Goal: Transaction & Acquisition: Purchase product/service

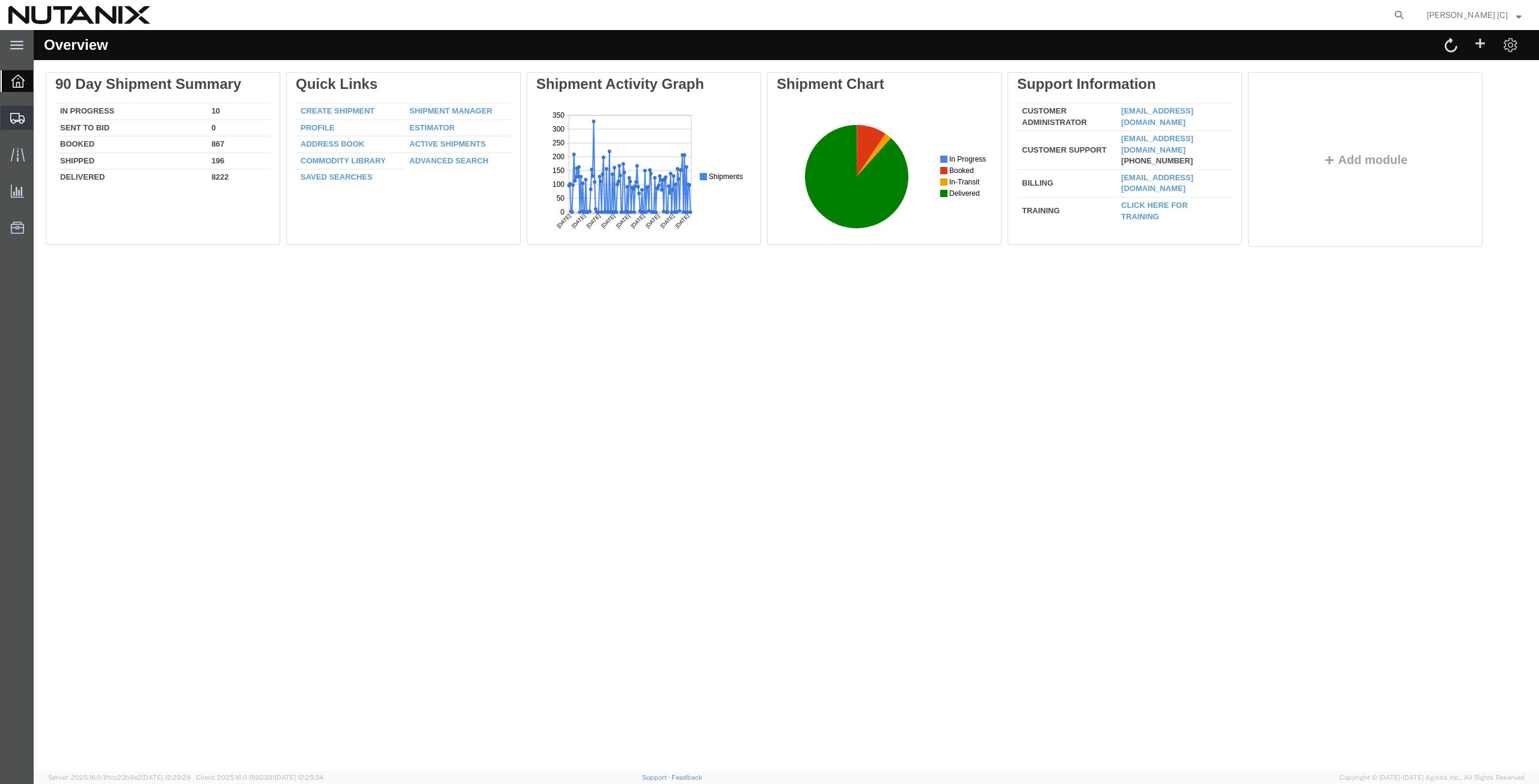
click at [0, 0] on span "Create from Template" at bounding box center [0, 0] width 0 height 0
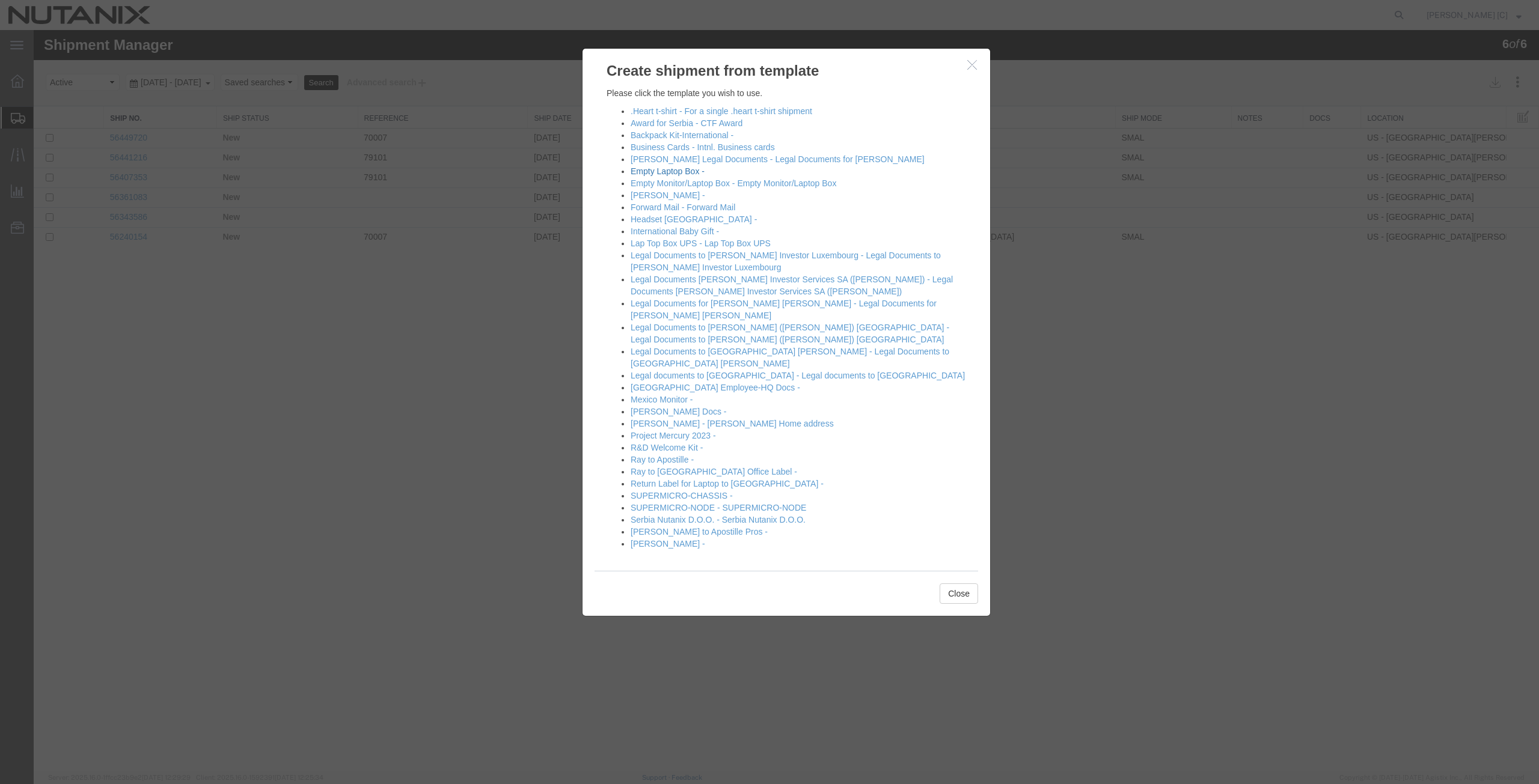
click at [649, 171] on link "Empty Laptop Box -" at bounding box center [668, 171] width 74 height 10
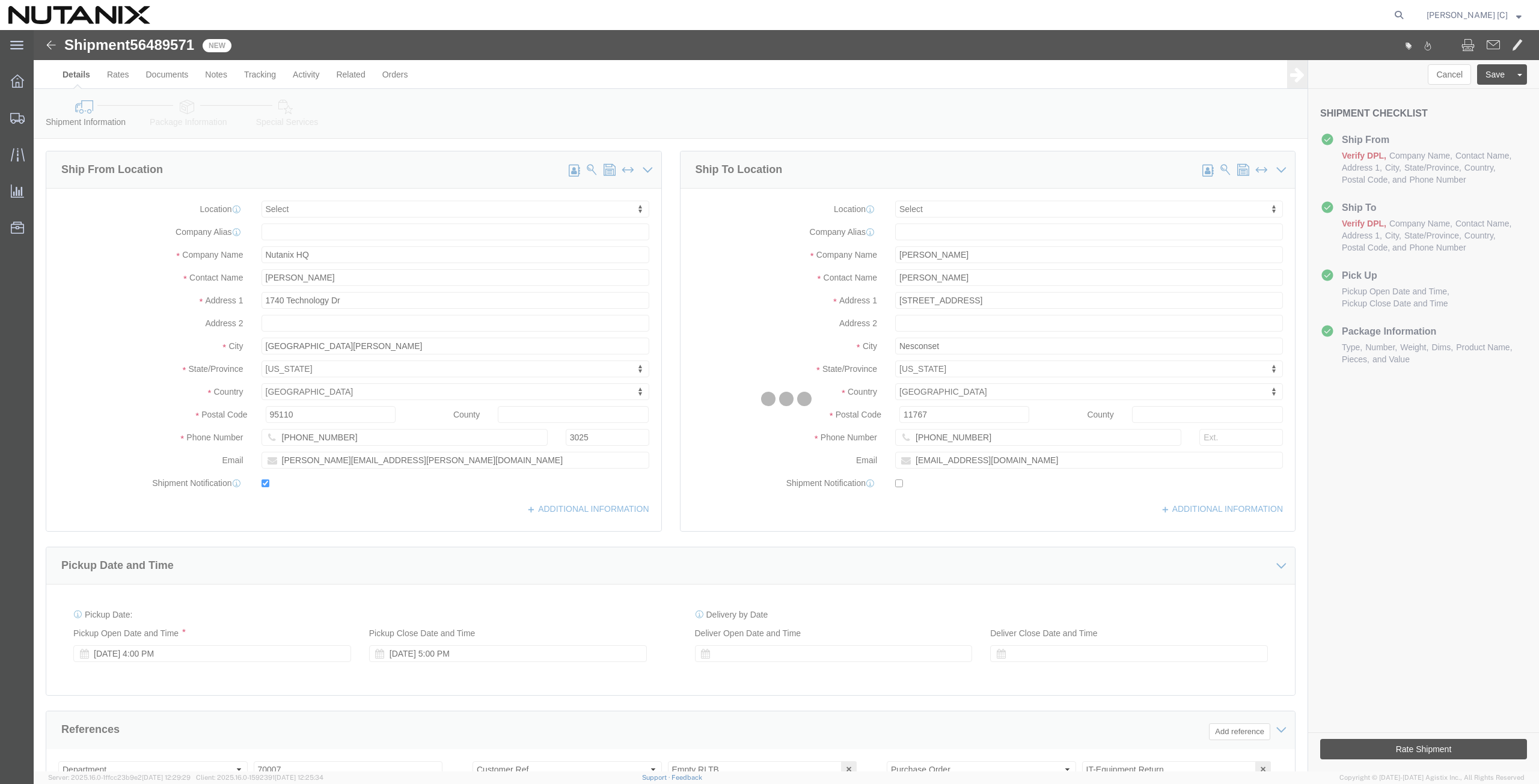
select select
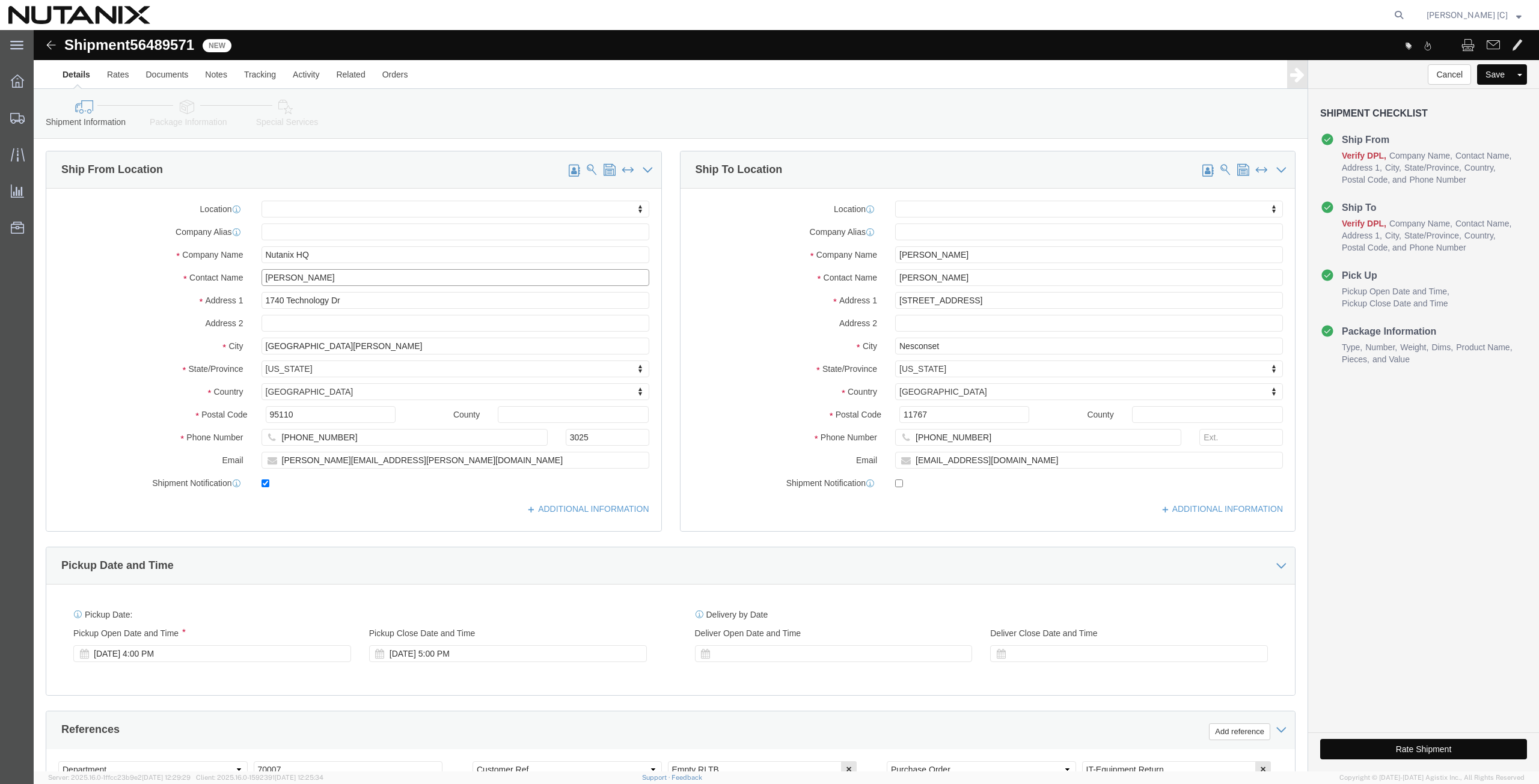
drag, startPoint x: 313, startPoint y: 249, endPoint x: 198, endPoint y: 241, distance: 115.3
click div "Contact Name Stephanie Guadron"
type input "art"
click p "- Nutanix HQ - (Art Campos) 1740 Technology Dr, San Jose, CA, 95110, US"
select select
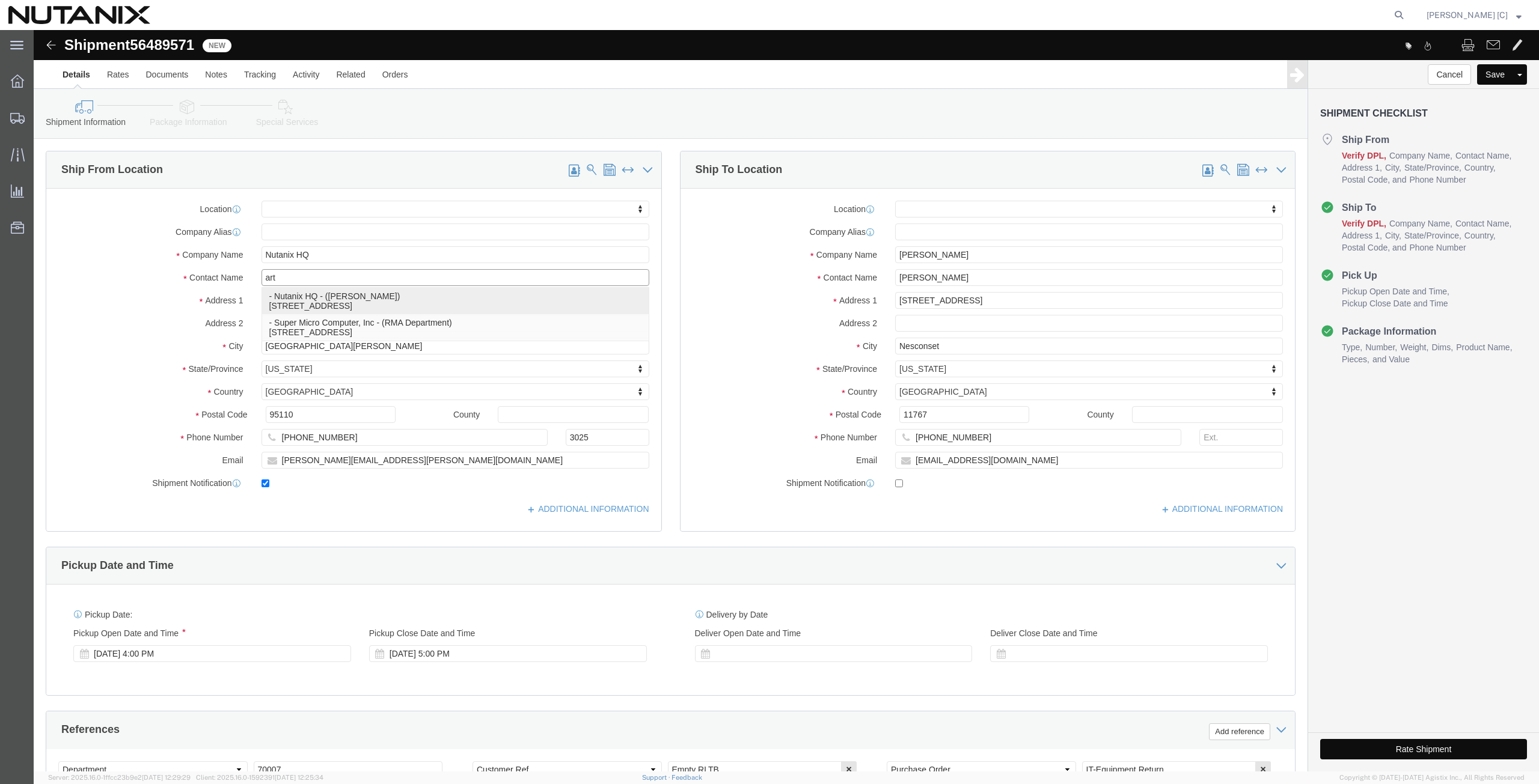
type input "Art Campos"
type input "408-398-0665"
type input "arthur.campos@nutanix.com"
select select "CA"
type input "Art Campos"
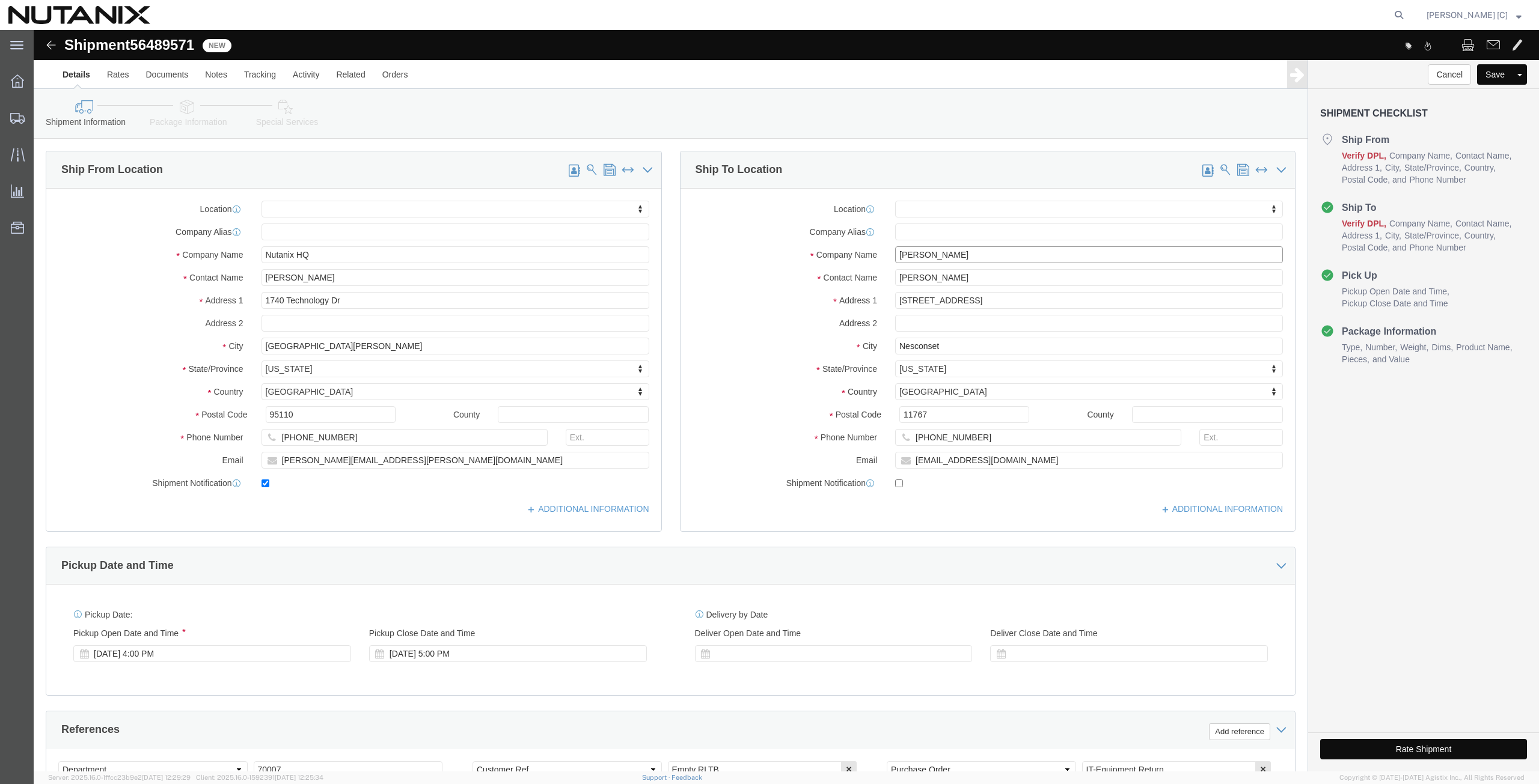
drag, startPoint x: 947, startPoint y: 227, endPoint x: 713, endPoint y: 232, distance: 234.1
click div "Company Name John Wukovits III"
paste input "im Grua"
type input "Jim Grua"
drag, startPoint x: 938, startPoint y: 244, endPoint x: 516, endPoint y: 304, distance: 426.2
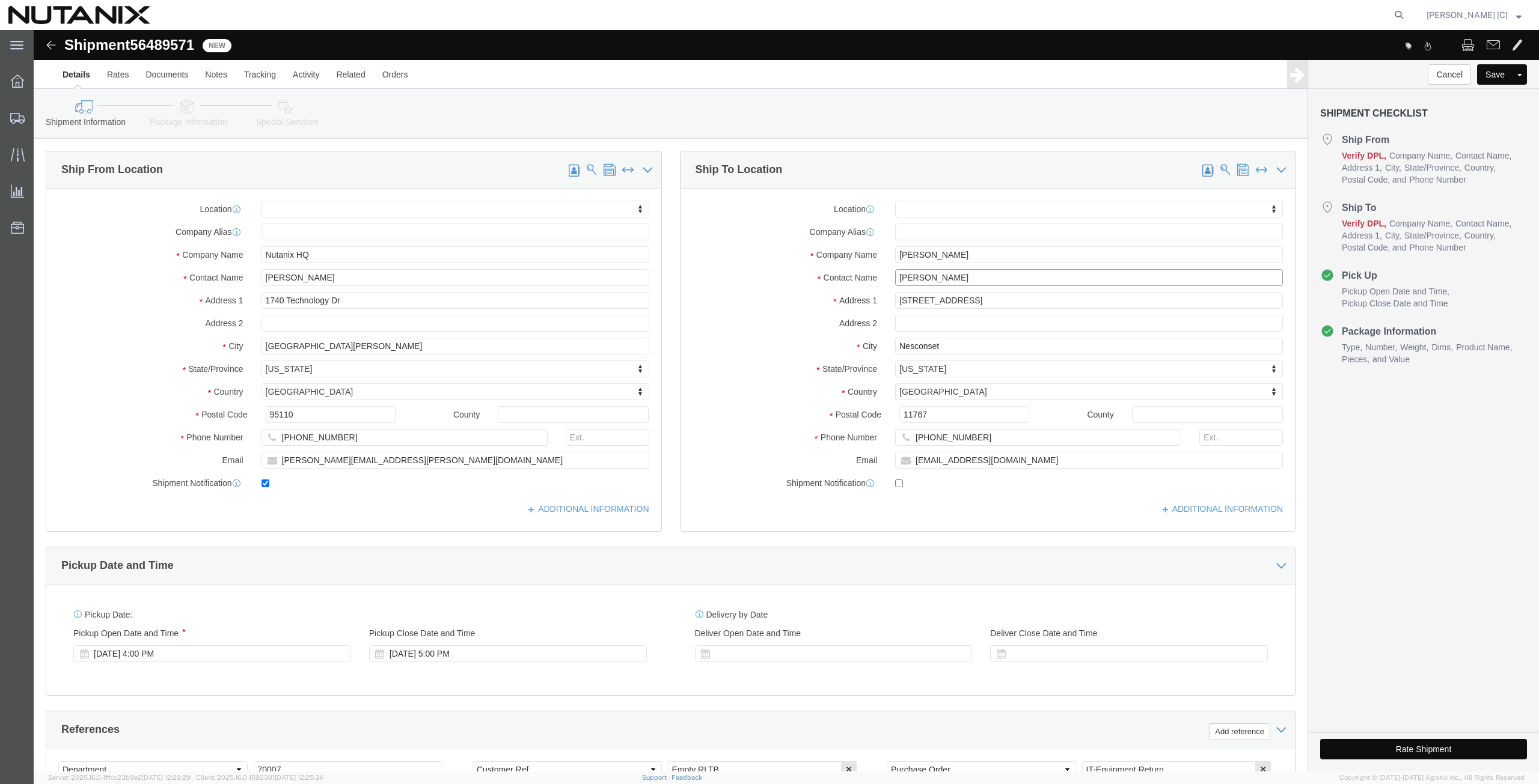
click div "Ship From Location Location My Profile Location AE - Dubai City AU - Australia …"
paste input "im Grua"
type input "Jim Grua"
drag, startPoint x: 939, startPoint y: 272, endPoint x: 713, endPoint y: 272, distance: 226.0
click div "Address 1 29 Nesconset Ave"
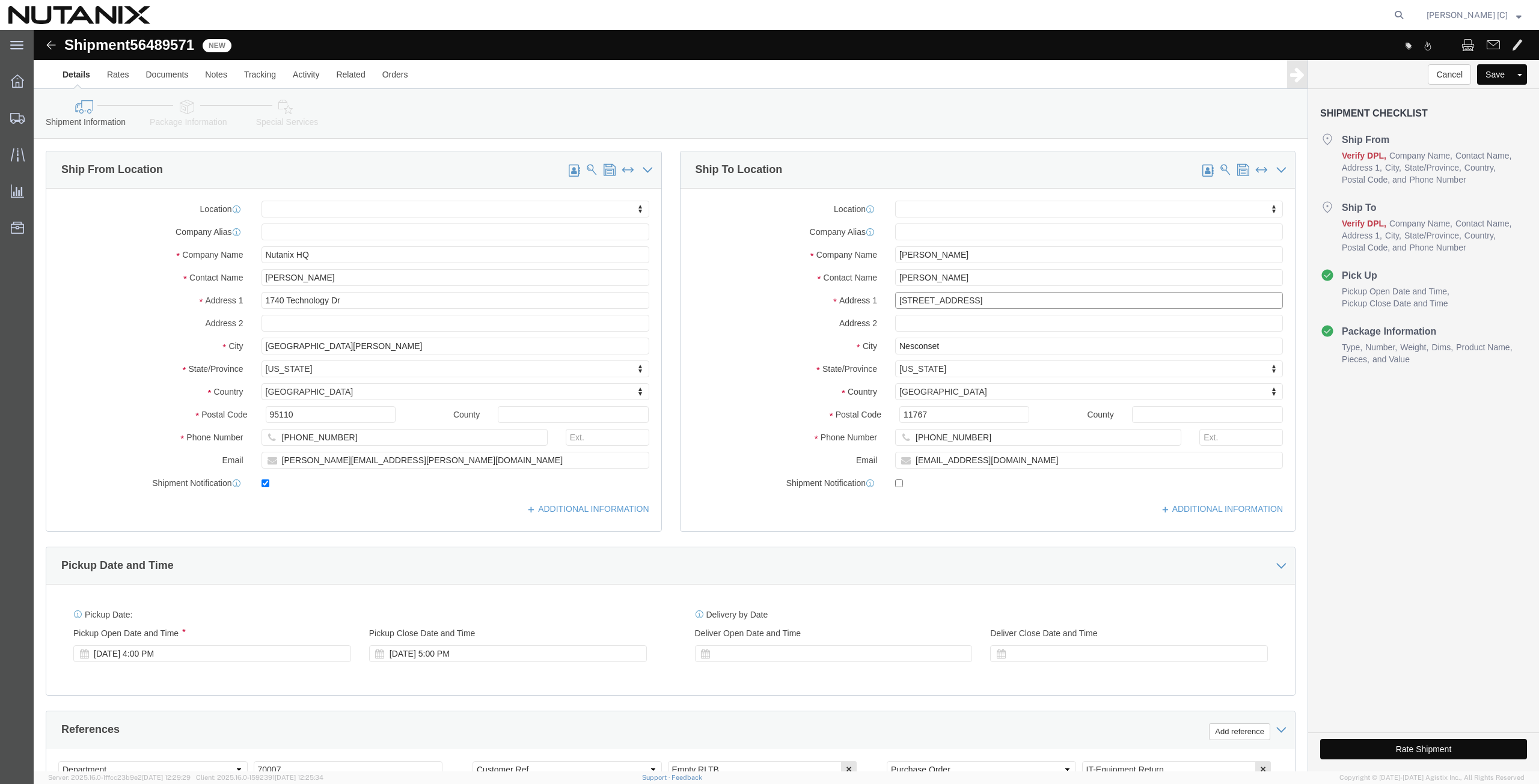
paste input "318 5th Ave West"
type input "318 5th Ave West"
select select
drag, startPoint x: 831, startPoint y: 310, endPoint x: 705, endPoint y: 314, distance: 126.1
click div "City Nesconset"
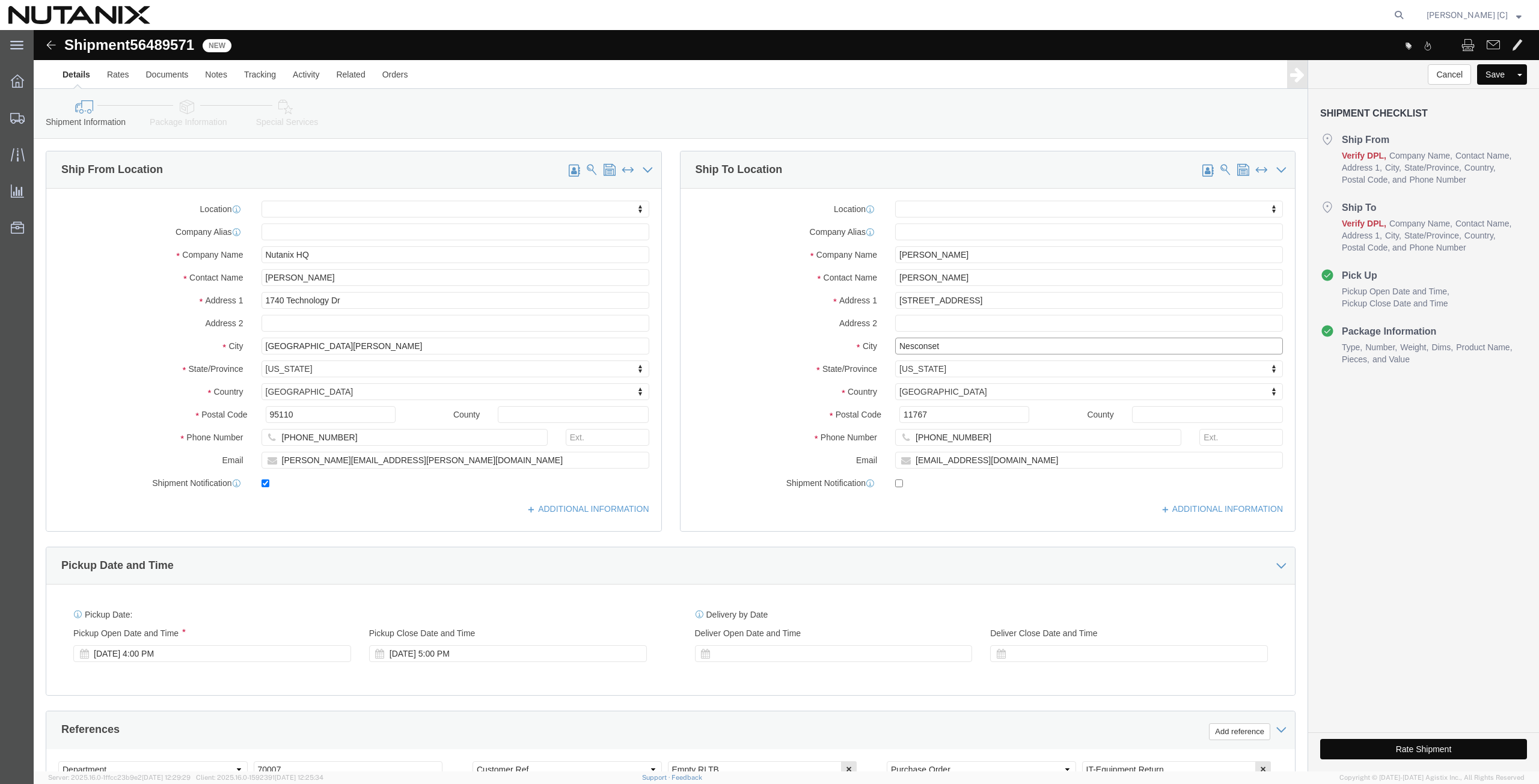
paste input "Kirkland"
type input "Kirkland"
select select
type input "wash"
select select
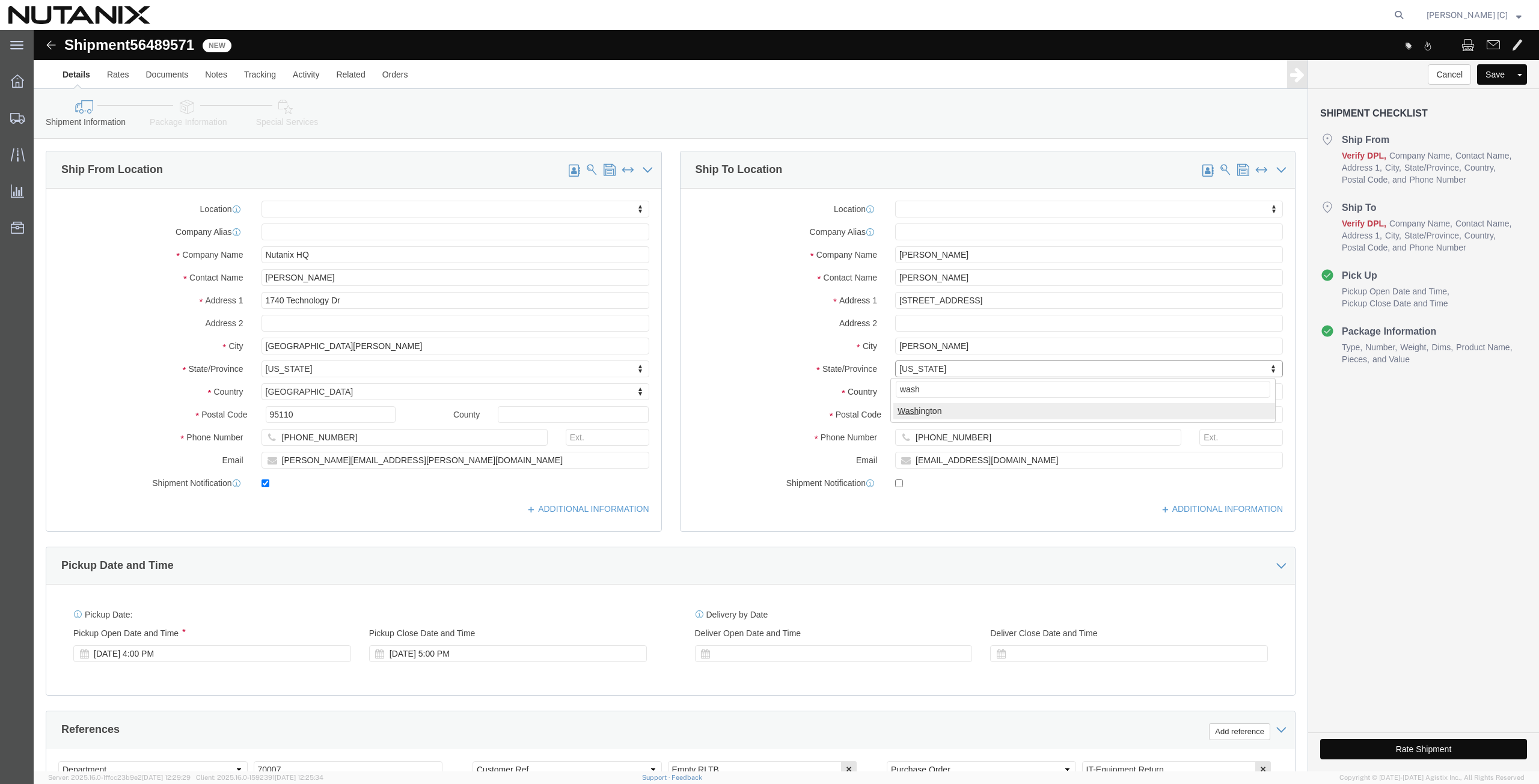
select select "WA"
drag, startPoint x: 903, startPoint y: 387, endPoint x: 692, endPoint y: 406, distance: 211.9
click div "Location My Profile Location AE - Dubai City AU - Australia DE - Munchen DE - O…"
paste input "98033"
type input "98033"
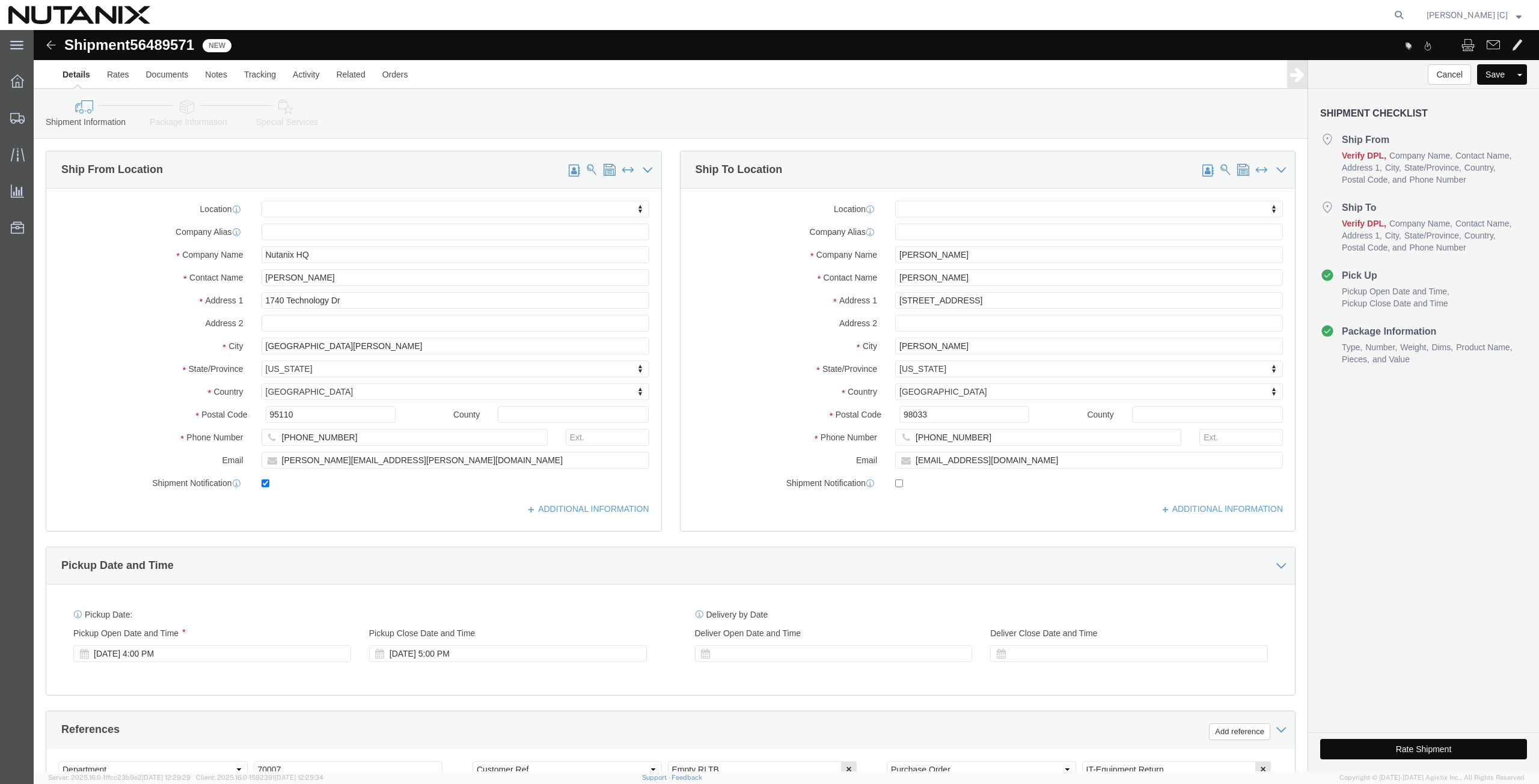
select select
drag, startPoint x: 944, startPoint y: 409, endPoint x: 517, endPoint y: 357, distance: 430.2
click div "Ship From Location Location My Profile Location AE - Dubai City AU - Australia …"
paste input "425) 5918681"
type input "(425) 5918681"
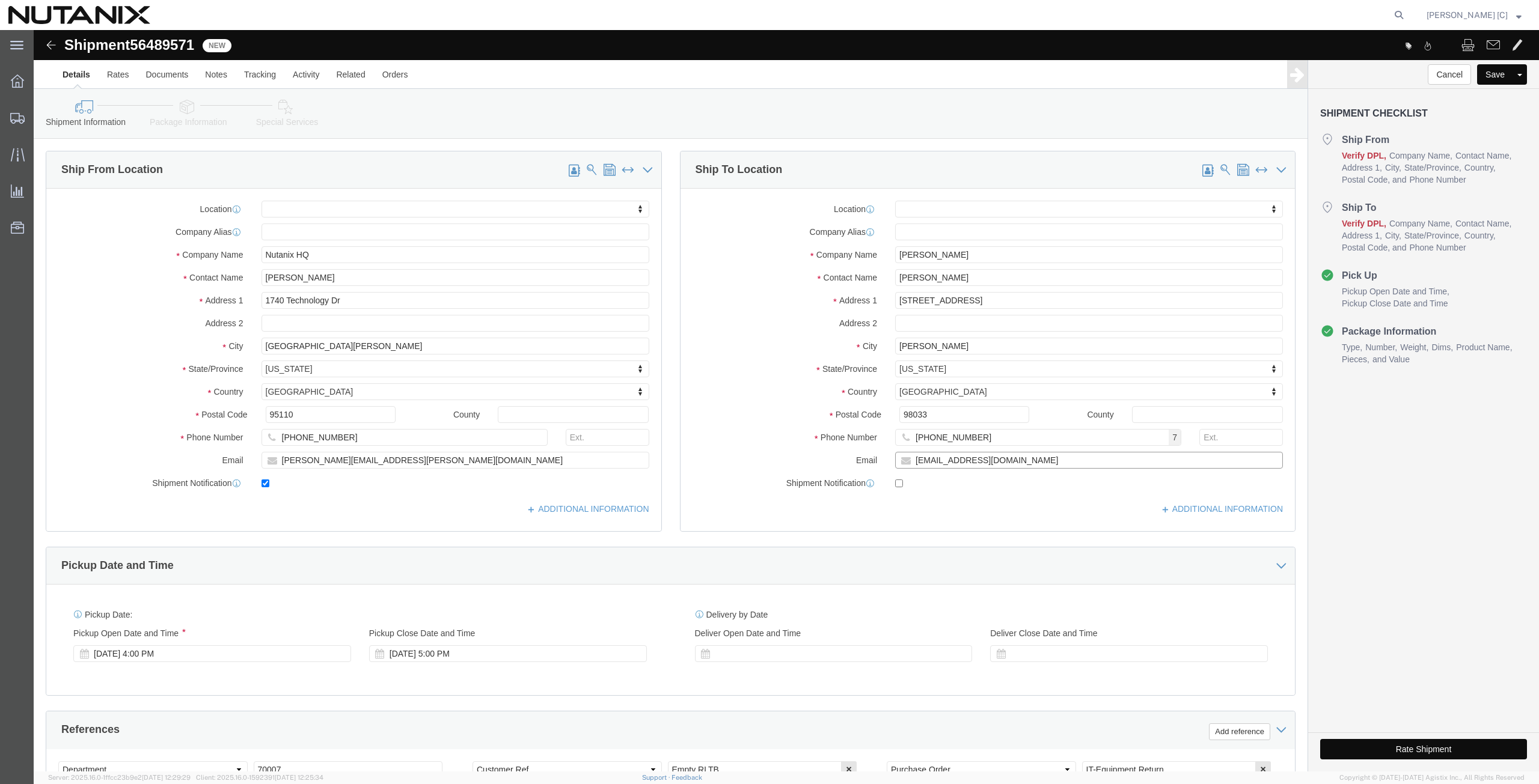
click div "Location My Profile Location AE - Dubai City AU - Australia DE - Munchen DE - O…"
paste input "imgrua@yahoo"
type input "jimgrua@yahoo.com"
click input "checkbox"
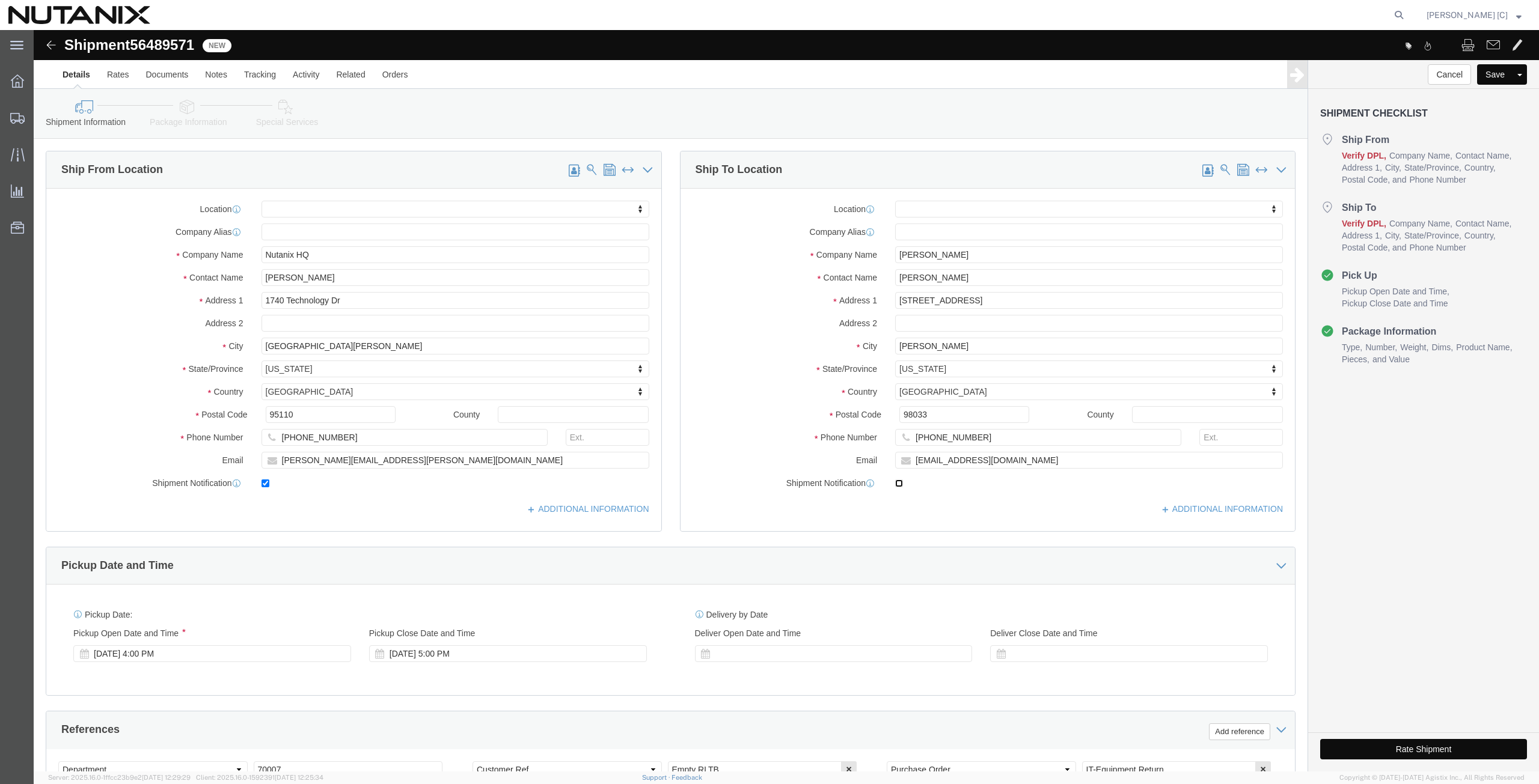
checkbox input "true"
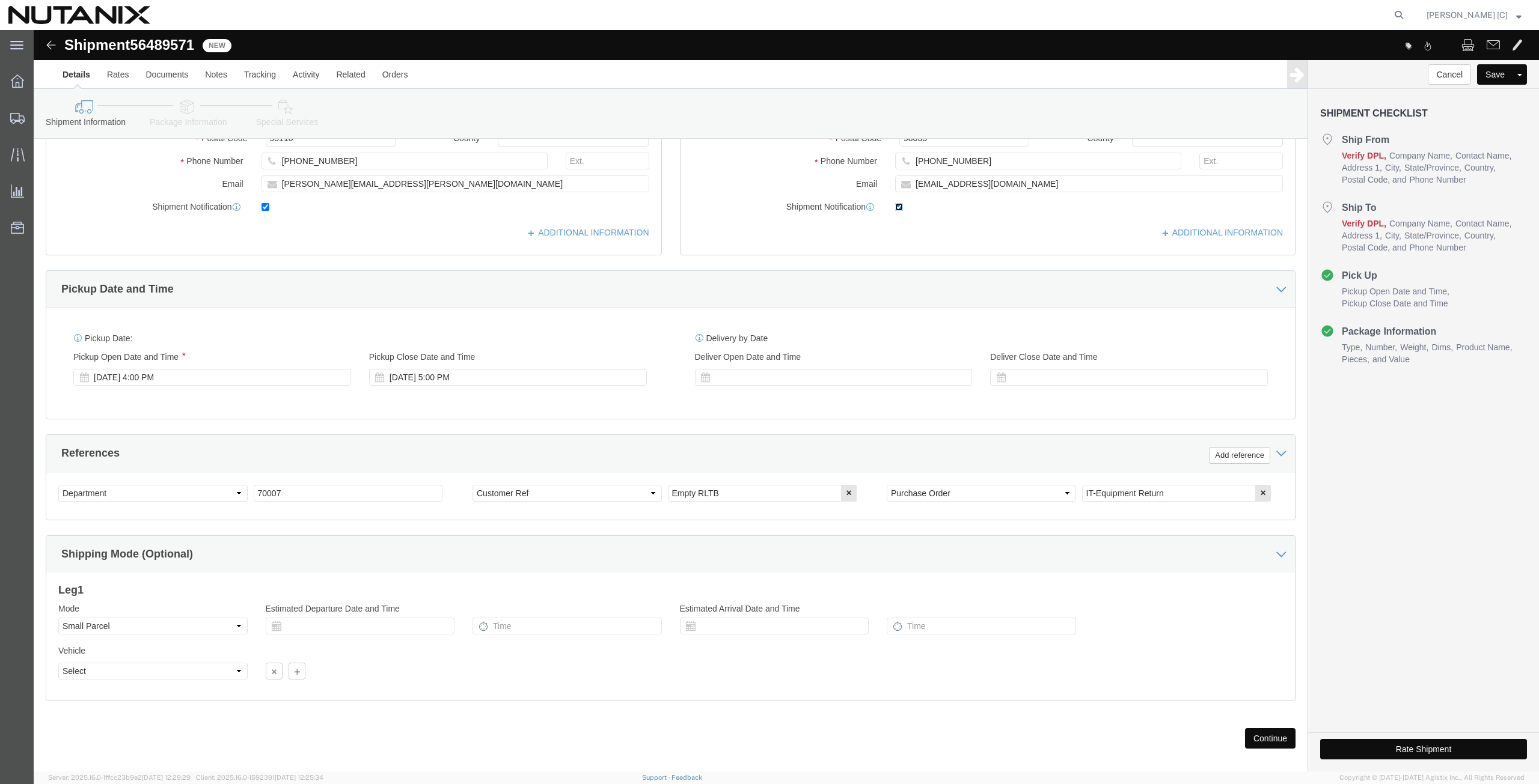
scroll to position [290, 0]
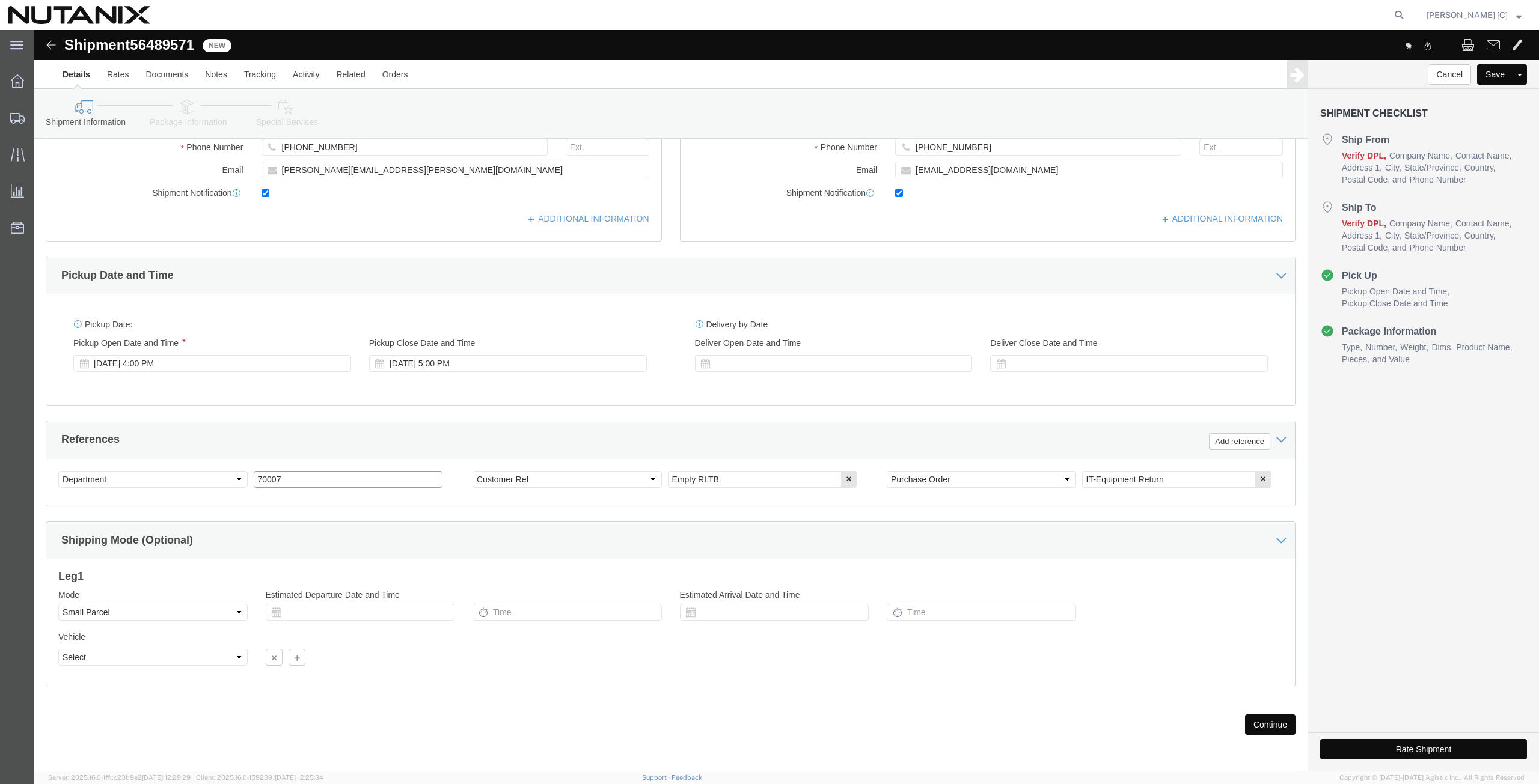
click div "Select Account Type Activity ID Airline Appointment Number ASN Batch Request # …"
click div "Mode Select Air Less than Truckload Multi-Leg Ocean Freight Rail Small Parcel T…"
click button "Continue"
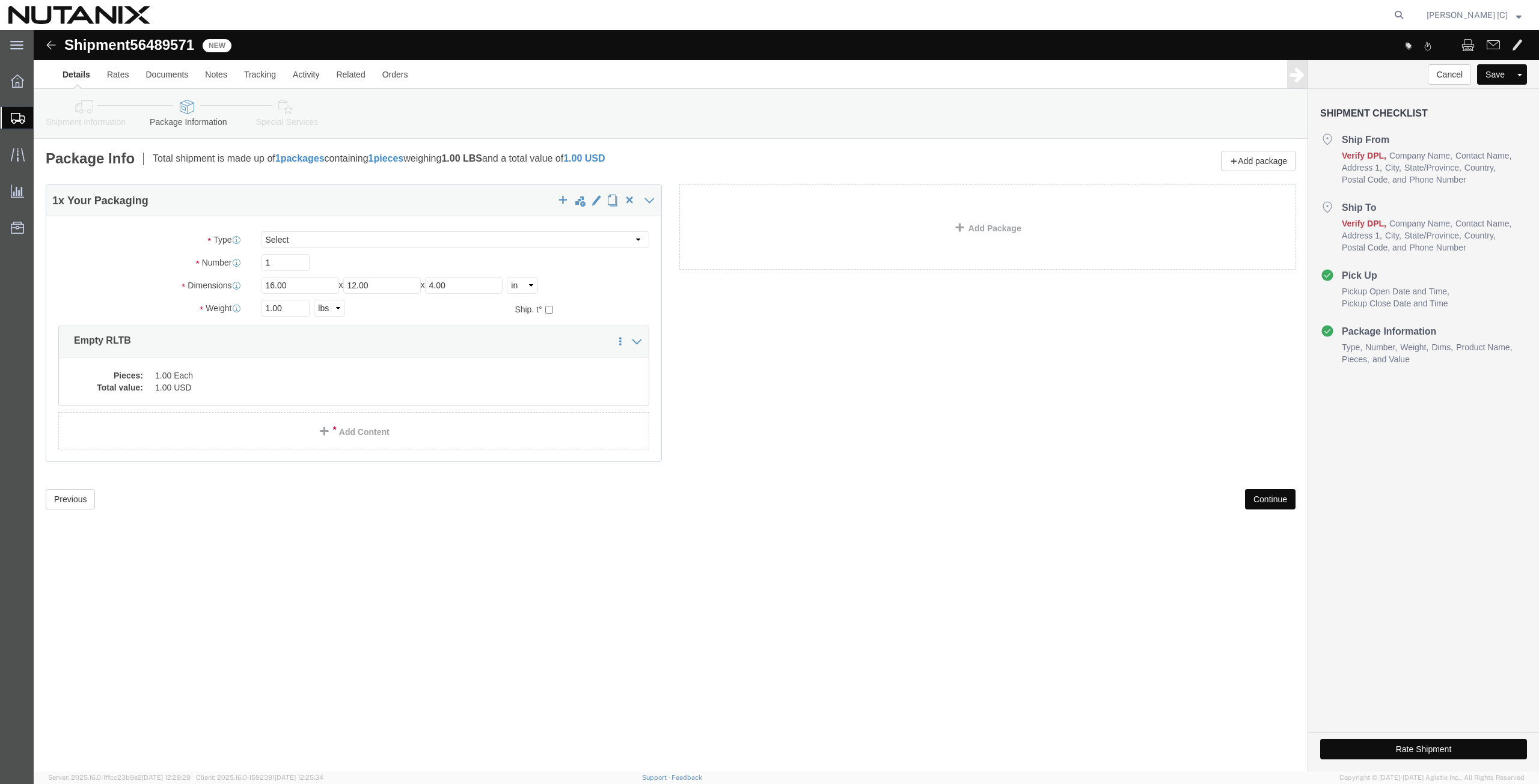
click button "Continue"
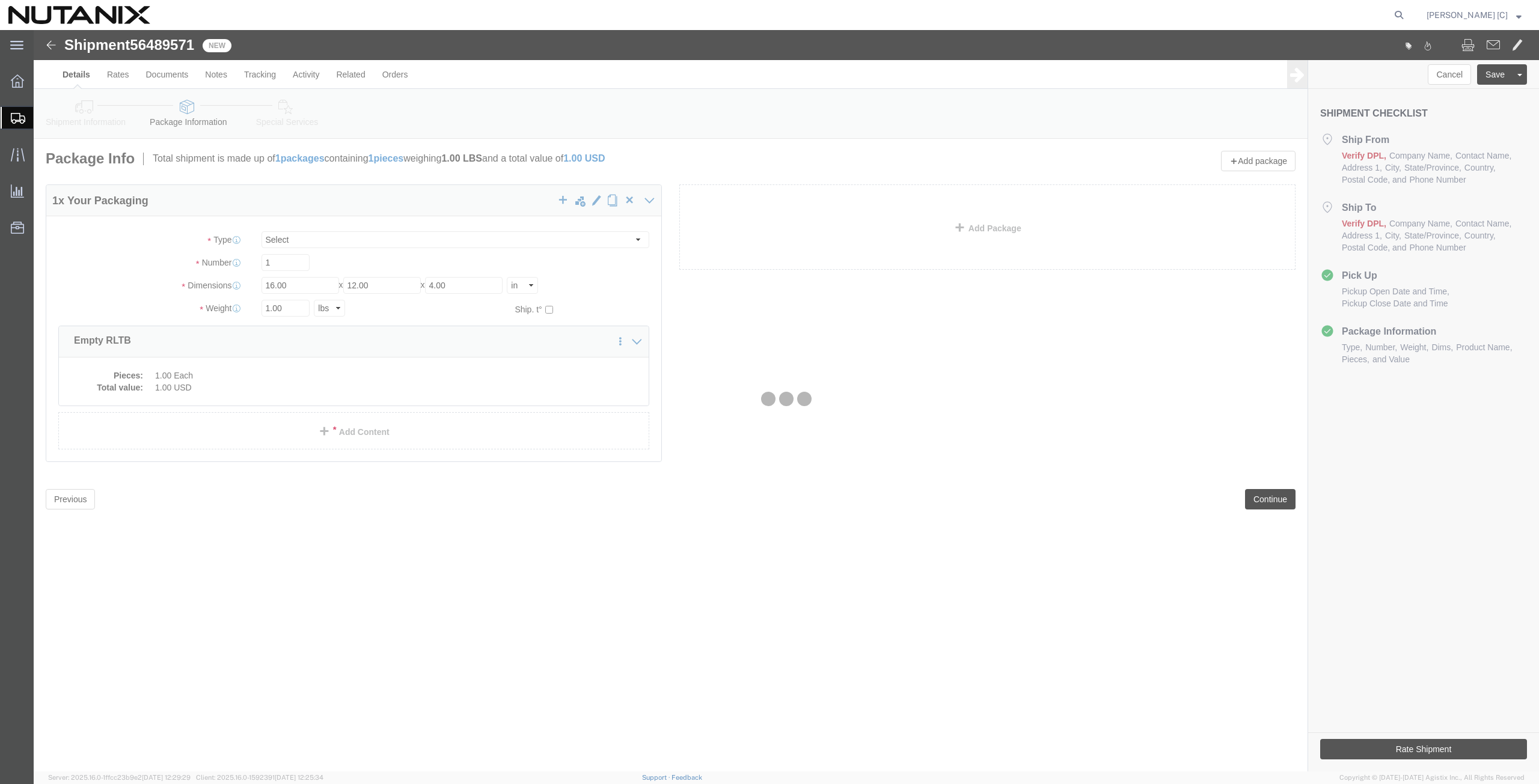
select select
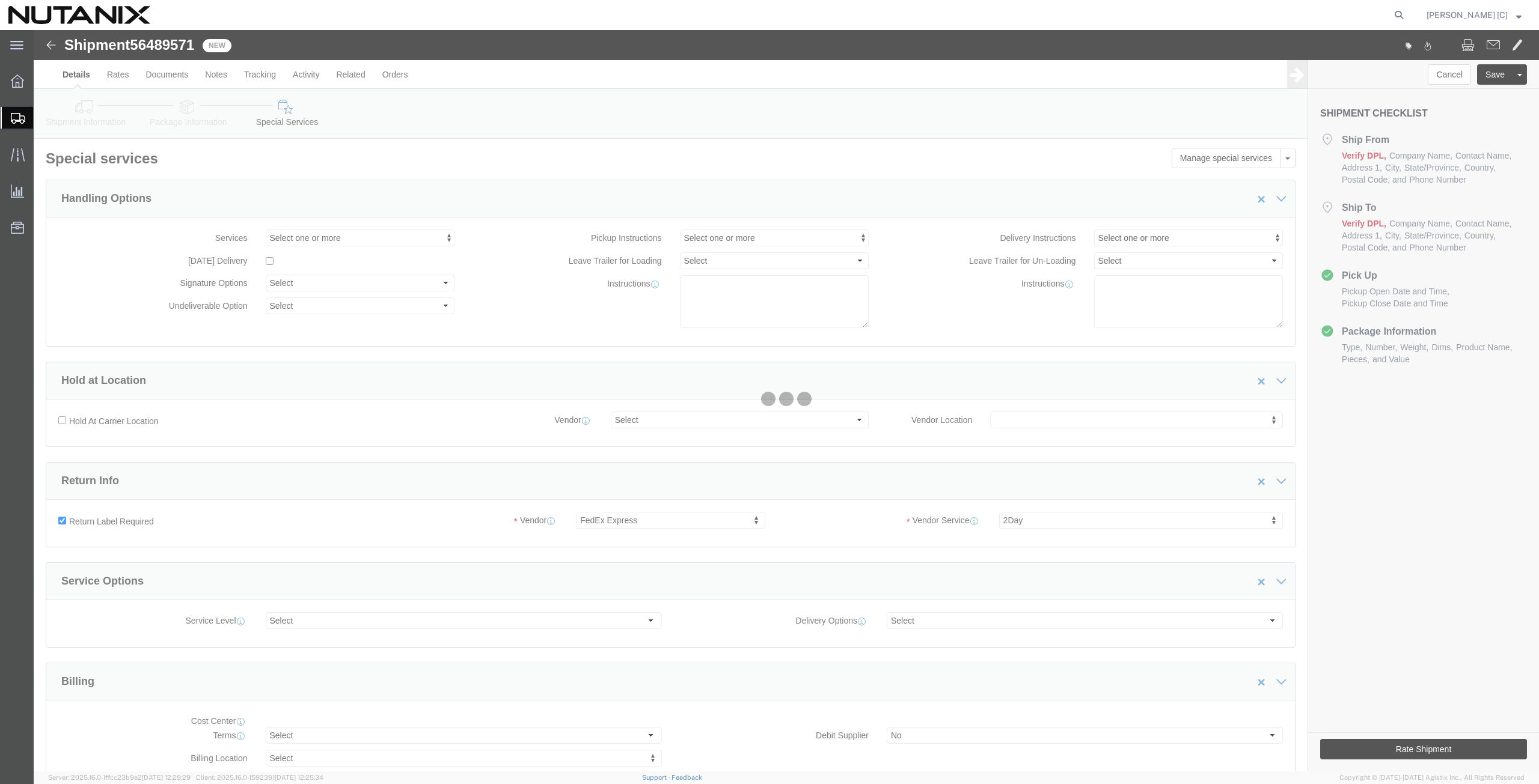
select select "COSTCENTER"
select select "59656"
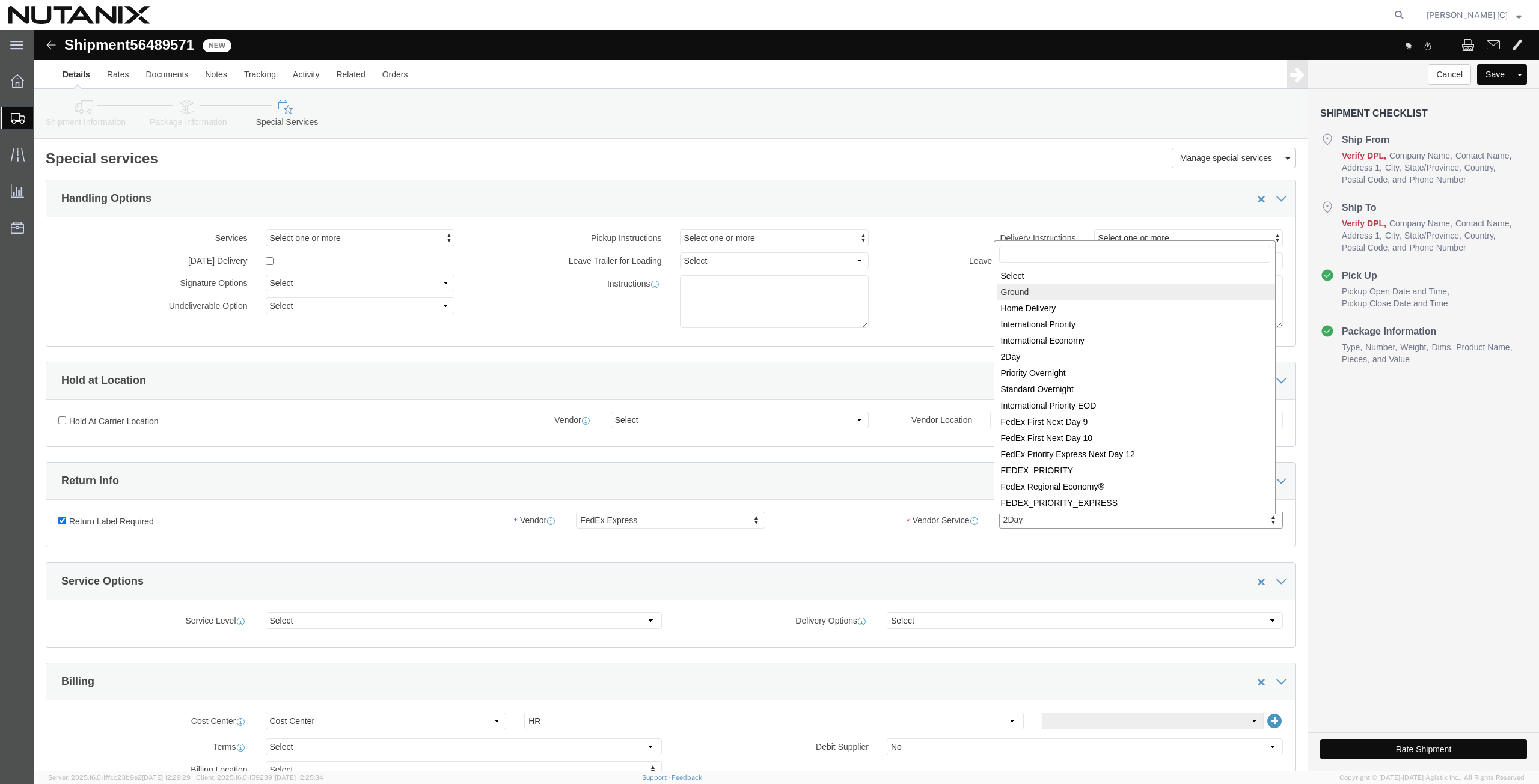
select select "12"
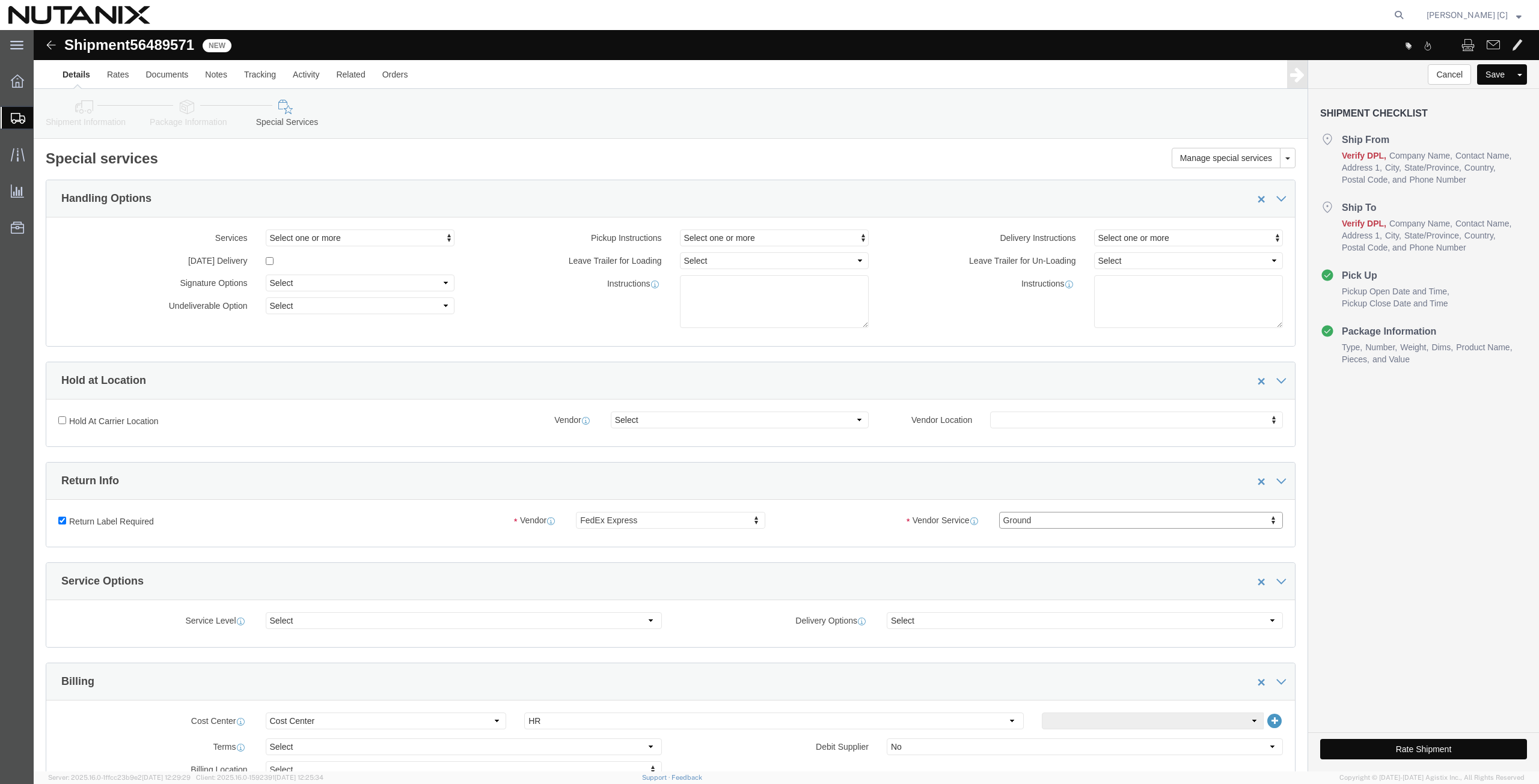
click button "Rate Shipment"
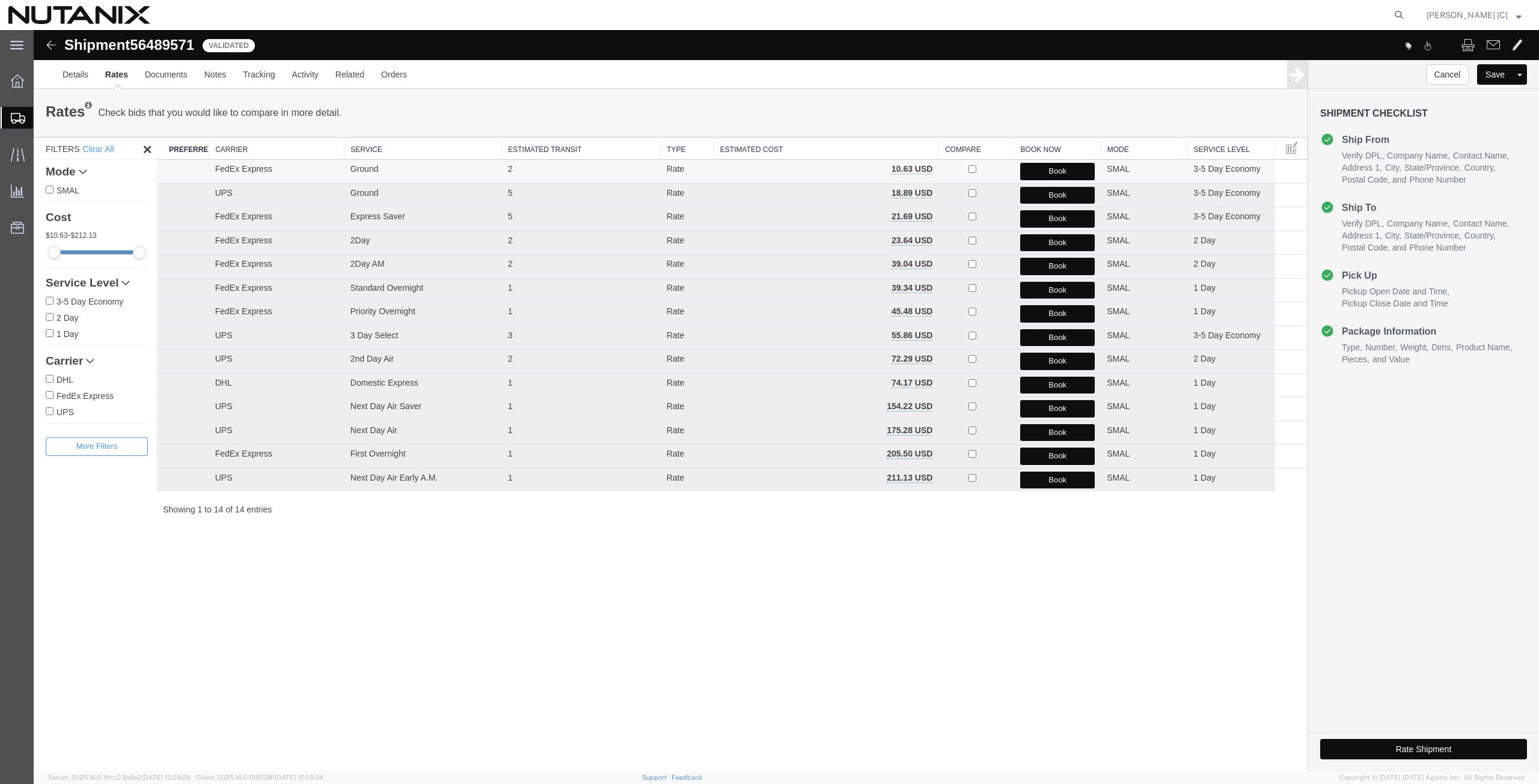
click at [1047, 173] on button "Book" at bounding box center [1057, 171] width 74 height 17
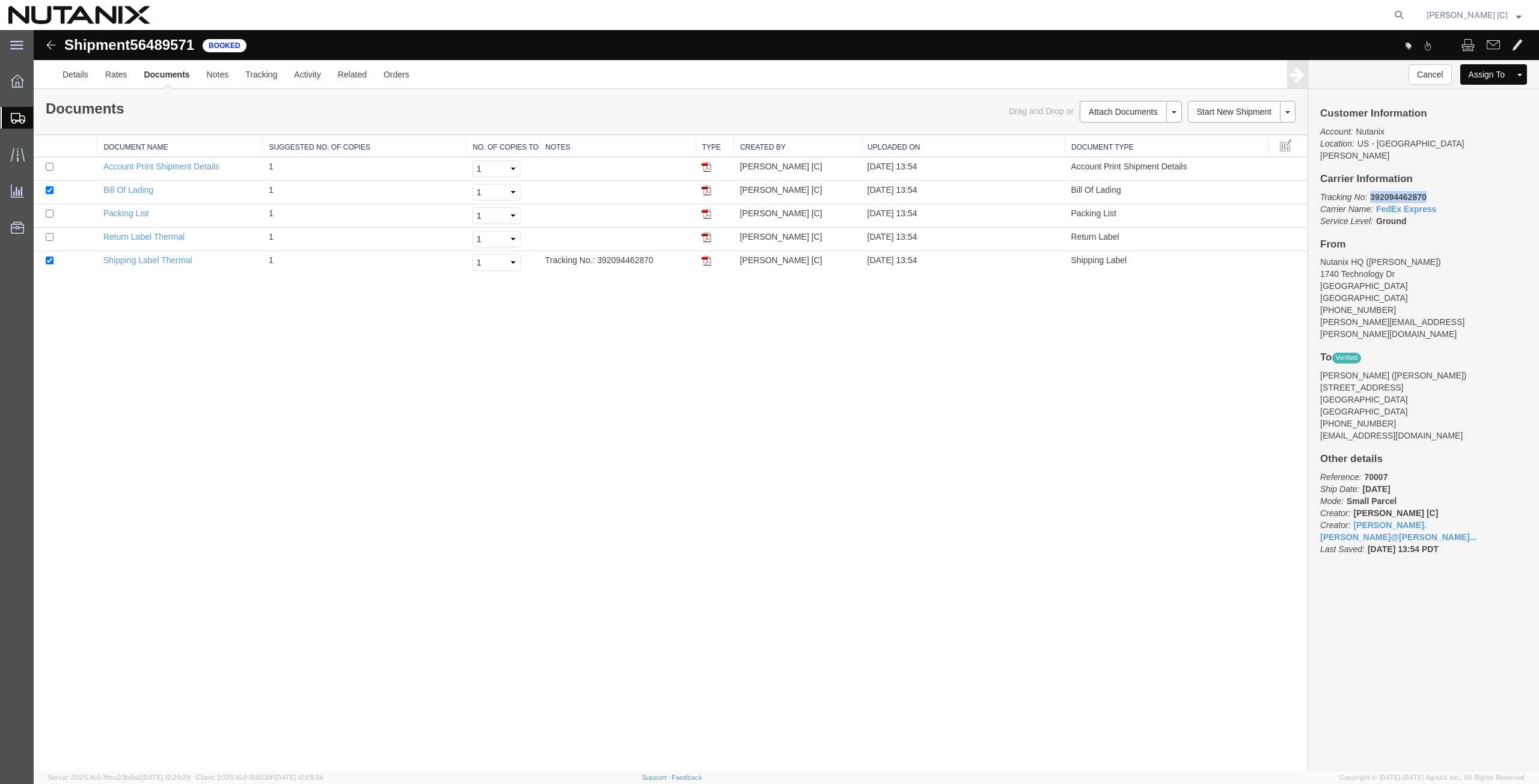
drag, startPoint x: 1434, startPoint y: 187, endPoint x: 1370, endPoint y: 181, distance: 64.3
click at [1370, 191] on p "Tracking No: 392094462870 Carrier Name: FedEx Express FedEx Express Service Lev…" at bounding box center [1424, 209] width 207 height 36
copy b "392094462870"
drag, startPoint x: 708, startPoint y: 259, endPoint x: 678, endPoint y: 291, distance: 43.9
click at [708, 259] on img at bounding box center [706, 260] width 10 height 10
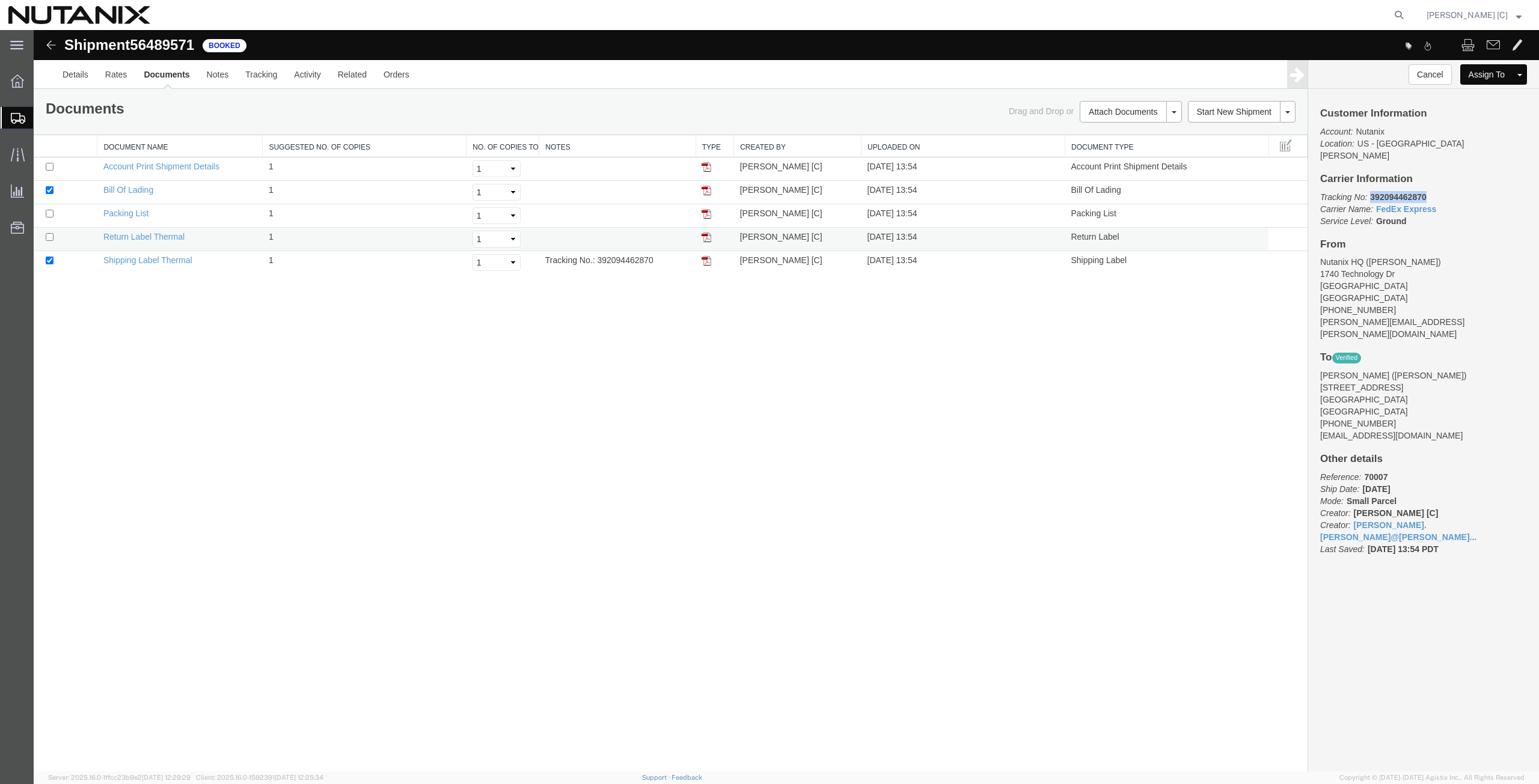
click at [709, 234] on img at bounding box center [706, 237] width 10 height 10
click at [0, 0] on span "Create from Template" at bounding box center [0, 0] width 0 height 0
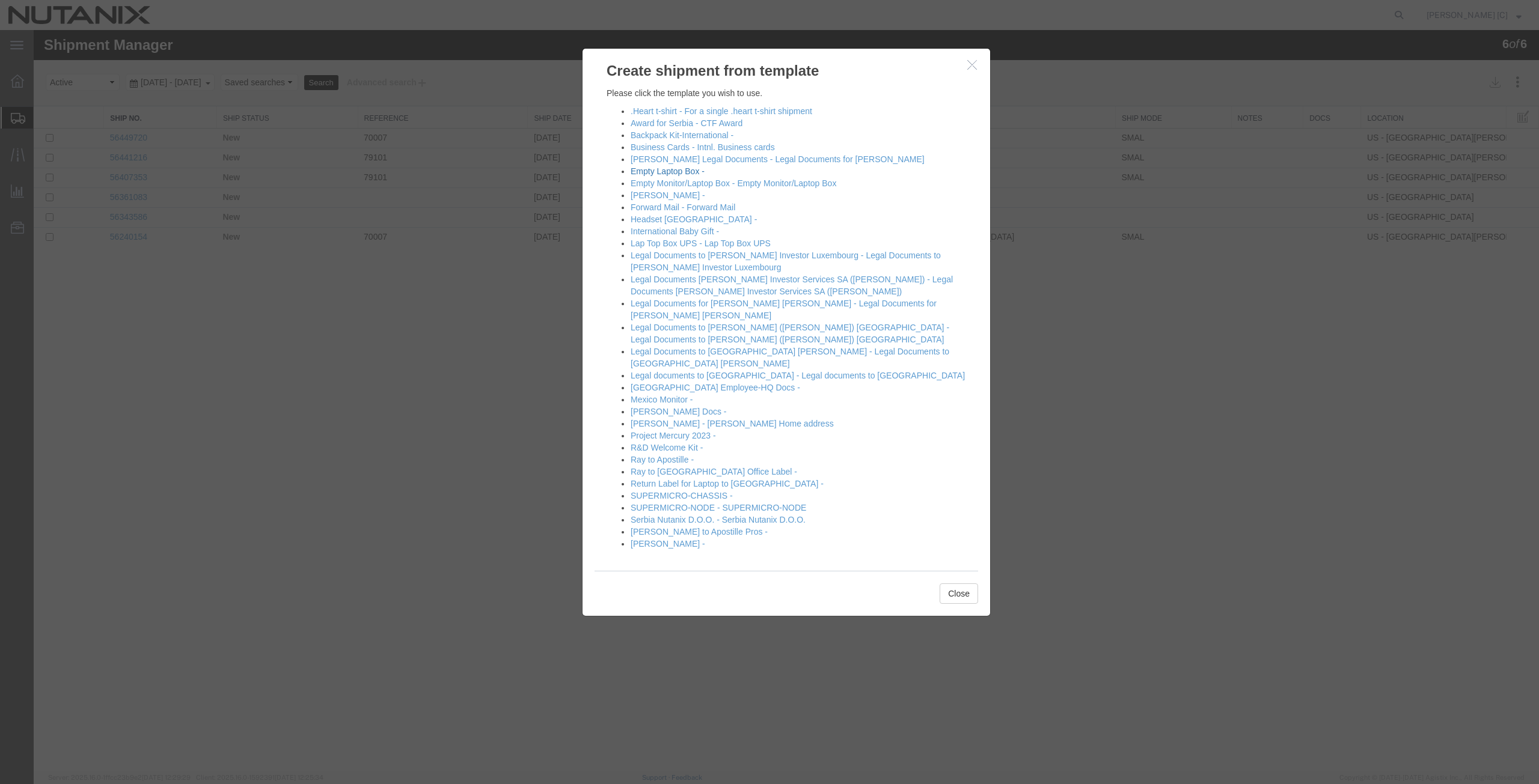
click at [680, 174] on link "Empty Laptop Box -" at bounding box center [668, 171] width 74 height 10
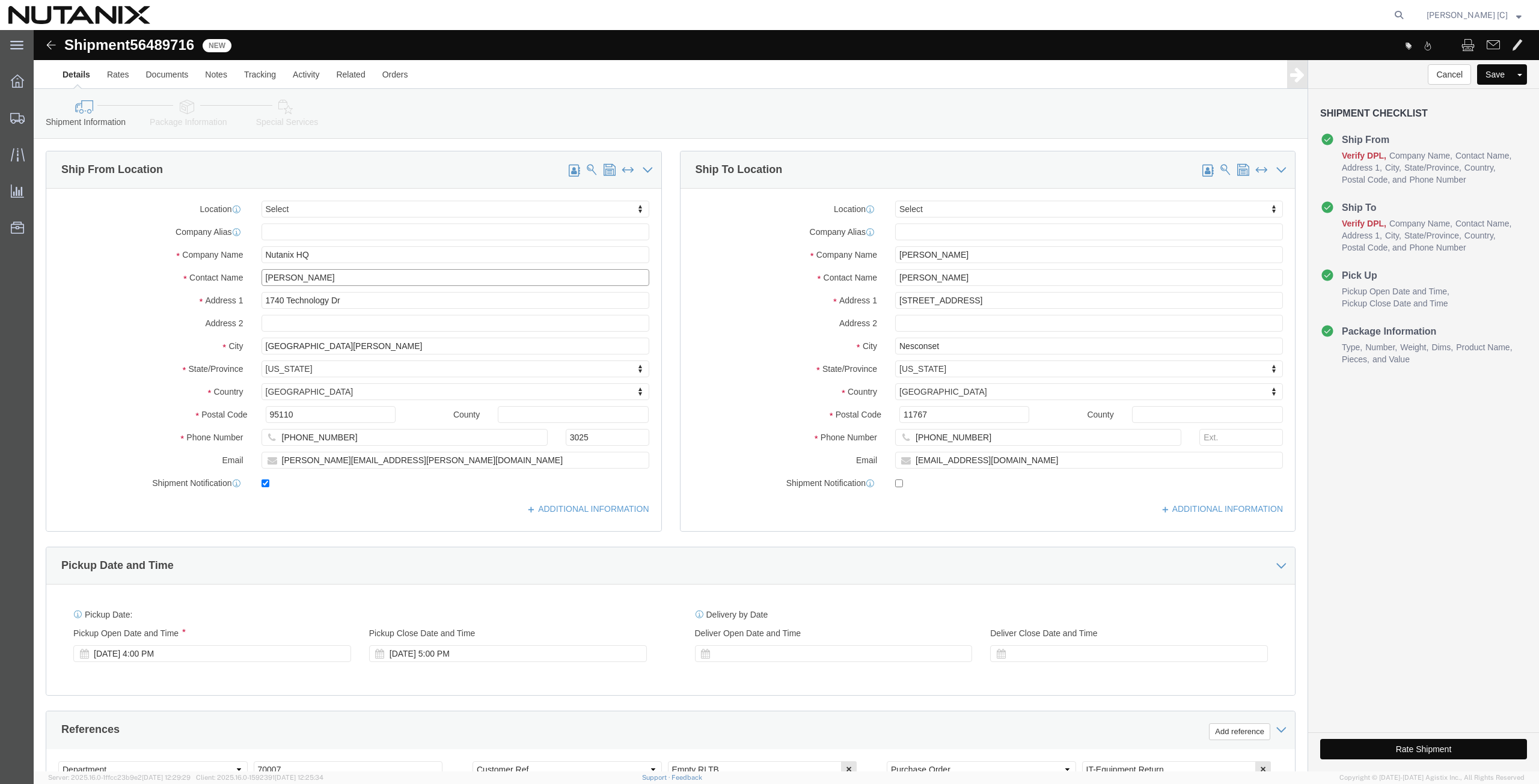
drag, startPoint x: 313, startPoint y: 244, endPoint x: 58, endPoint y: 221, distance: 256.0
click div "Location Select Select My Profile Location AE - Dubai City AU - Australia DE - …"
click p "- Nutanix HQ - (Art Campos) 1740 Technology Dr, San Jose, CA, 95110, US"
type input "Art Campos"
type input "408-398-0665"
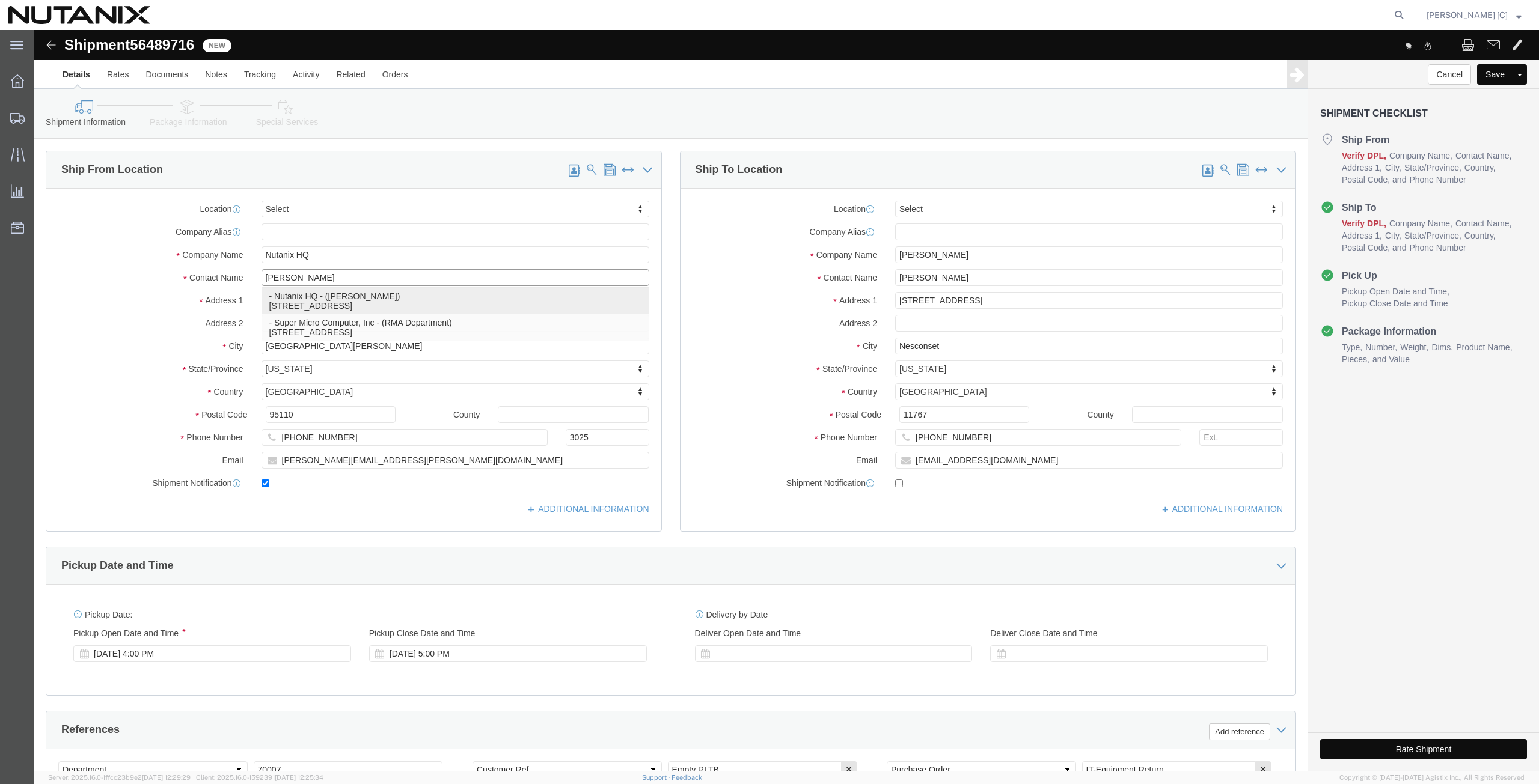
type input "arthur.campos@nutanix.com"
select select "CA"
type input "Art Campos"
drag, startPoint x: 946, startPoint y: 229, endPoint x: 708, endPoint y: 261, distance: 240.1
click div "Location Select Select My Profile Location AE - Dubai City AU - Australia DE - …"
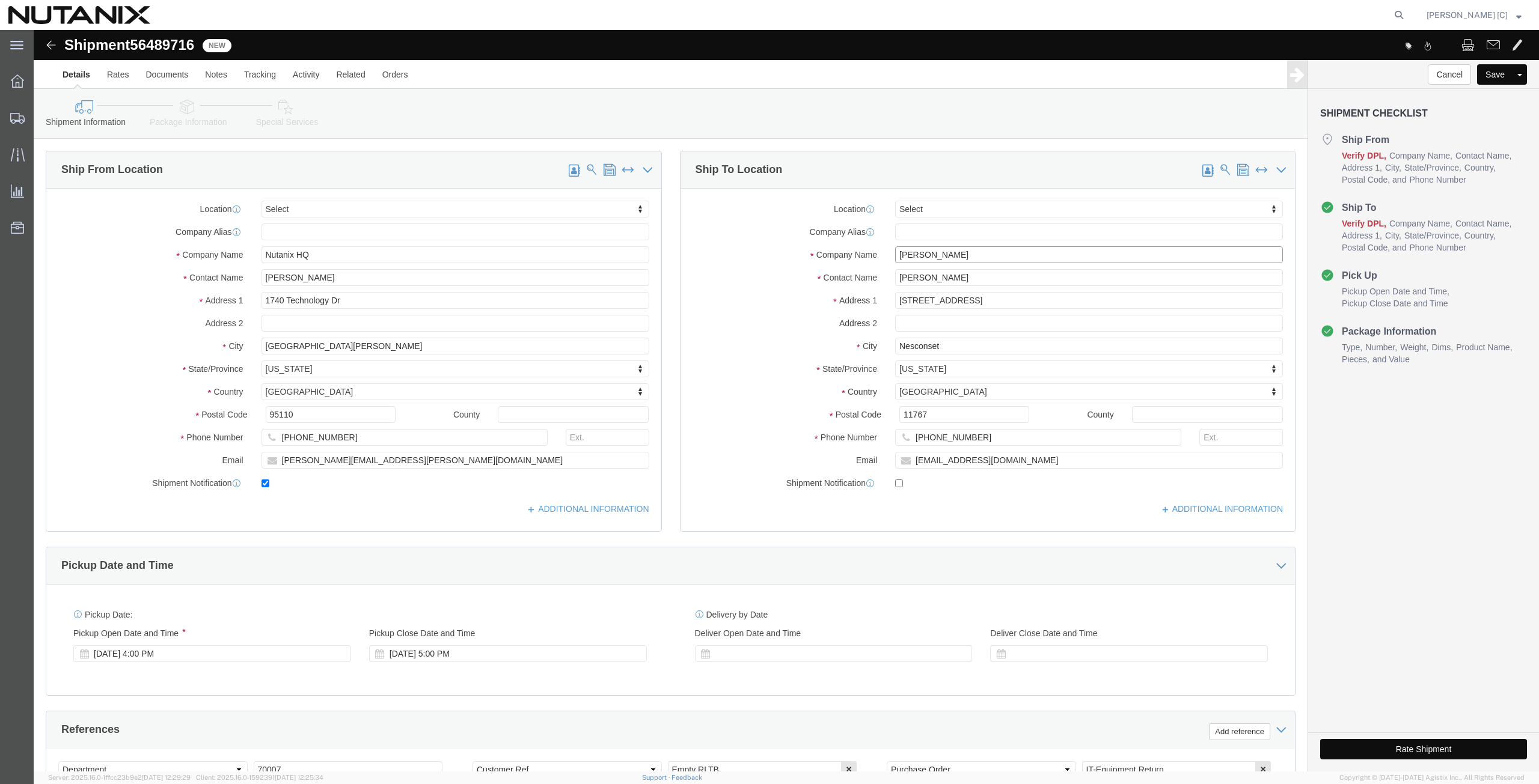
paste input "Brian Mitchell"
type input "Brian Mitchell"
click div "Location Select Select My Profile Location AE - Dubai City AU - Australia DE - …"
paste input "Brian Mitchell"
type input "Brian Mitchell"
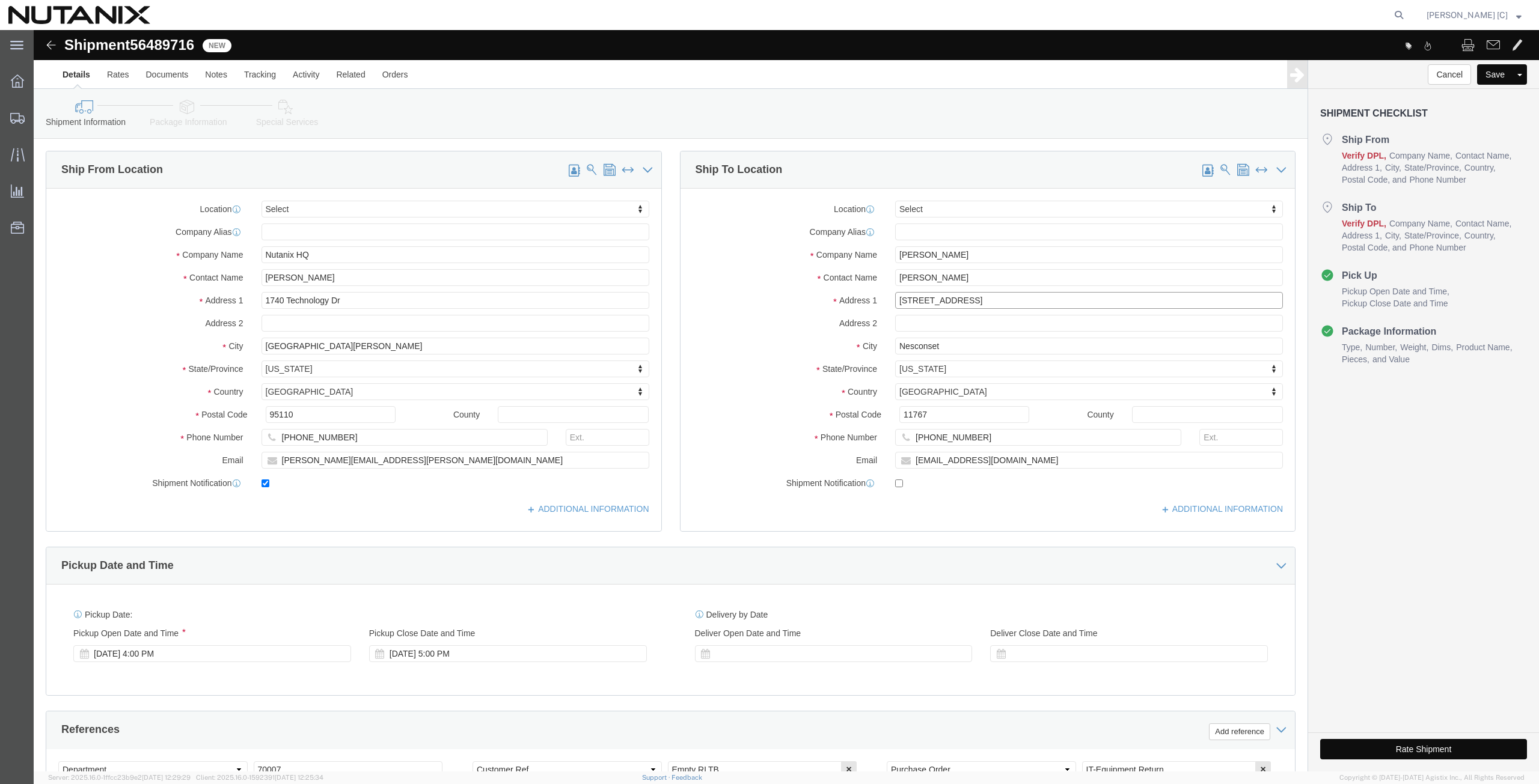
drag, startPoint x: 924, startPoint y: 267, endPoint x: 715, endPoint y: 244, distance: 210.3
click div "Location Select Select My Profile Location AE - Dubai City AU - Australia DE - …"
drag, startPoint x: 941, startPoint y: 269, endPoint x: 681, endPoint y: 267, distance: 260.0
click div "Address 1 29 Nesconset Ave"
paste input "1905 Sidneys Cv"
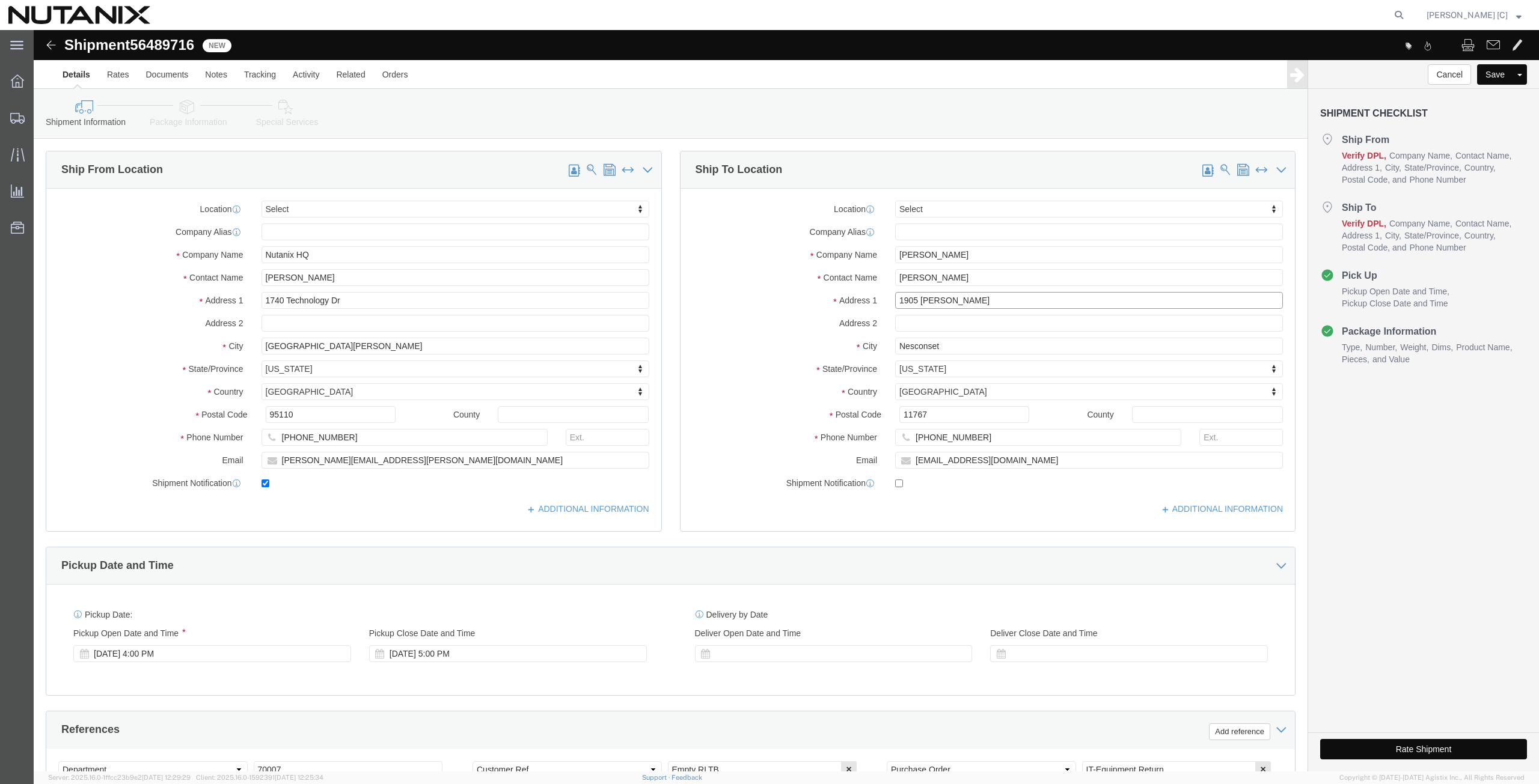
type input "1905 Sidneys Cv"
drag, startPoint x: 803, startPoint y: 314, endPoint x: 739, endPoint y: 310, distance: 64.1
click div "City Nesconset"
paste input "Lawrenceville"
type input "Lawrenceville"
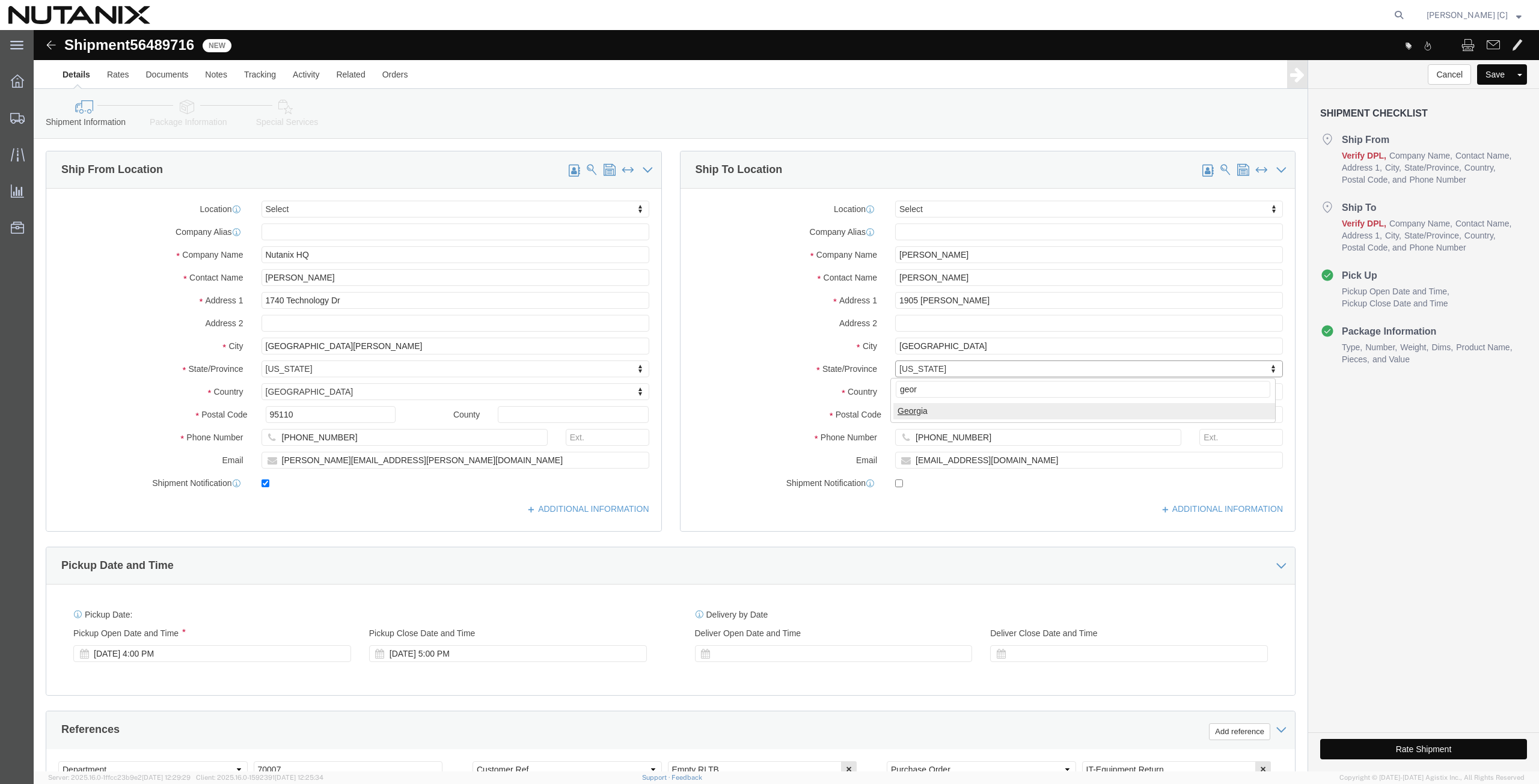
type input "geor"
select select "GA"
drag, startPoint x: 905, startPoint y: 387, endPoint x: 647, endPoint y: 357, distance: 259.7
click div "Location Select Select My Profile Location AE - Dubai City AU - Australia DE - …"
paste input "30043"
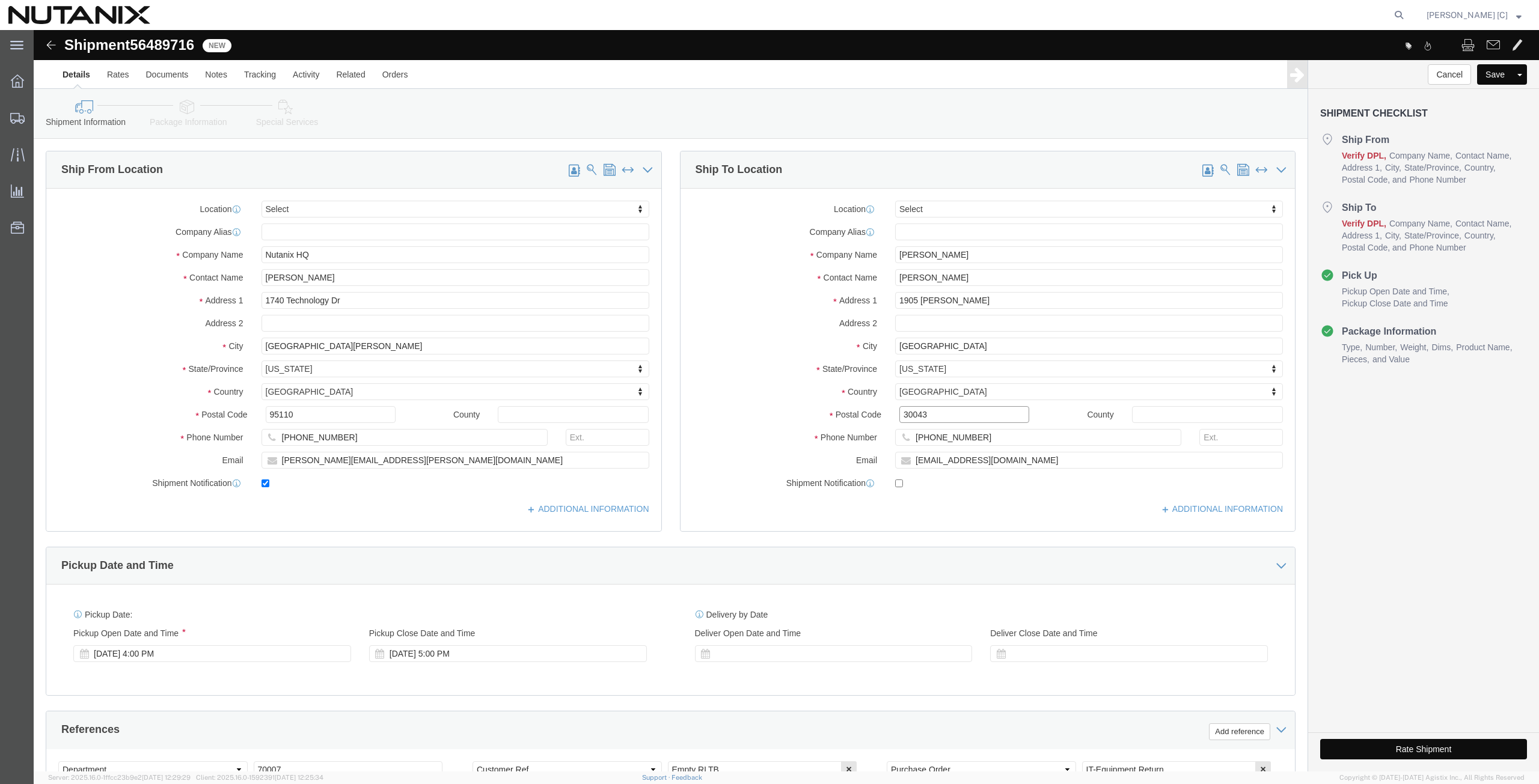
type input "30043"
drag, startPoint x: 938, startPoint y: 408, endPoint x: 808, endPoint y: 399, distance: 130.3
click div "Phone Number (917) 838-5376"
paste input "212) 597232"
type input "(212) 5972326"
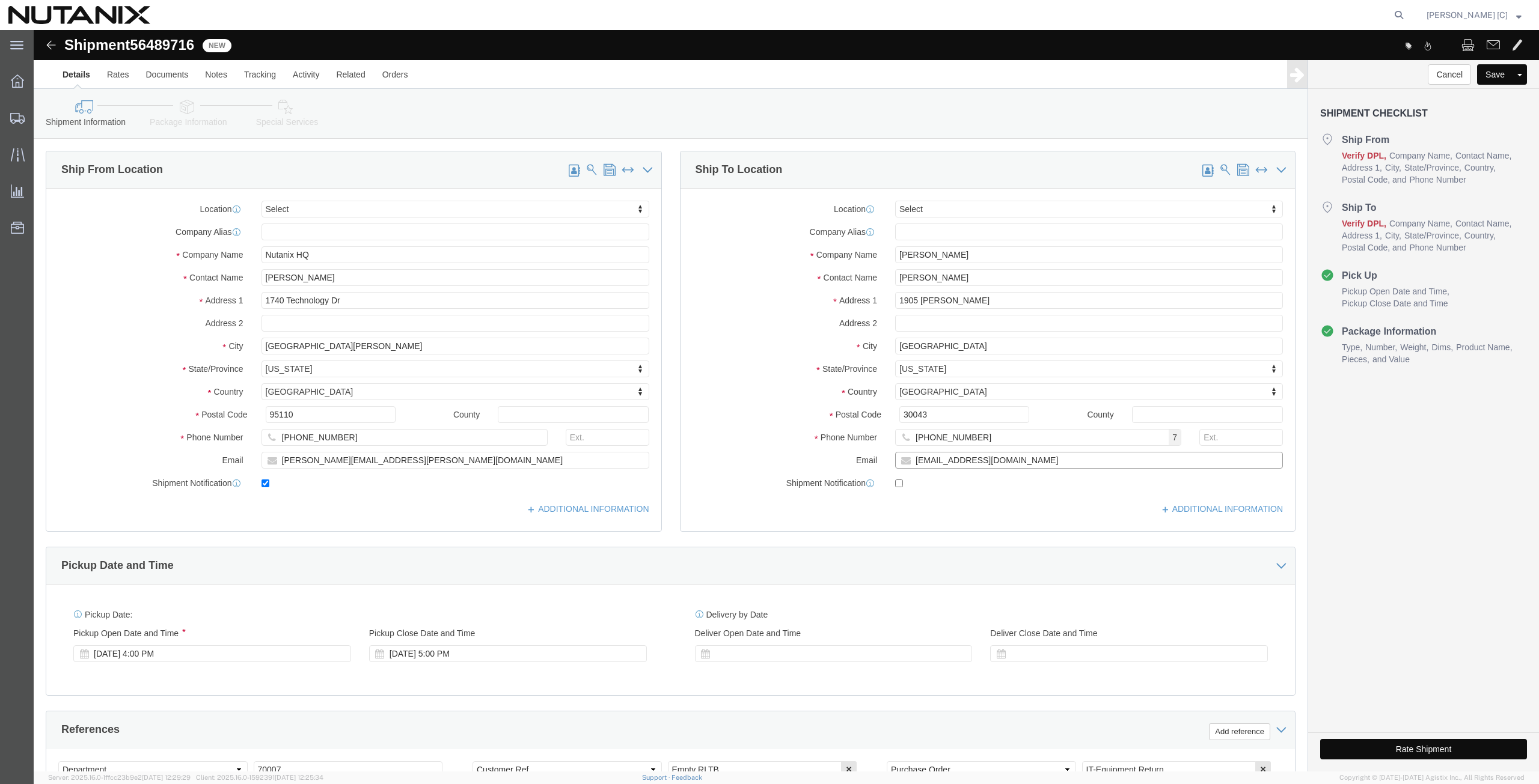
drag, startPoint x: 973, startPoint y: 426, endPoint x: 772, endPoint y: 432, distance: 201.1
click div "Location Select Select My Profile Location AE - Dubai City AU - Australia DE - …"
paste input "brian@b-mitch"
type input "brian@b-mitch.com"
click input "checkbox"
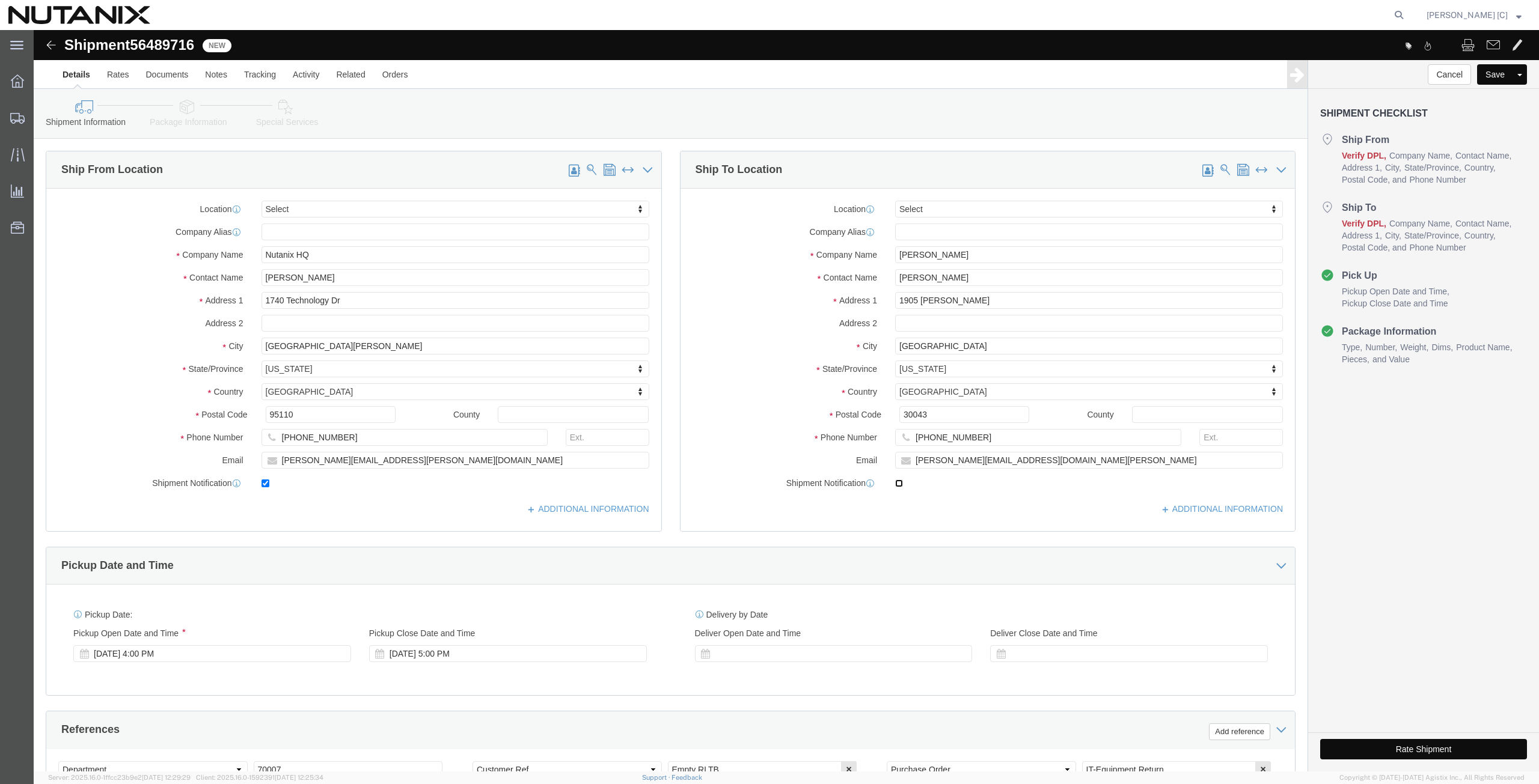
click input "checkbox"
checkbox input "true"
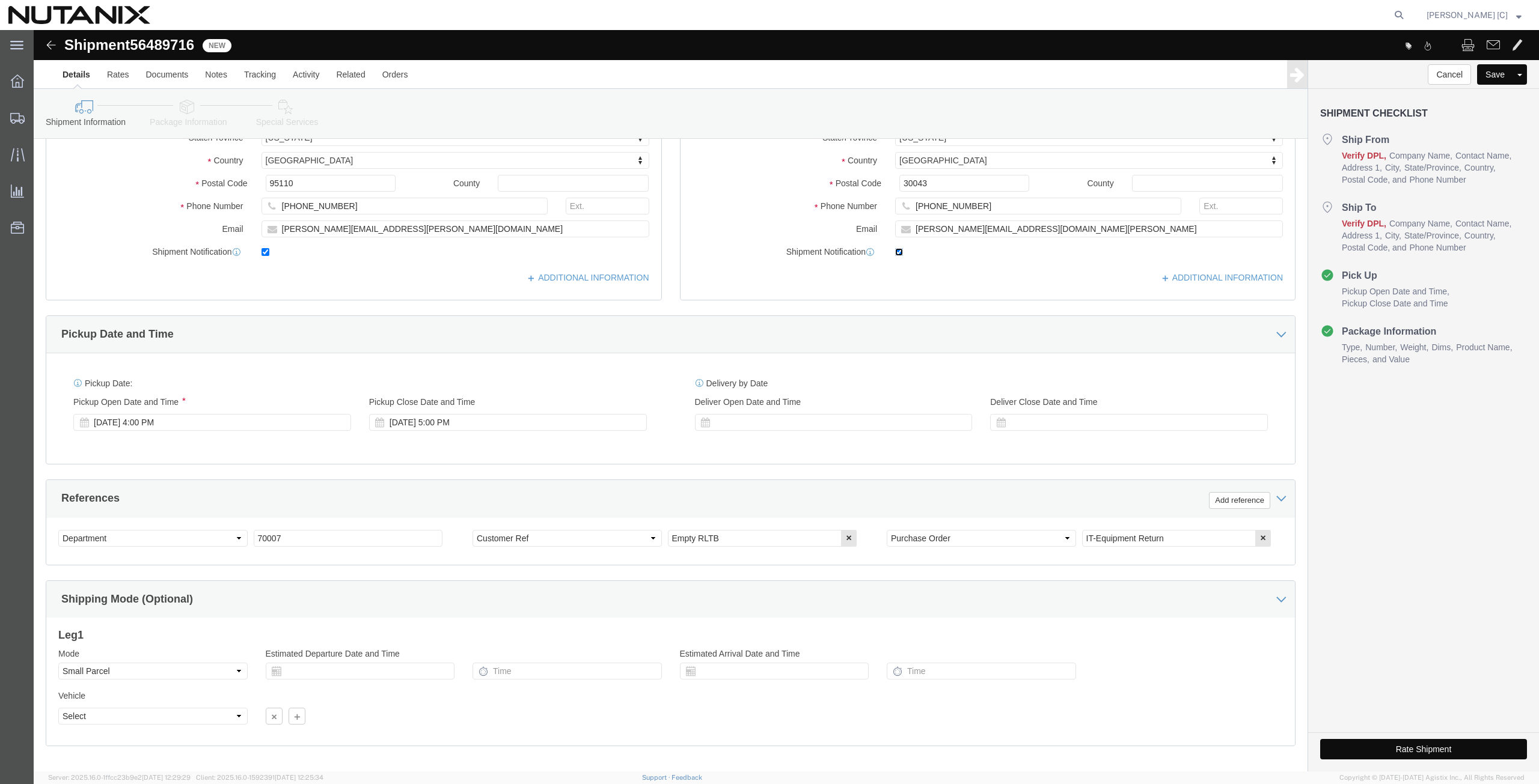
scroll to position [290, 0]
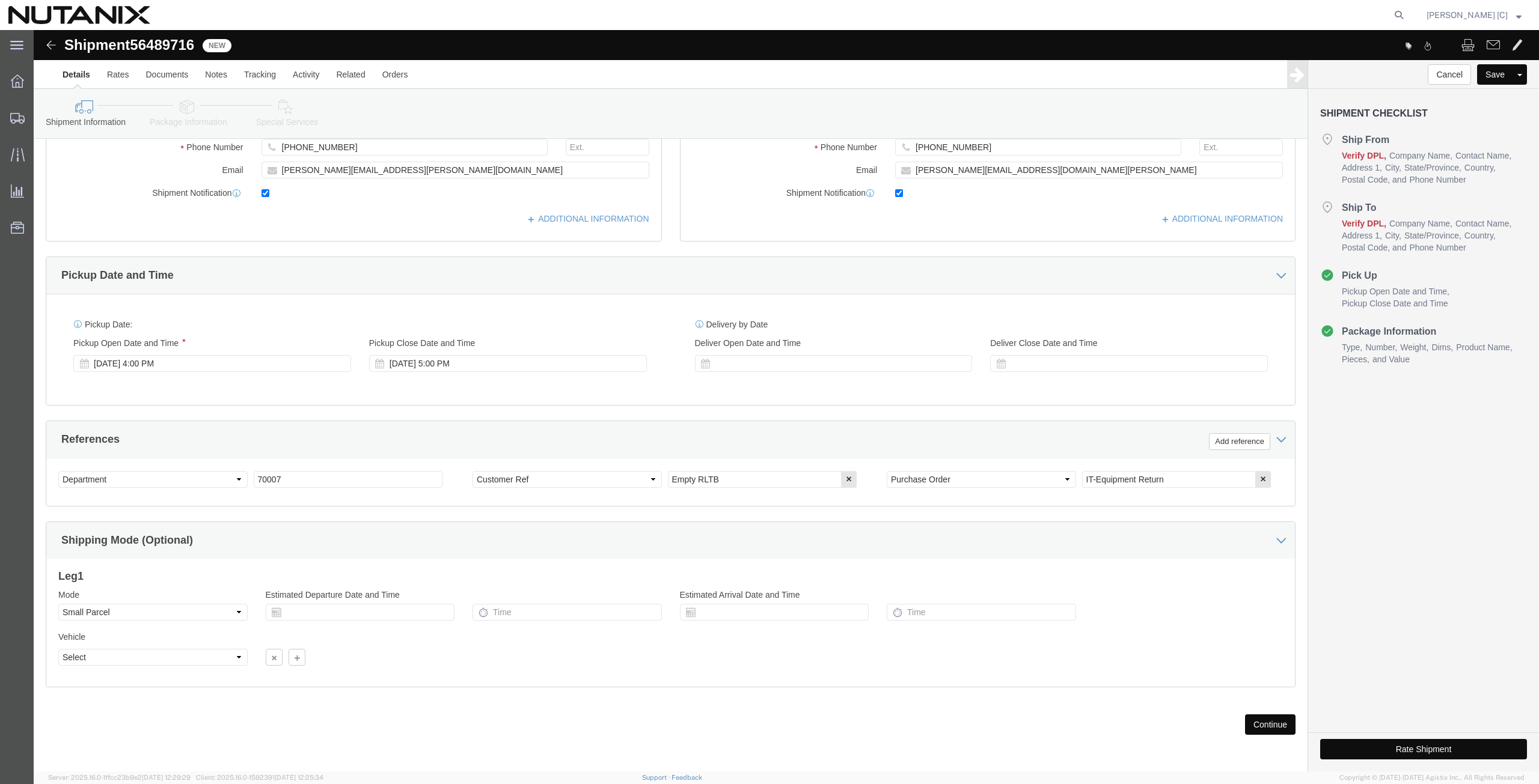
click button "Continue"
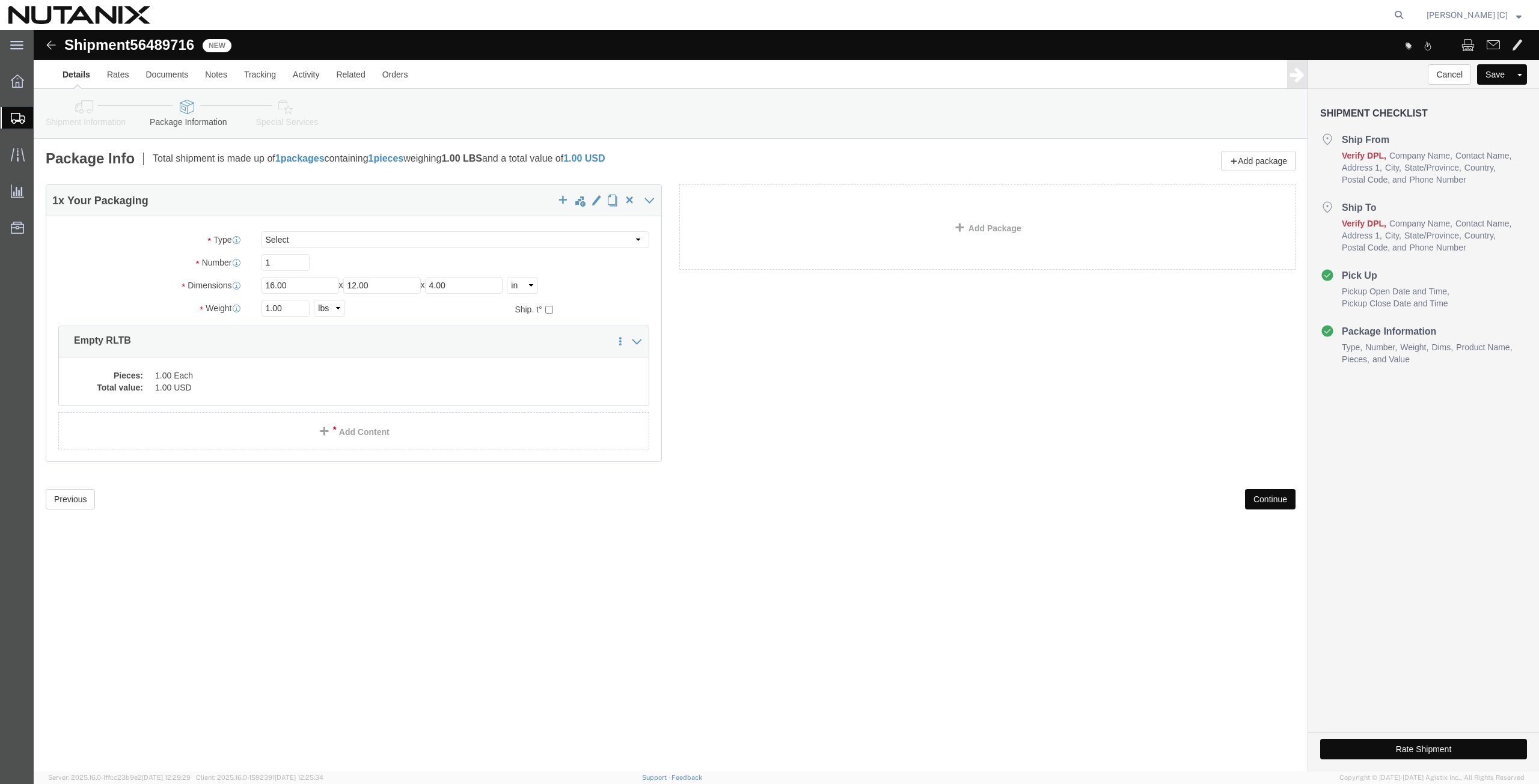
click button "Continue"
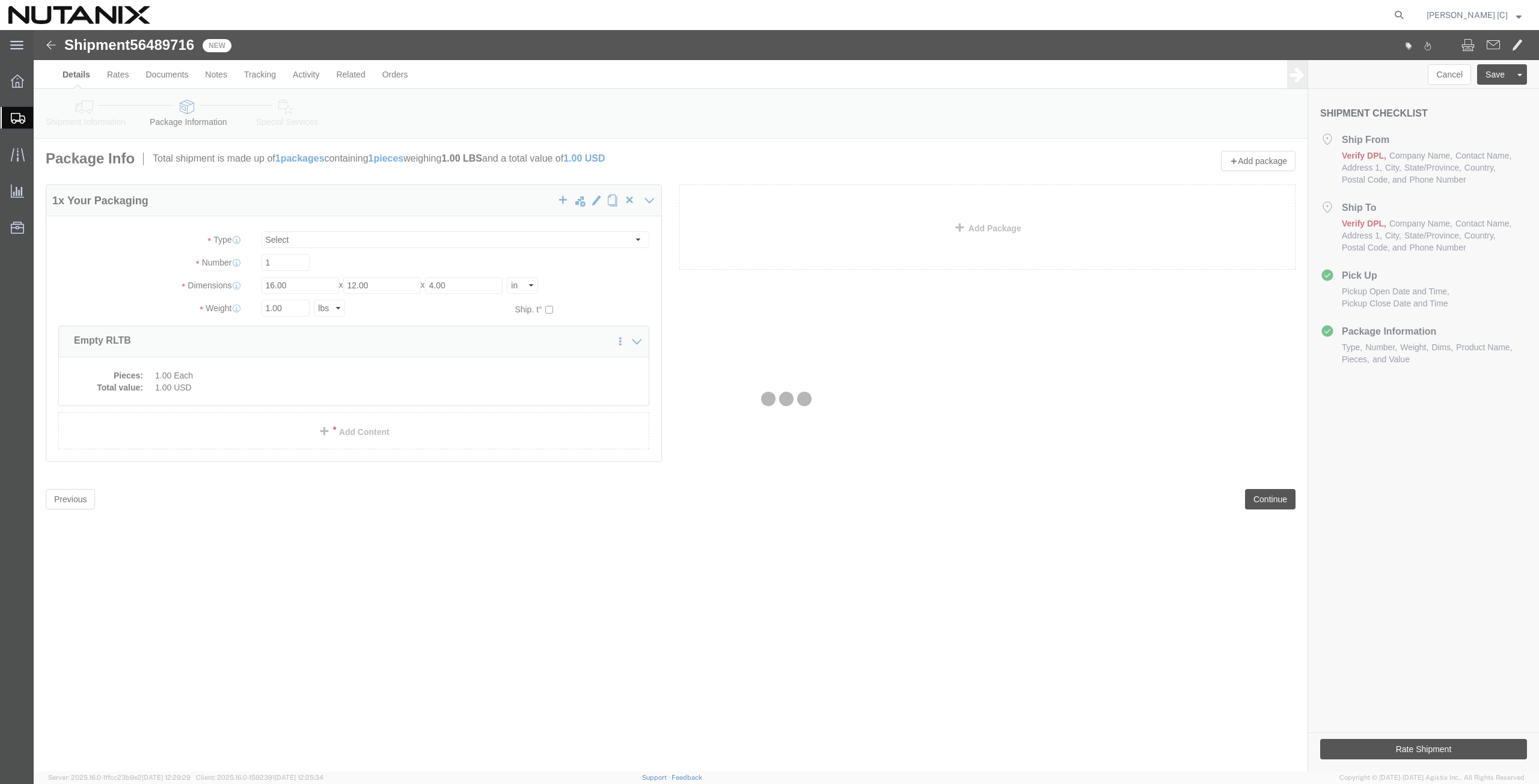
select select
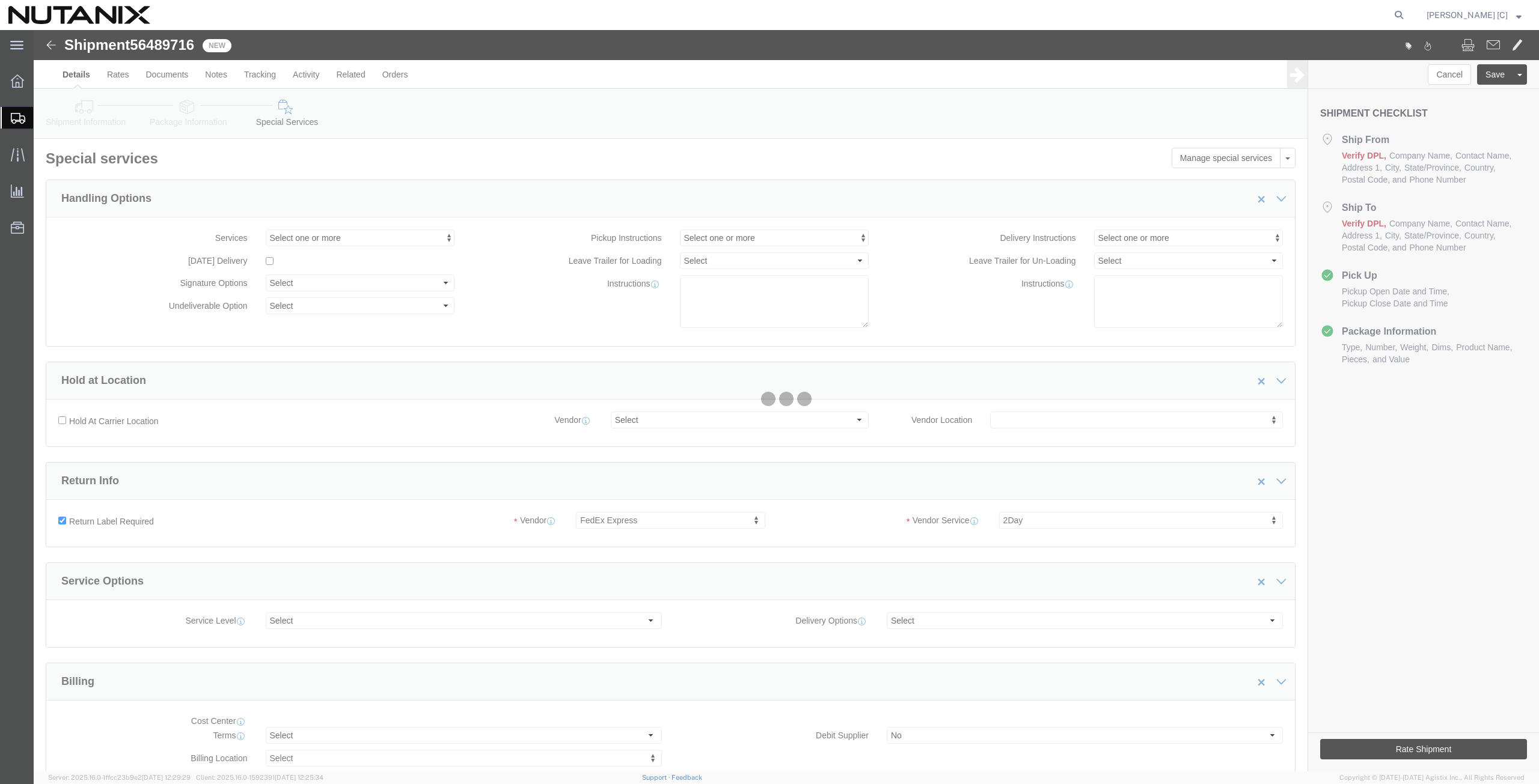
select select "COSTCENTER"
select select "59656"
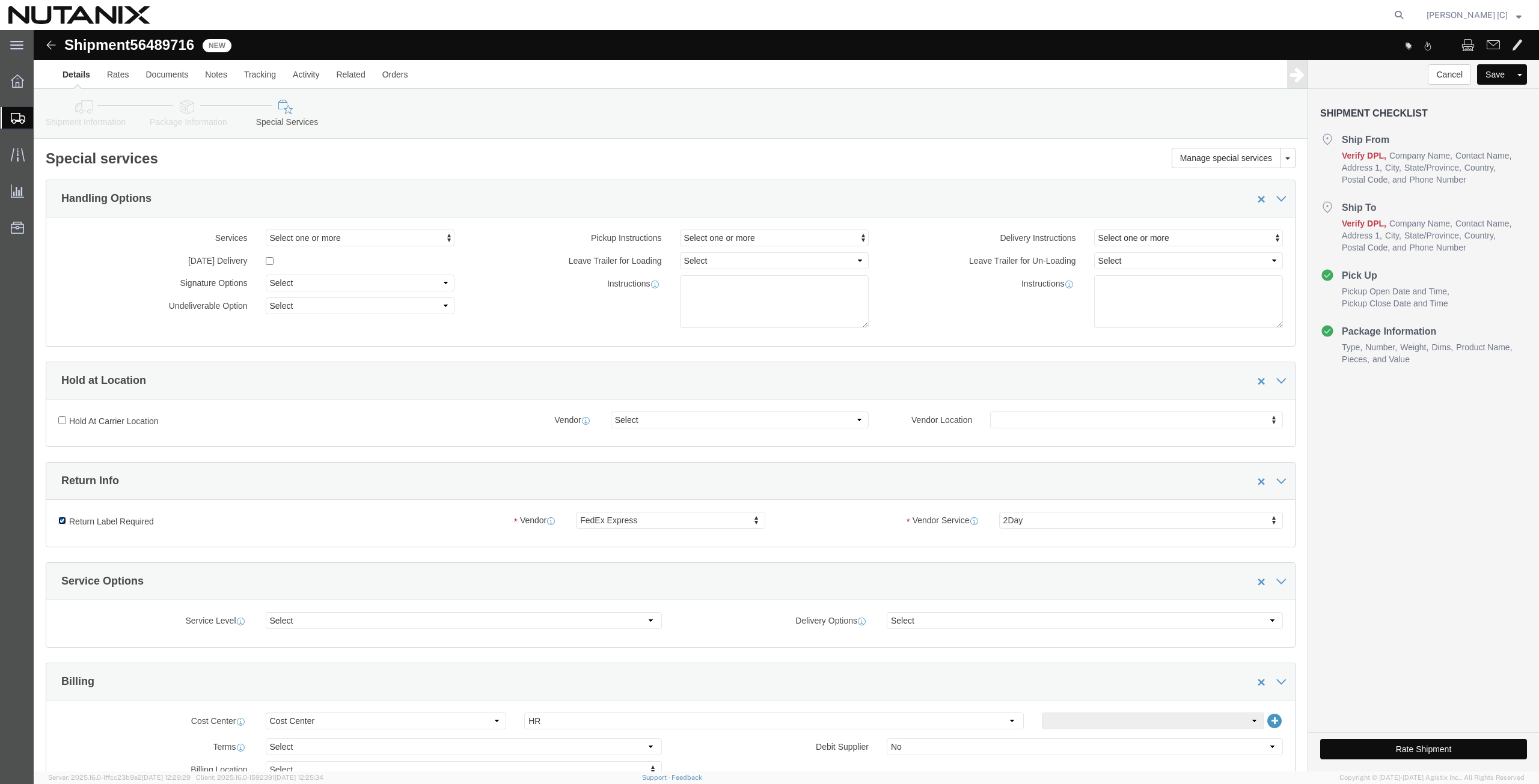
click input "Return Label Required"
checkbox input "false"
select select
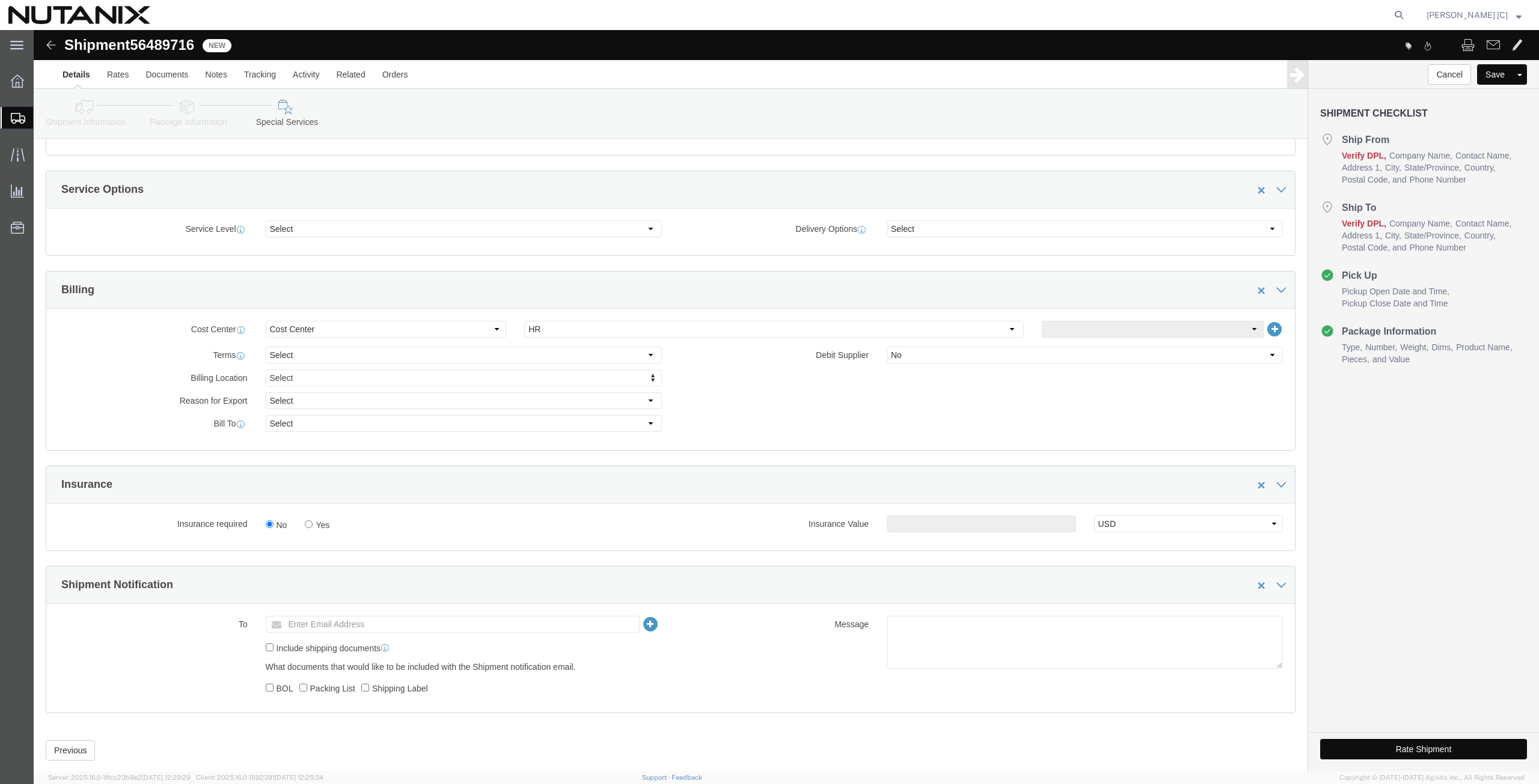
scroll to position [418, 0]
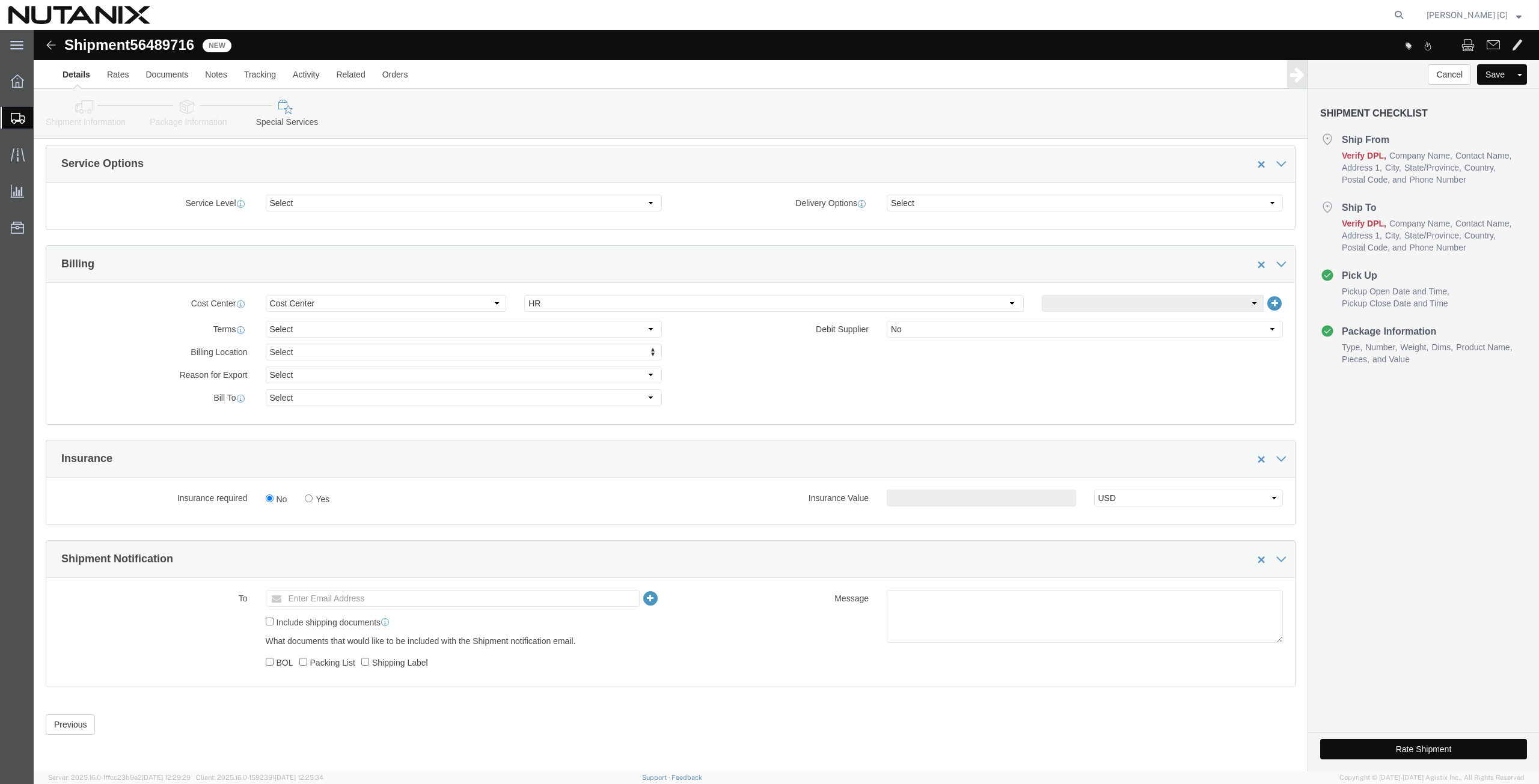
click button "Rate Shipment"
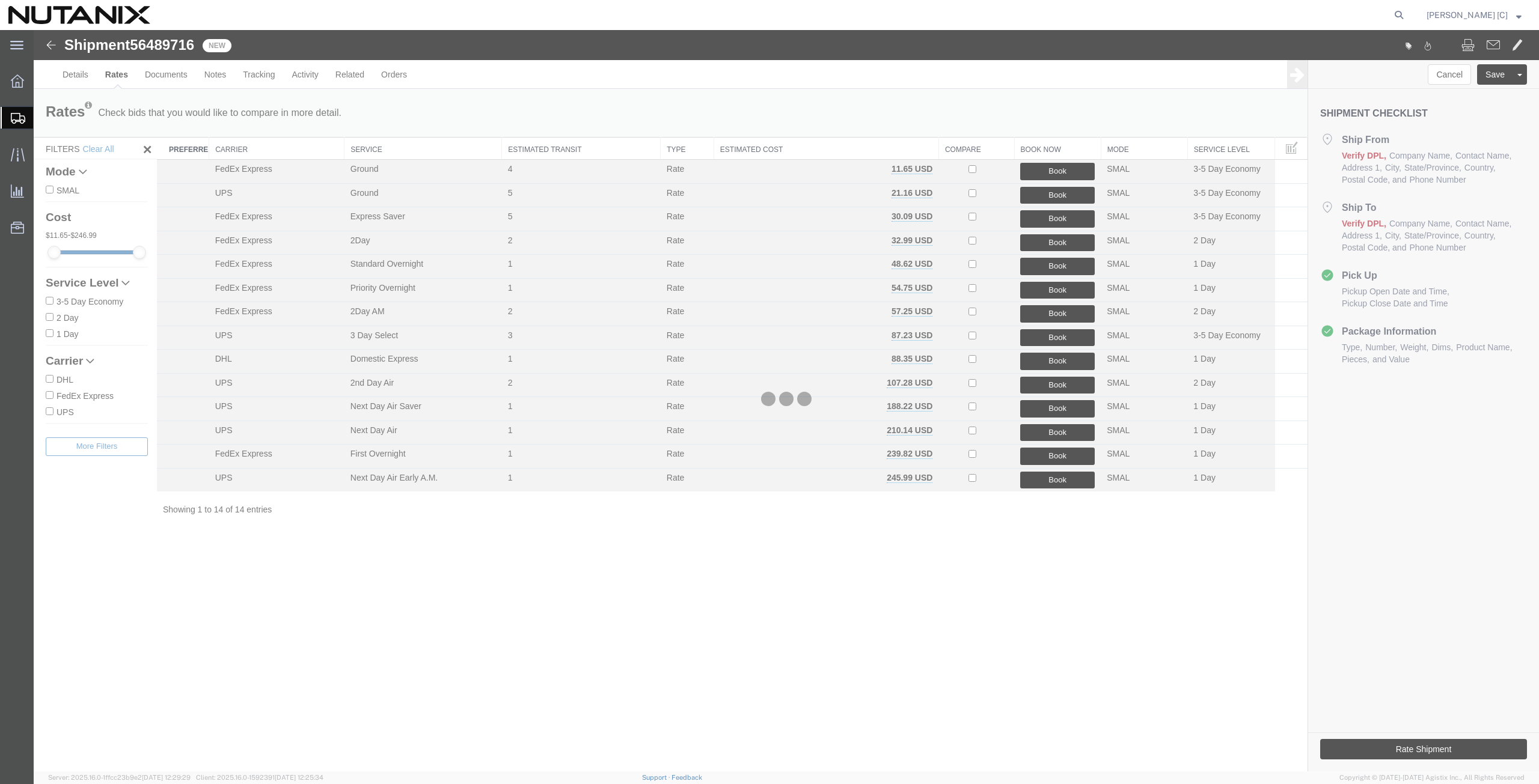
scroll to position [0, 0]
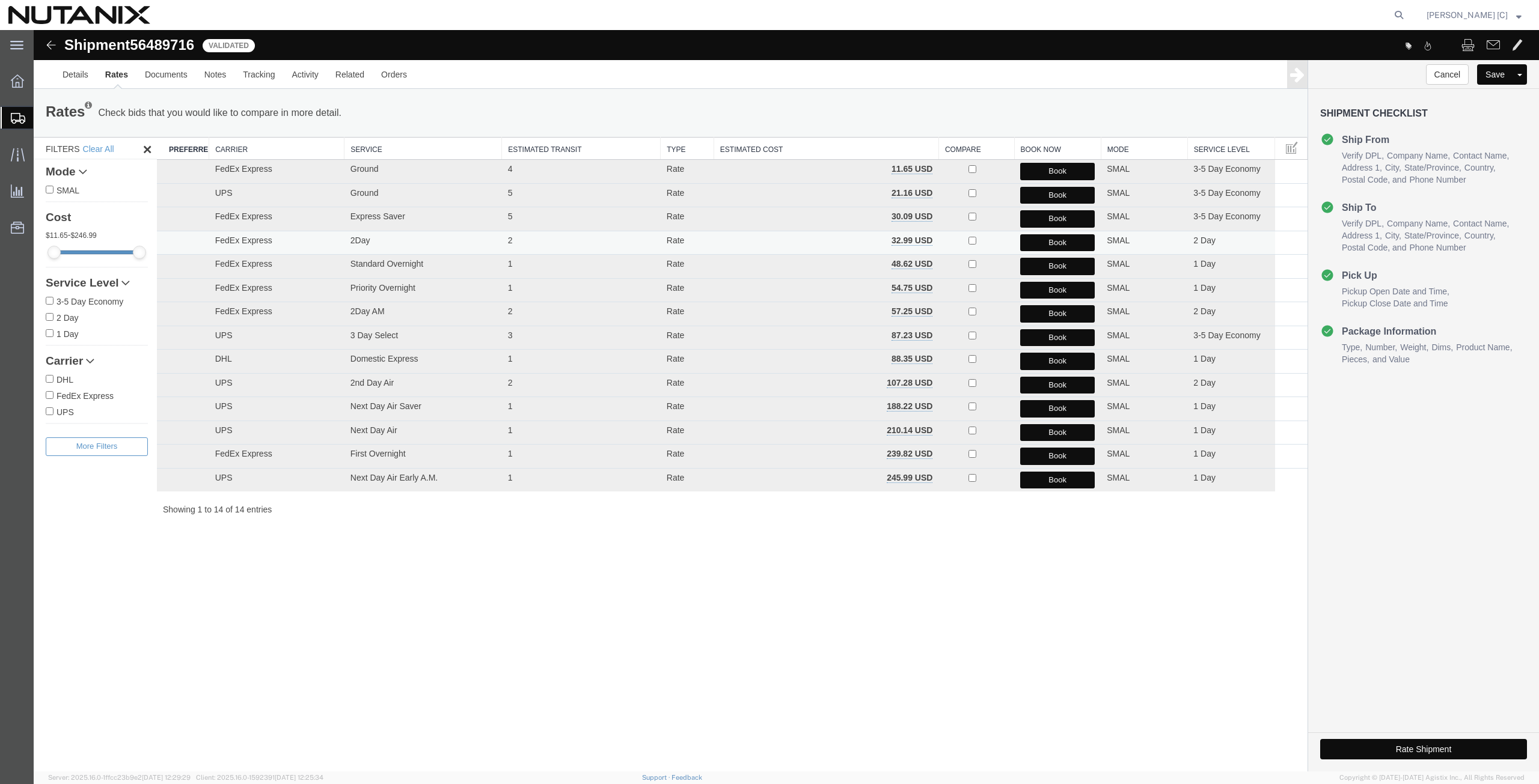
click at [1037, 242] on button "Book" at bounding box center [1057, 243] width 74 height 17
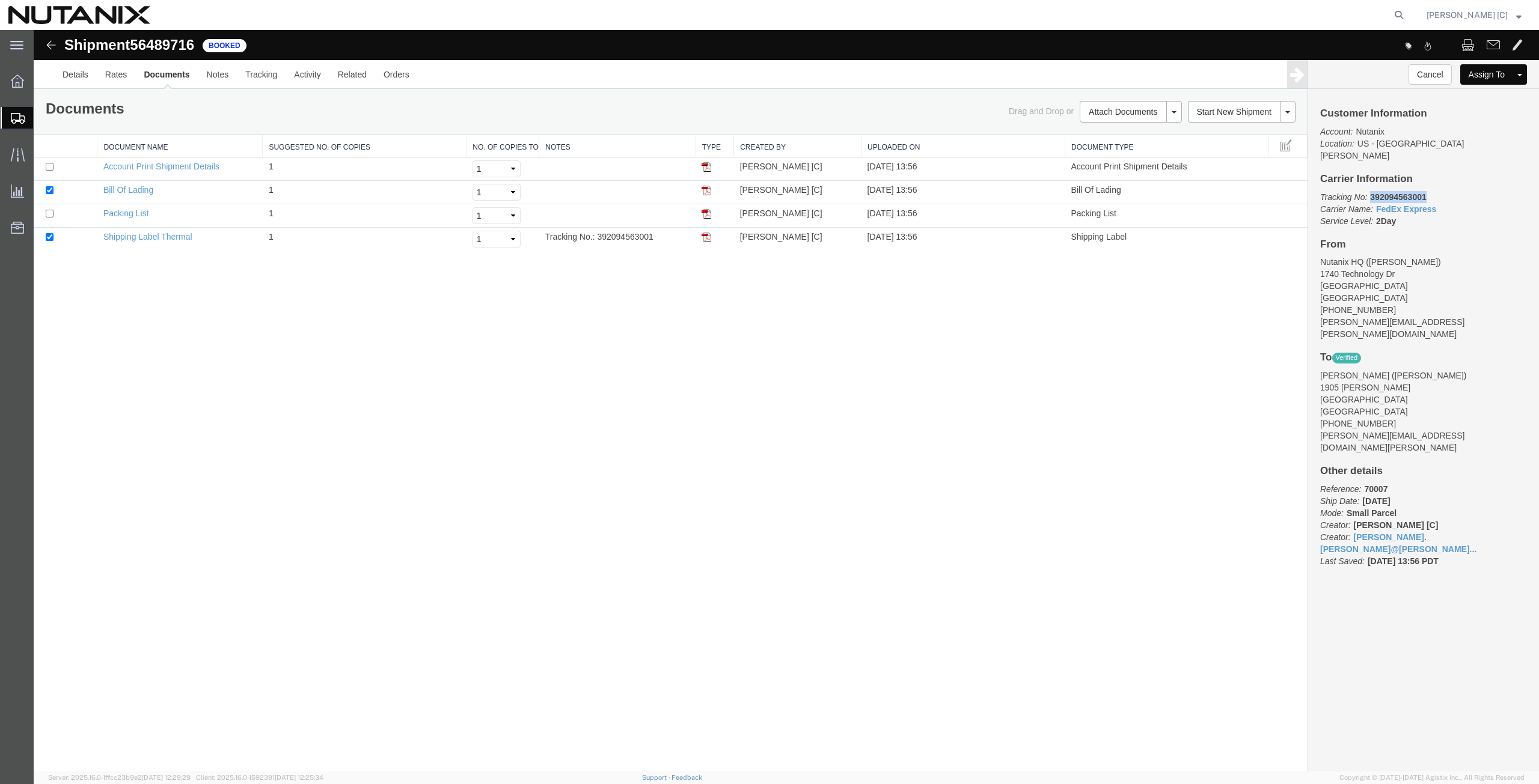
drag, startPoint x: 1431, startPoint y: 182, endPoint x: 1370, endPoint y: 185, distance: 61.1
click at [1370, 191] on p "Tracking No: 392094563001 Carrier Name: FedEx Express FedEx Express Service Lev…" at bounding box center [1424, 209] width 207 height 36
copy b "392094563001"
click at [706, 240] on img at bounding box center [706, 237] width 10 height 10
click at [0, 0] on span "Create from Template" at bounding box center [0, 0] width 0 height 0
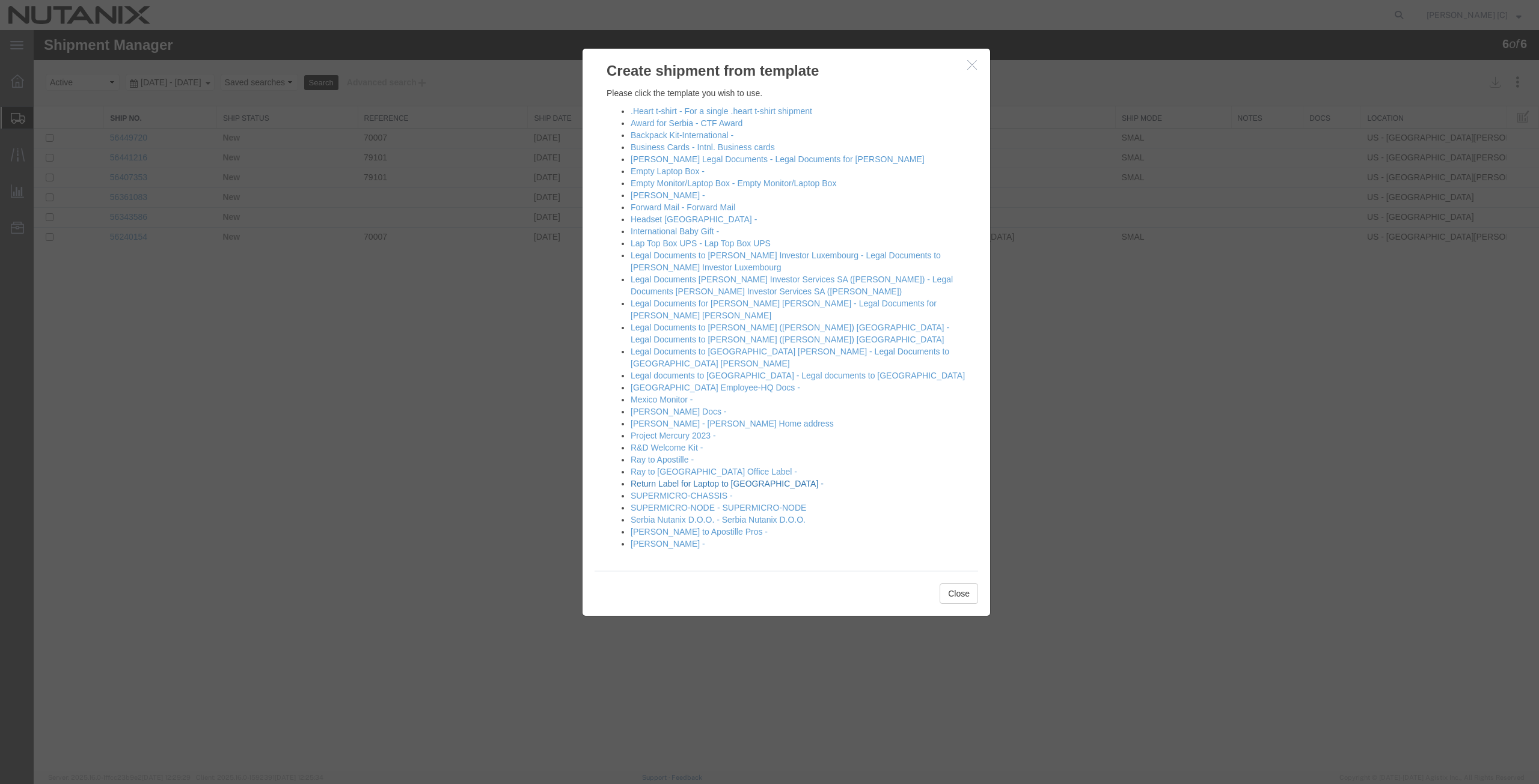
click at [650, 479] on link "Return Label for Laptop to Durham -" at bounding box center [727, 483] width 193 height 10
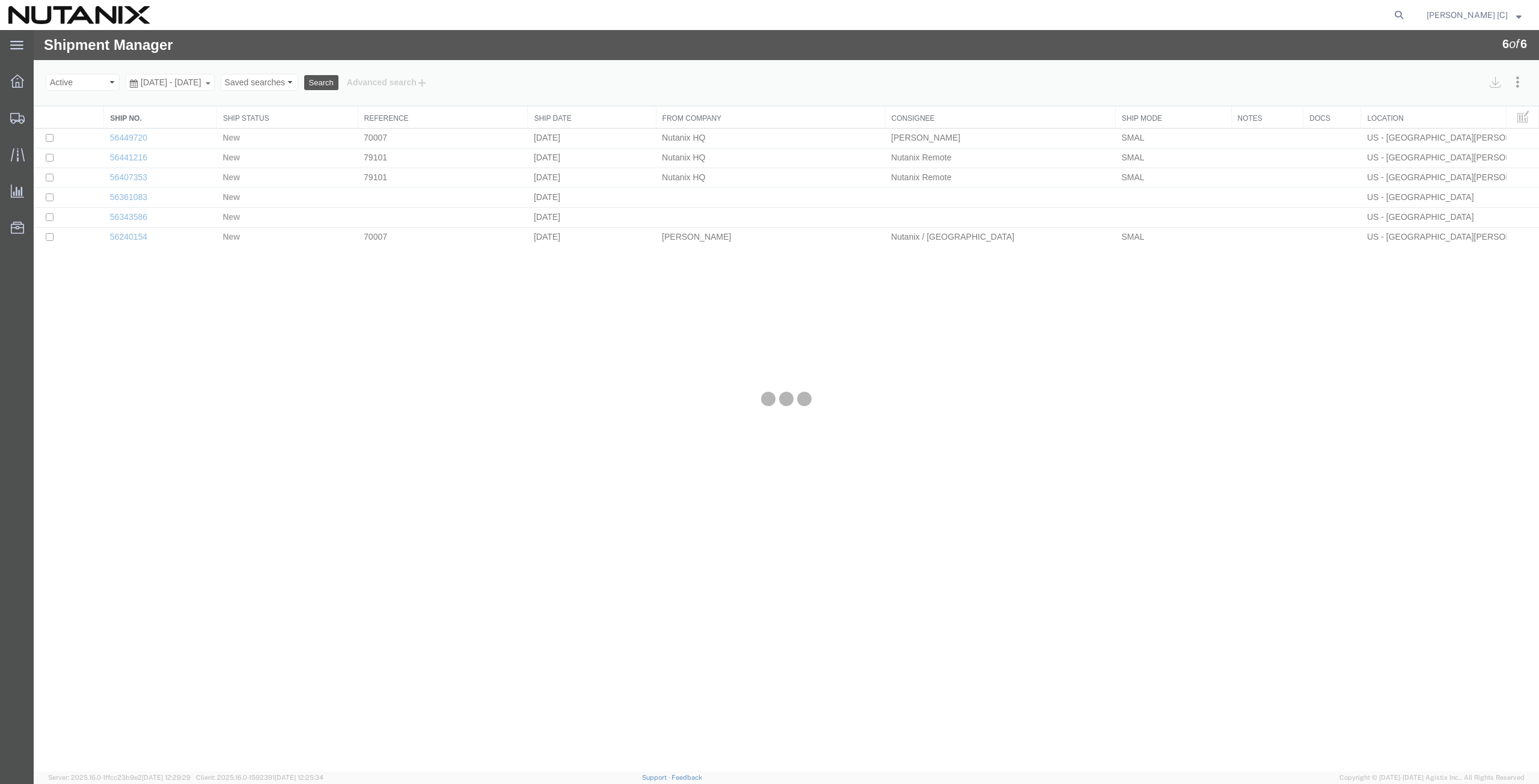
select select "46554"
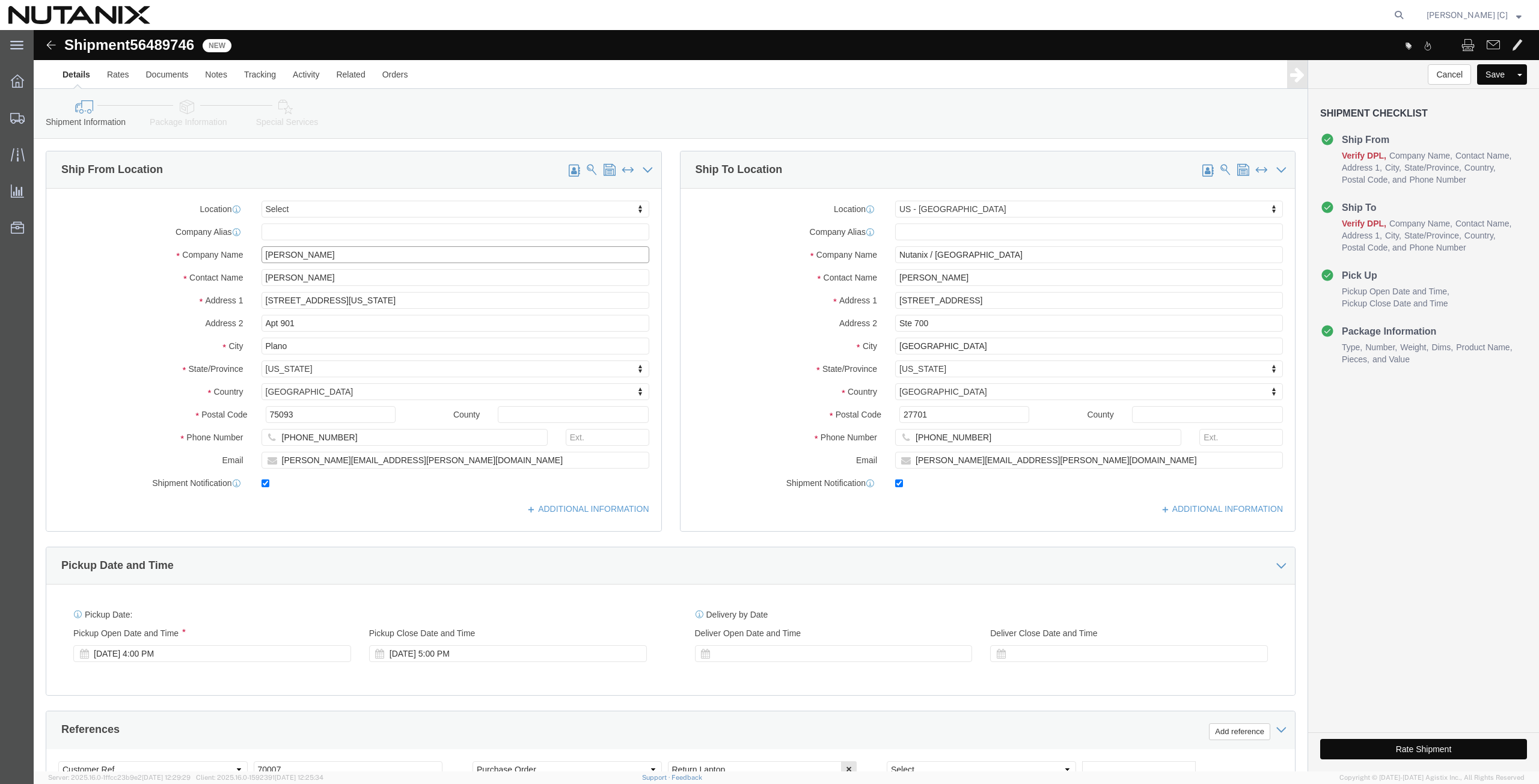
click div "Company Name Nelson Chapa"
paste input "Brian Mitchell"
type input "Brian Mitchell"
drag, startPoint x: 297, startPoint y: 252, endPoint x: -51, endPoint y: 262, distance: 348.1
click html "Shipment 56489746 New Details Rates Documents Notes Tracking Activity Related O…"
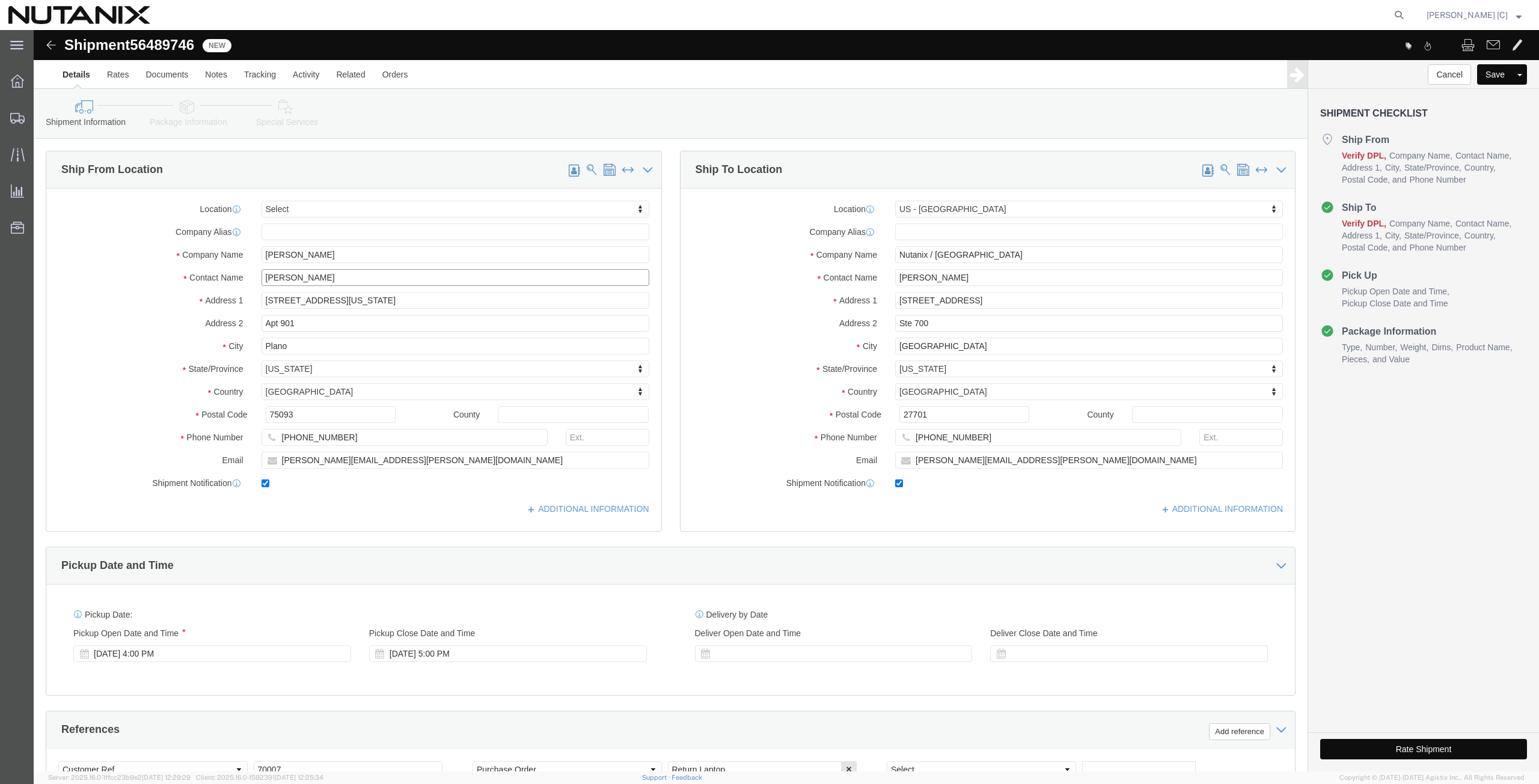
paste input "Brian Mitchell"
type input "Brian Mitchell"
drag, startPoint x: 294, startPoint y: 274, endPoint x: 37, endPoint y: 303, distance: 258.6
click div "Location Select Select My Profile Location AE - Dubai City AU - Australia DE - …"
paste input "1905 Sidneys Cv"
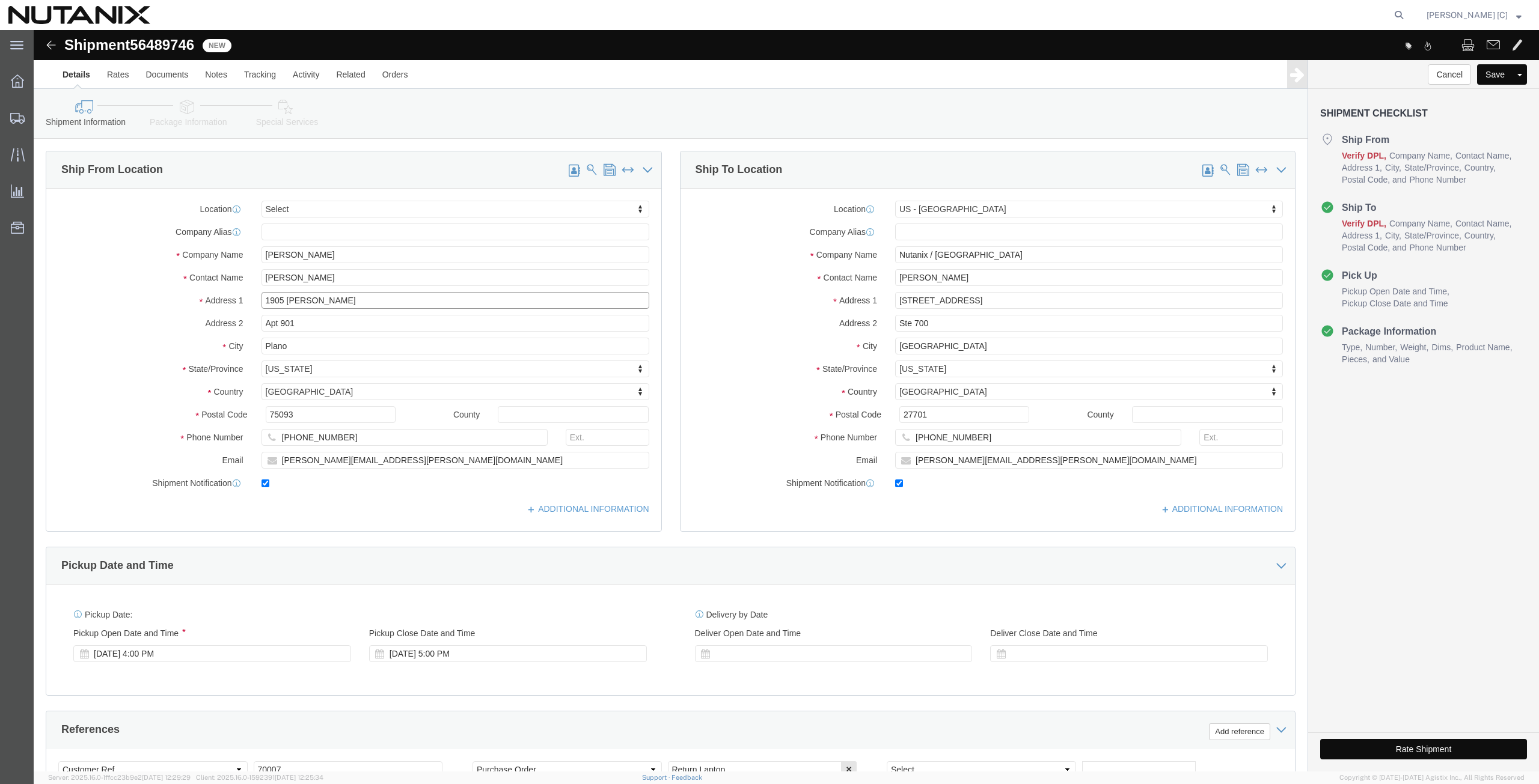
drag, startPoint x: 307, startPoint y: 274, endPoint x: 217, endPoint y: 291, distance: 91.6
click div "Location Select Select My Profile Location AE - Dubai City AU - Australia DE - …"
paste input "Lawrenceville"
type input "Lawrenceville"
click div "Address 2 Apt 901"
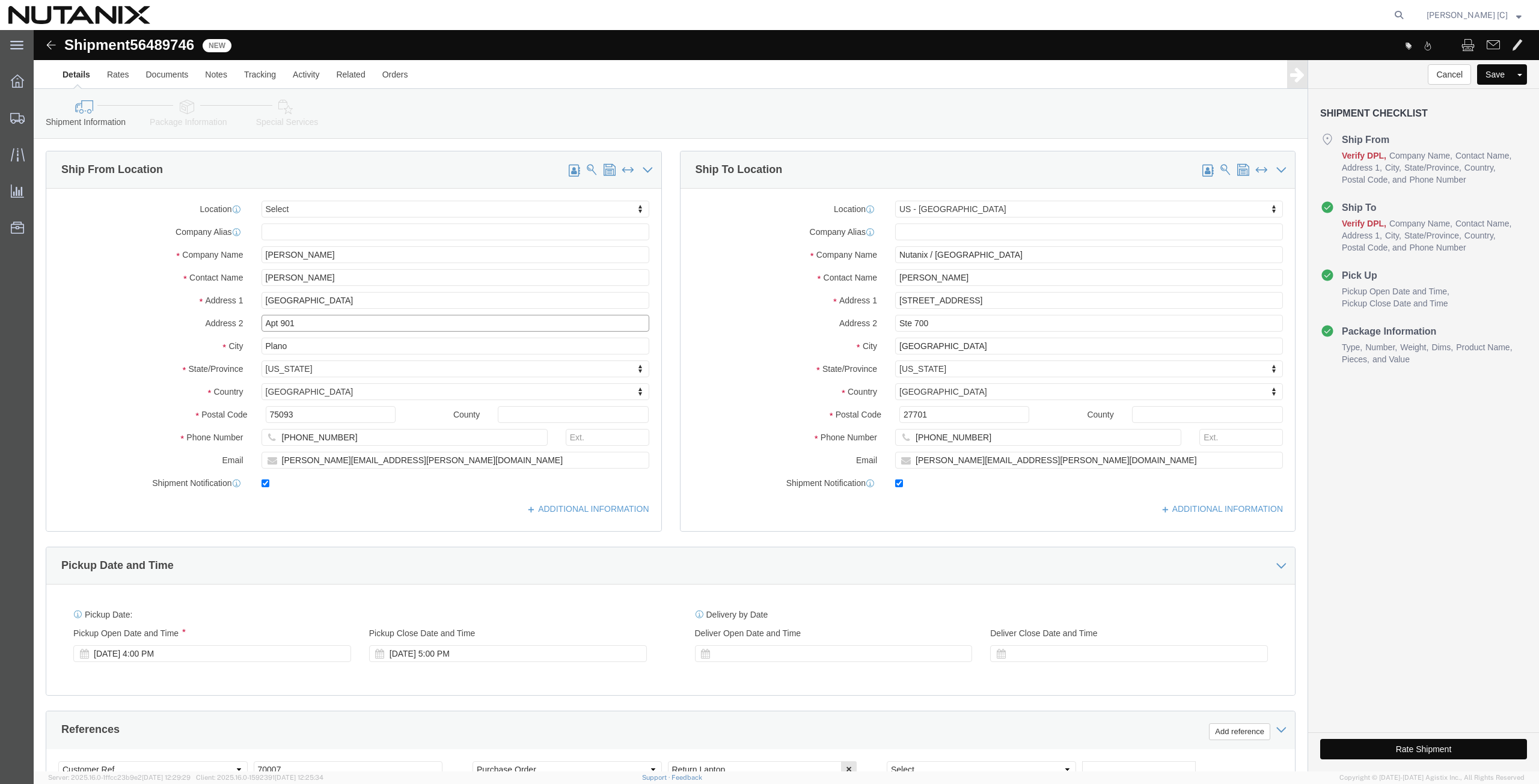
drag, startPoint x: 201, startPoint y: 294, endPoint x: 156, endPoint y: 293, distance: 45.0
click div "Address 2 Apt 901"
click input "Plano"
drag, startPoint x: 258, startPoint y: 317, endPoint x: 143, endPoint y: 306, distance: 115.5
click div "City Plano"
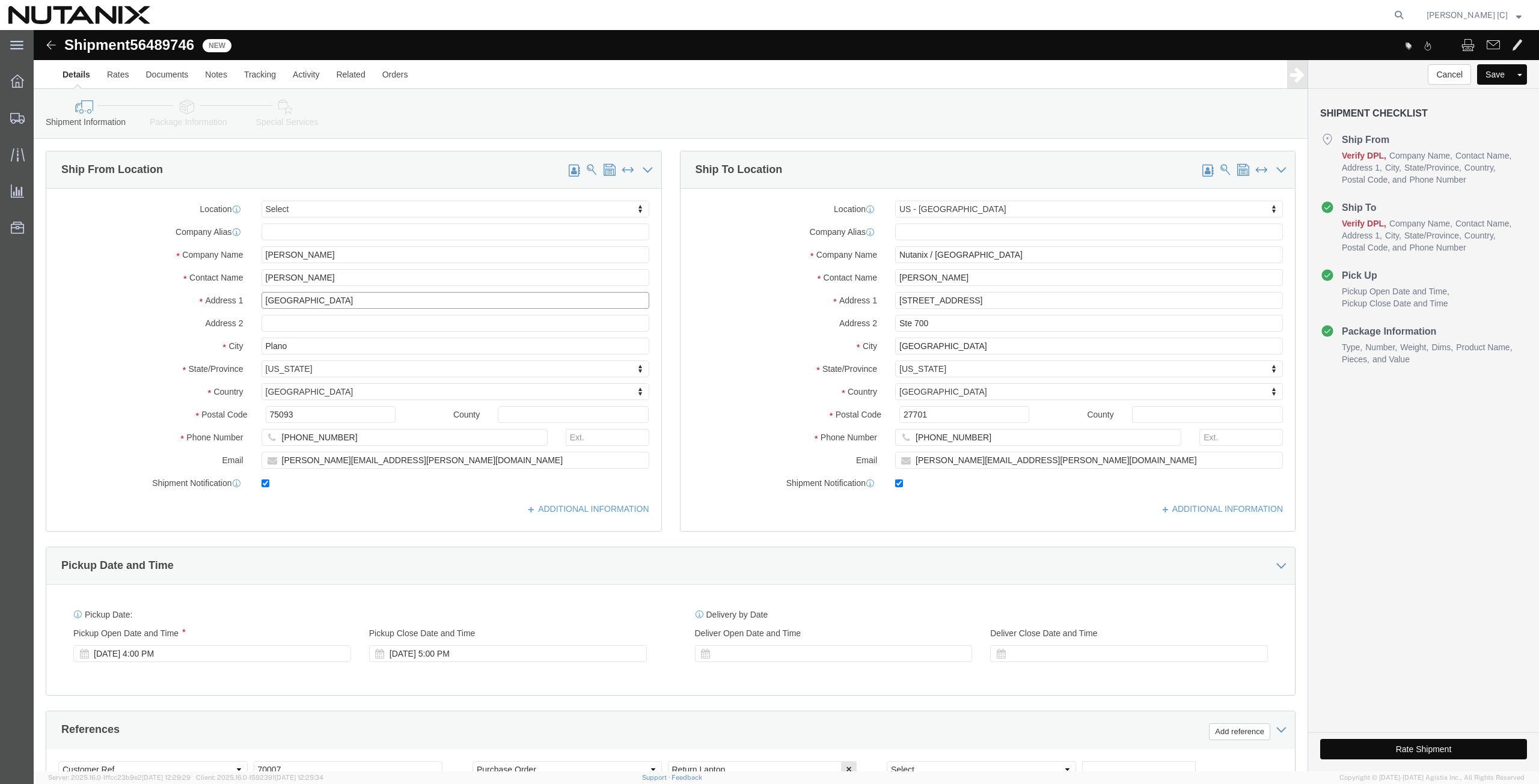
drag, startPoint x: 288, startPoint y: 273, endPoint x: 198, endPoint y: 264, distance: 90.4
click div "Location Select Select My Profile Location AE - Dubai City AU - Australia DE - …"
paste input "1905 Sidneys Cv"
type input "1905 Sidneys Cv"
drag, startPoint x: 265, startPoint y: 315, endPoint x: 102, endPoint y: 304, distance: 163.4
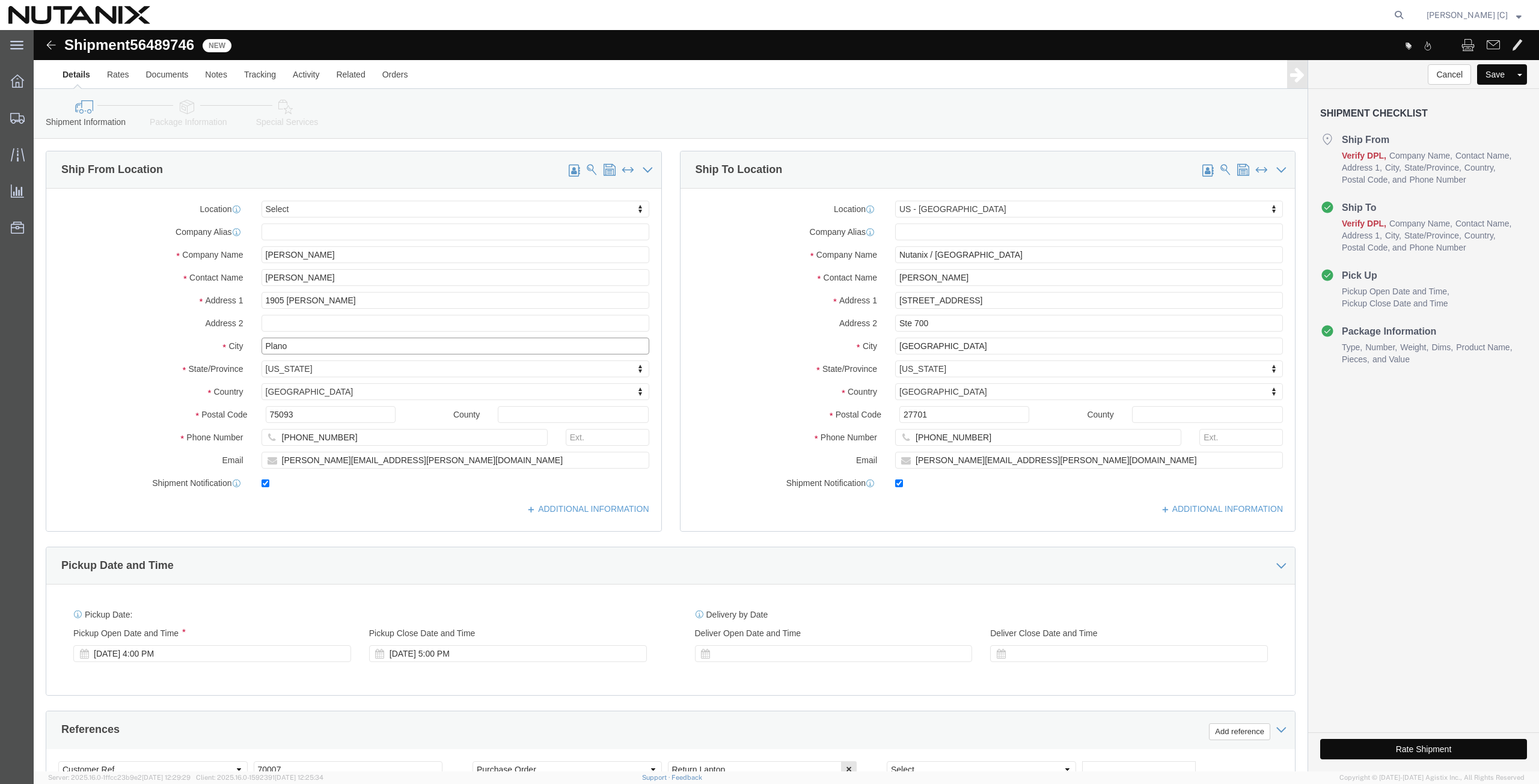
click div "Location Select Select My Profile Location AE - Dubai City AU - Australia DE - …"
paste input "Lawrenceville"
type input "Lawrenceville"
type input "geor"
select select "GA"
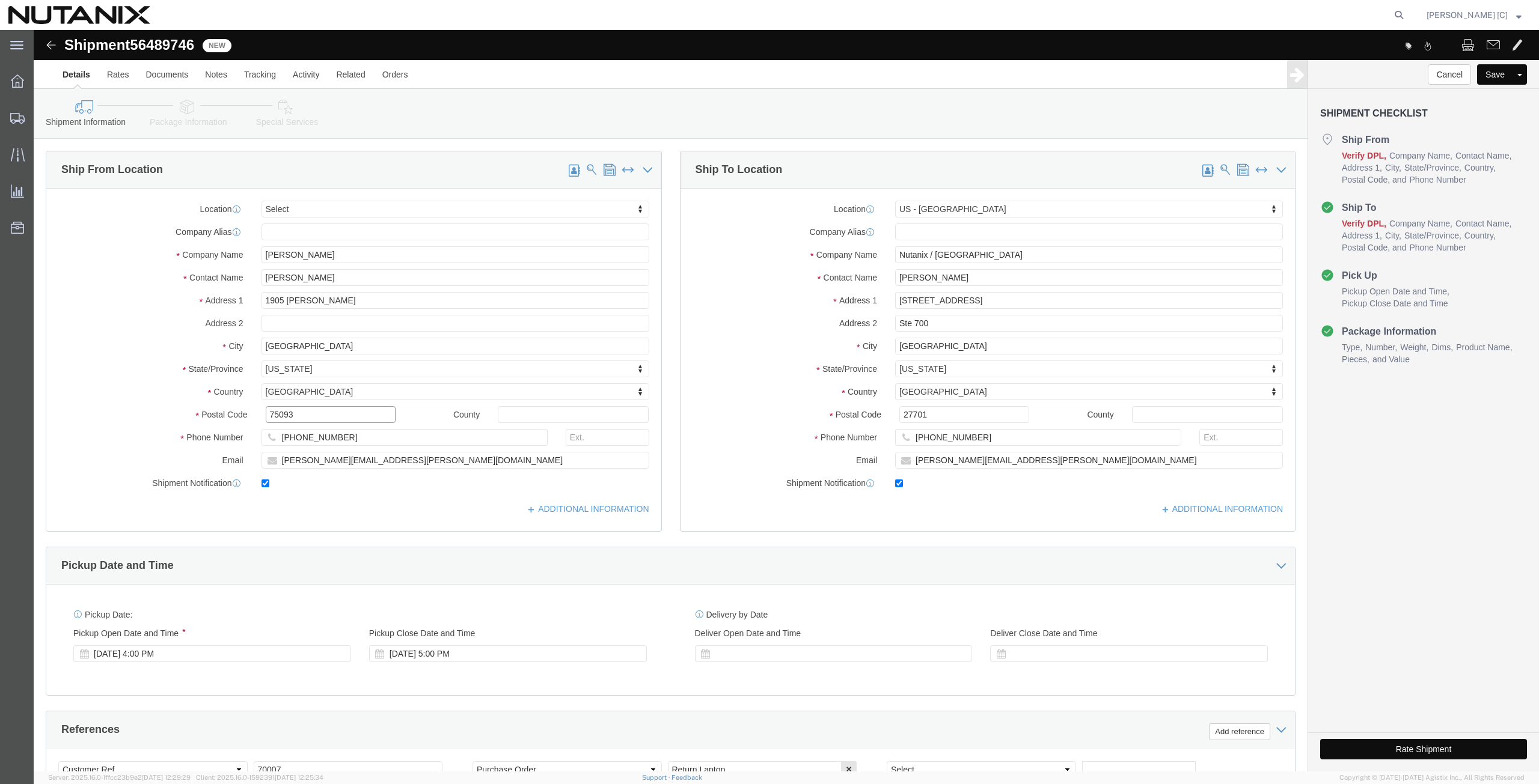
drag, startPoint x: 264, startPoint y: 385, endPoint x: 186, endPoint y: 382, distance: 78.1
click div "Postal Code 75093"
paste input "3004"
type input "30043"
drag, startPoint x: 307, startPoint y: 403, endPoint x: 137, endPoint y: 402, distance: 170.0
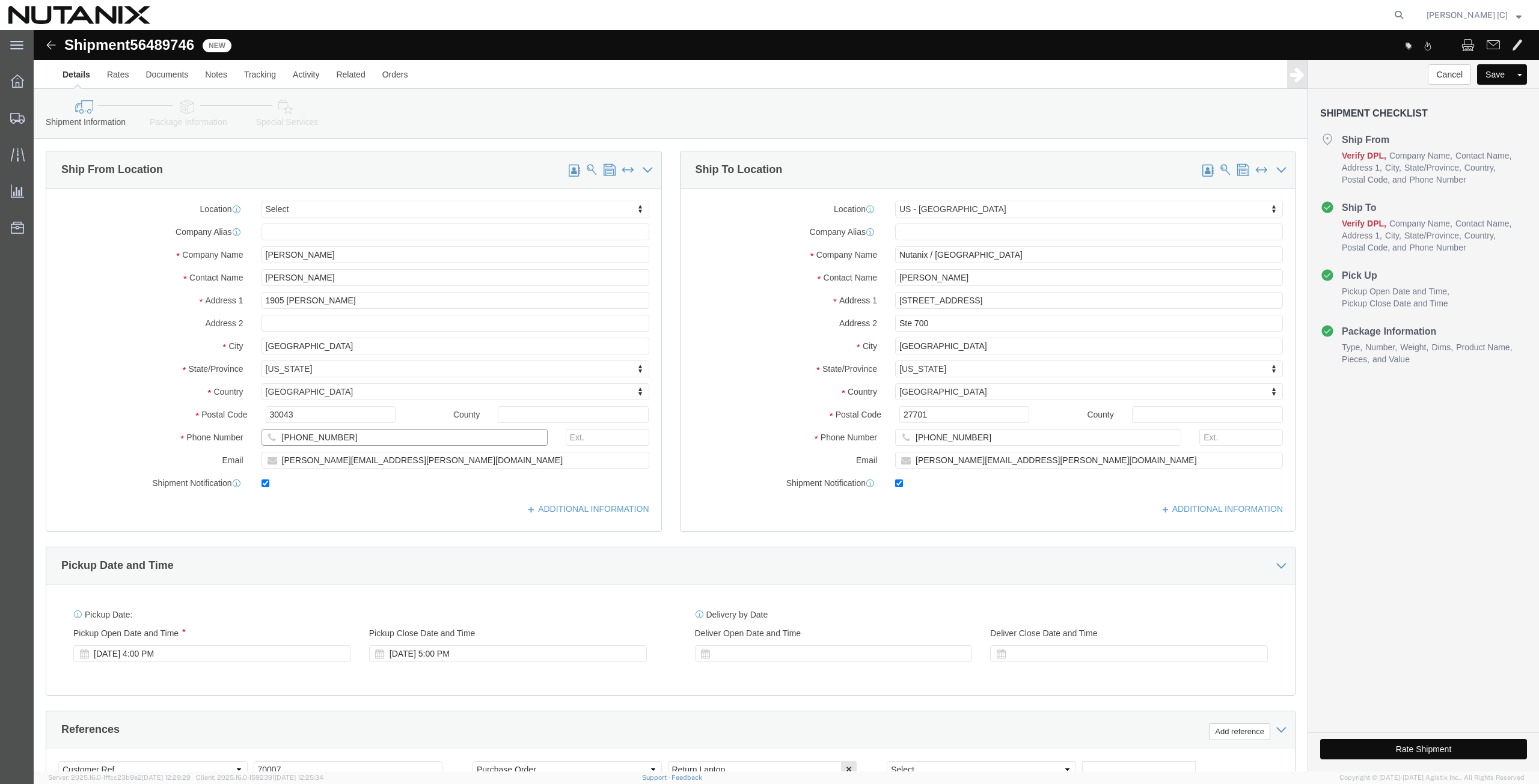
click div "Phone Number 408-398-0665"
paste input "(212) 5972326"
type input "(212) 5972326"
click div "Location Select Select My Profile Location AE - Dubai City AU - Australia DE - …"
paste input "brian@b-mitch"
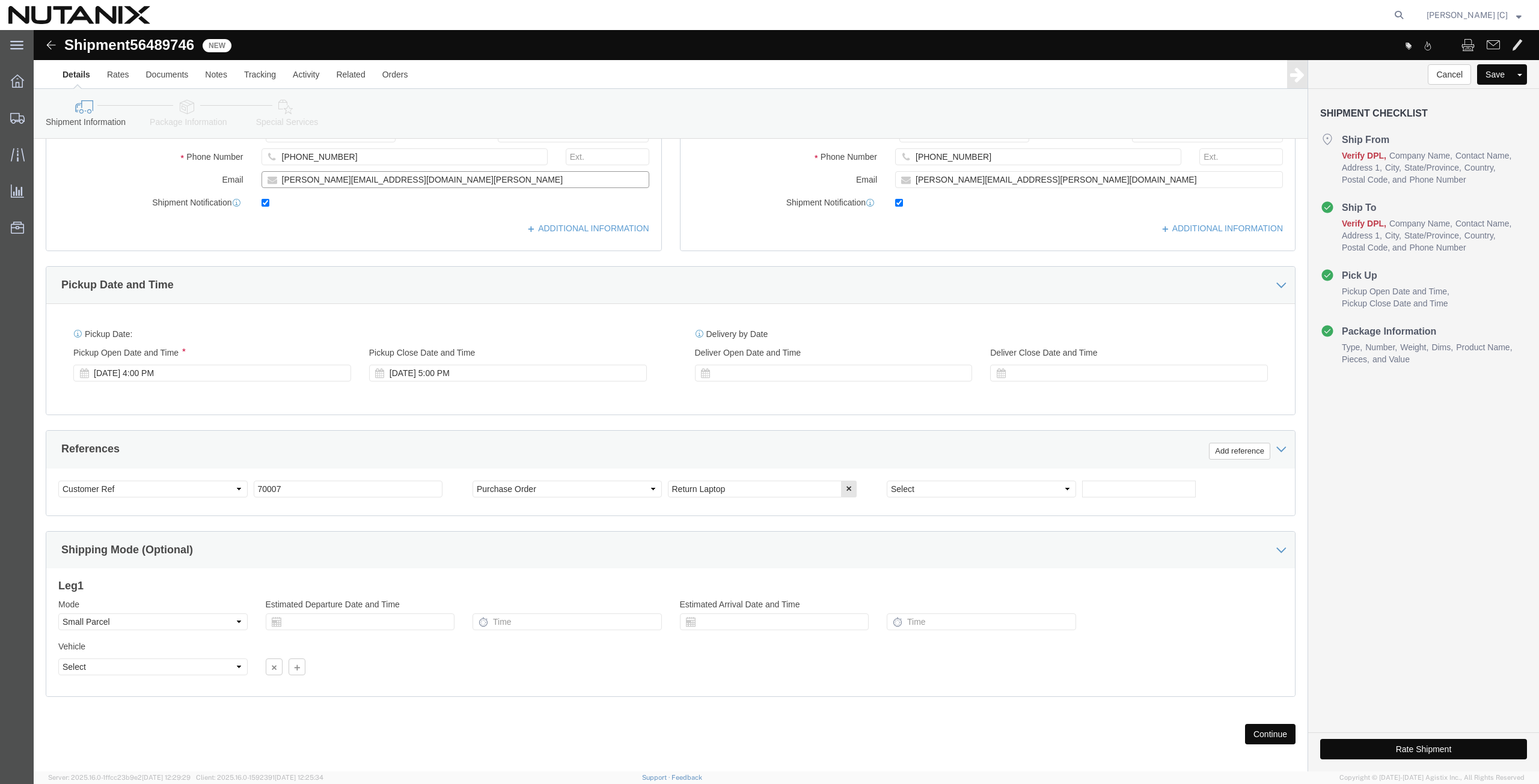
scroll to position [290, 0]
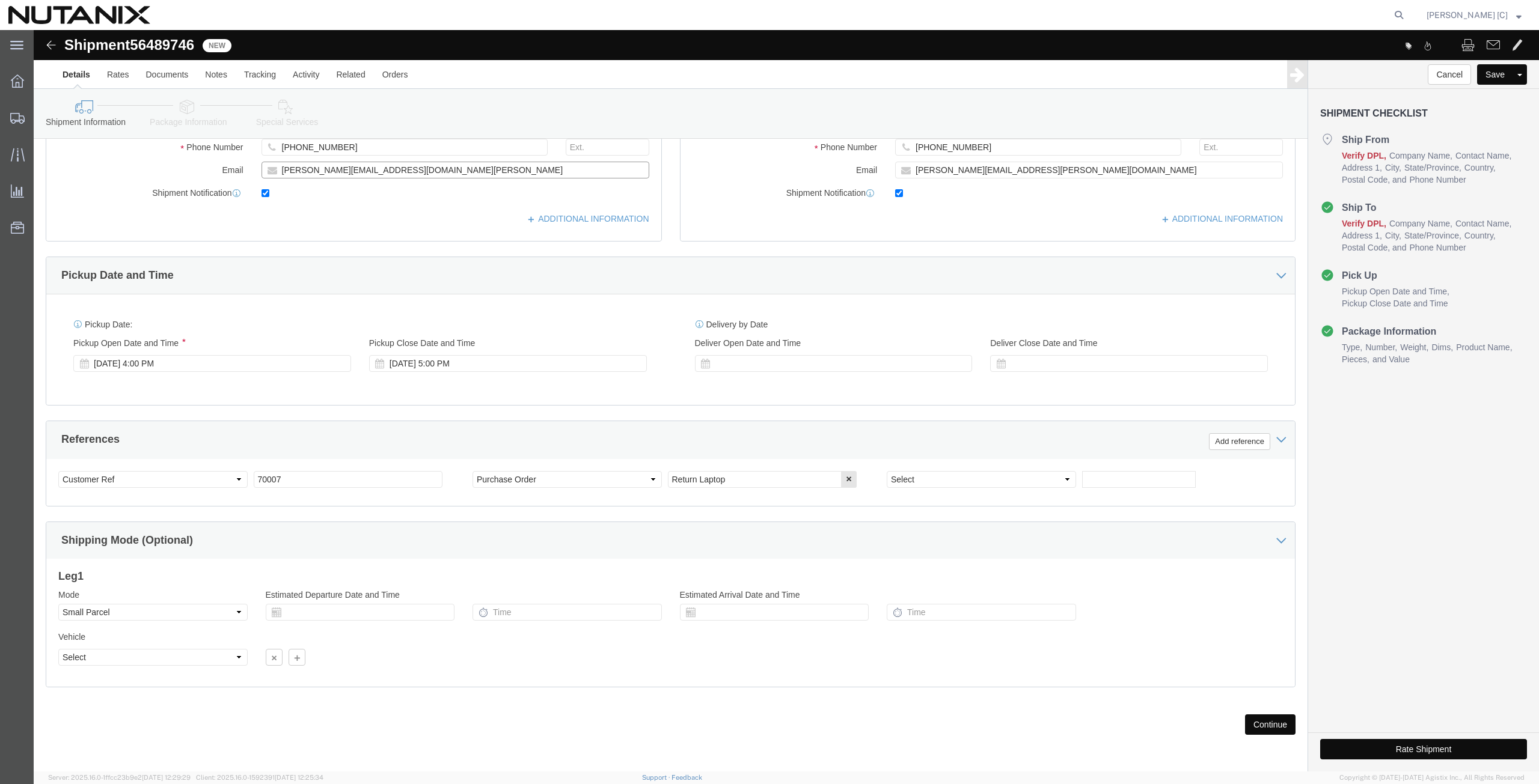
type input "brian@b-mitch.com"
click button "Continue"
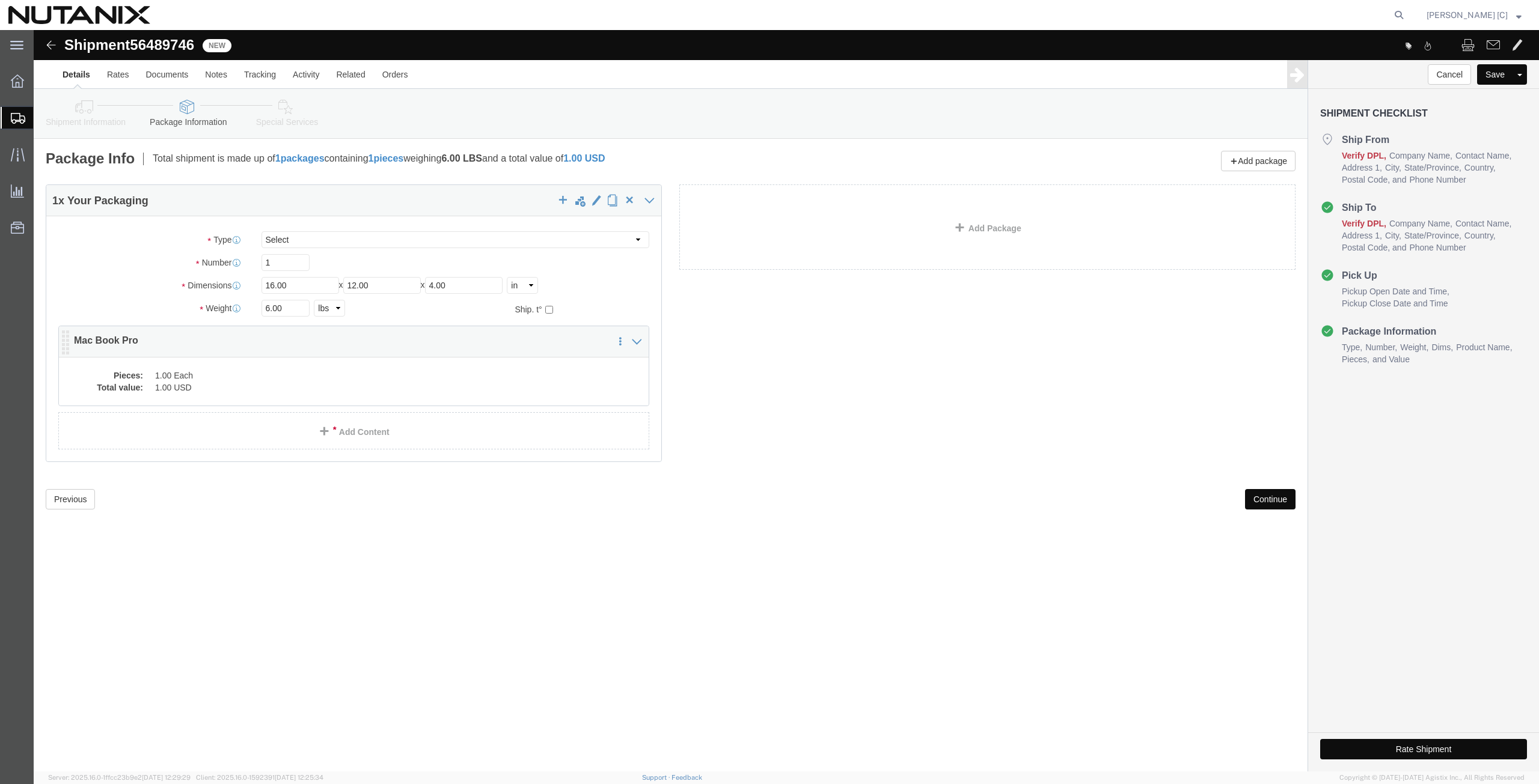
click dd "1.00 Each"
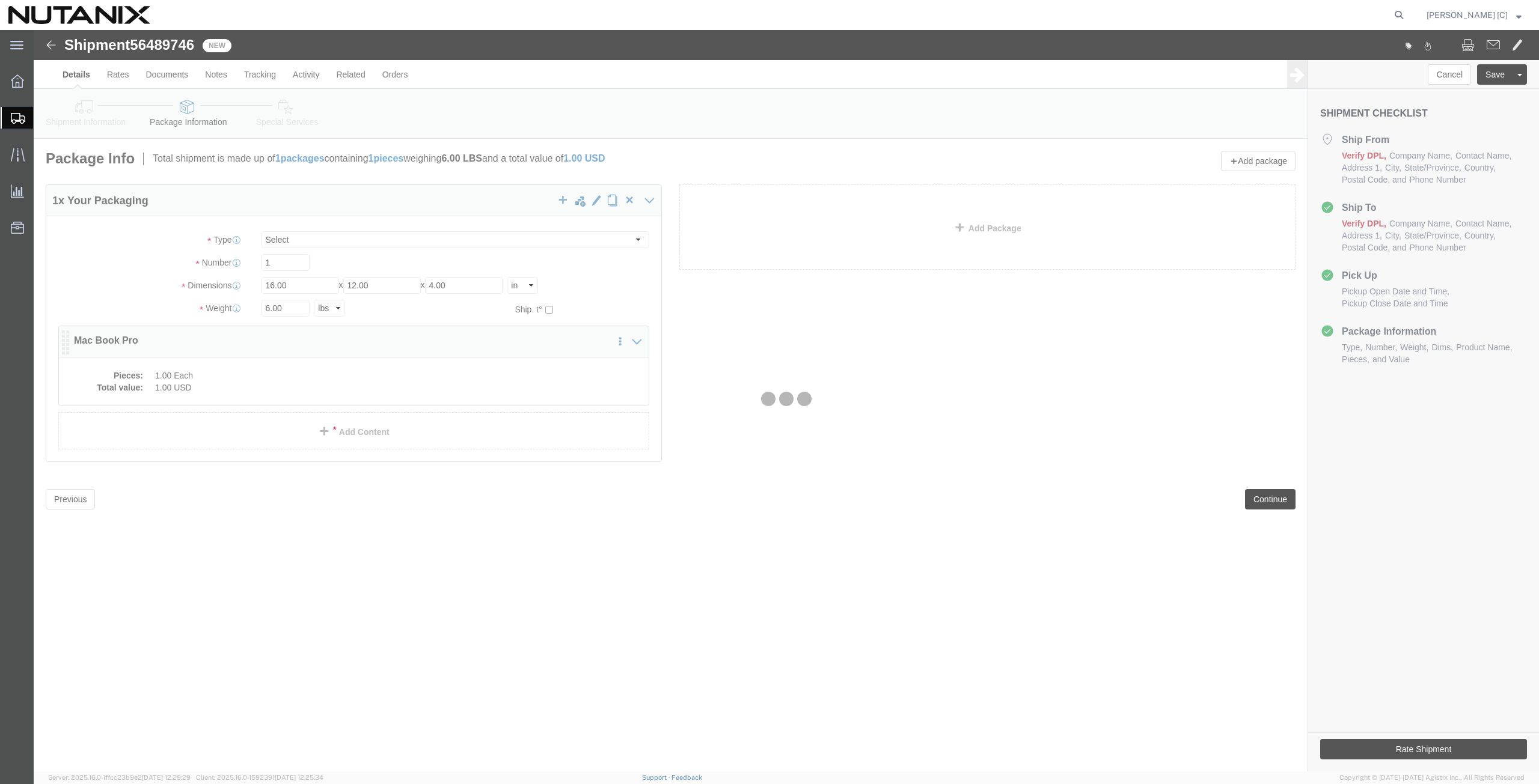
click at [224, 375] on div at bounding box center [786, 401] width 1505 height 741
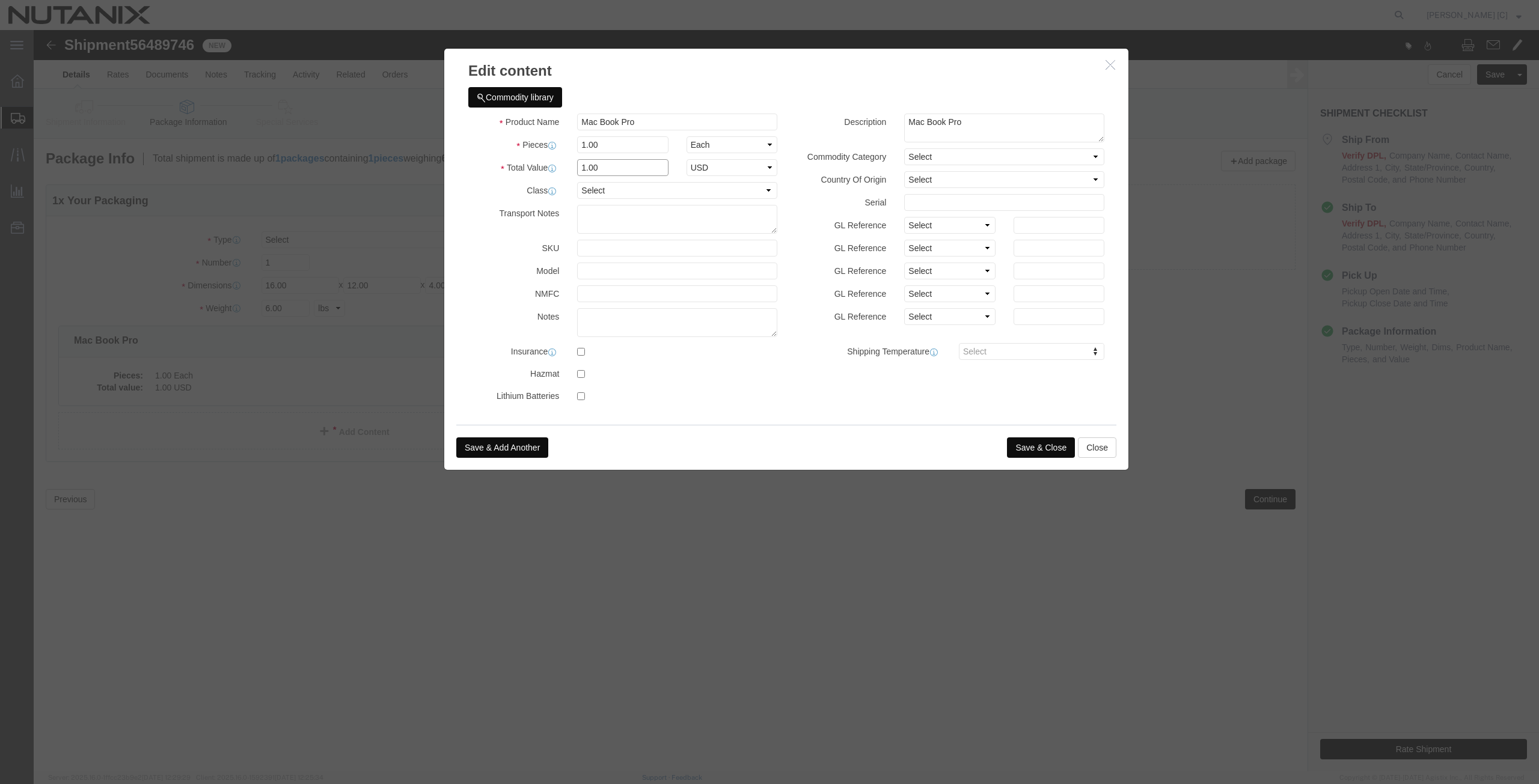
drag, startPoint x: 583, startPoint y: 134, endPoint x: 511, endPoint y: 147, distance: 73.2
click div "Product Name Mac Book Pro Pieces 1.00 Select Bag Barrels 100Board Feet Bottle B…"
type input "1000"
click button "Save & Close"
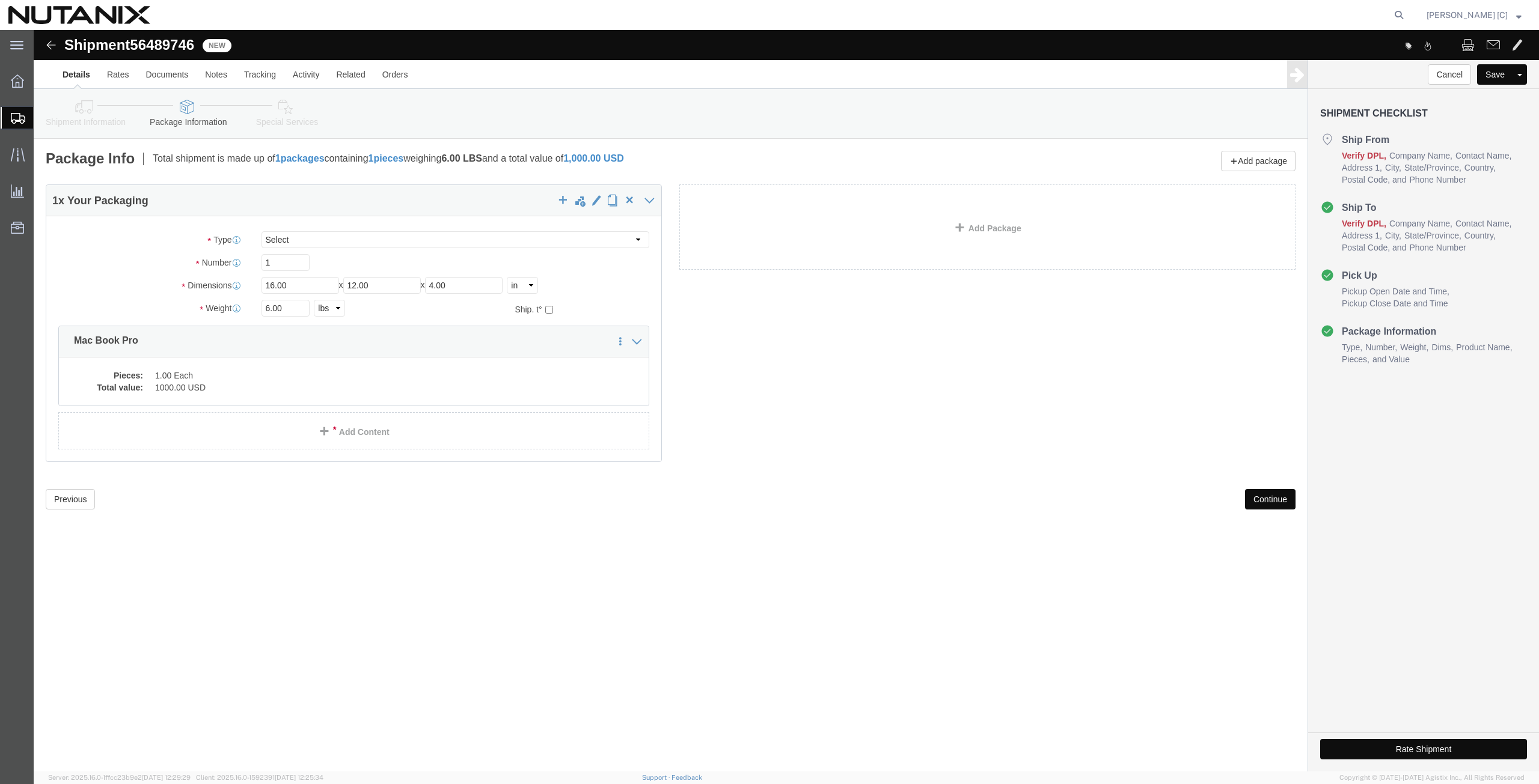
click button "Continue"
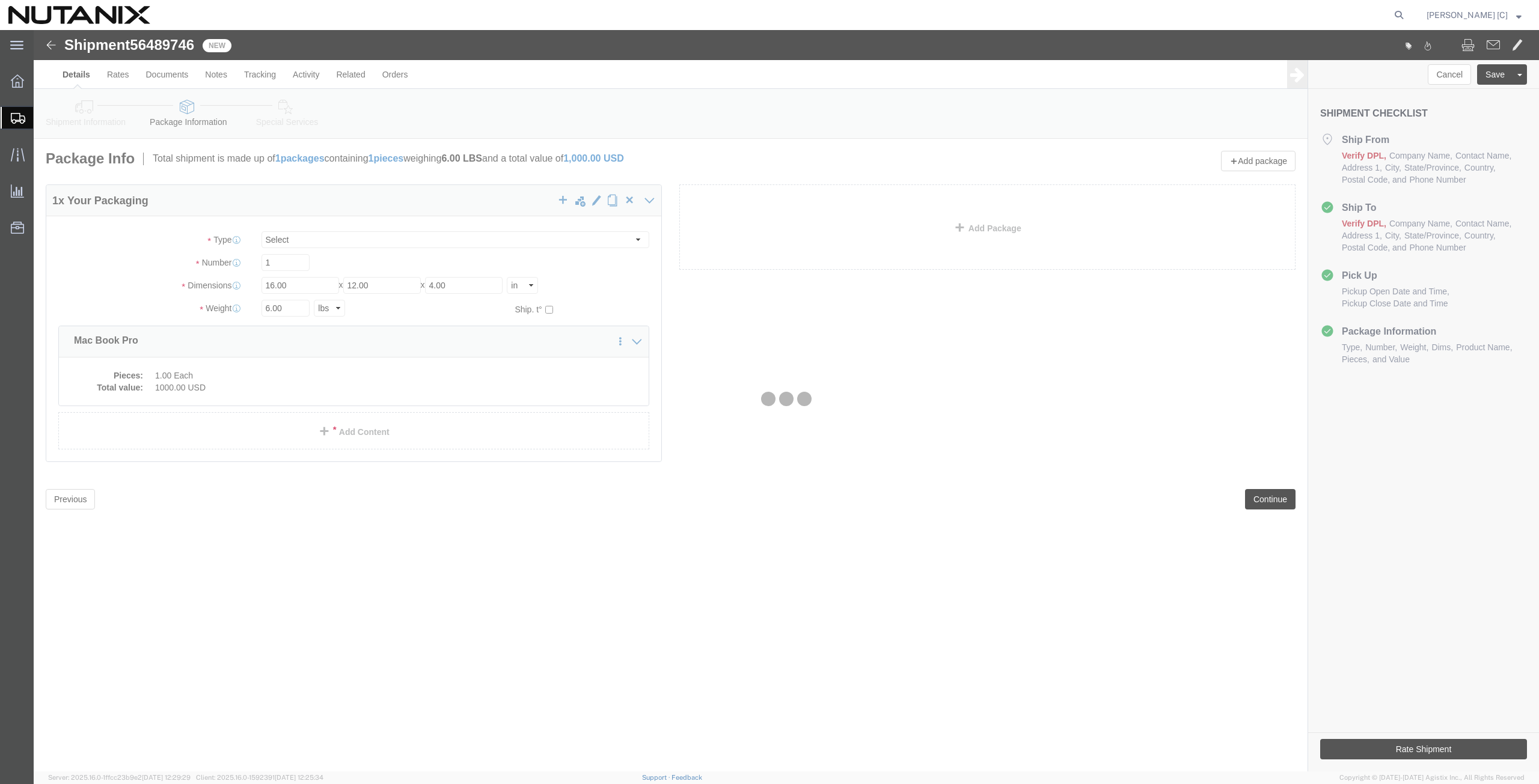
select select
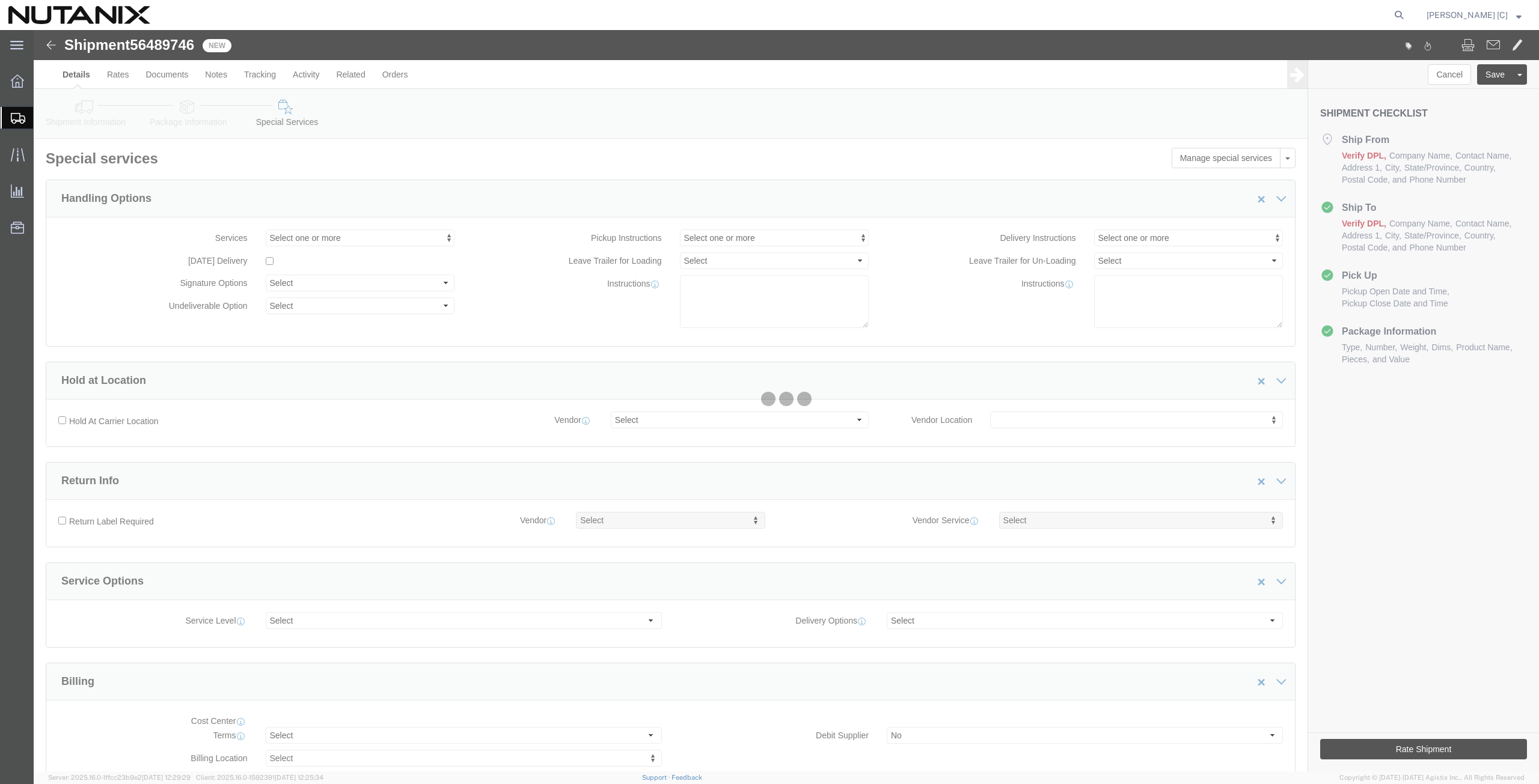
select select "COSTCENTER"
select select "48694"
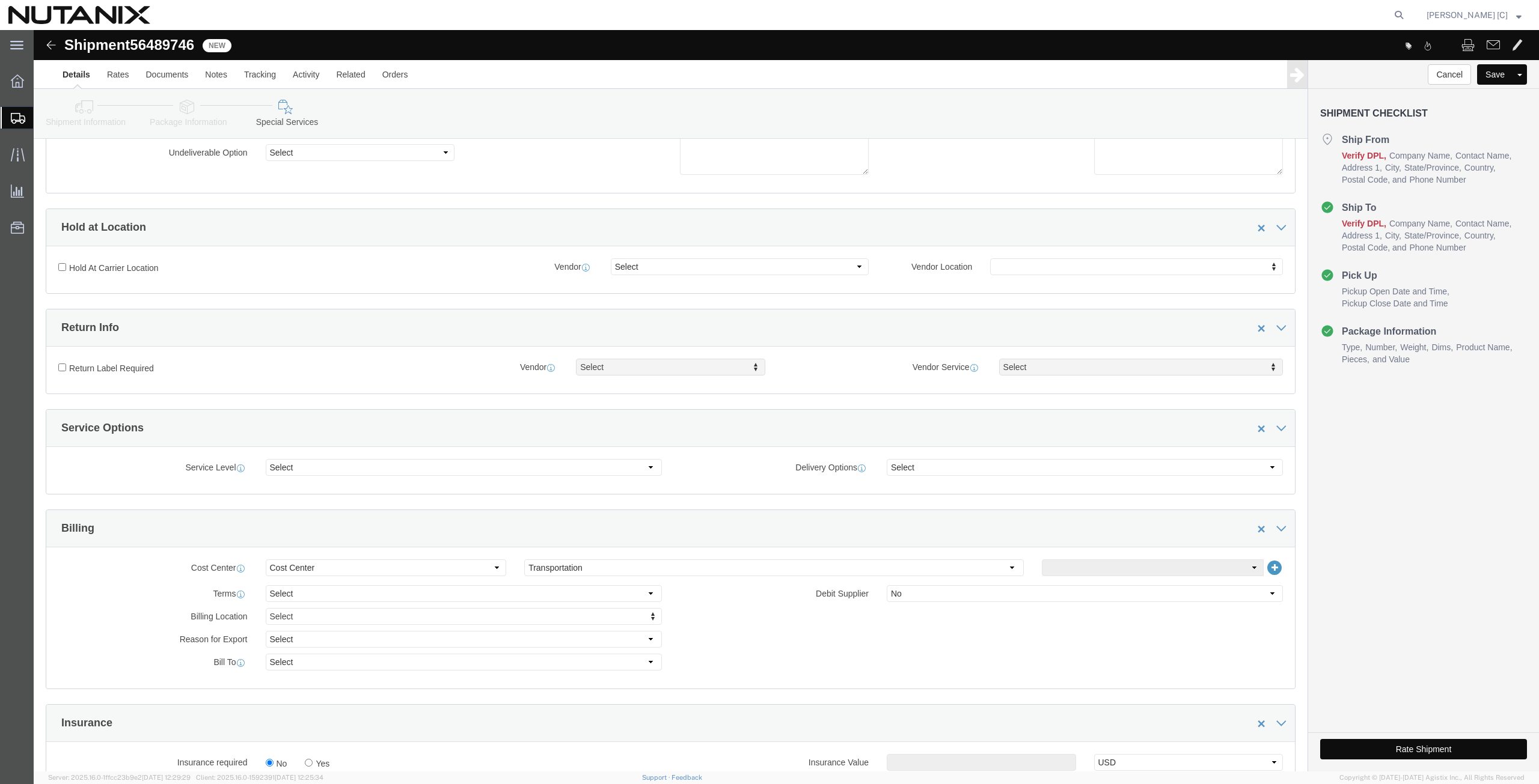
scroll to position [418, 0]
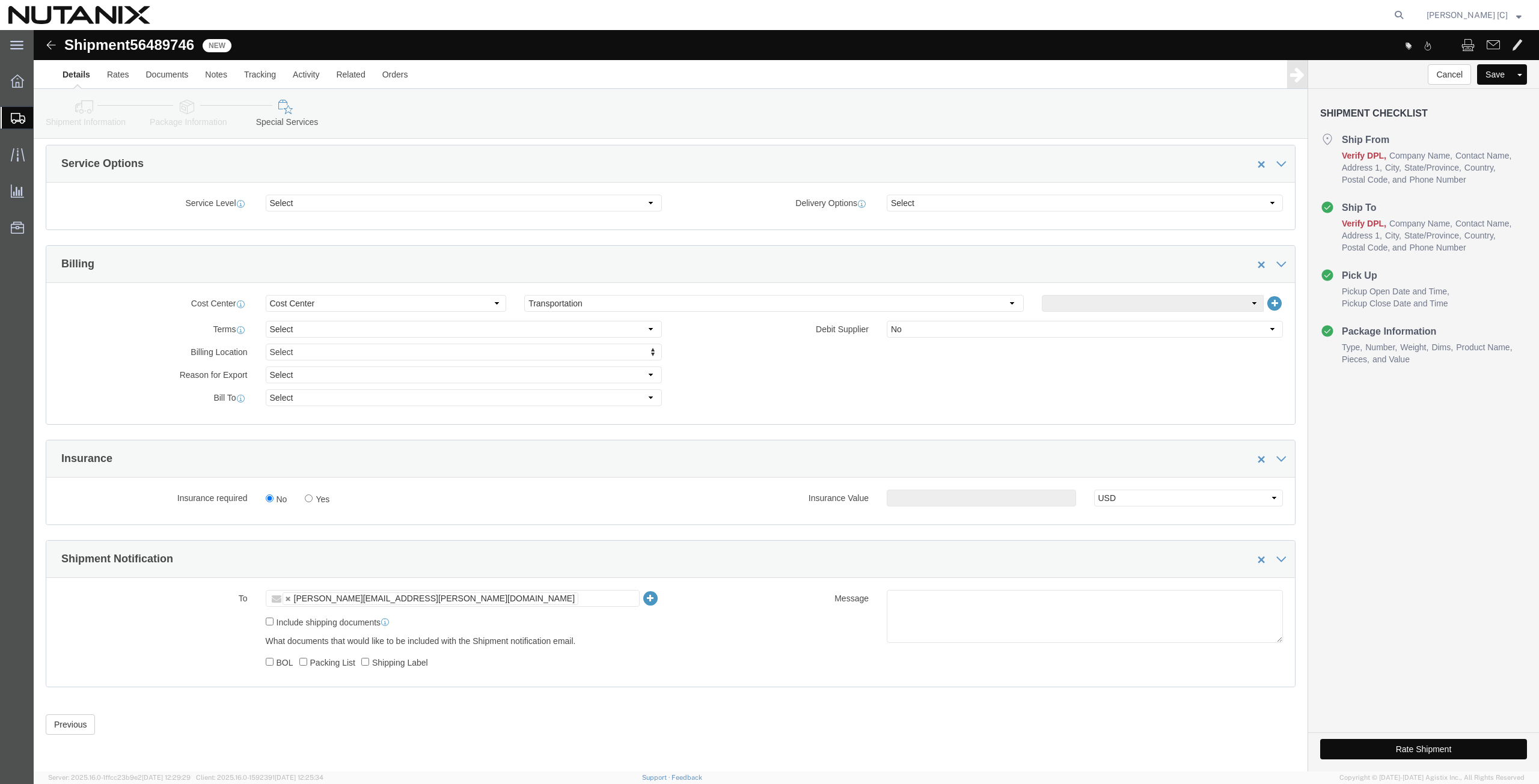
click button "Rate Shipment"
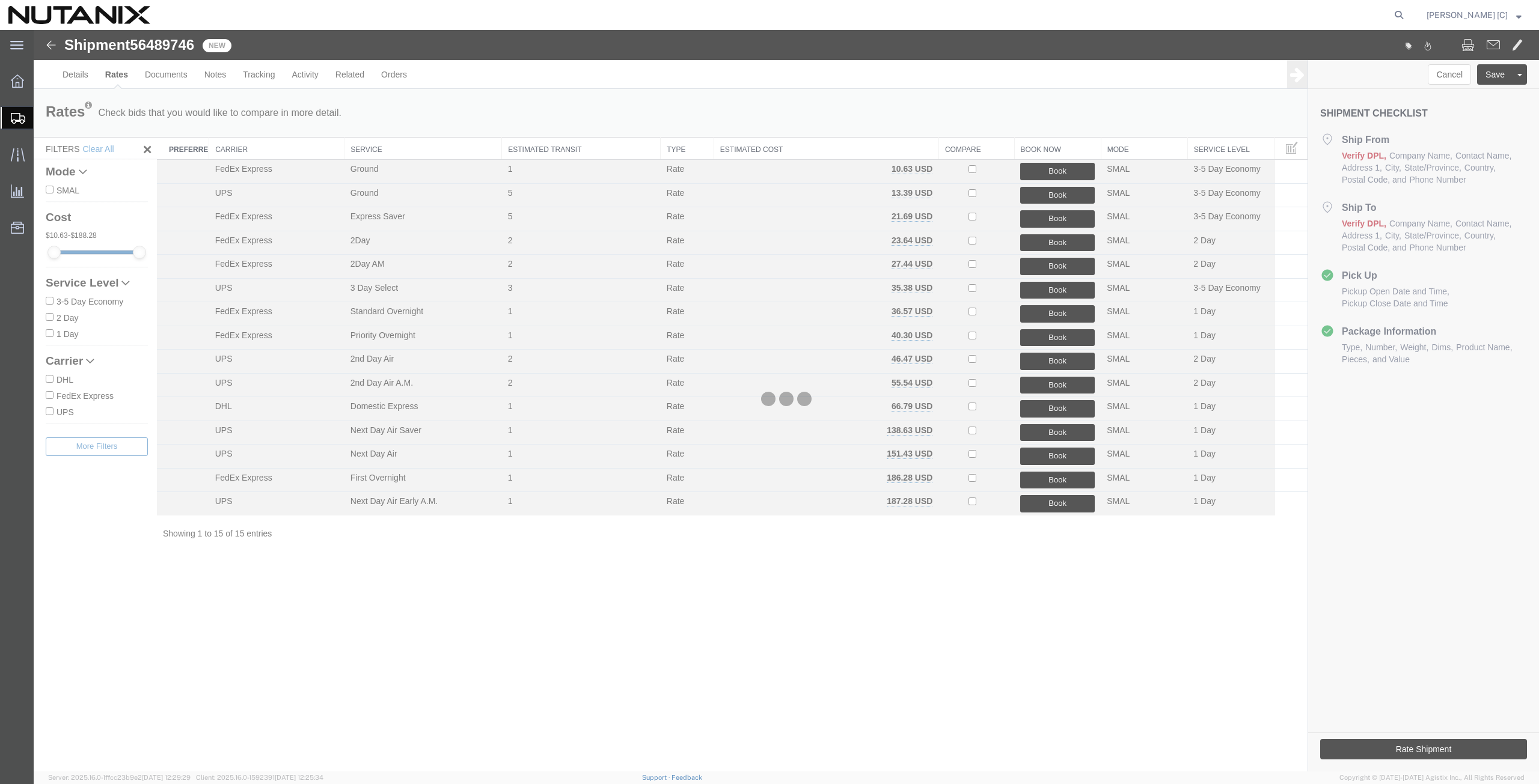
scroll to position [0, 0]
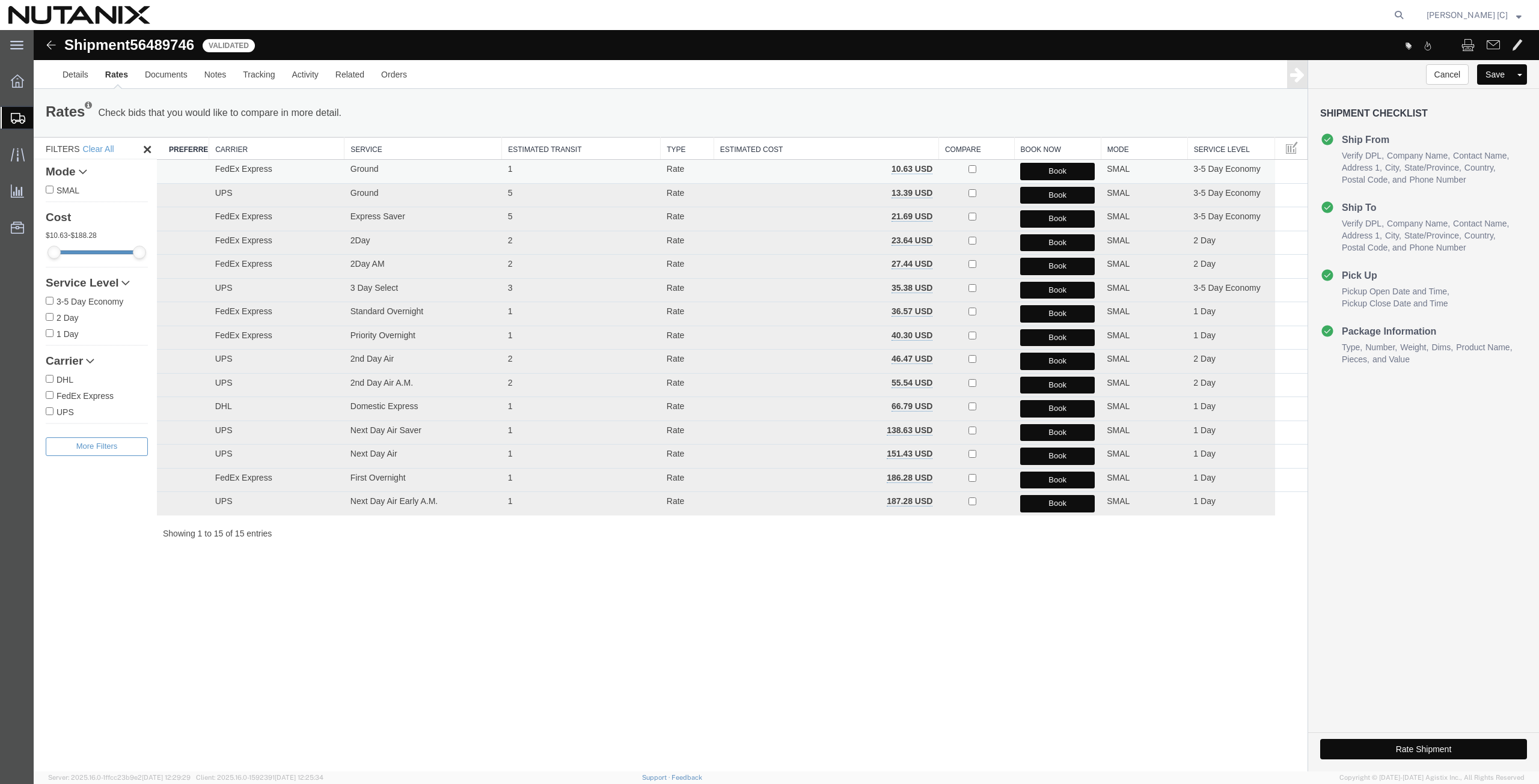
click at [1069, 175] on button "Book" at bounding box center [1057, 171] width 74 height 17
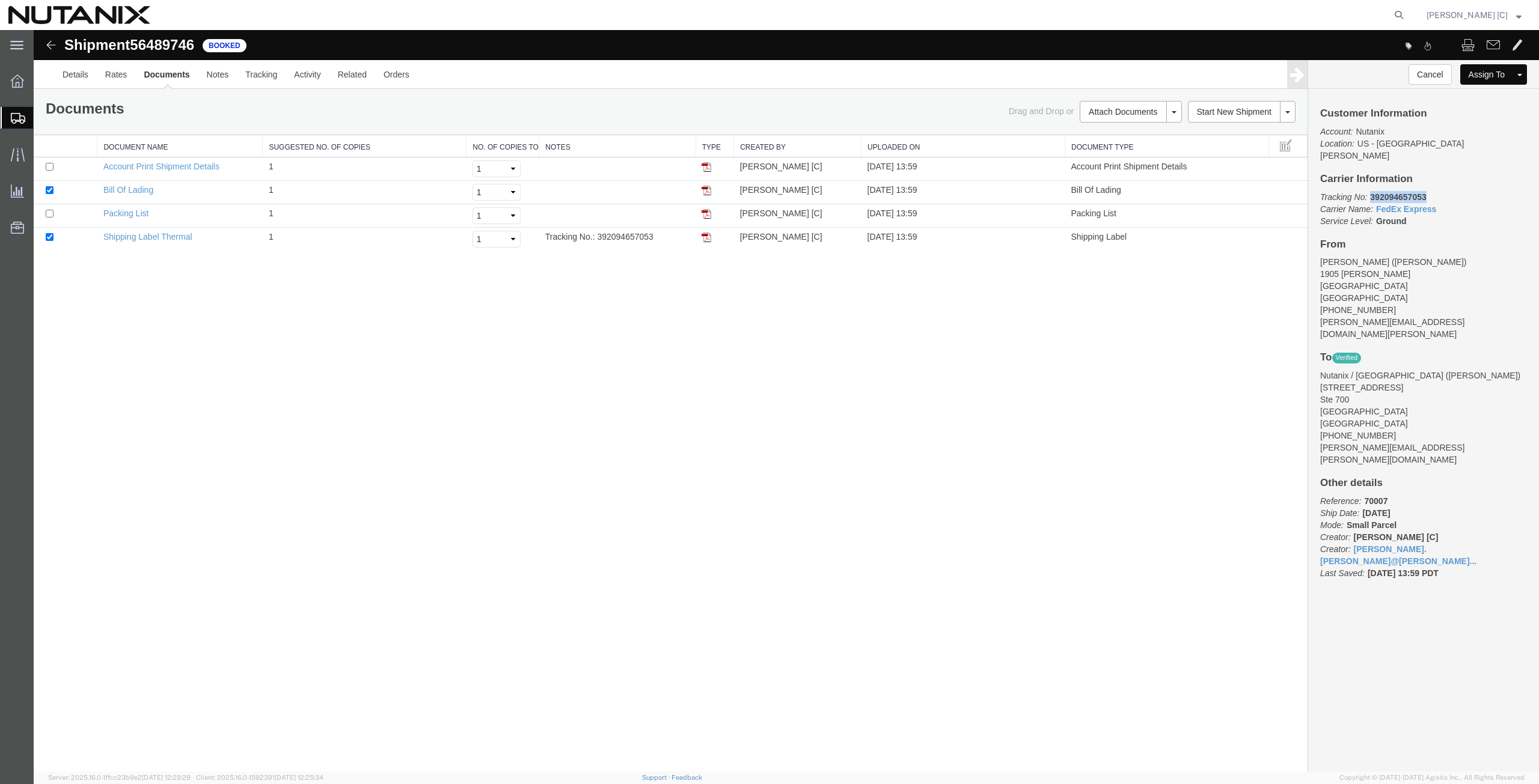
drag, startPoint x: 1427, startPoint y: 186, endPoint x: 1370, endPoint y: 184, distance: 57.0
click at [1370, 191] on p "Tracking No: 392094657053 Carrier Name: FedEx Express FedEx Express Service Lev…" at bounding box center [1424, 209] width 207 height 36
copy b "392094657053"
click at [706, 237] on img at bounding box center [706, 237] width 10 height 10
click at [0, 0] on span "Create from Template" at bounding box center [0, 0] width 0 height 0
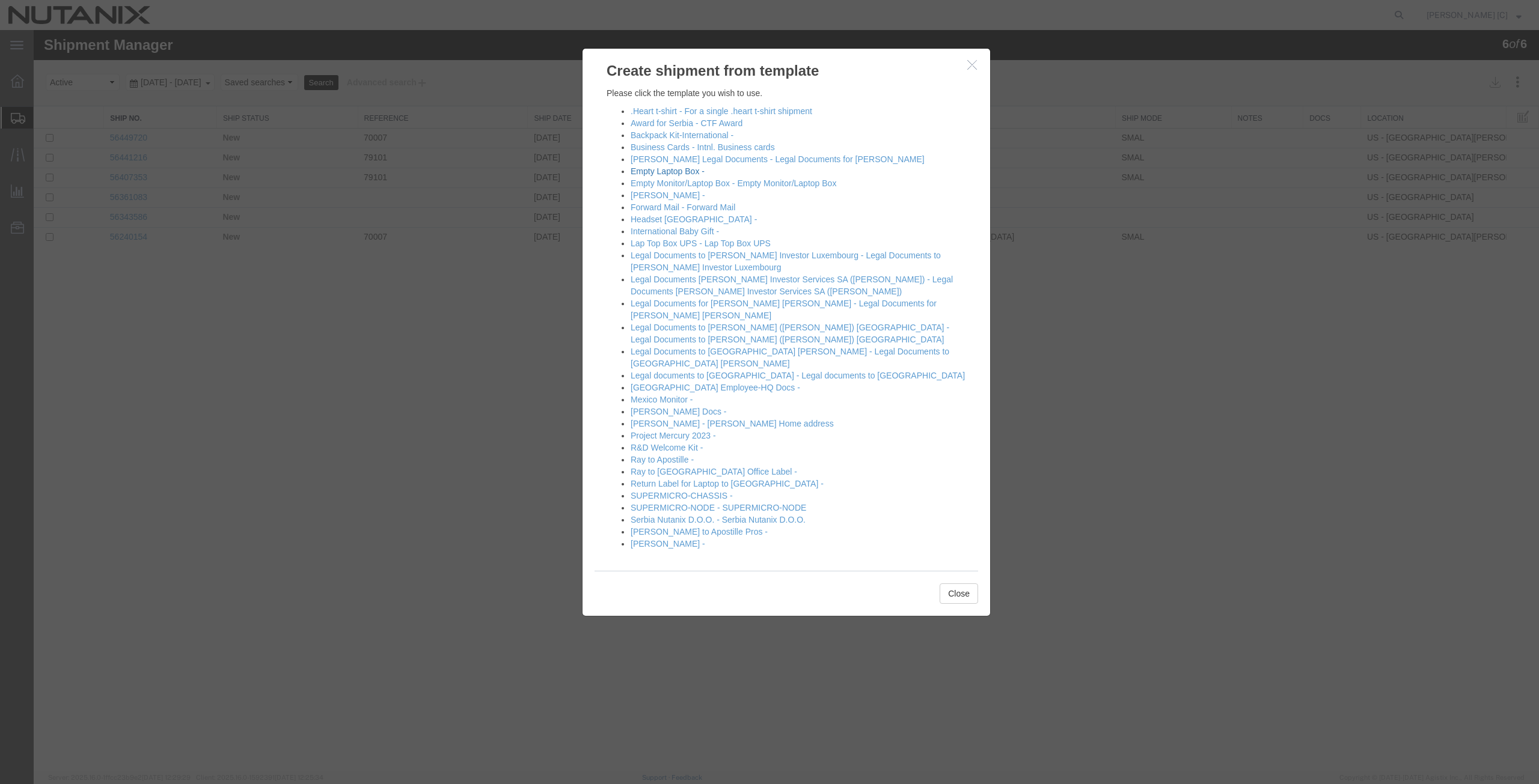
click at [642, 170] on link "Empty Laptop Box -" at bounding box center [668, 171] width 74 height 10
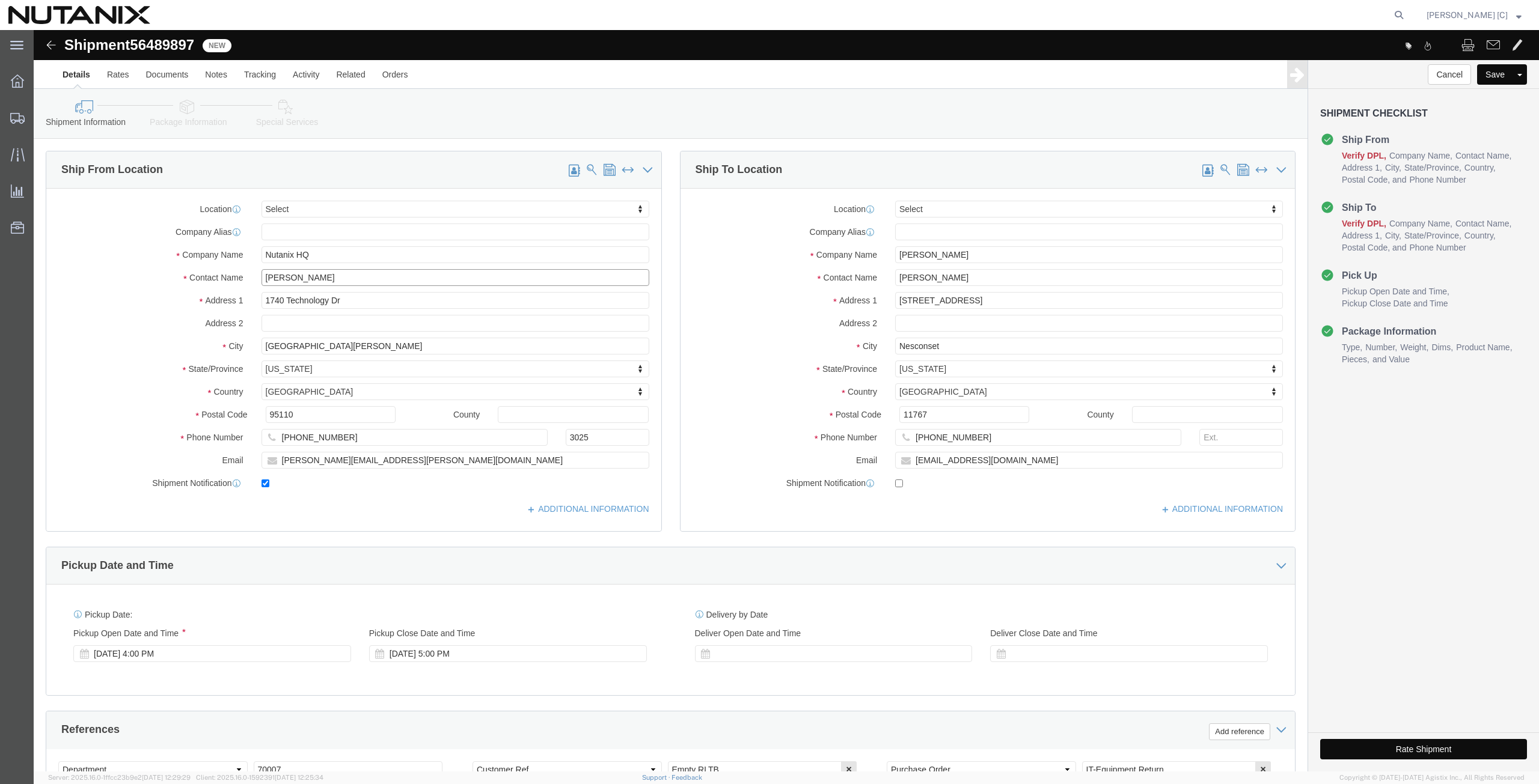
drag, startPoint x: 319, startPoint y: 245, endPoint x: 104, endPoint y: 262, distance: 215.7
click div "Location Select Select My Profile Location AE - Dubai City AU - Australia DE - …"
click p "- Nutanix HQ - (Art Campos) 1740 Technology Dr, San Jose, CA, 95110, US"
type input "Art Campos"
type input "408-398-0665"
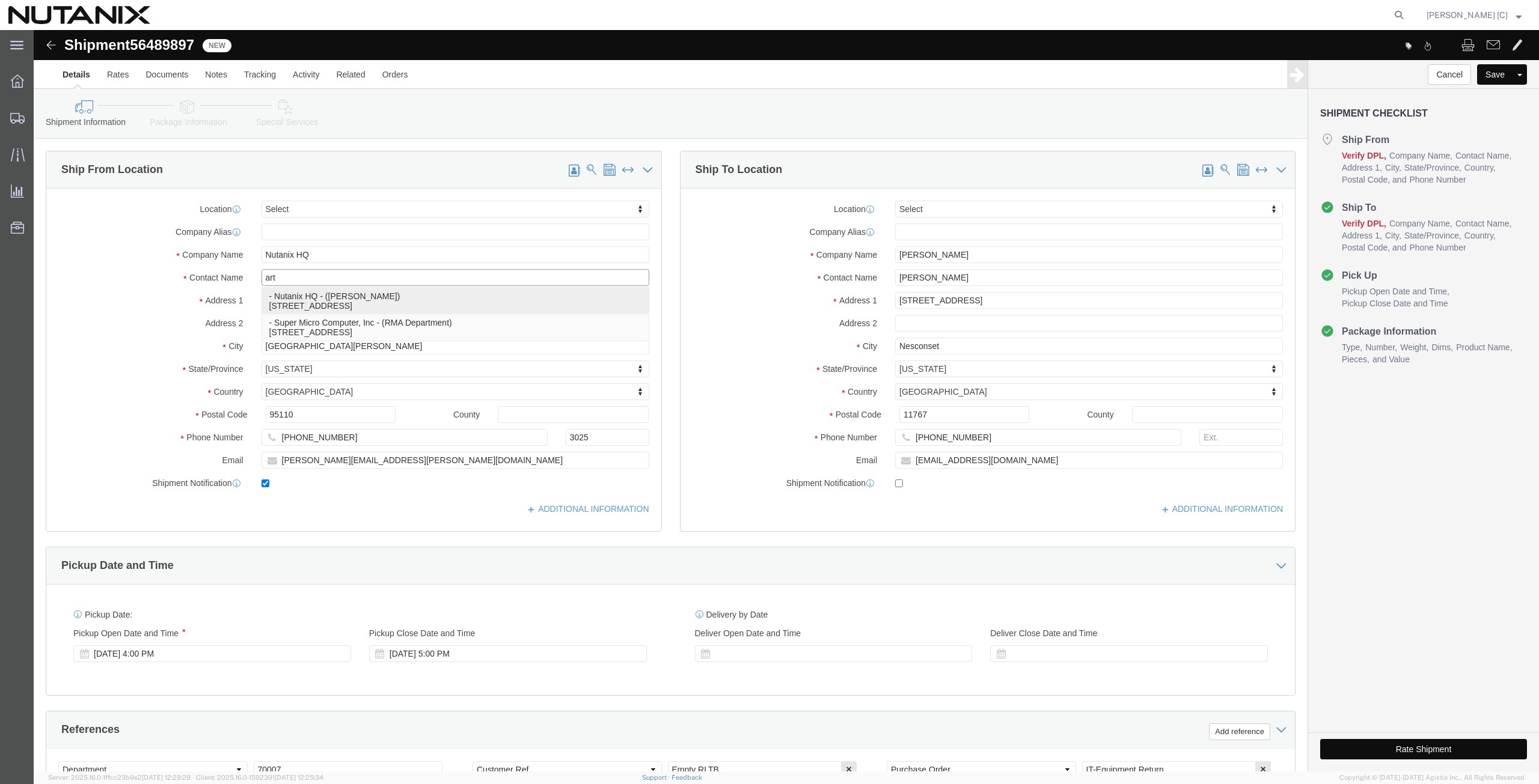
type input "arthur.campos@nutanix.com"
select select "CA"
type input "Art Campos"
drag, startPoint x: 938, startPoint y: 228, endPoint x: 779, endPoint y: 226, distance: 159.0
click div "Company Name John Wukovits III"
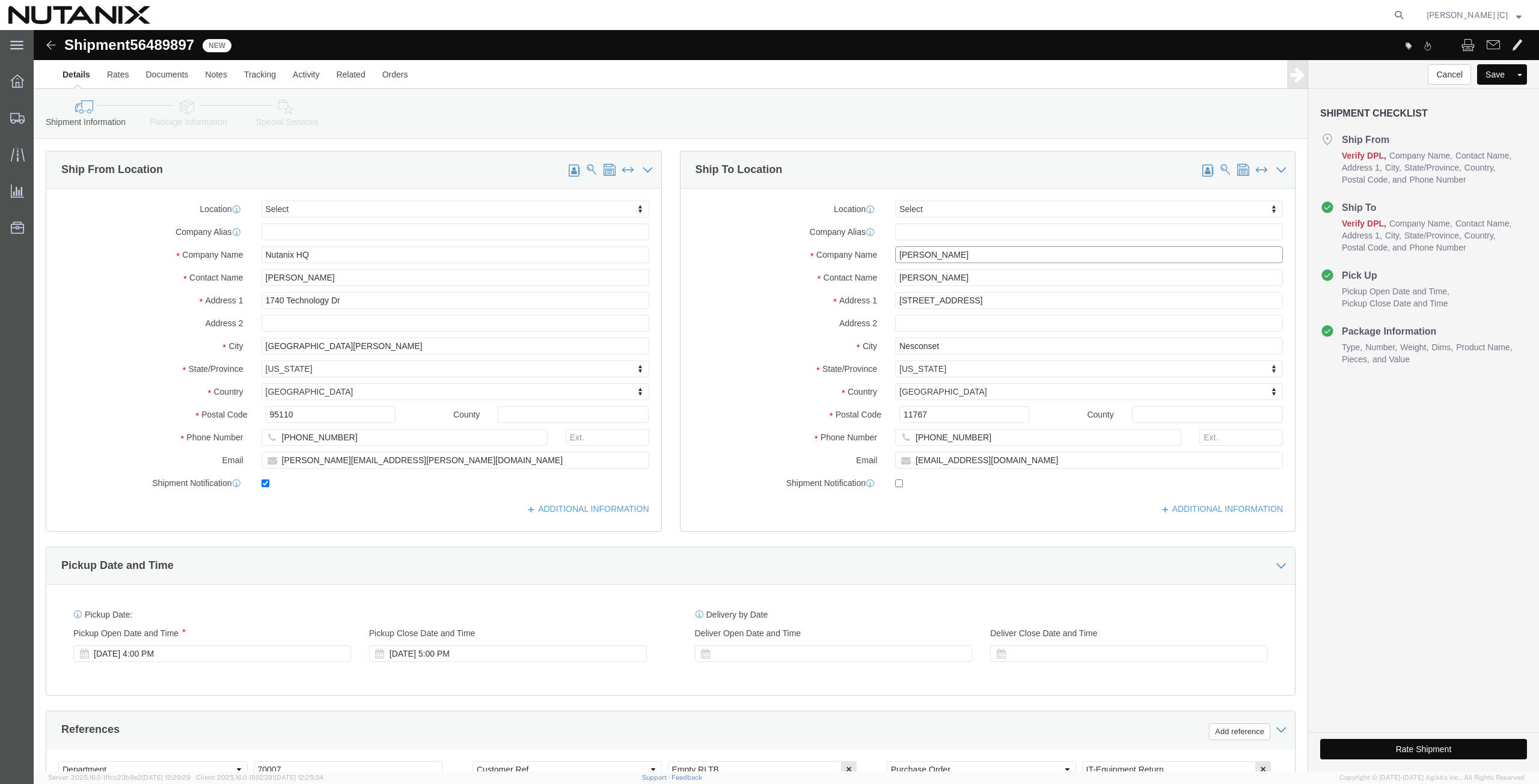
paste input "Huy Duong"
type input "Huy Duong"
drag, startPoint x: 935, startPoint y: 243, endPoint x: 676, endPoint y: 255, distance: 259.3
click div "Contact Name John Wukovits III"
paste input "Huy Duong"
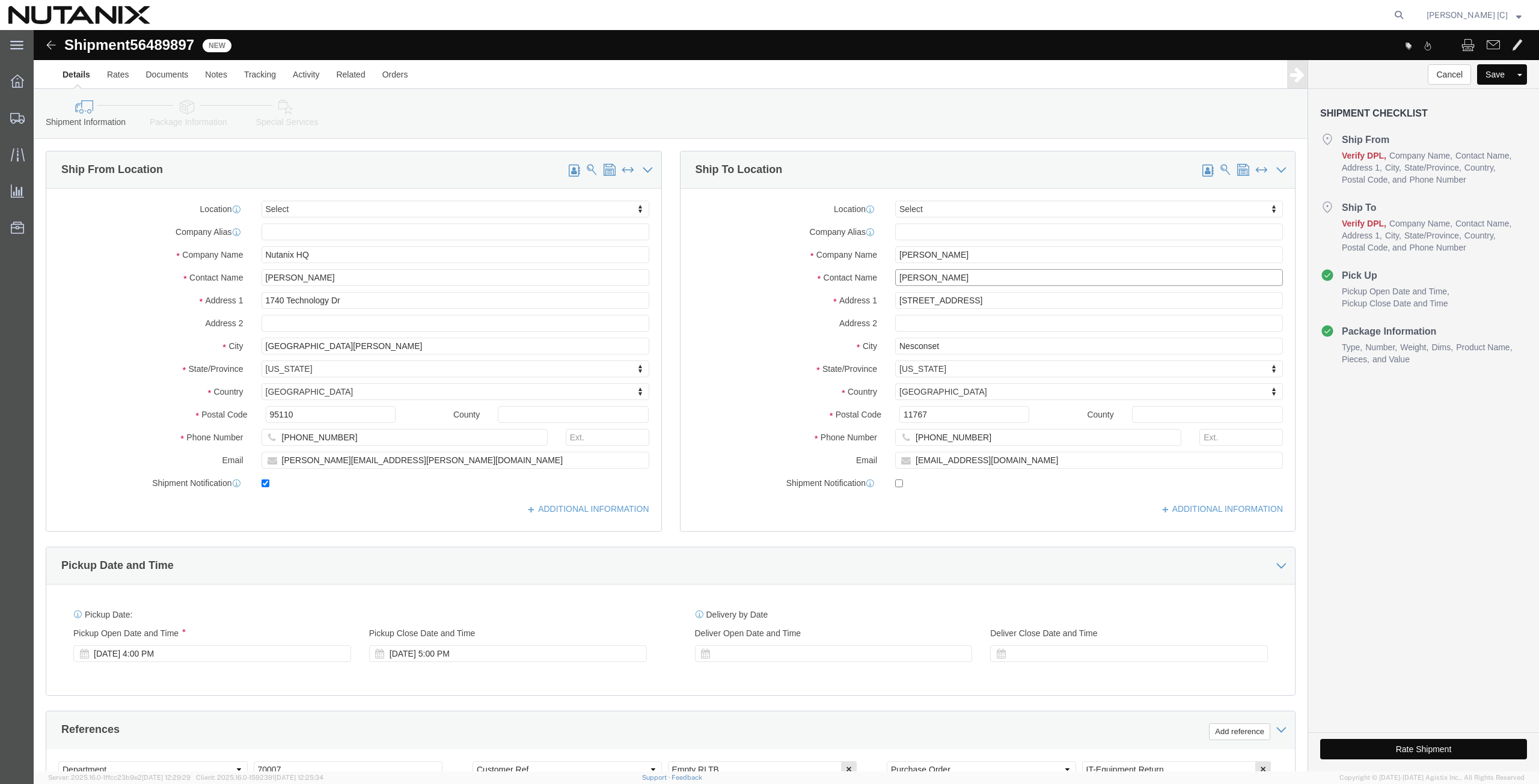
type input "Huy Duong"
drag, startPoint x: 943, startPoint y: 270, endPoint x: 739, endPoint y: 279, distance: 204.2
click div "Location Select Select My Profile Location AE - Dubai City AU - Australia DE - …"
paste input "13973 Quito Oaks Way"
type input "13973 Quito Oaks Way"
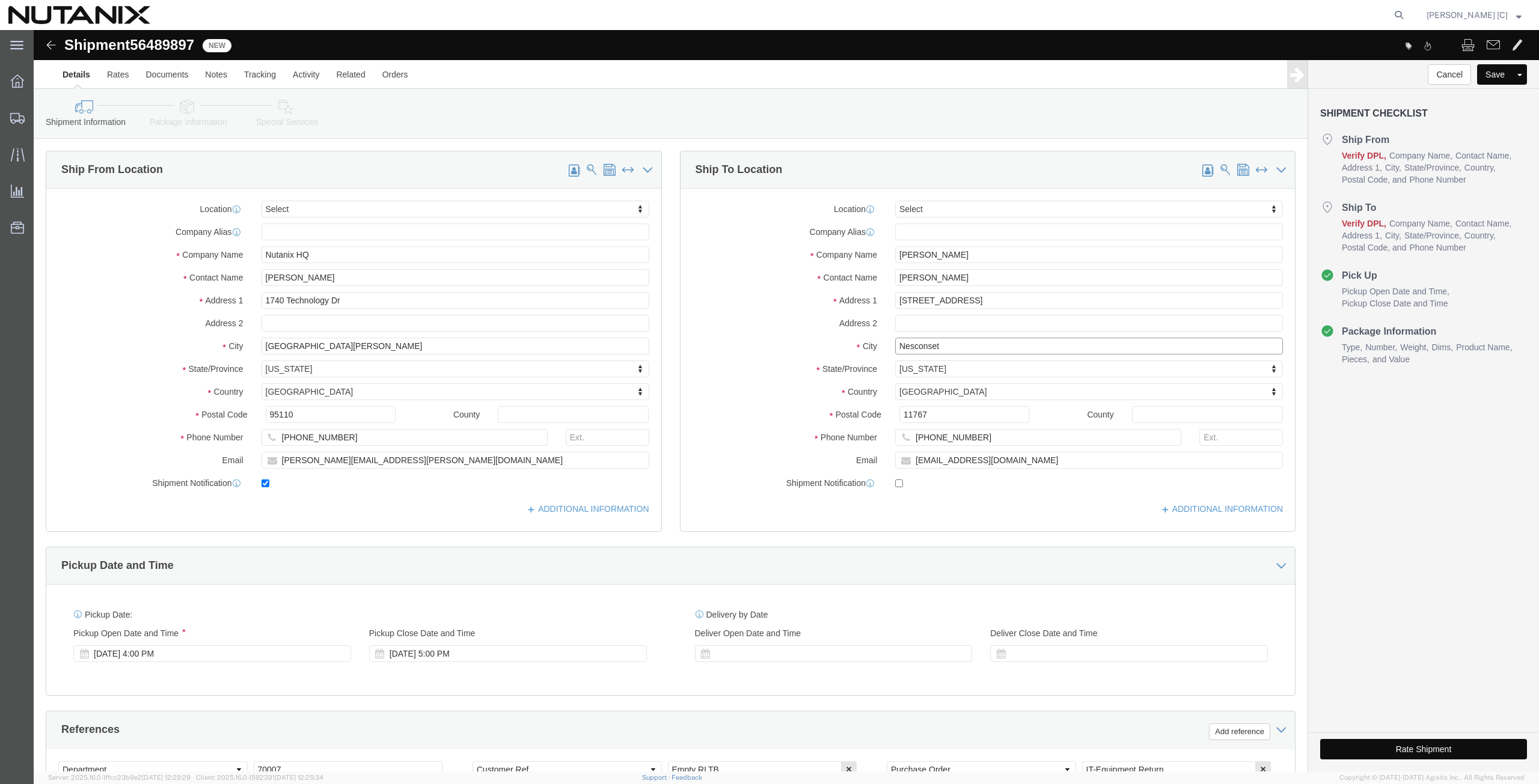
drag, startPoint x: 919, startPoint y: 316, endPoint x: 676, endPoint y: 335, distance: 243.7
click div "Location Select Select My Profile Location AE - Dubai City AU - Australia DE - …"
paste input "Saratoga"
type input "Saratoga"
drag, startPoint x: 880, startPoint y: 359, endPoint x: 736, endPoint y: 387, distance: 146.7
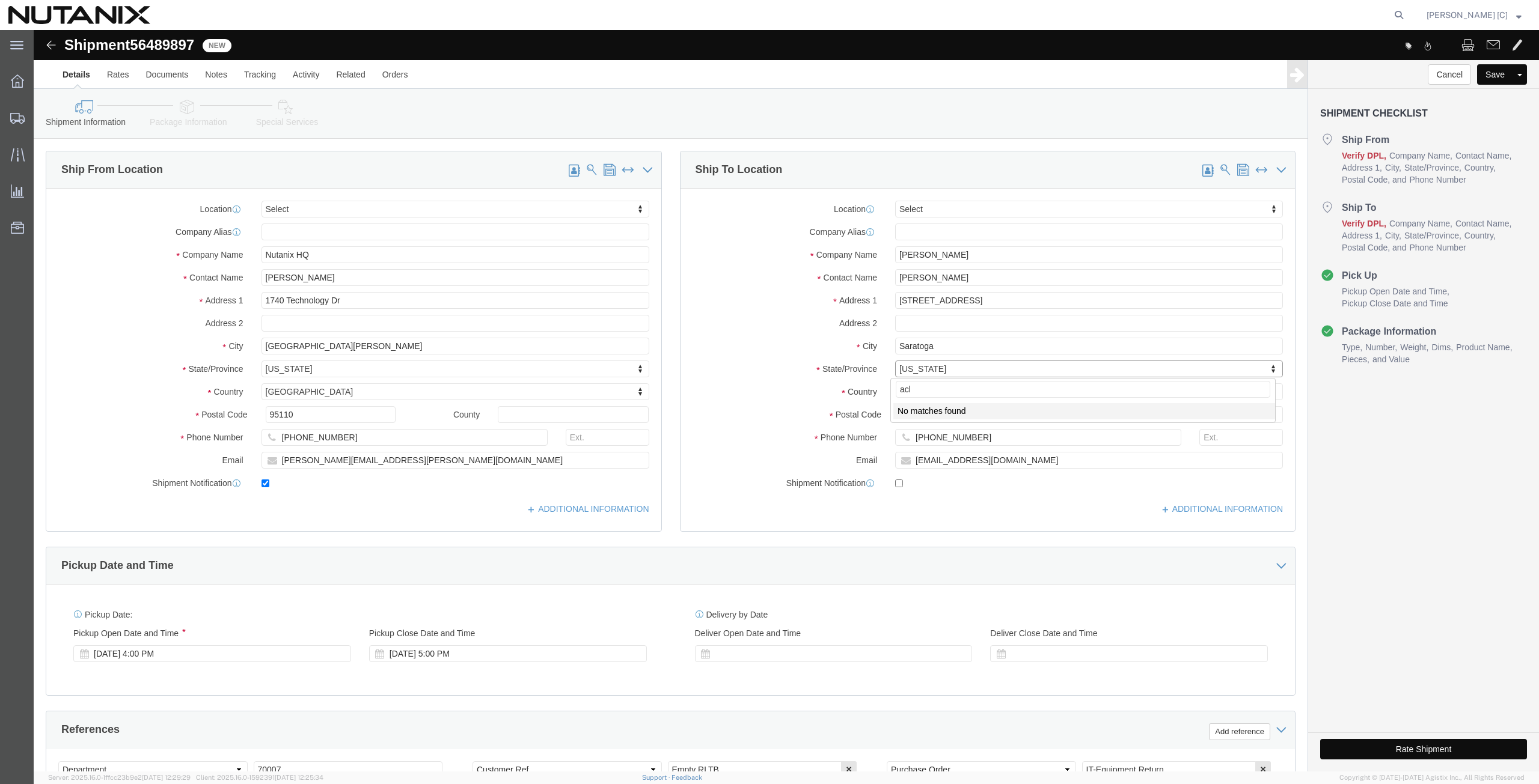
click body "Shipment 56489897 New Details Rates Documents Notes Tracking Activity Related O…"
type input "cal"
select select "CA"
drag, startPoint x: 901, startPoint y: 385, endPoint x: 826, endPoint y: 369, distance: 76.7
click div "Location Select Select My Profile Location AE - Dubai City AU - Australia DE - …"
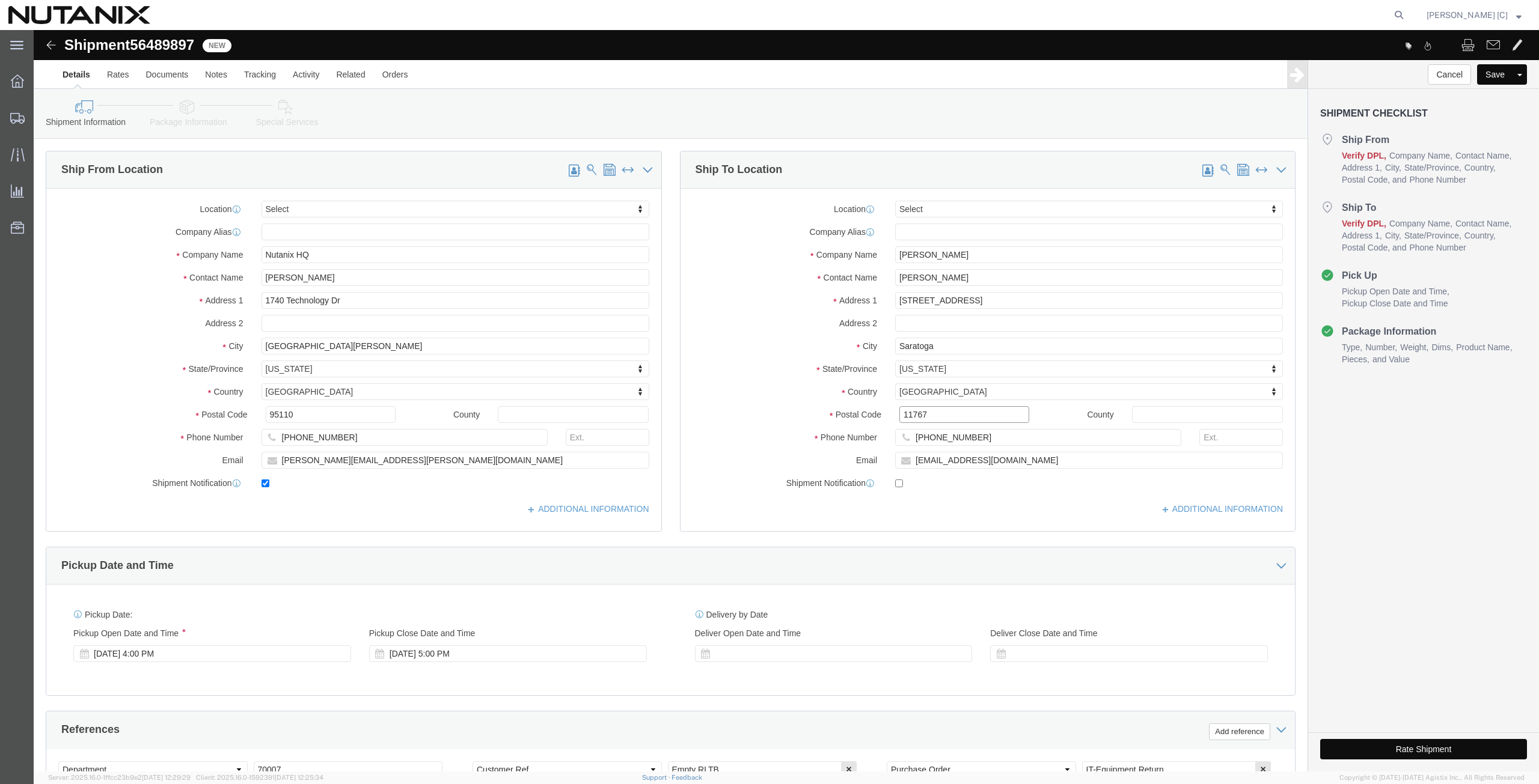
paste input "95070"
type input "95070"
drag, startPoint x: 740, startPoint y: 422, endPoint x: 688, endPoint y: 418, distance: 52.2
click div "Location Select Select My Profile Location AE - Dubai City AU - Australia DE - …"
paste input "408) 8879603"
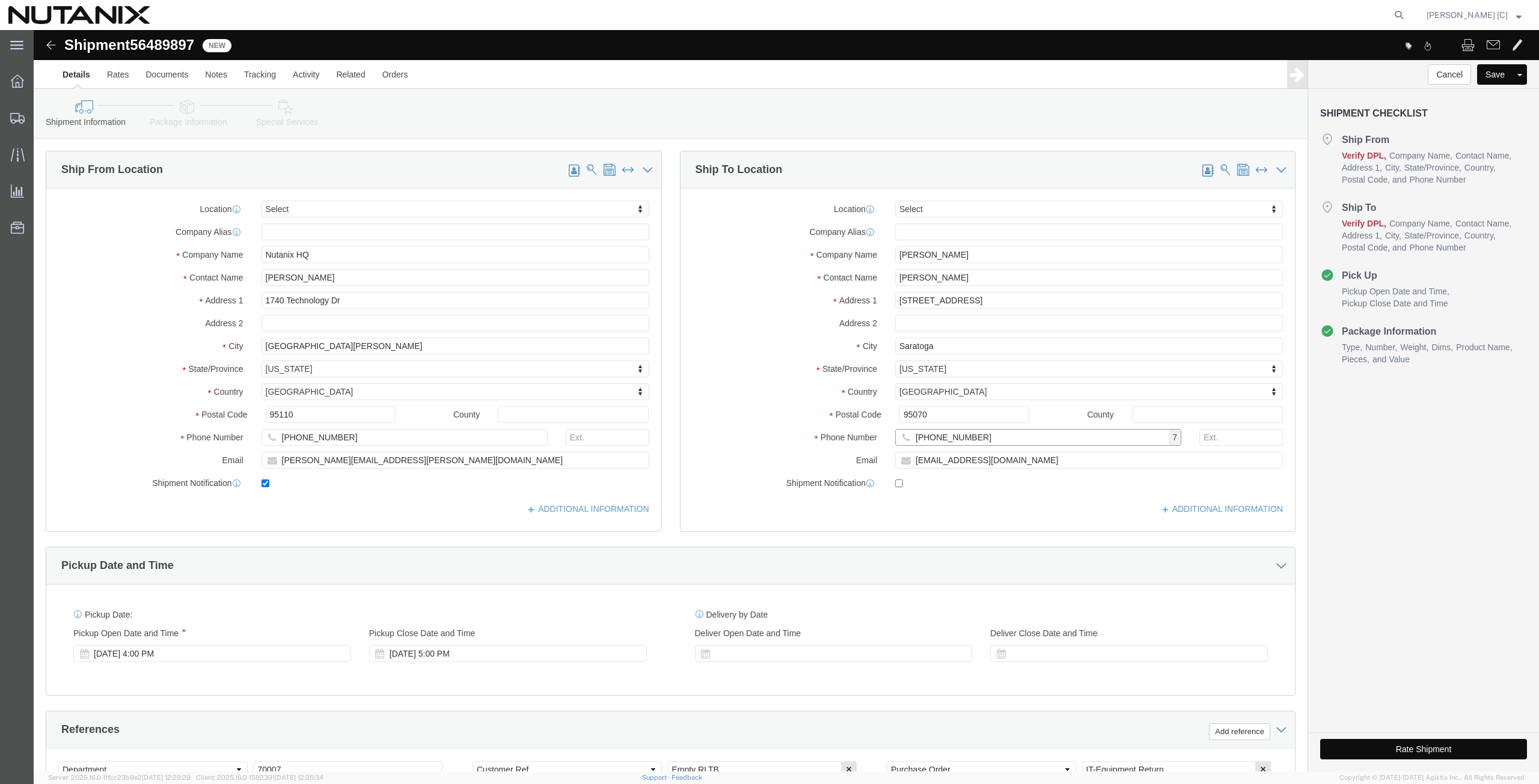
type input "(408) 8879603"
drag, startPoint x: 962, startPoint y: 428, endPoint x: 664, endPoint y: 427, distance: 298.0
click div "Email jawukie3@gmail.com"
paste input "huy.q.duong"
type input "huy.q.duong@gmail.com"
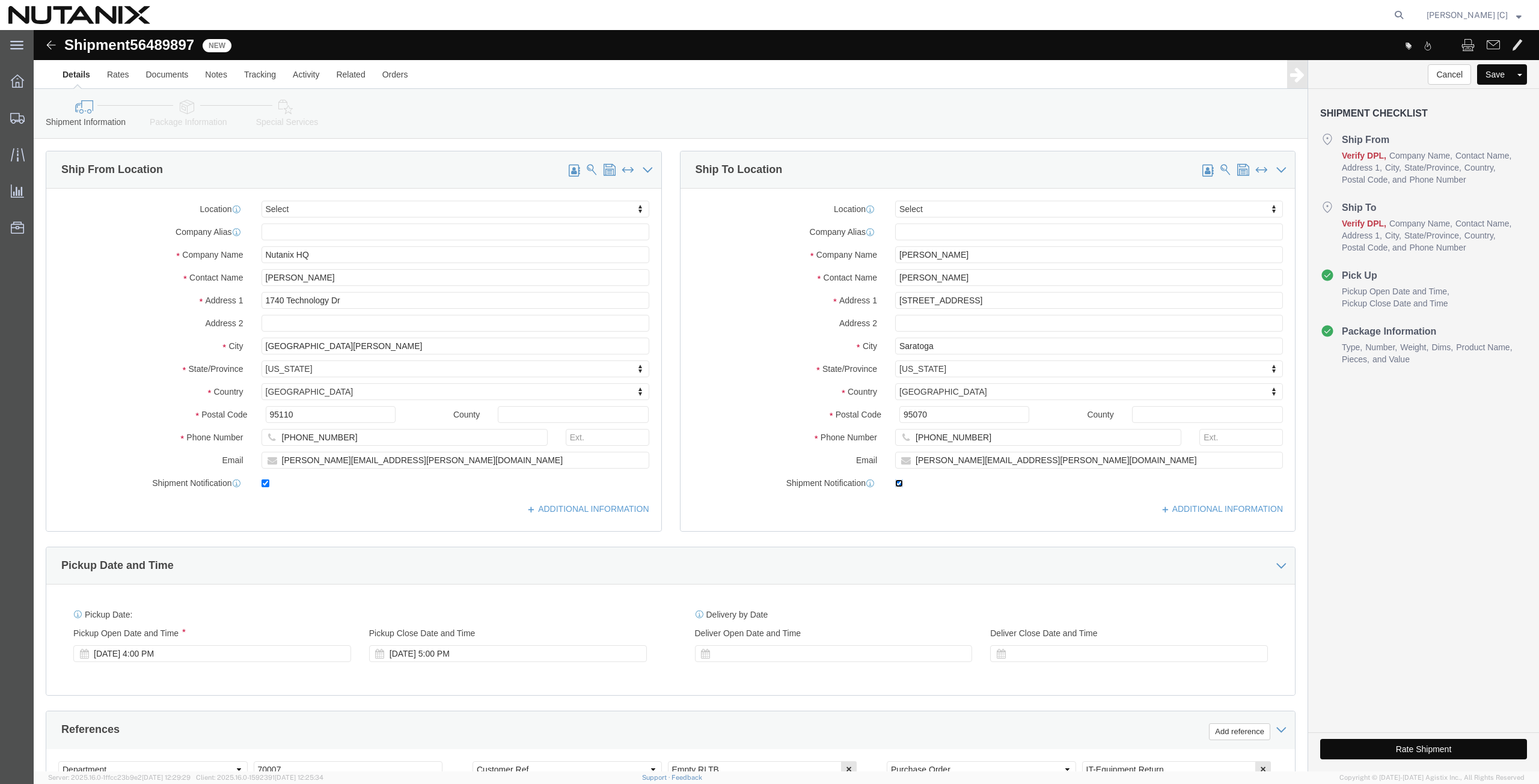
click input "checkbox"
checkbox input "true"
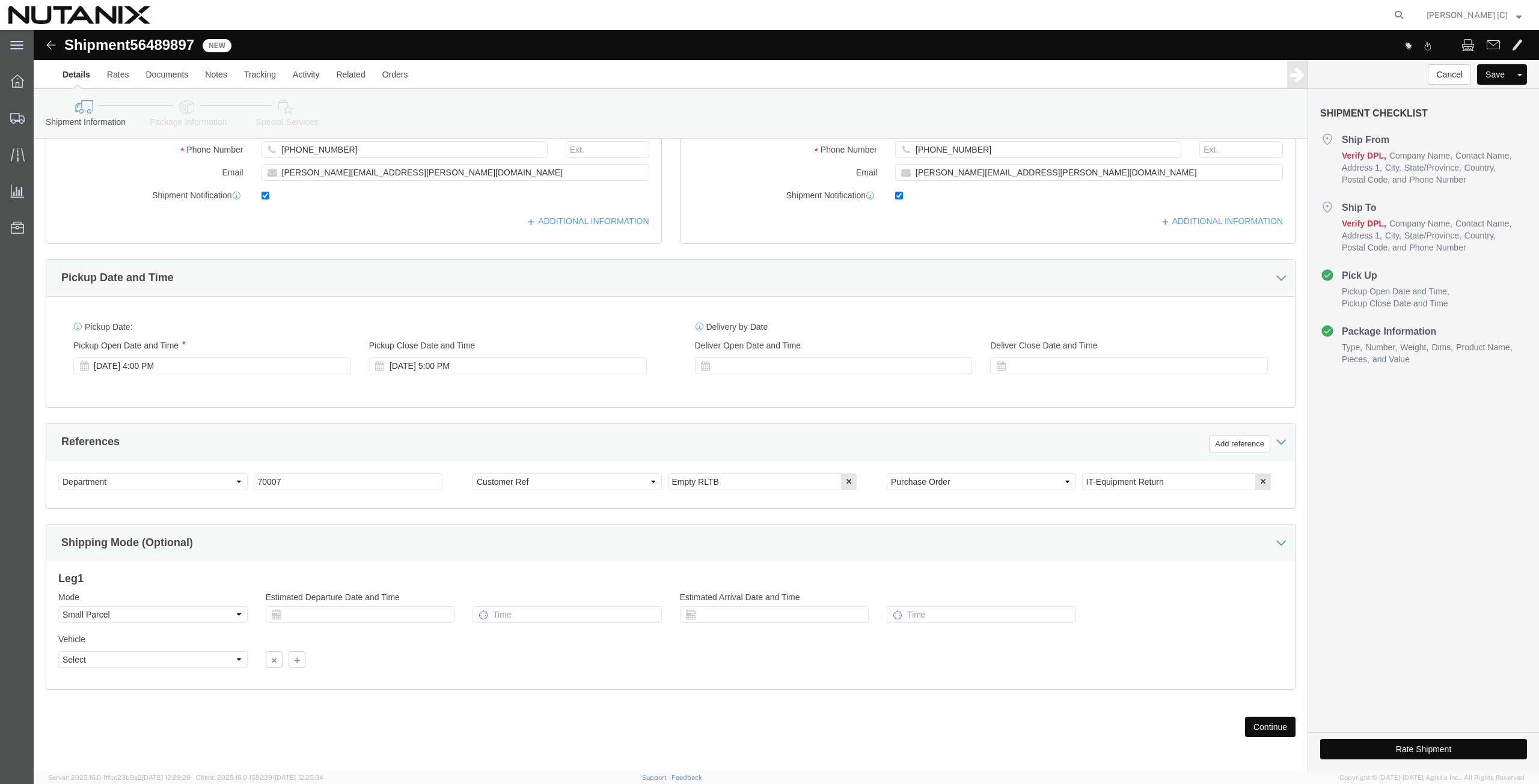
scroll to position [290, 0]
click button "Continue"
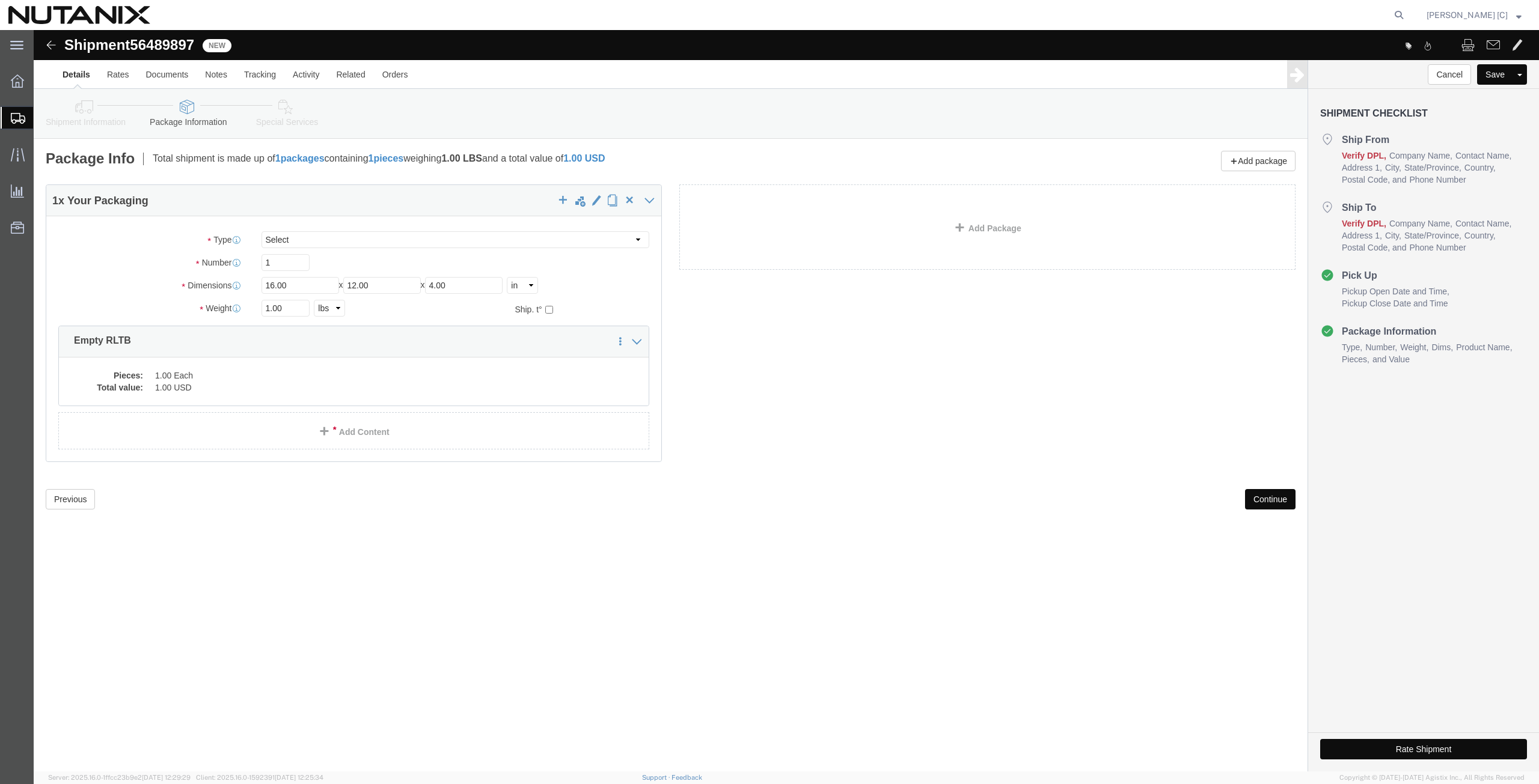
click button "Continue"
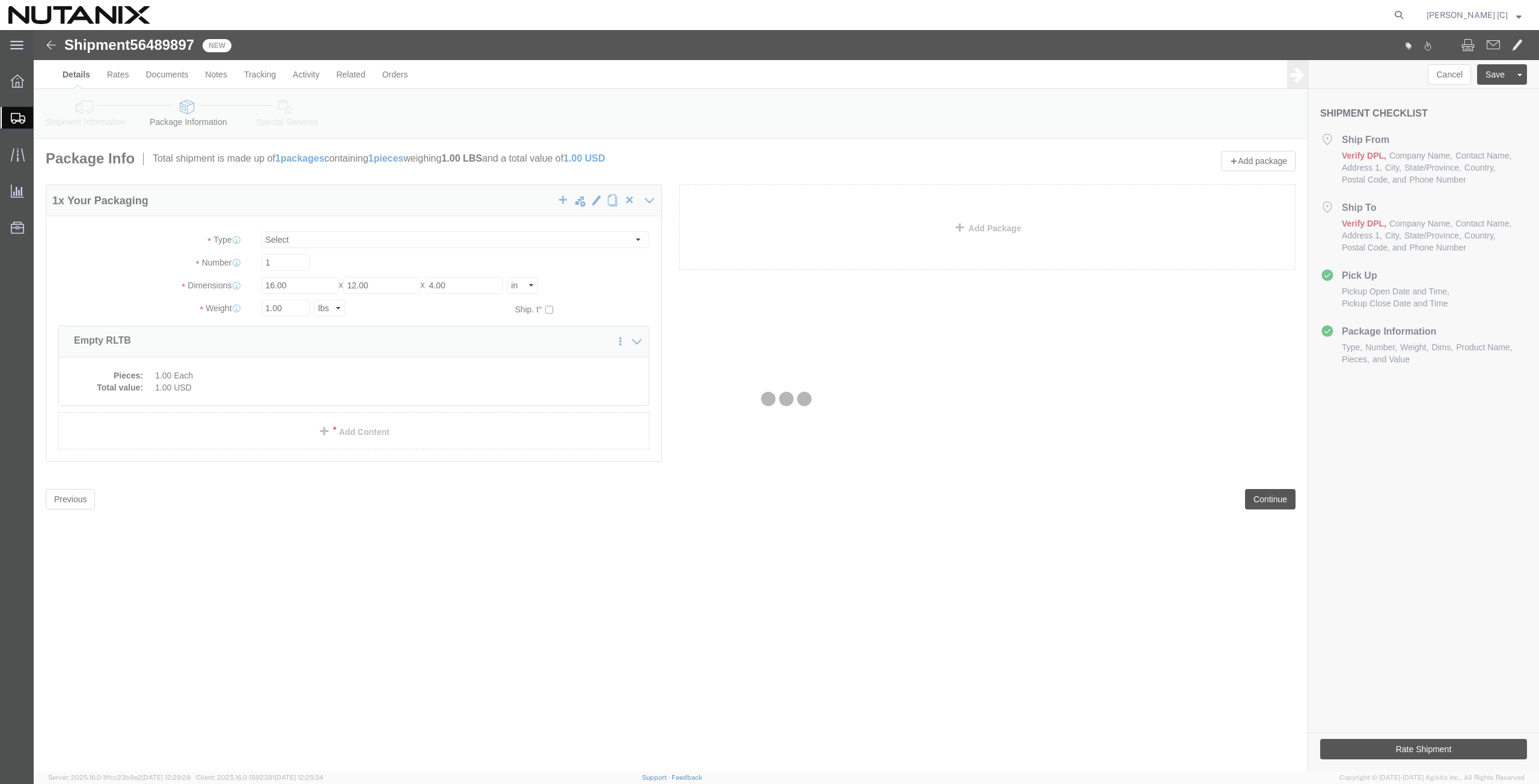
select select
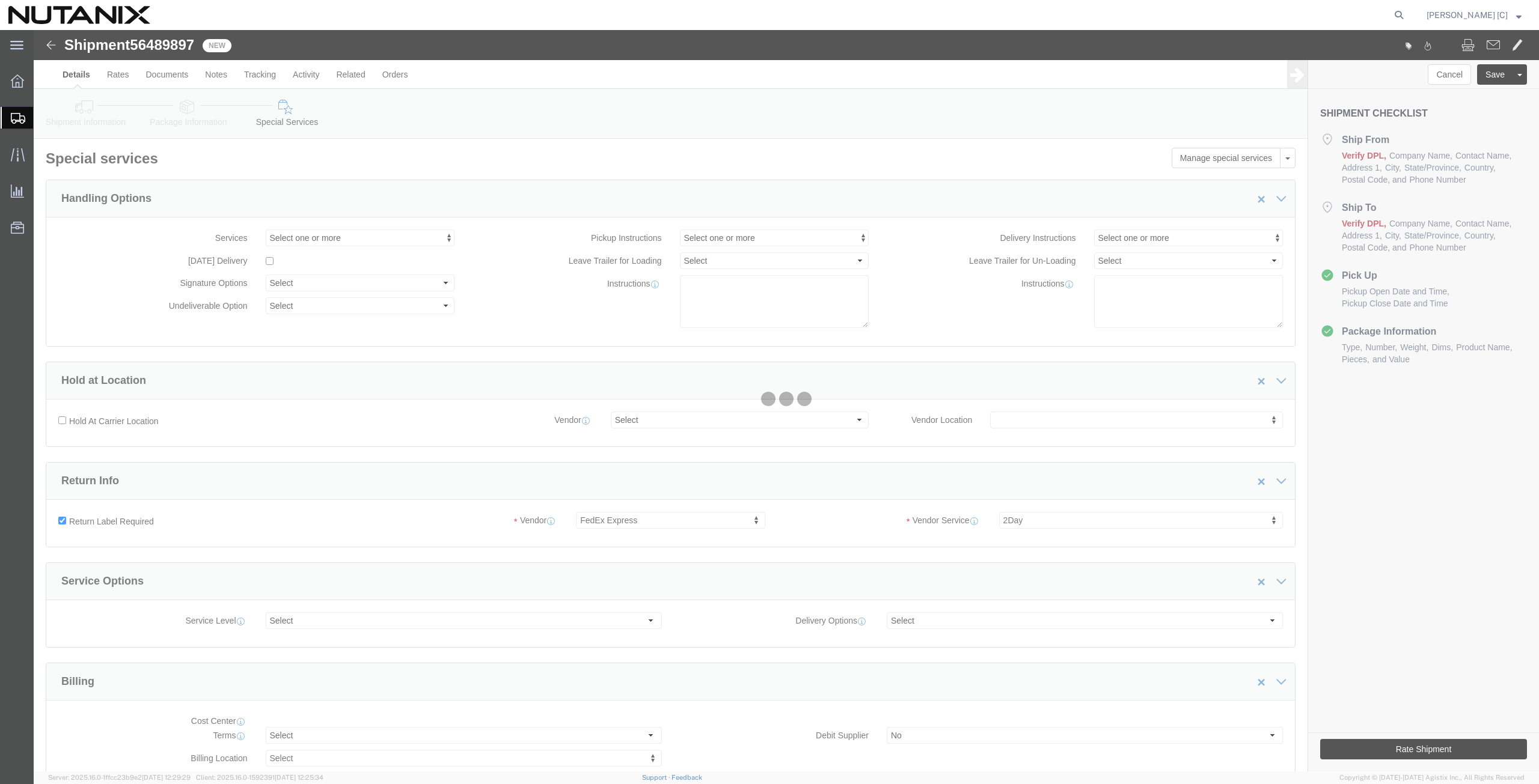
select select "COSTCENTER"
select select "59656"
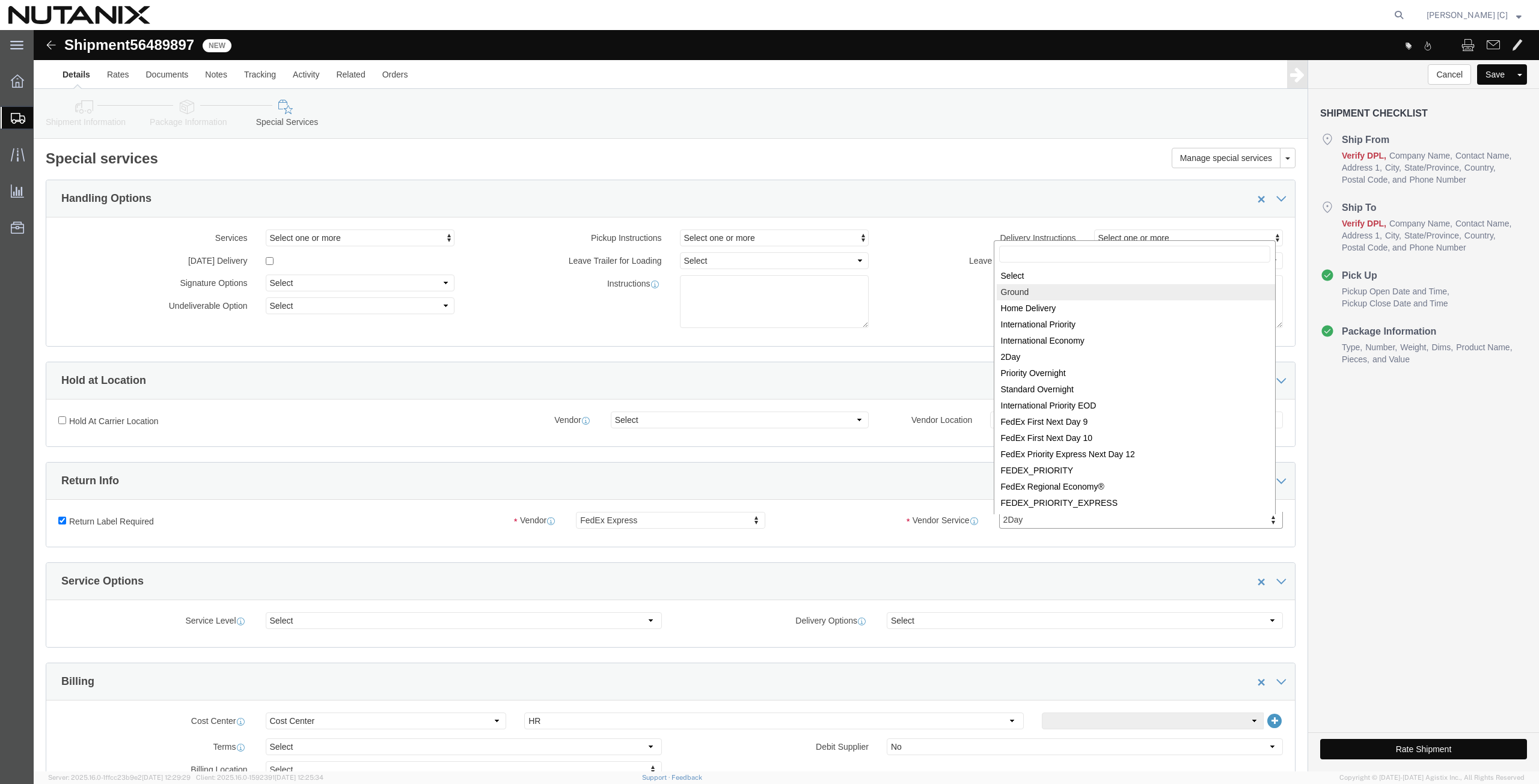
select select "12"
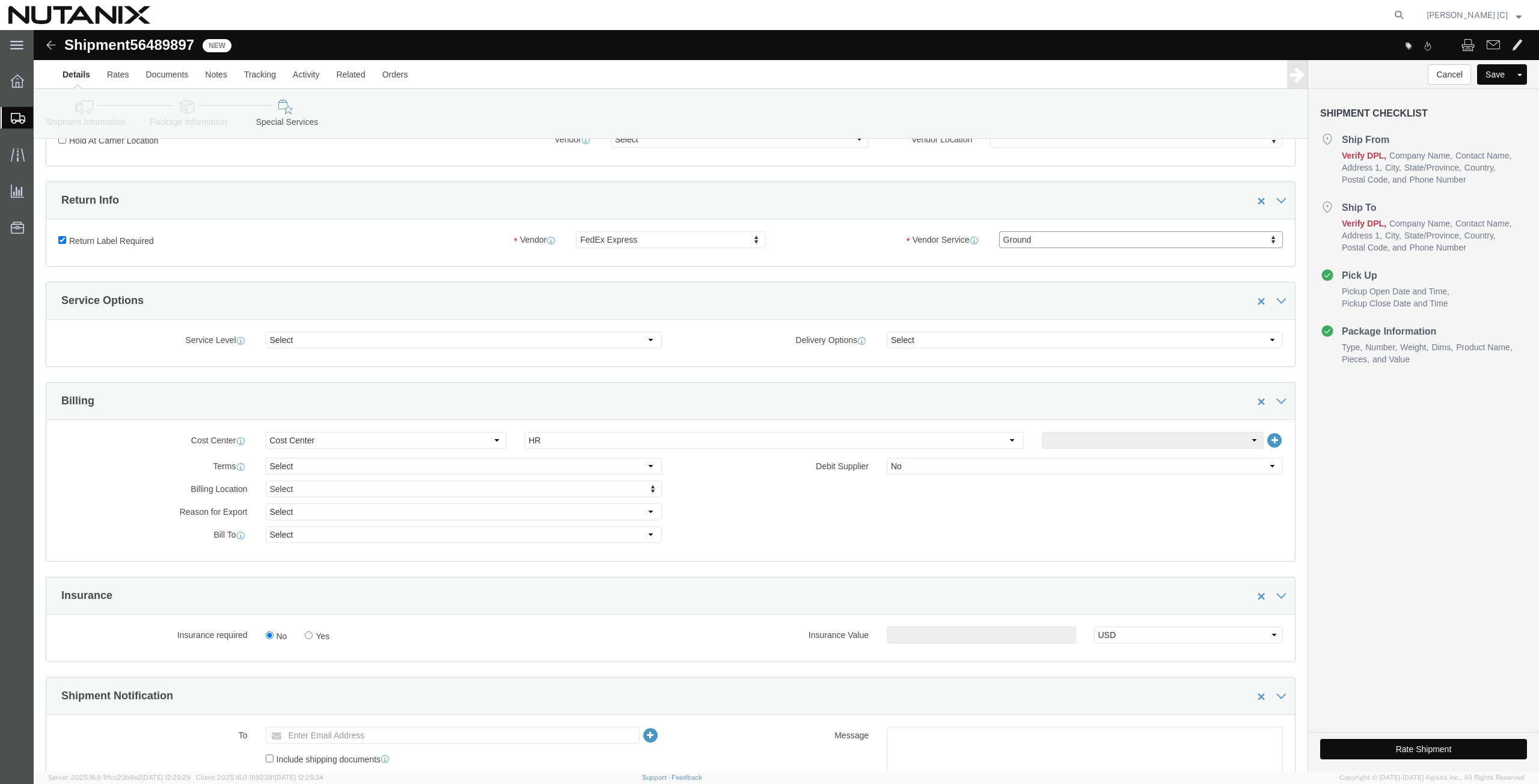
scroll to position [418, 0]
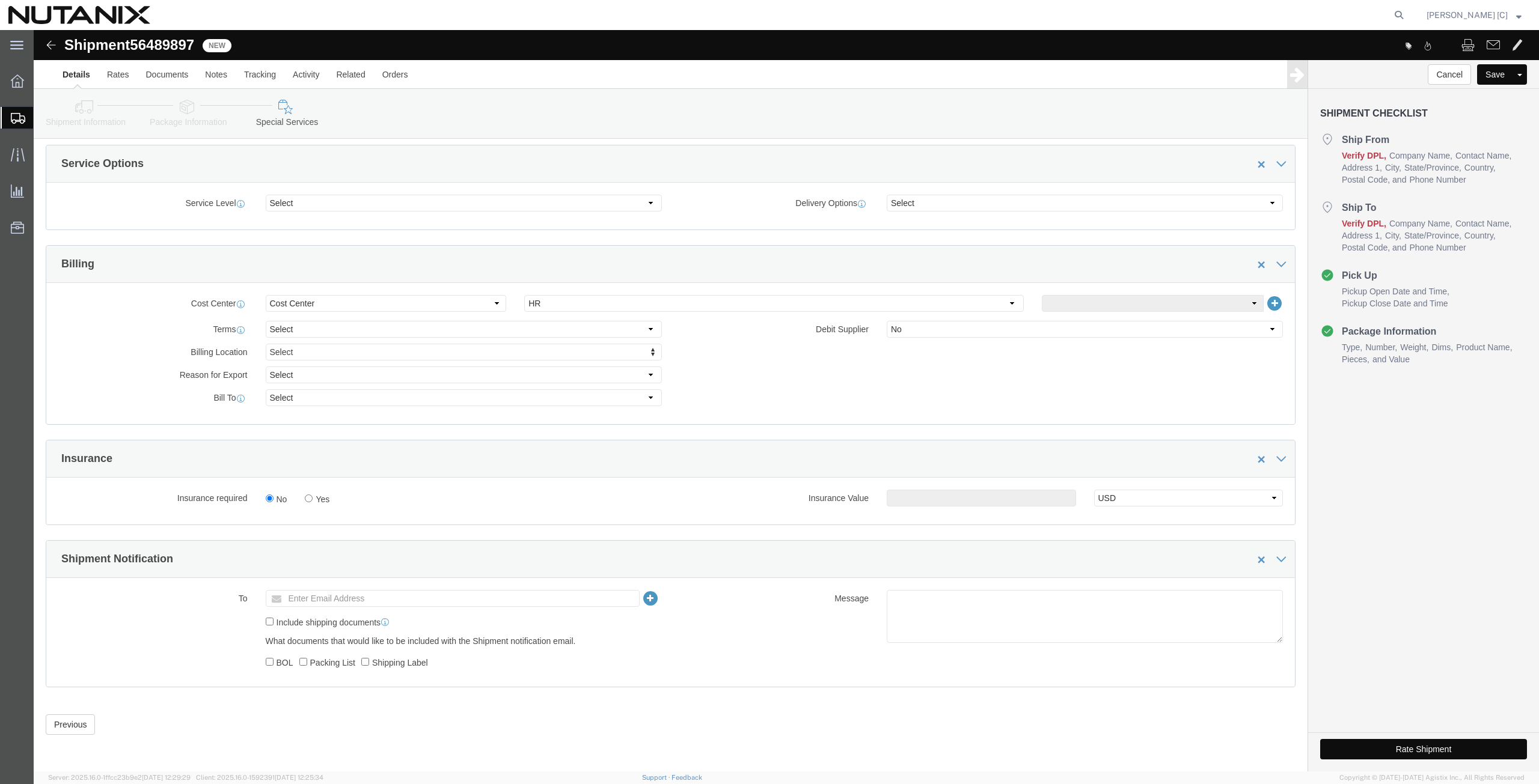
click button "Rate Shipment"
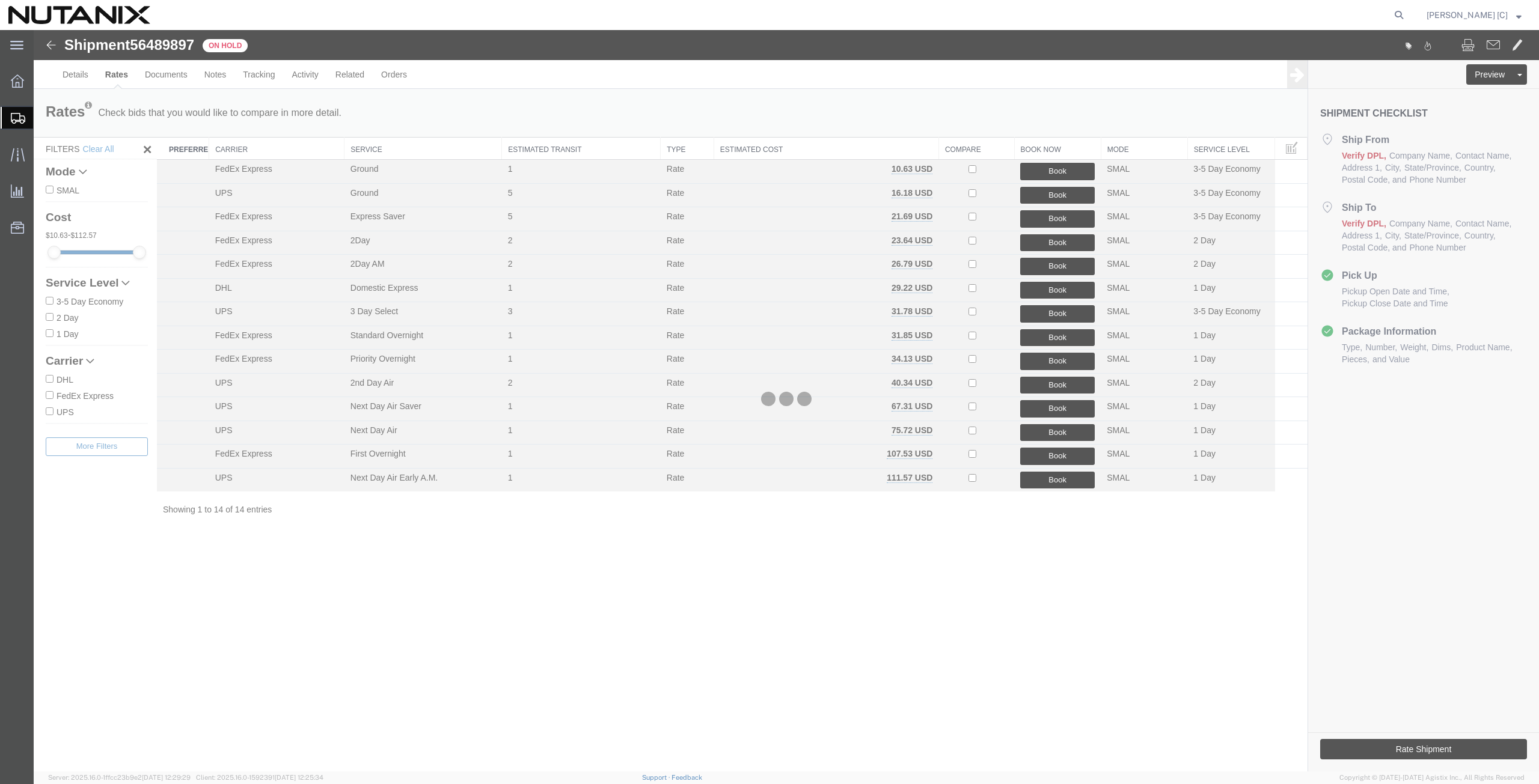
scroll to position [0, 0]
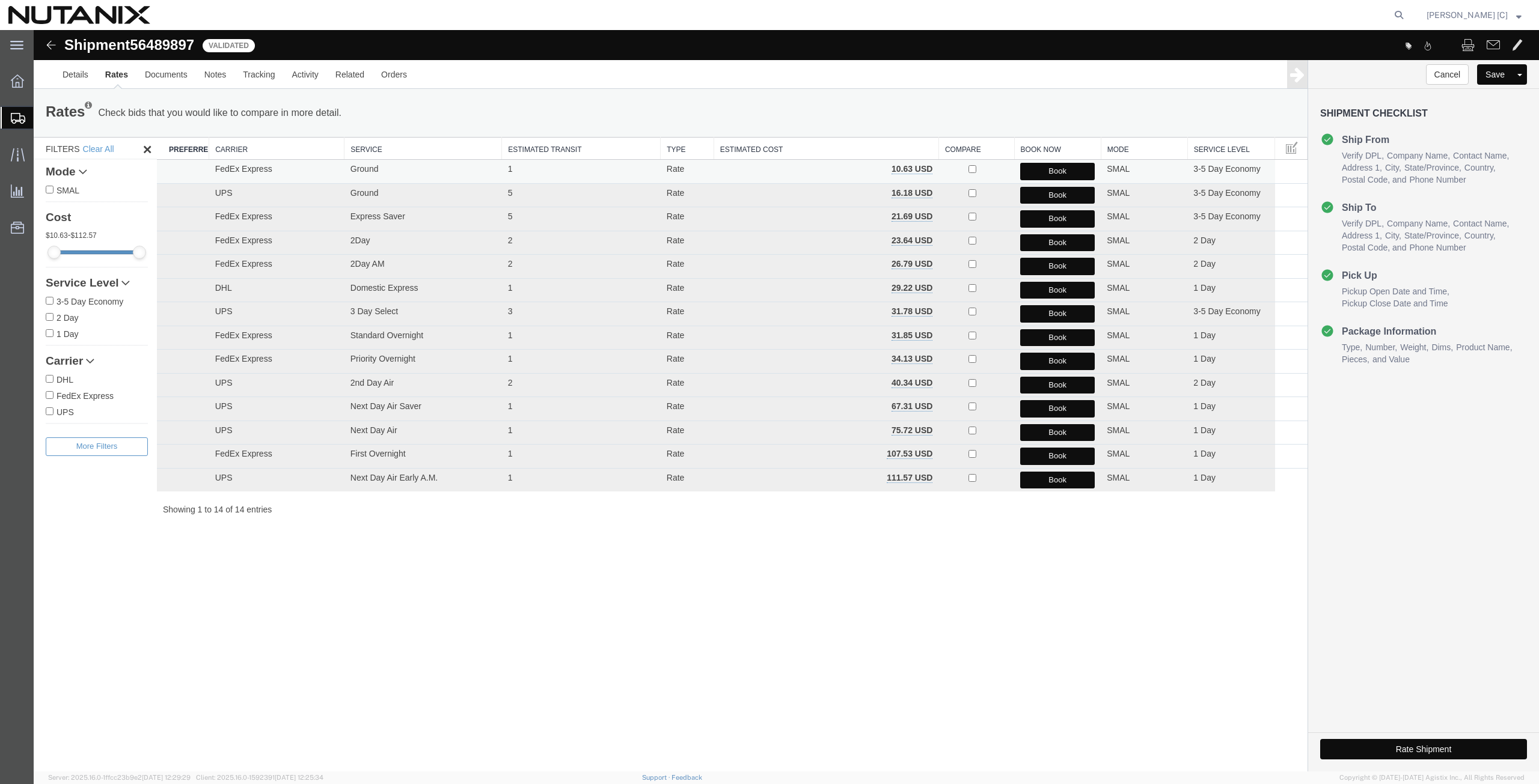
click at [1048, 171] on button "Book" at bounding box center [1057, 171] width 74 height 17
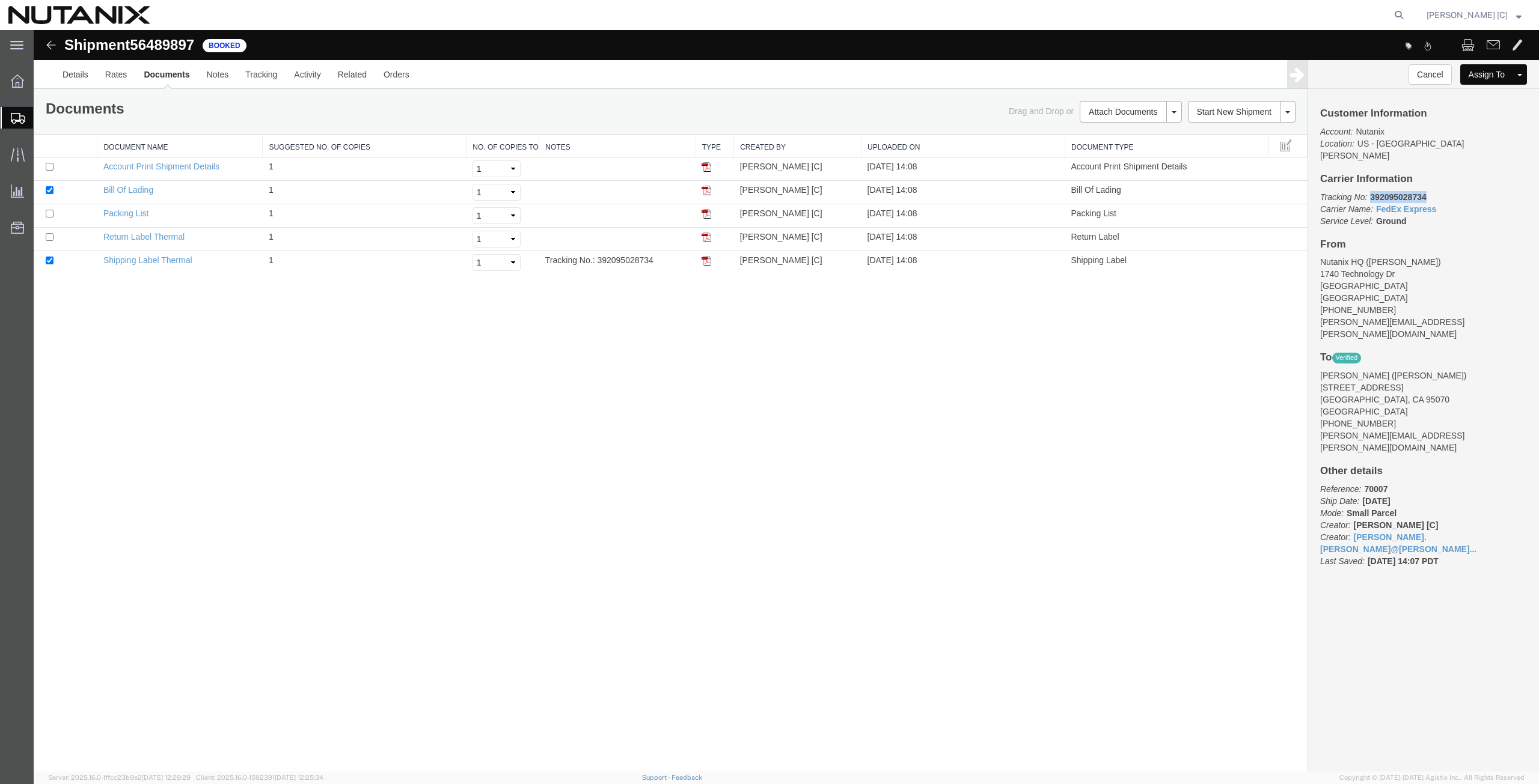
drag, startPoint x: 1430, startPoint y: 180, endPoint x: 1371, endPoint y: 189, distance: 59.7
click at [1371, 191] on p "Tracking No: 392095028734 Carrier Name: FedEx Express FedEx Express Service Lev…" at bounding box center [1424, 209] width 207 height 36
copy b "392095028734"
click at [709, 260] on img at bounding box center [706, 260] width 10 height 10
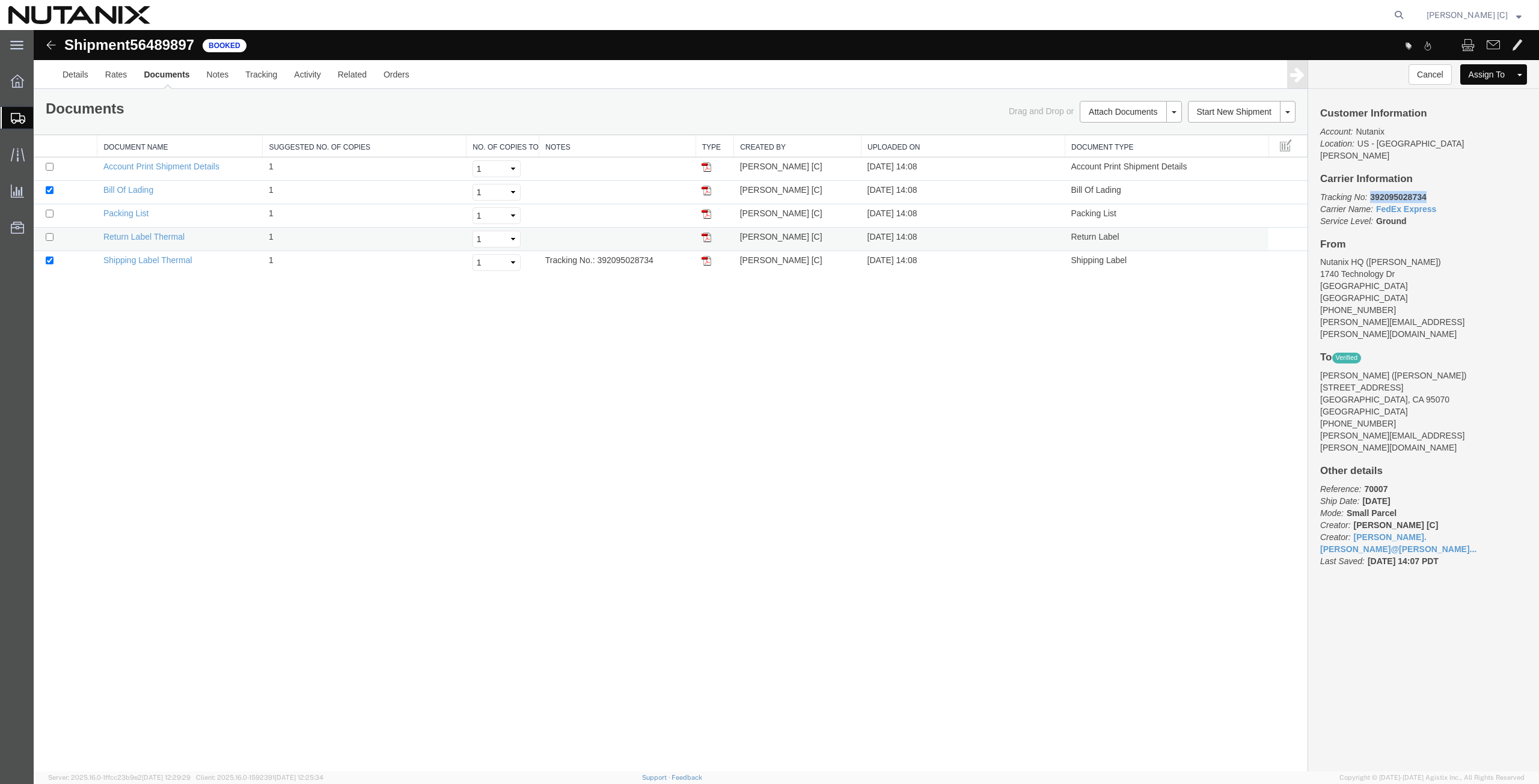
click at [705, 232] on img at bounding box center [706, 237] width 10 height 10
click at [0, 0] on span "Create Shipment" at bounding box center [0, 0] width 0 height 0
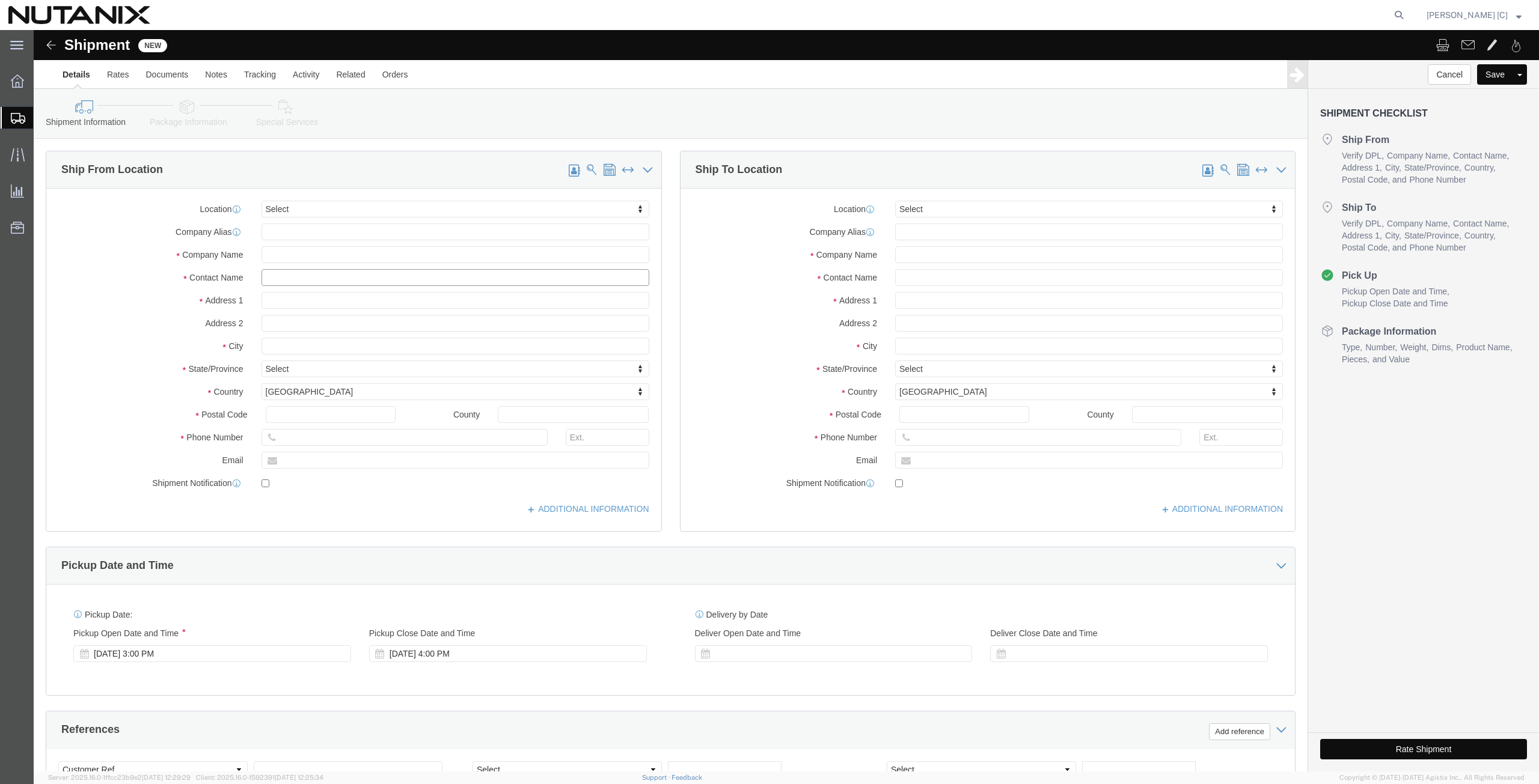
click input "text"
type input "art"
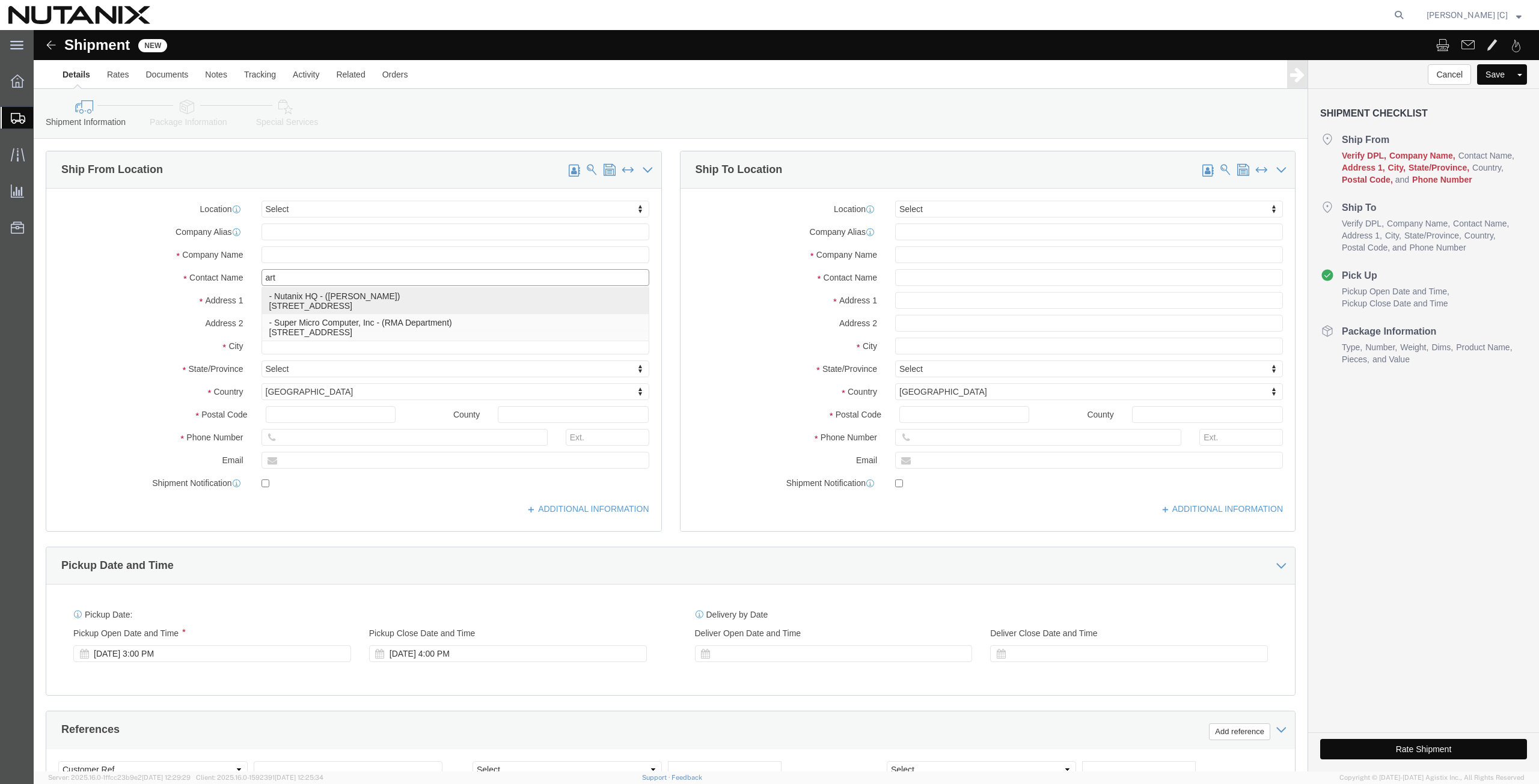
click p "- Nutanix HQ - (Art Campos) 1740 Technology Dr, San Jose, CA, 95110, US"
type input "1740 Technology Dr"
type input "95110"
type input "408-398-0665"
type input "arthur.campos@nutanix.com"
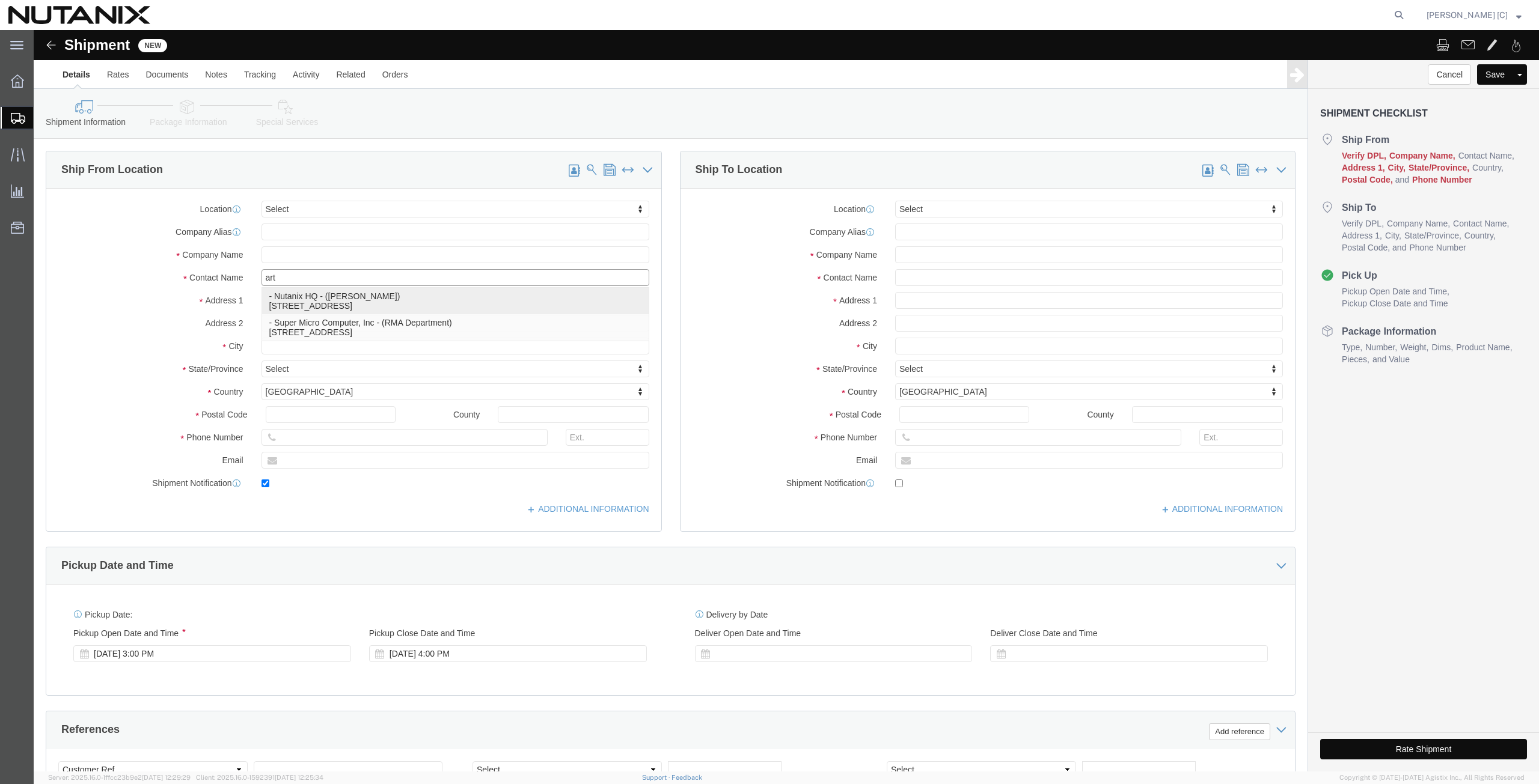
checkbox input "true"
type input "Nutanix HQ"
type input "Art Campos"
type input "San Jose"
select select "CA"
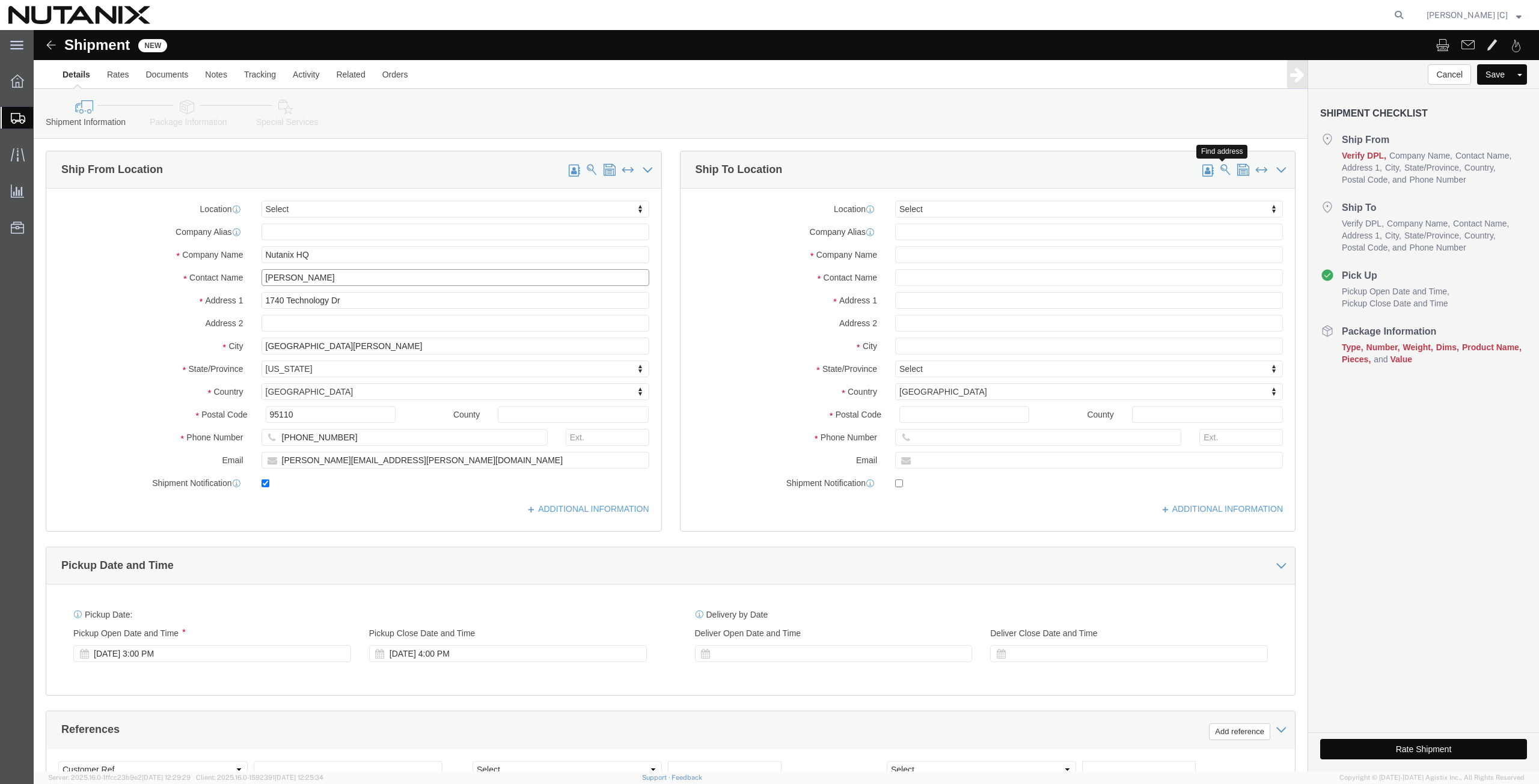
type input "Art Campos"
click span
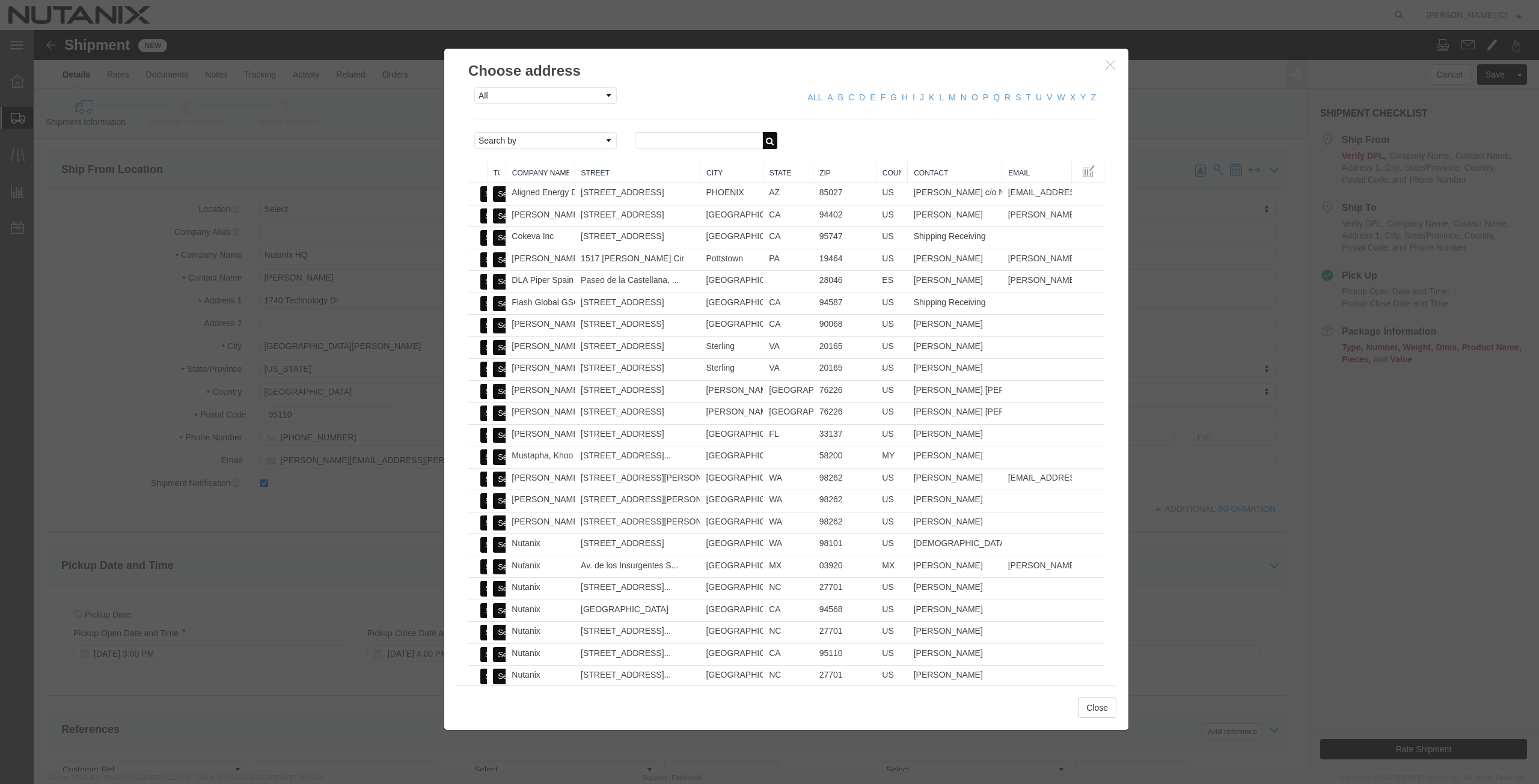
click icon "button"
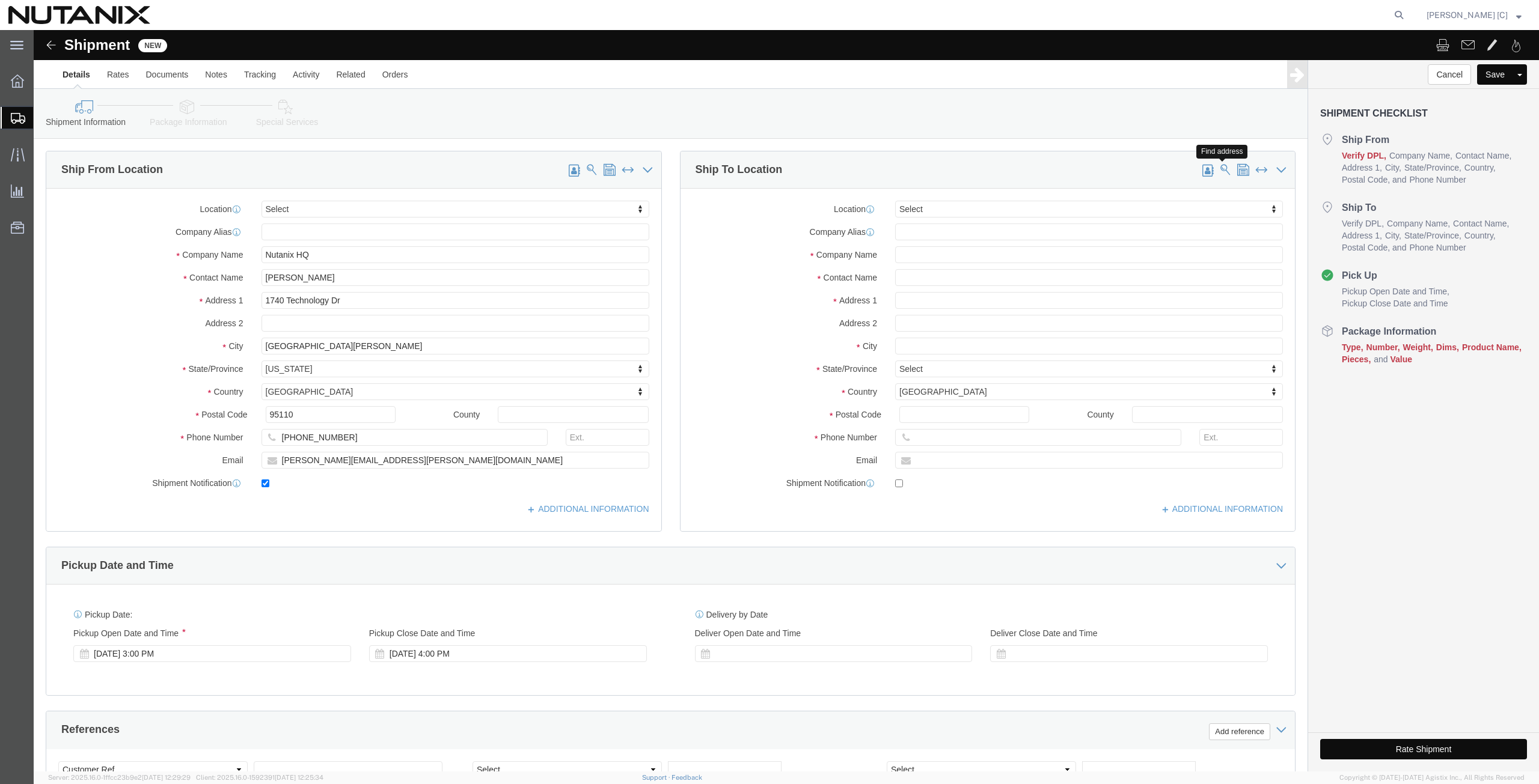
click span
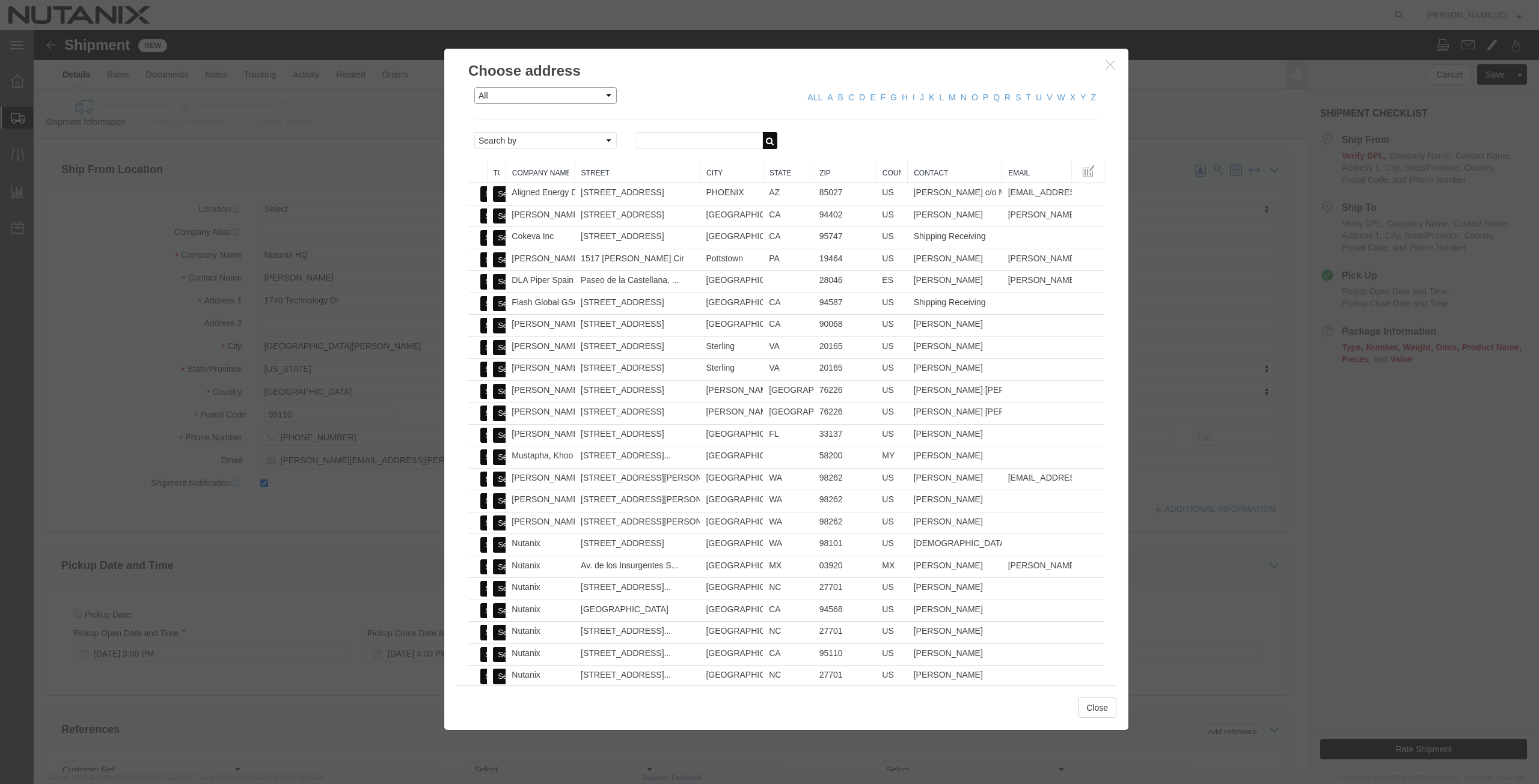
click select "All Company Location Other Personal Shared"
select select "PERSONAL"
click select "All Company Location Other Personal Shared"
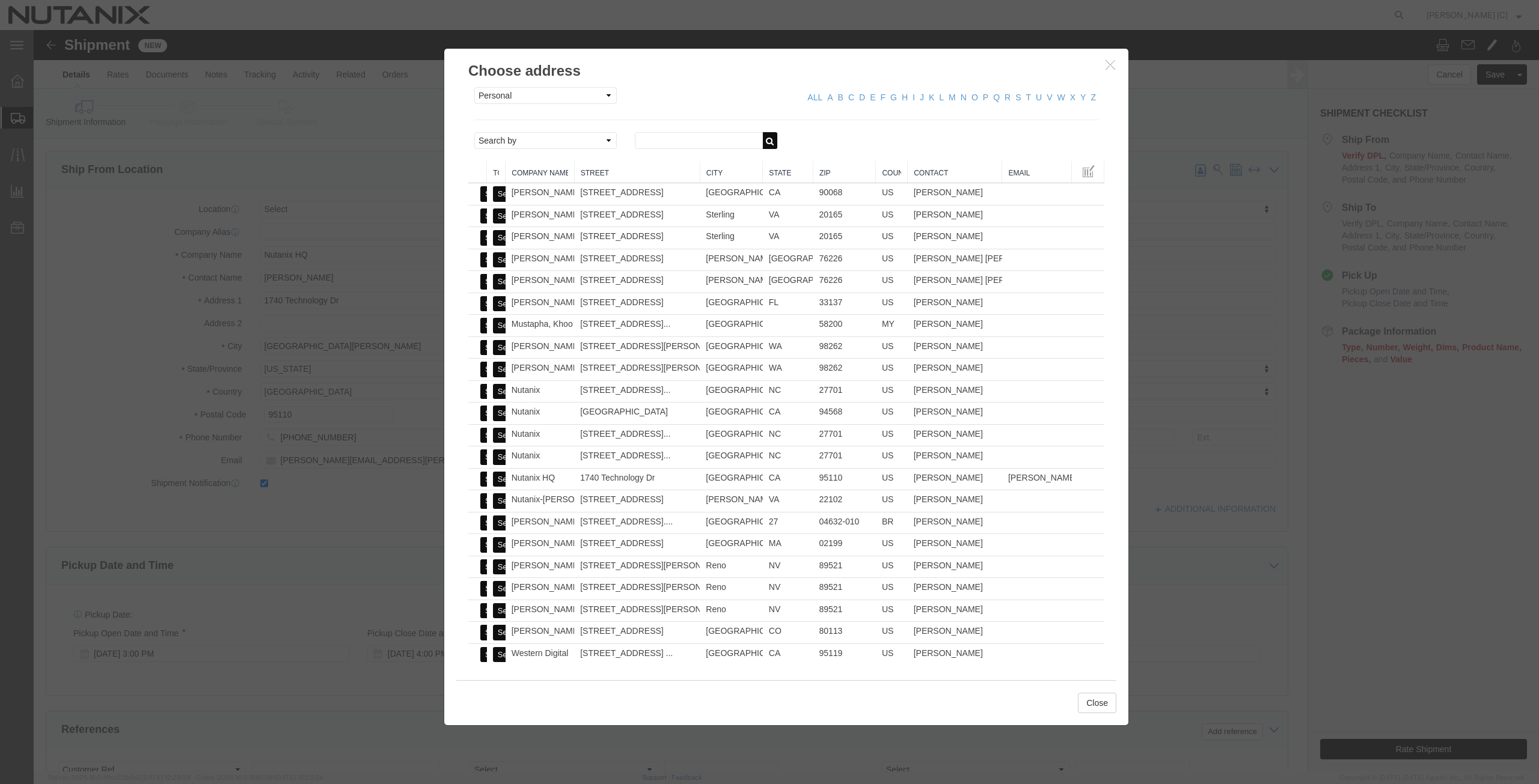
click div "ALL A B C D E F G H I J K L M N O P Q R S T U V W X Y Z"
click div
click link "ALL"
click div
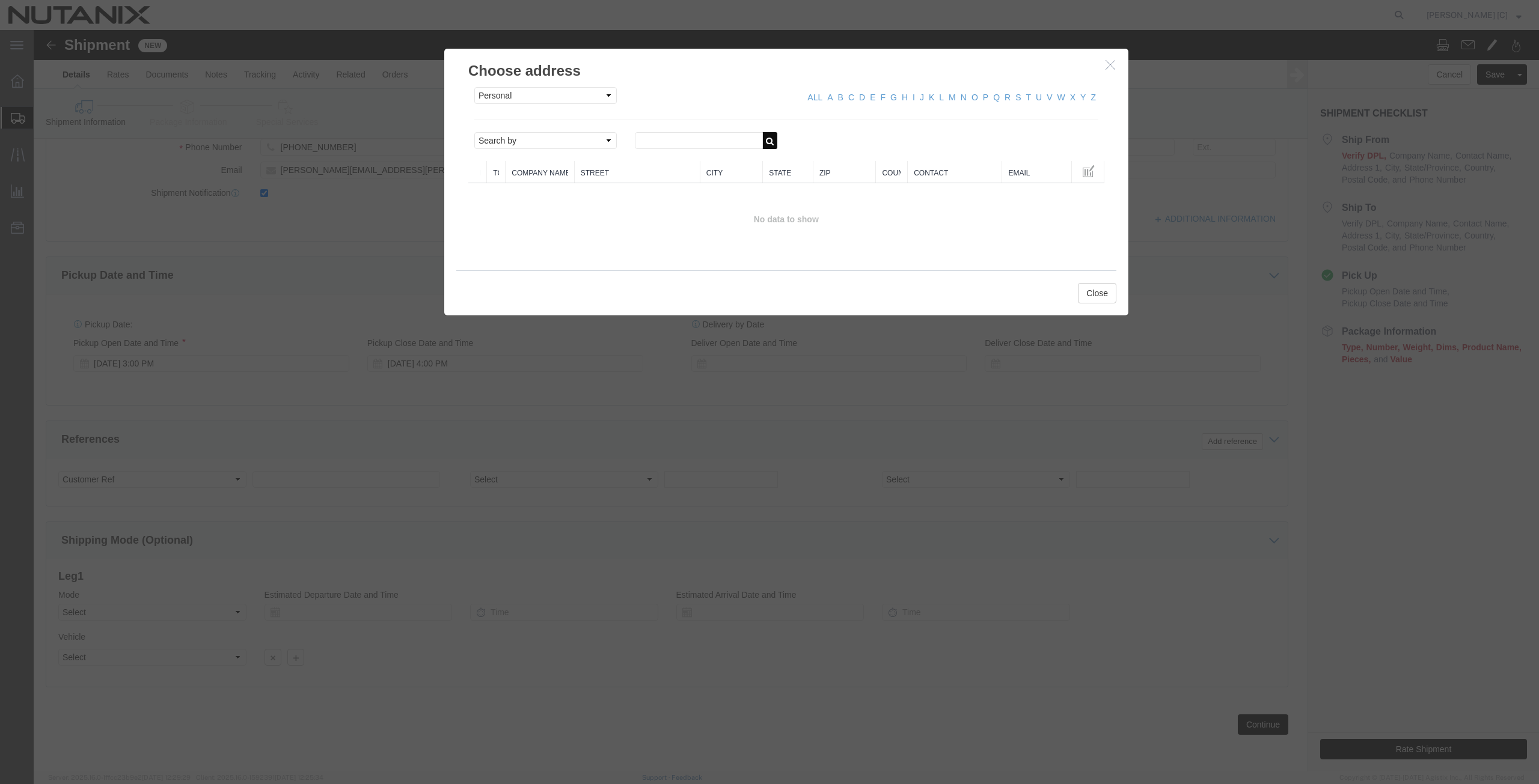
click button "button"
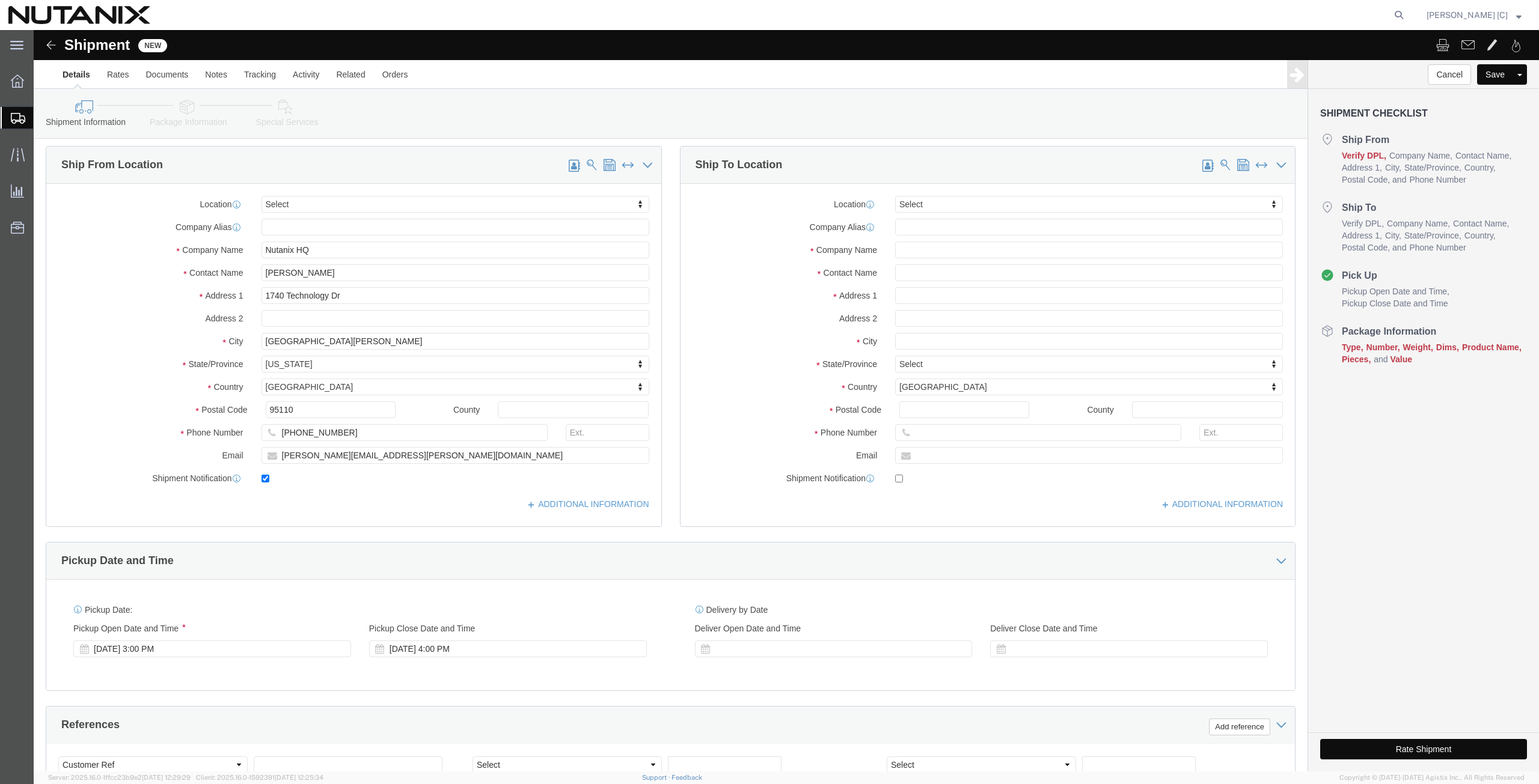
scroll to position [0, 0]
click input "text"
paste input "Nutanix c/o SC5 Cyxtera"
type input "Nutanix c/o SC5 Cyxtera"
click input "text"
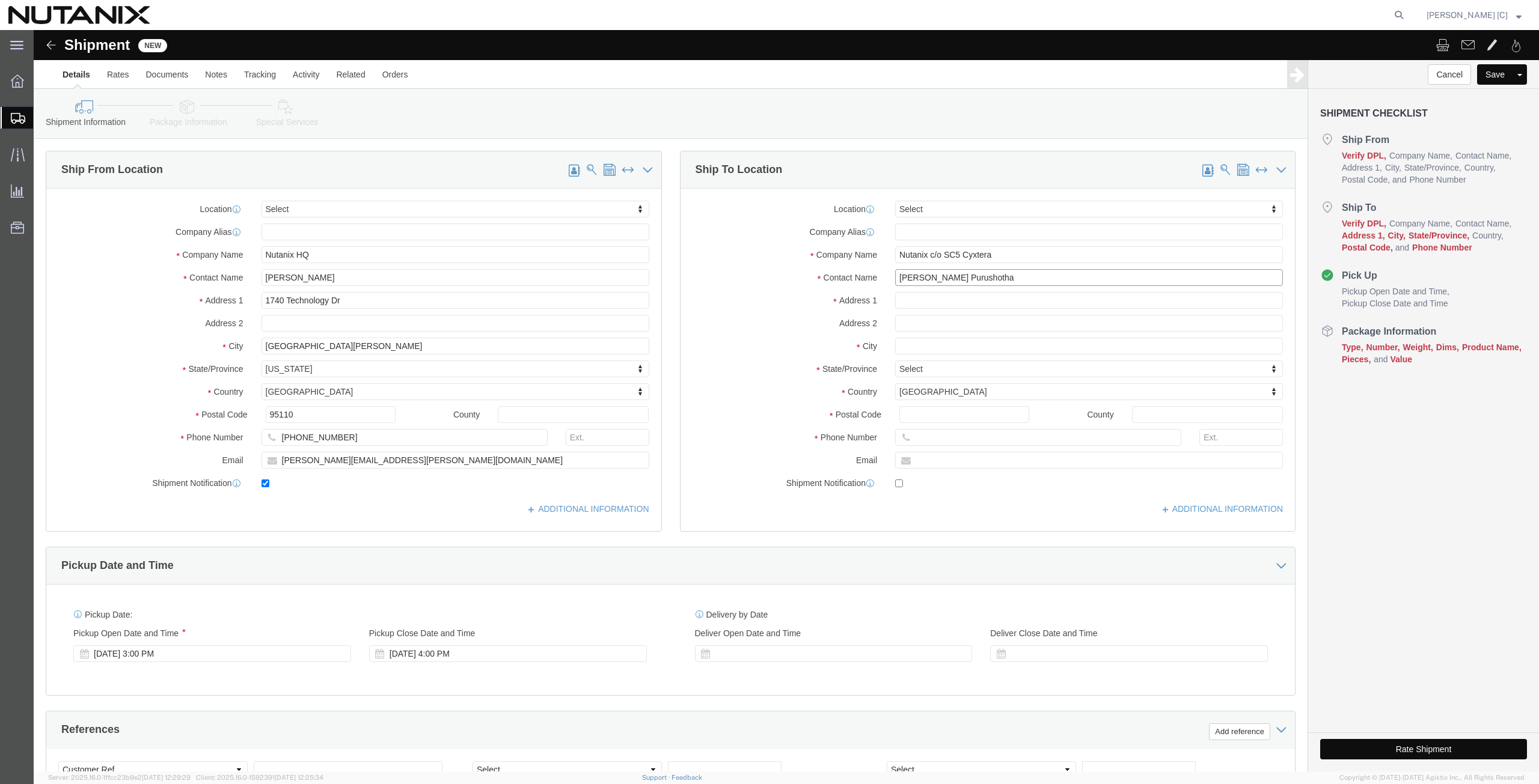
drag, startPoint x: 931, startPoint y: 251, endPoint x: 882, endPoint y: 256, distance: 49.3
click div "Location Select Select My Profile Location AE - Dubai City AU - Australia DE - …"
paste input "man"
type input "Bijoy Purushothaman"
click input "text"
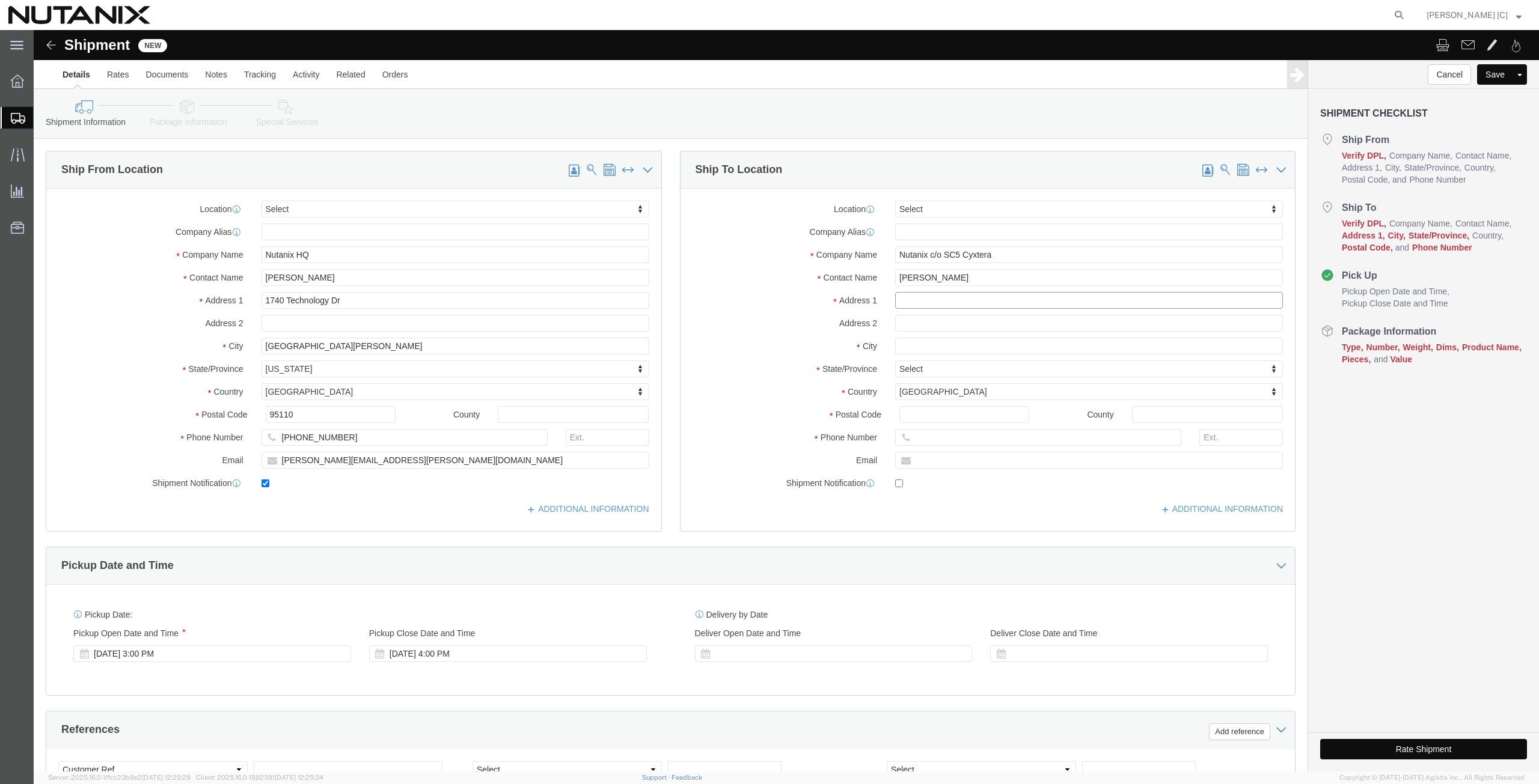
paste input "2403 Walsh Ave"
type input "2403 Walsh Ave"
click input "text"
paste input "Santa Clara"
type input "Santa Clara"
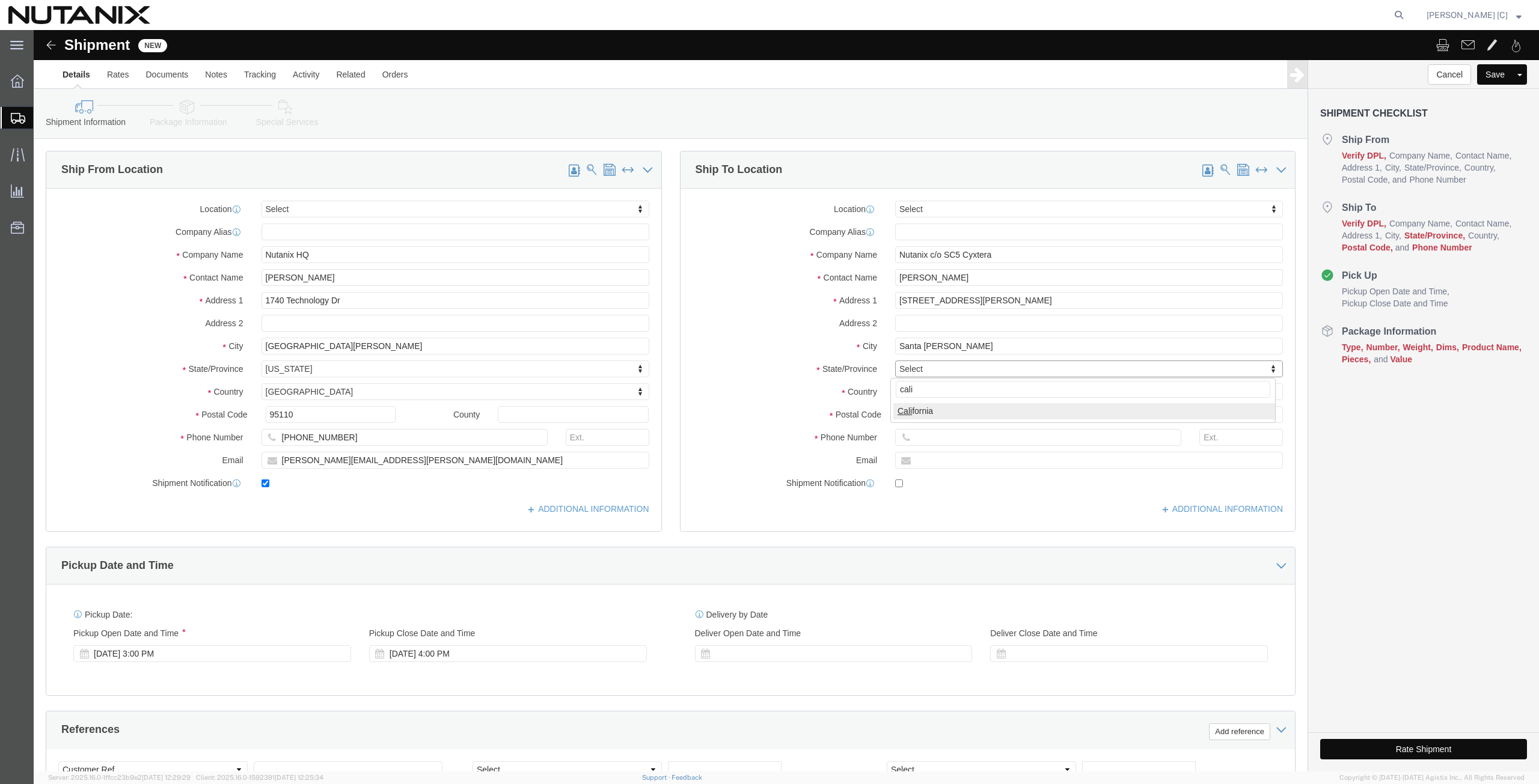
type input "cali"
select select "CA"
click input "Postal Code"
paste input "95051"
type input "95051"
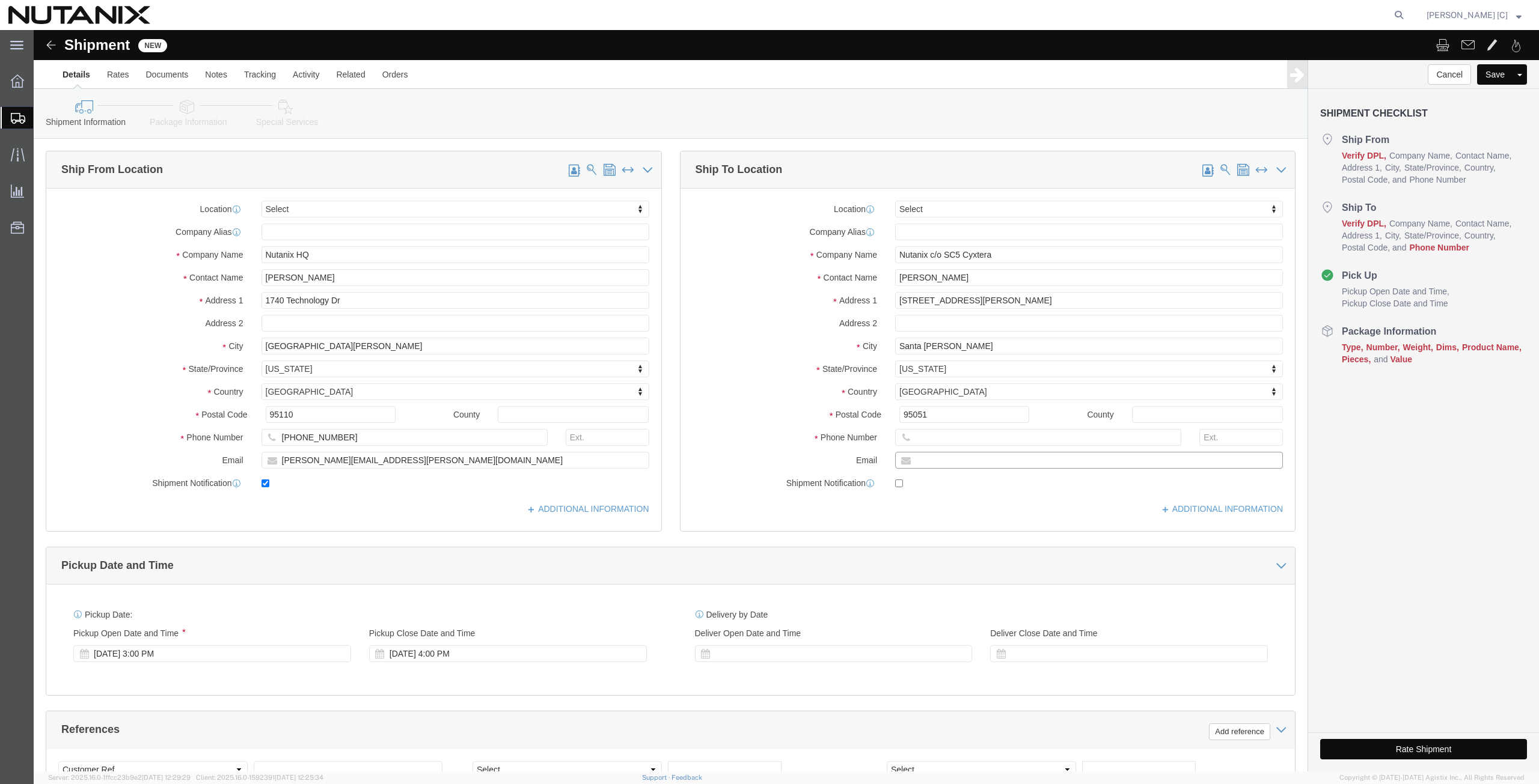
click input "text"
paste input "bijoy.purushothaman@nutanix.com"
type input "bijoy.purushothaman@nutanix.com"
checkbox input "true"
click input "text"
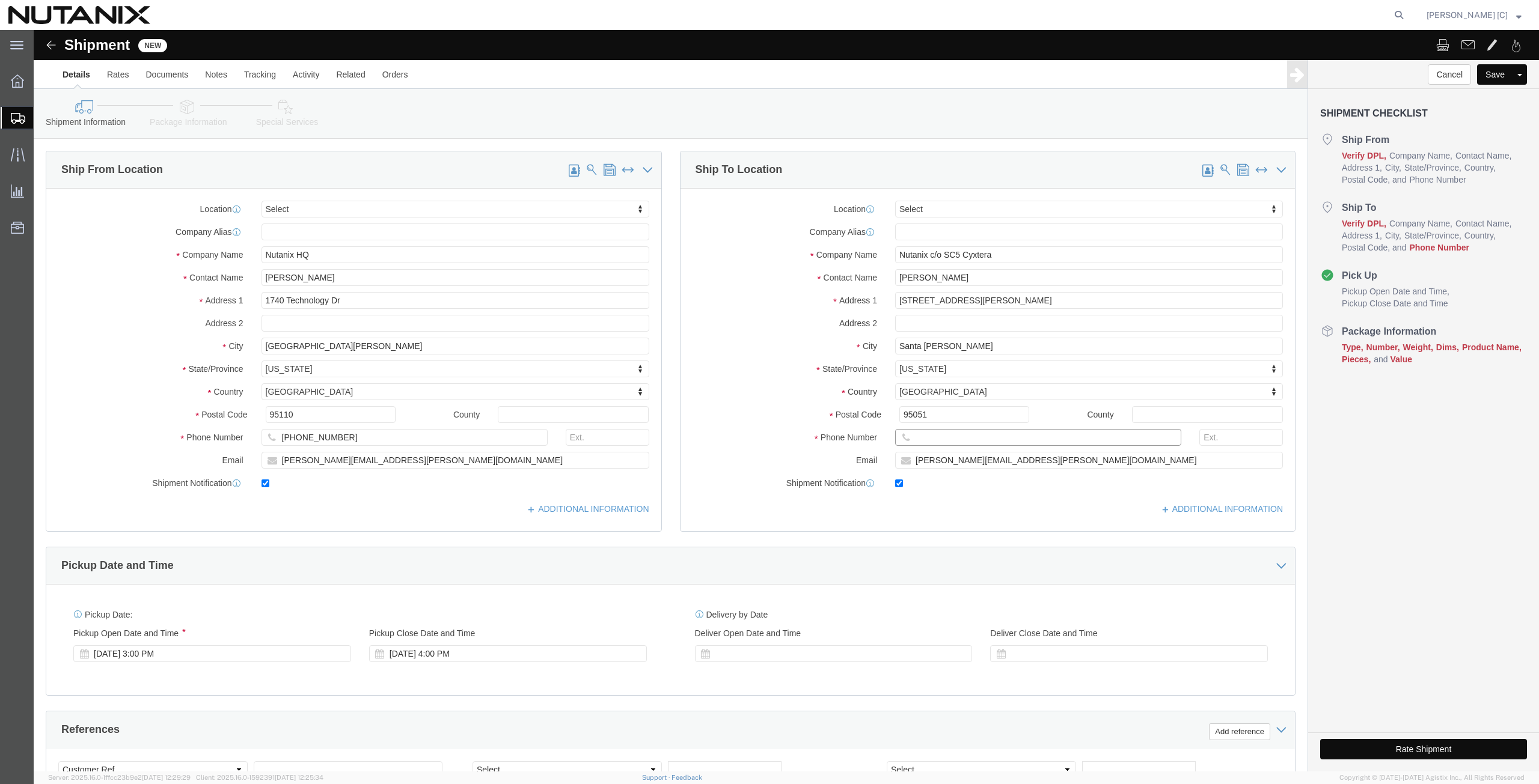
type input "408-398-0665"
click span
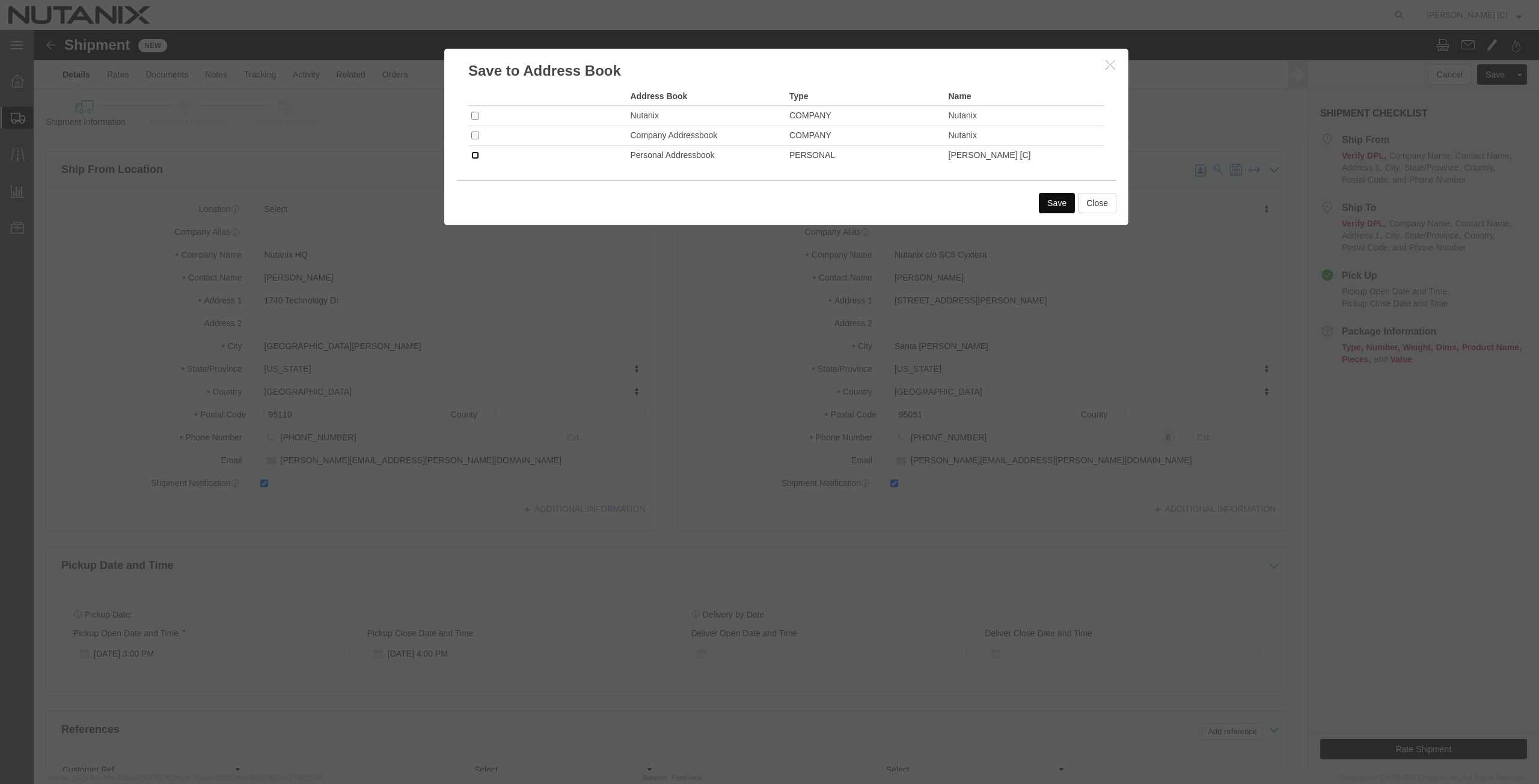
click input "checkbox"
checkbox input "true"
click button "Save"
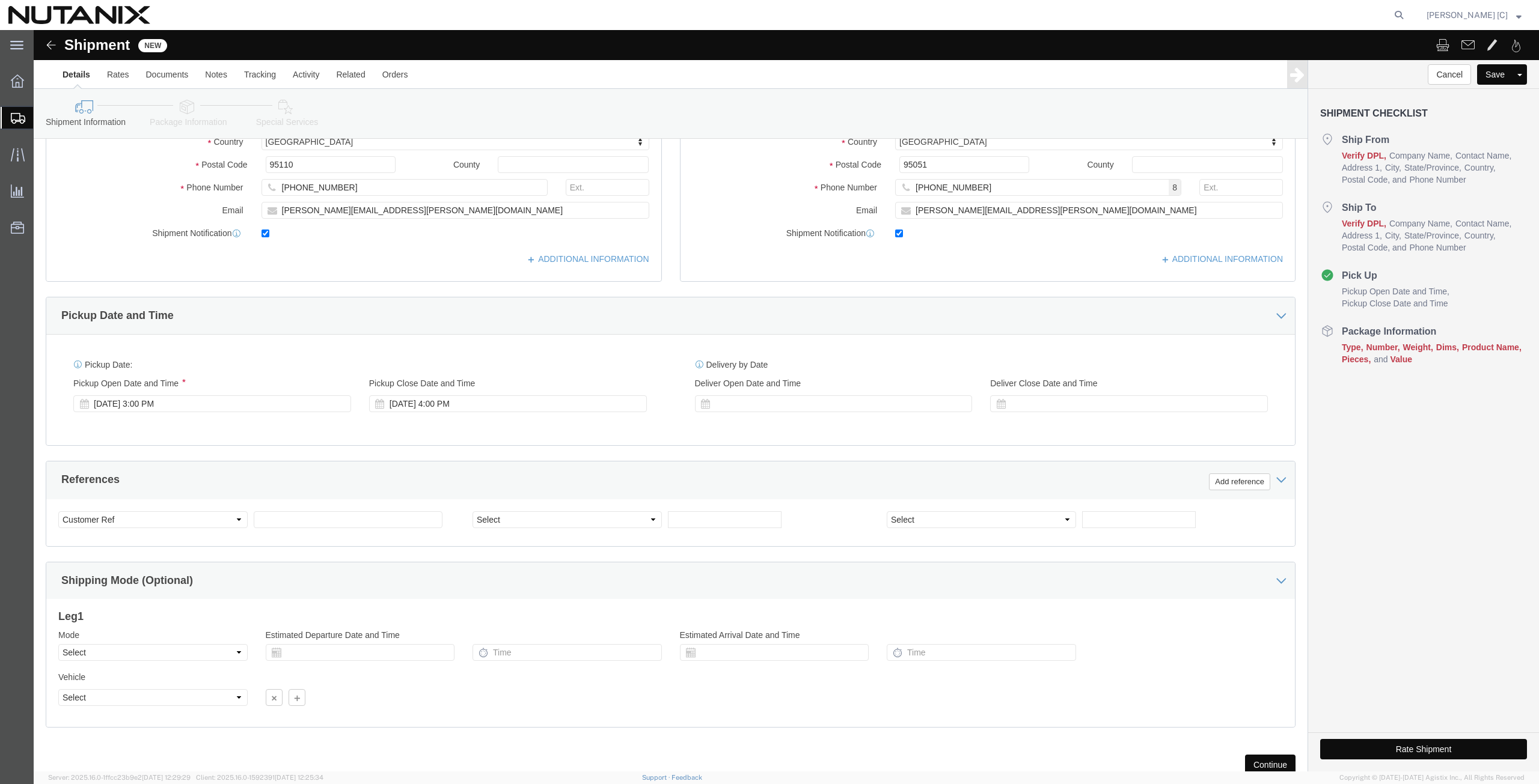
scroll to position [290, 0]
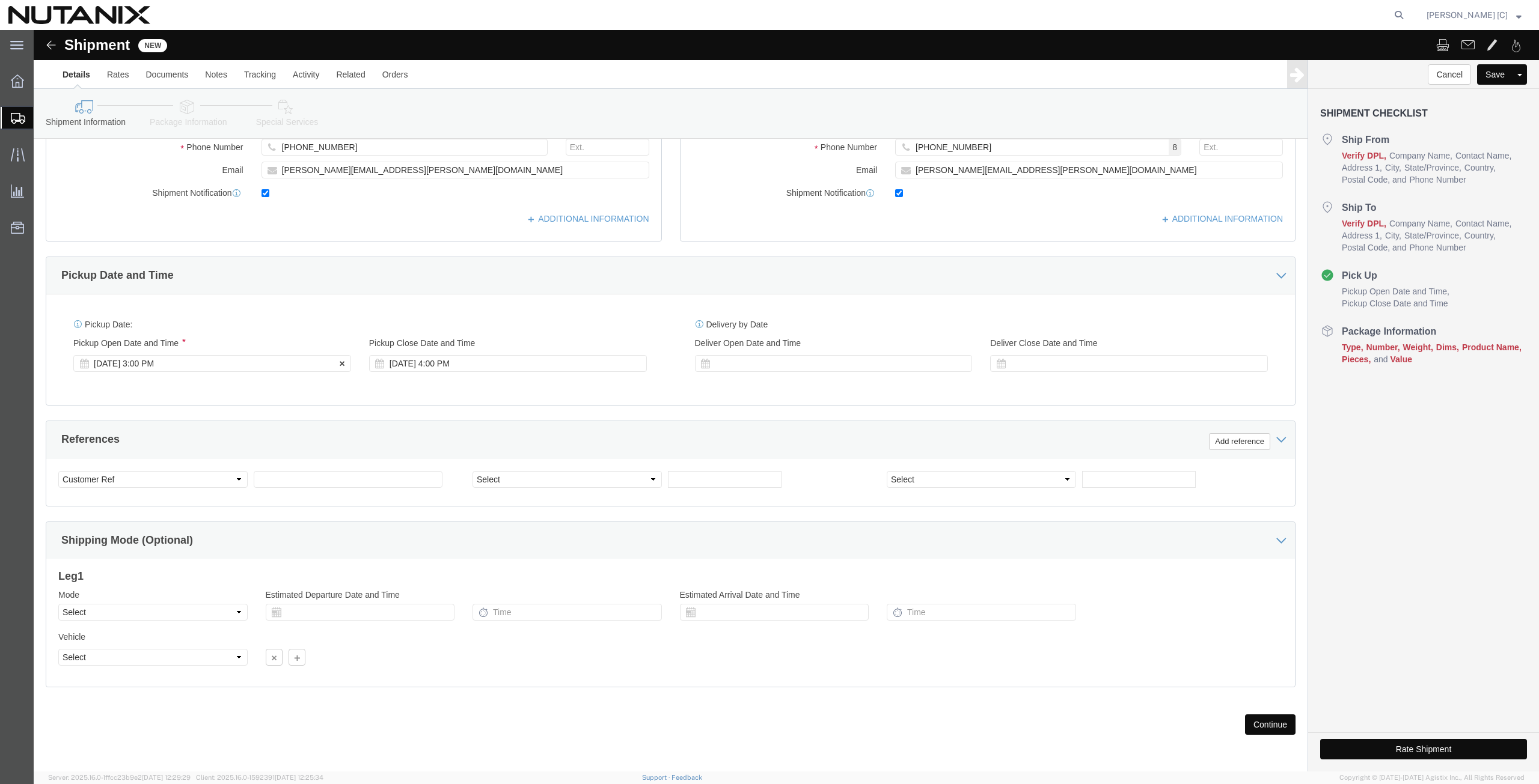
click div "Aug 13 2025 3:00 PM"
type input "4:00 PM"
click button "Apply"
click input "text"
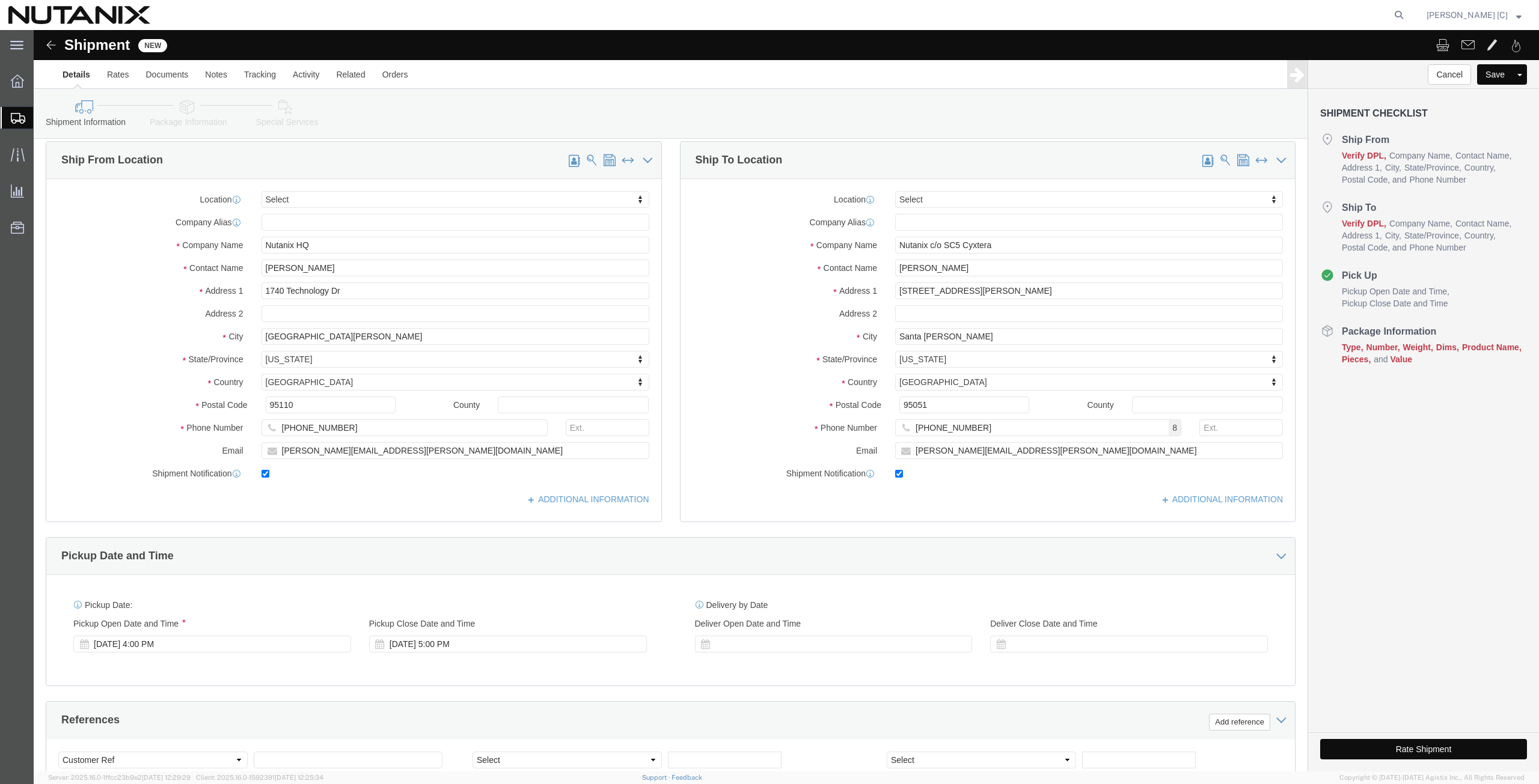
scroll to position [150, 0]
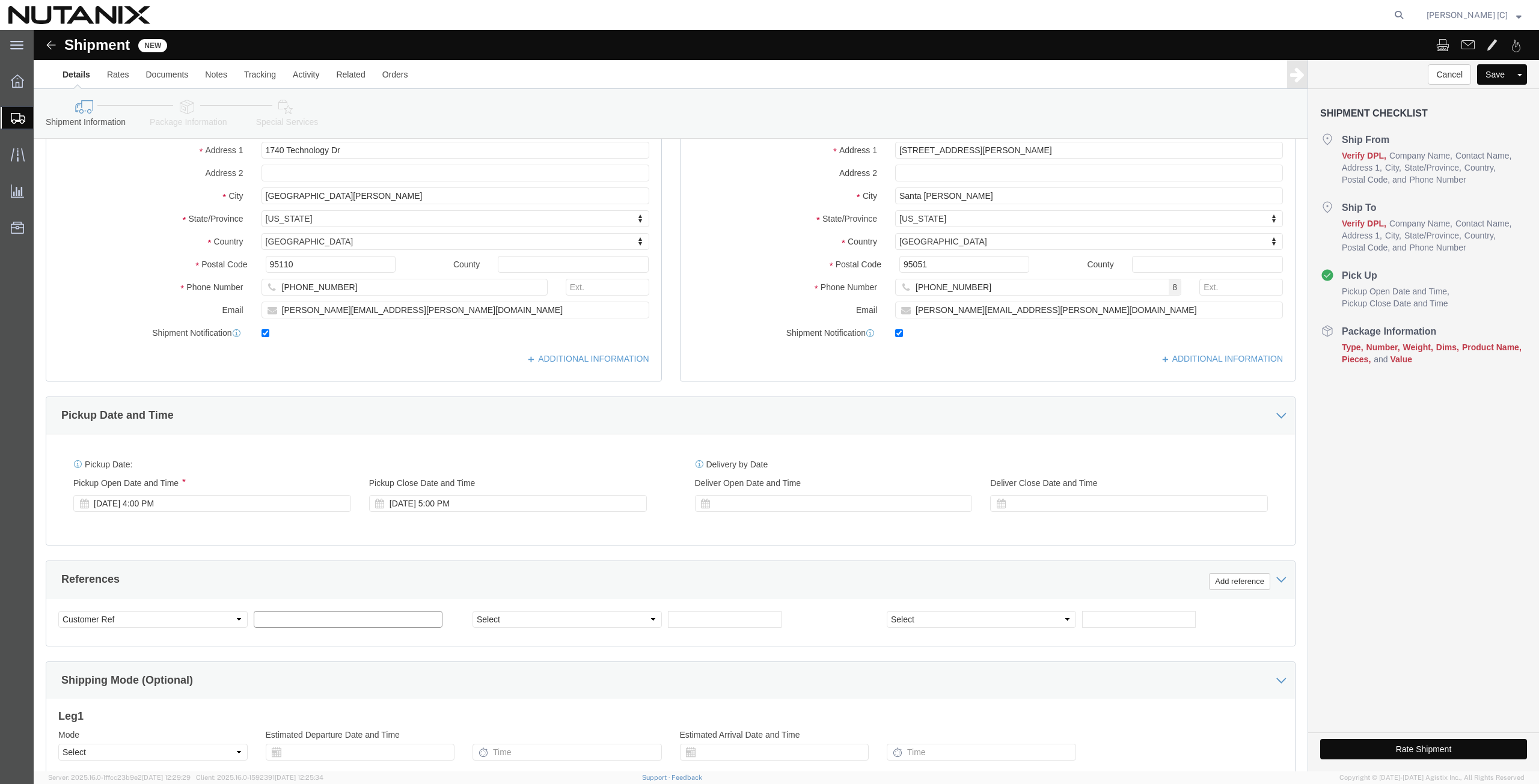
click input "text"
type input "60001"
click select "Select Account Type Activity ID Airline Appointment Number ASN Batch Request # …"
select select "PURCHORD"
click select "Select Account Type Activity ID Airline Appointment Number ASN Batch Request # …"
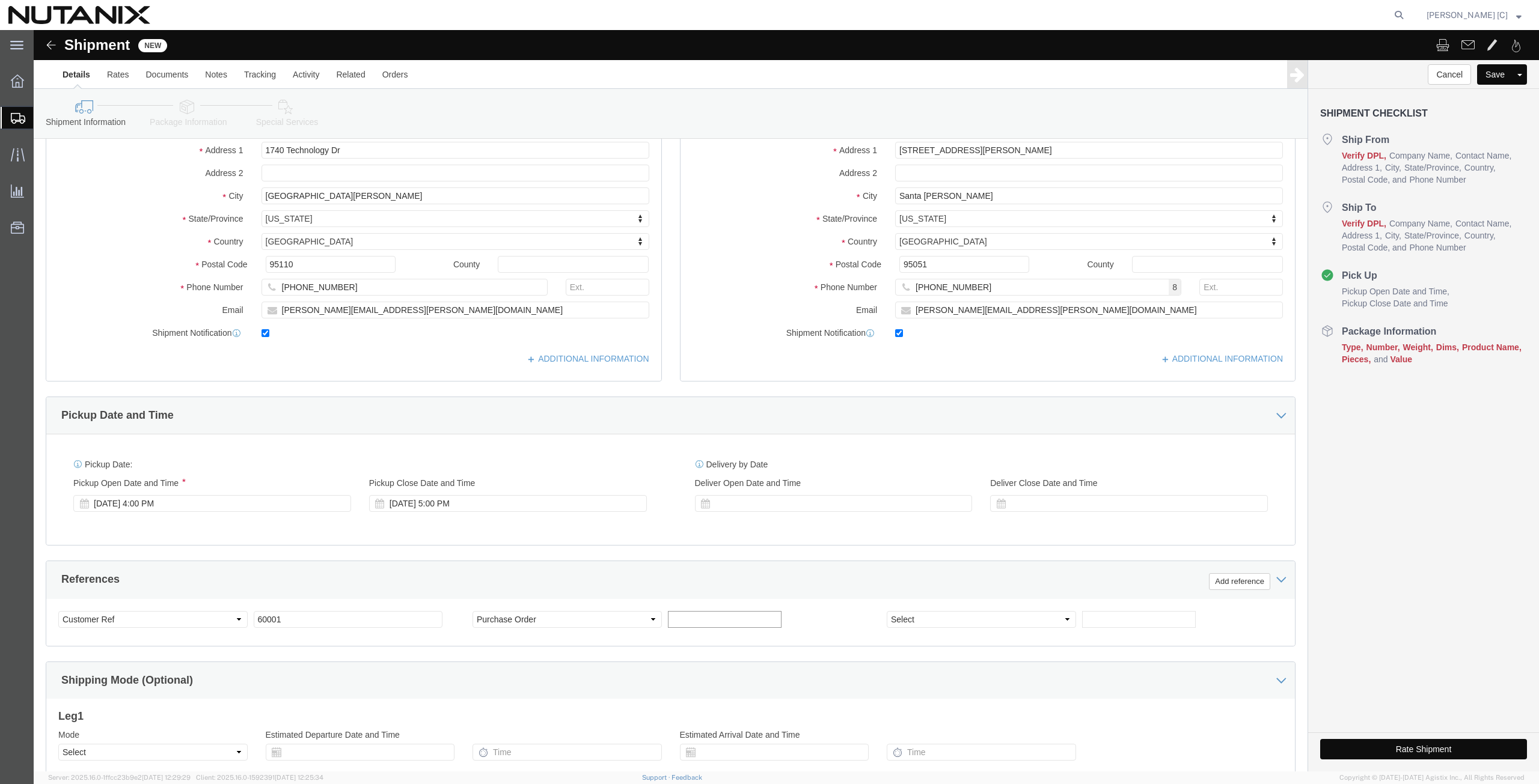
click input "text"
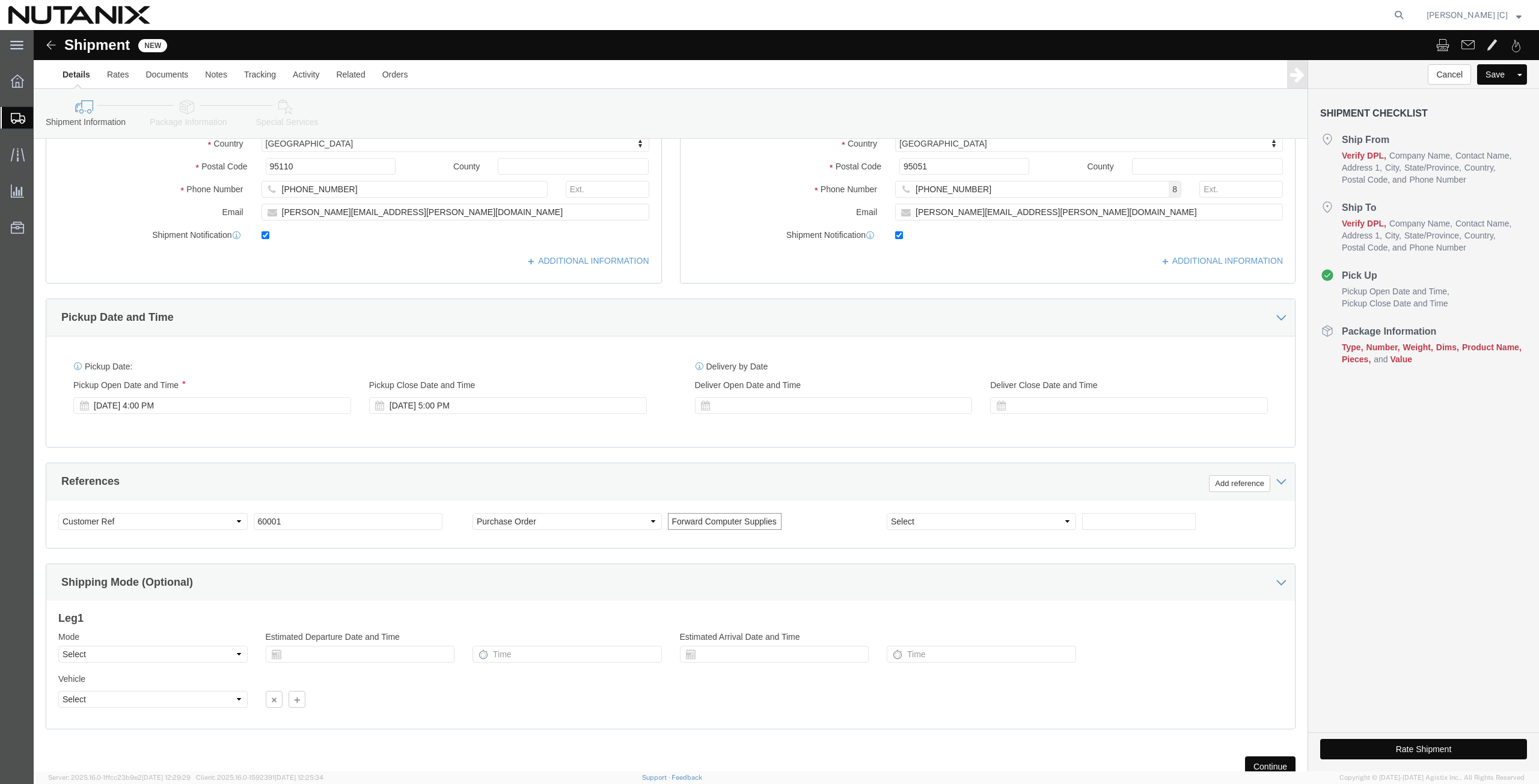
scroll to position [290, 0]
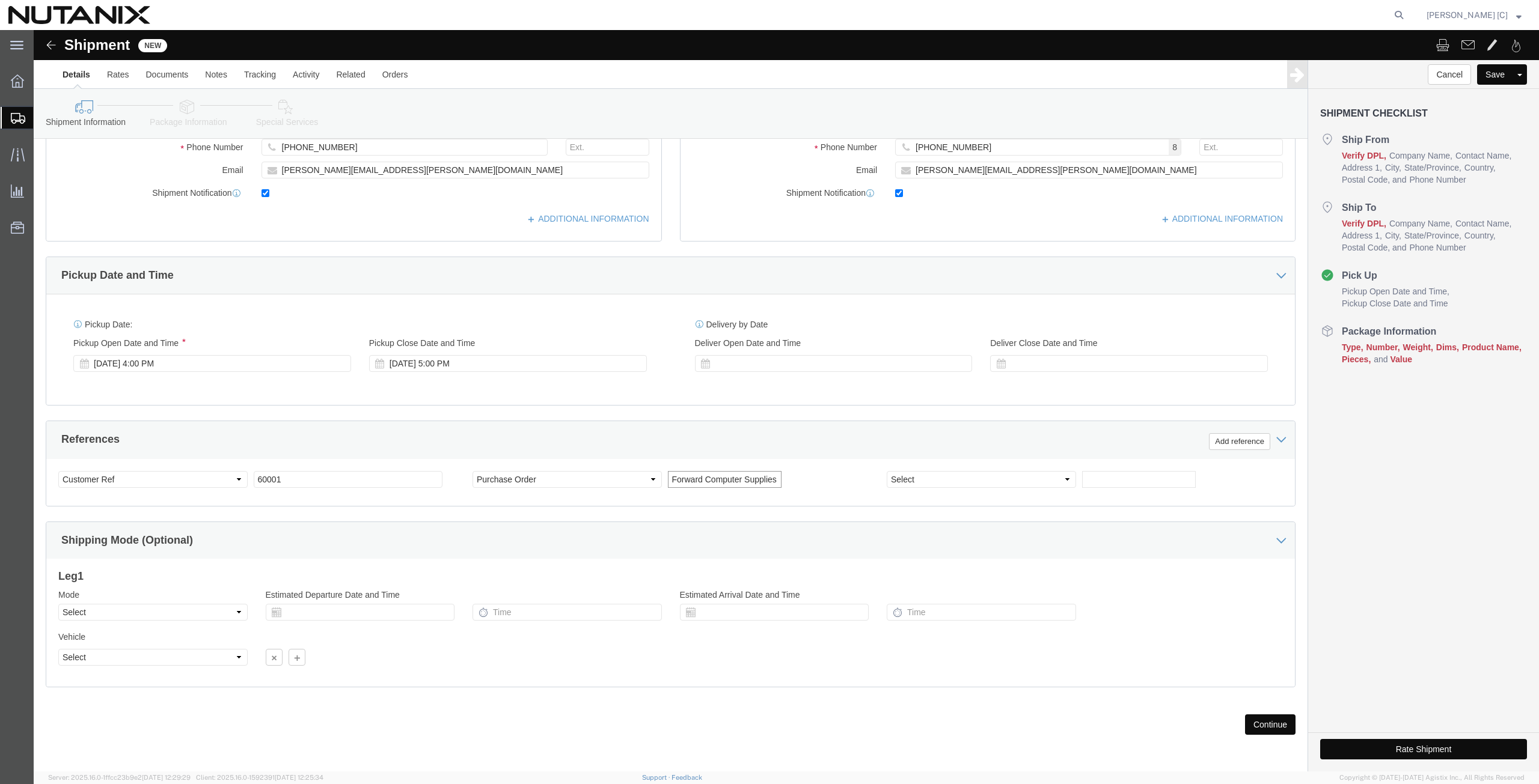
type input "Forward Computer Supplies"
click select "Select Air Less than Truckload Multi-Leg Ocean Freight Rail Small Parcel Truckl…"
select select "SMAL"
click select "Select Air Less than Truckload Multi-Leg Ocean Freight Rail Small Parcel Truckl…"
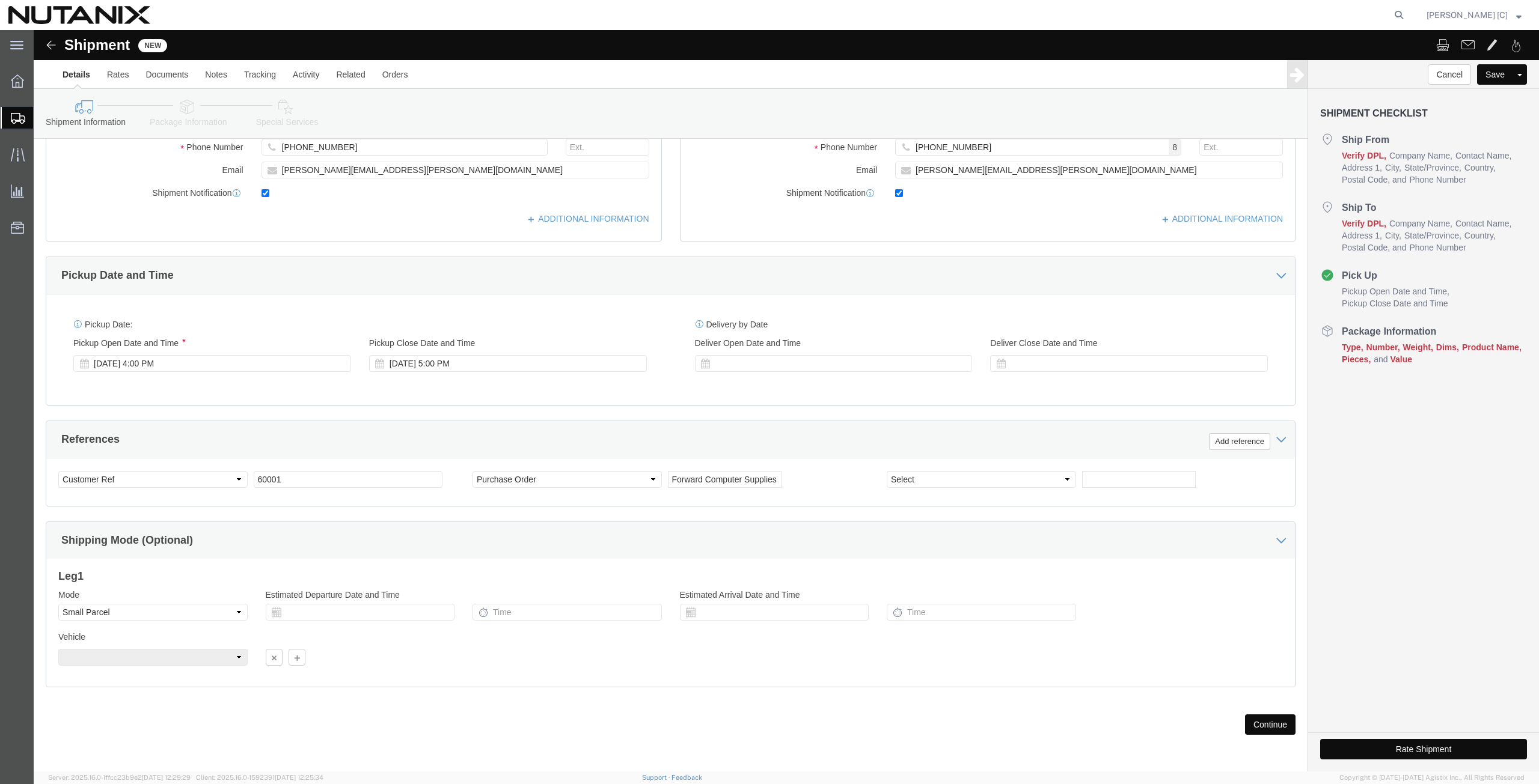
click button "Continue"
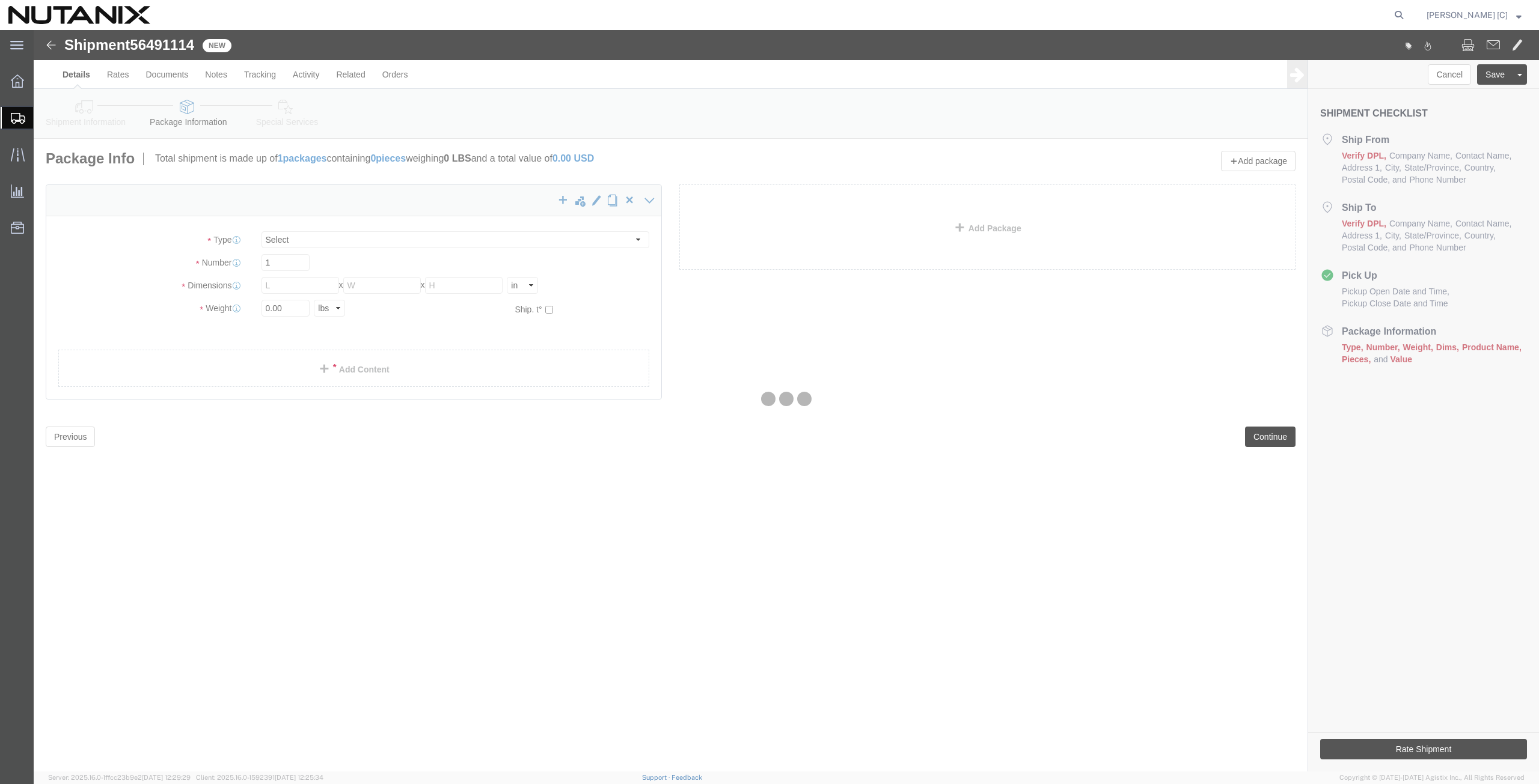
select select "YRPK"
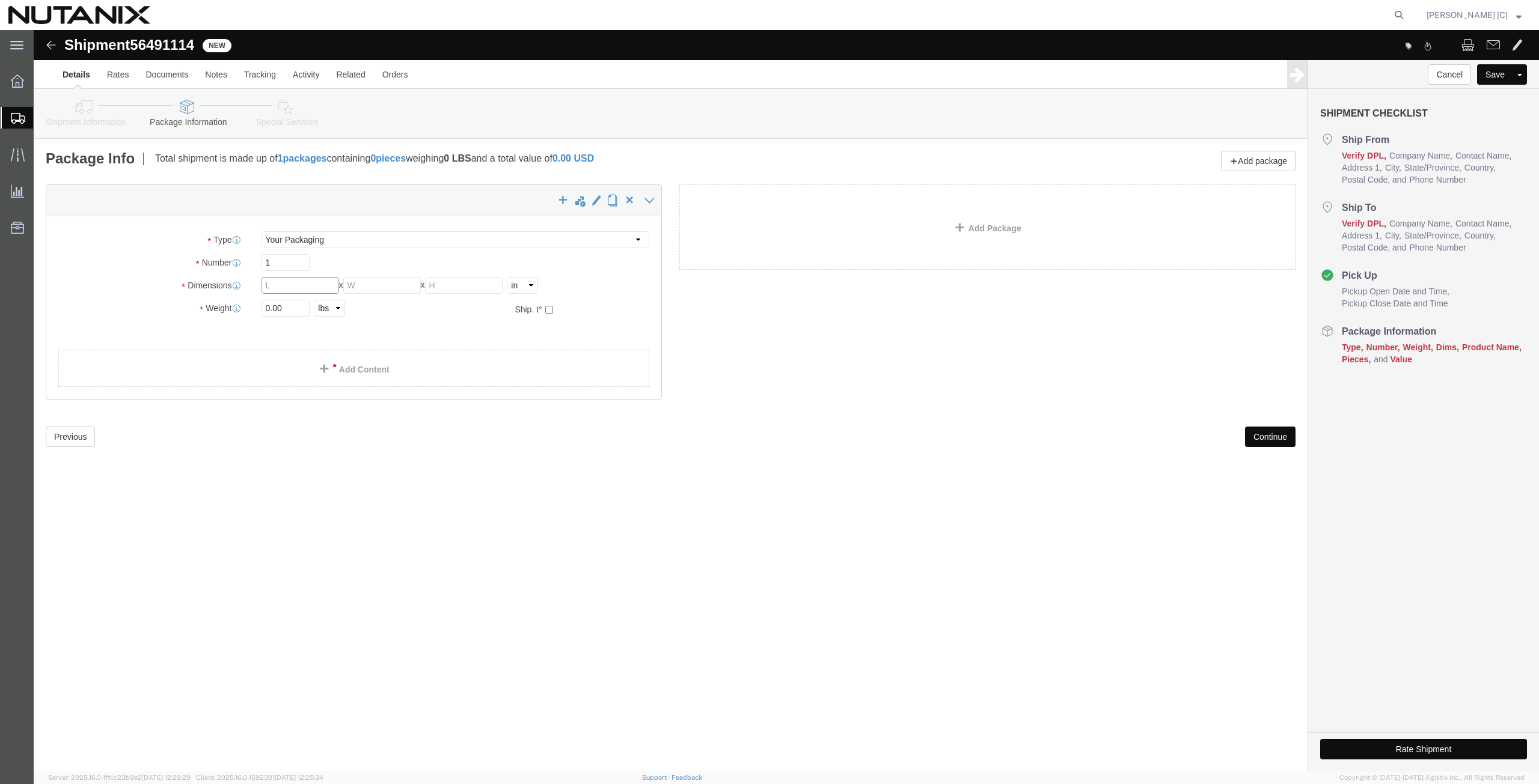
click input "text"
type input "39"
type input "24"
type input "8"
type input "55.3"
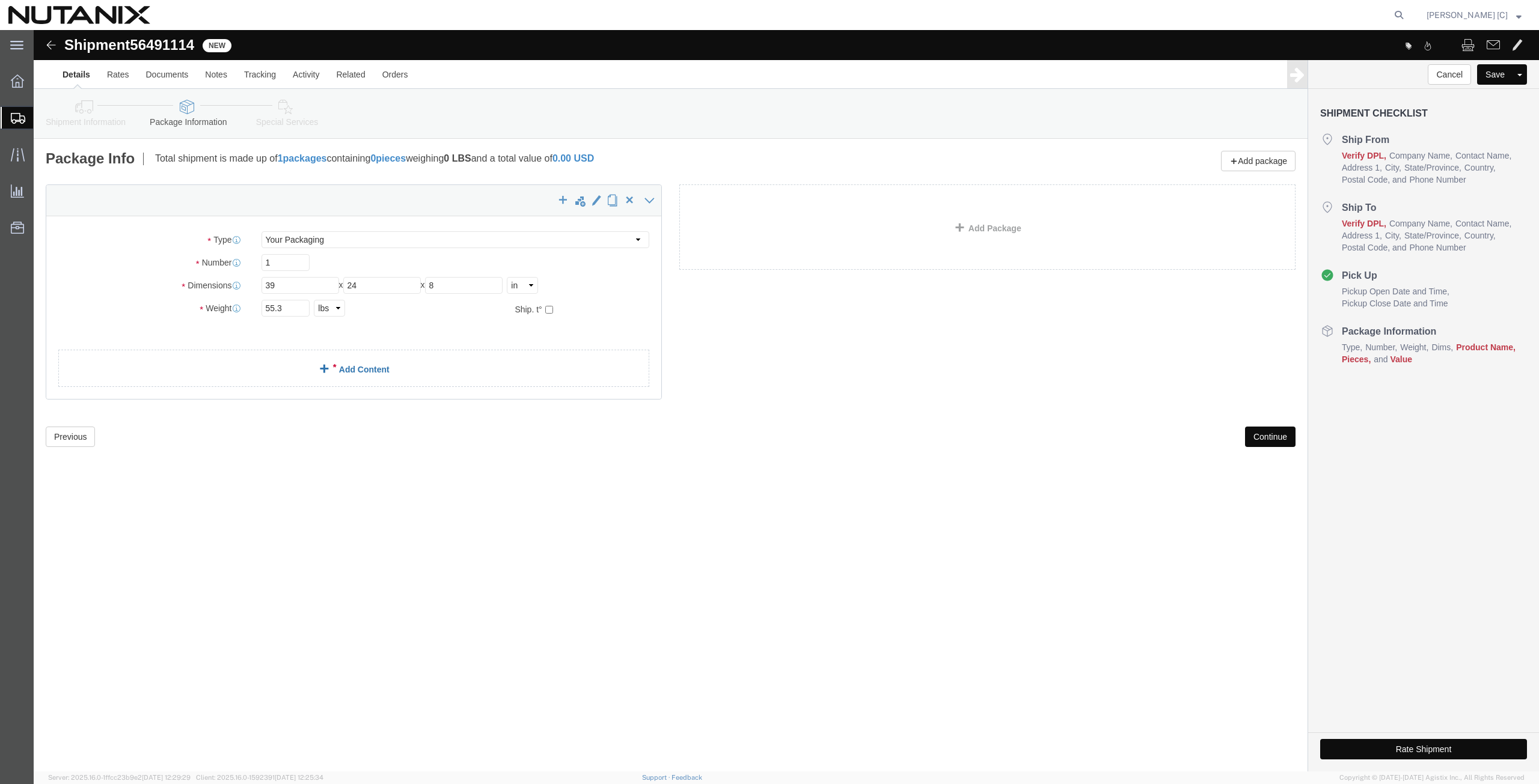
click link "Add Content"
click div
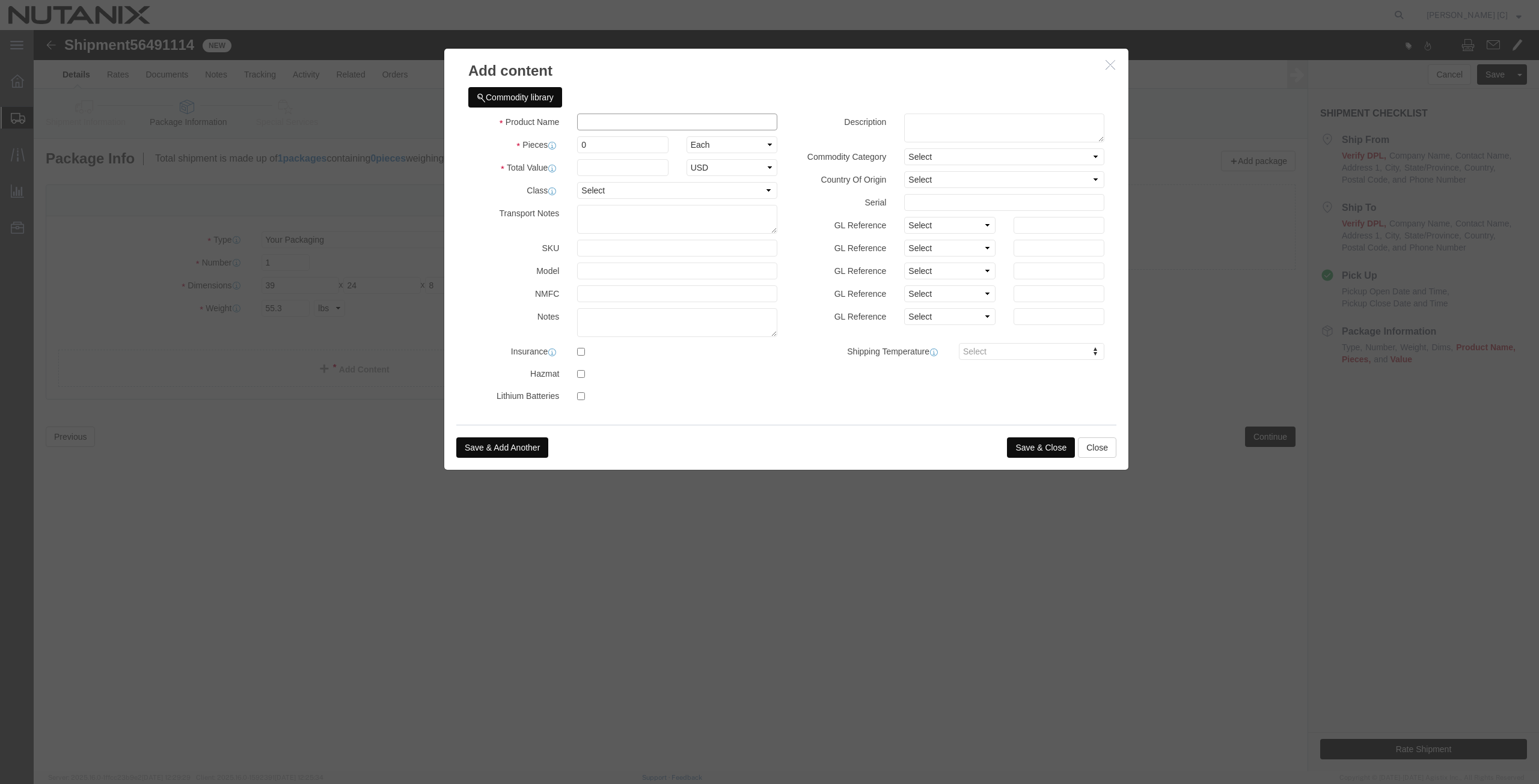
click input "text"
drag, startPoint x: 631, startPoint y: 96, endPoint x: 286, endPoint y: 138, distance: 347.5
click div "Add content Commodity library Product Name Computer Supplies Pieces 0 Select Ba…"
type input "Computer Supplies"
click textarea
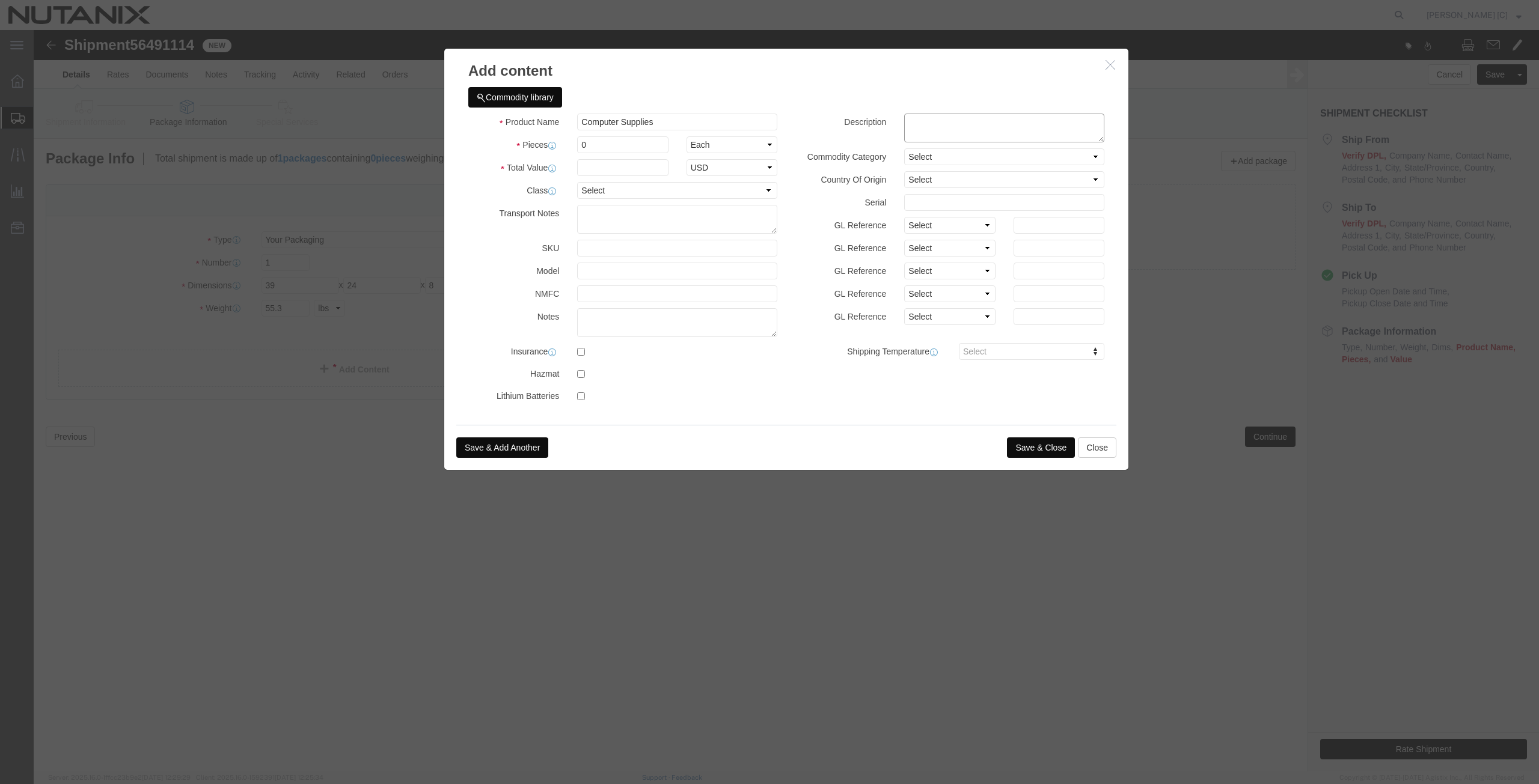
paste textarea "Computer Supplies"
type textarea "Computer Supplies"
drag, startPoint x: 505, startPoint y: 106, endPoint x: 470, endPoint y: 102, distance: 35.2
click div "Product Name Computer Supplies Pieces 0 Select Bag Barrels 100Board Feet Bottle…"
type input "1"
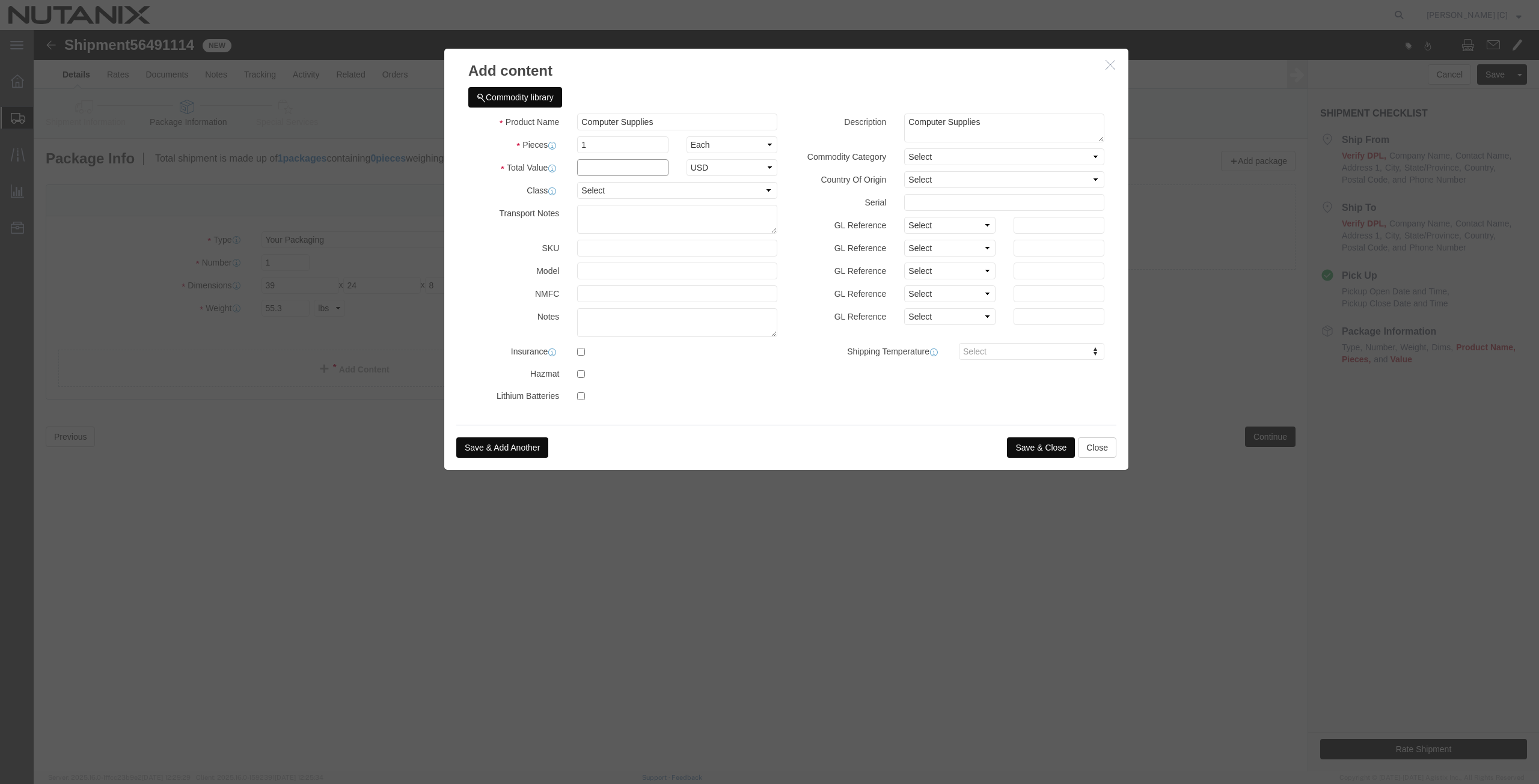
drag, startPoint x: 553, startPoint y: 146, endPoint x: 562, endPoint y: 142, distance: 9.8
click input "text"
drag, startPoint x: 573, startPoint y: 136, endPoint x: 506, endPoint y: 143, distance: 67.4
click div "Total Value 2000 Select ADP AED AFN ALL AMD AOA ARS ATS AUD AWG AZN BAM BBD BDT…"
type input "2000"
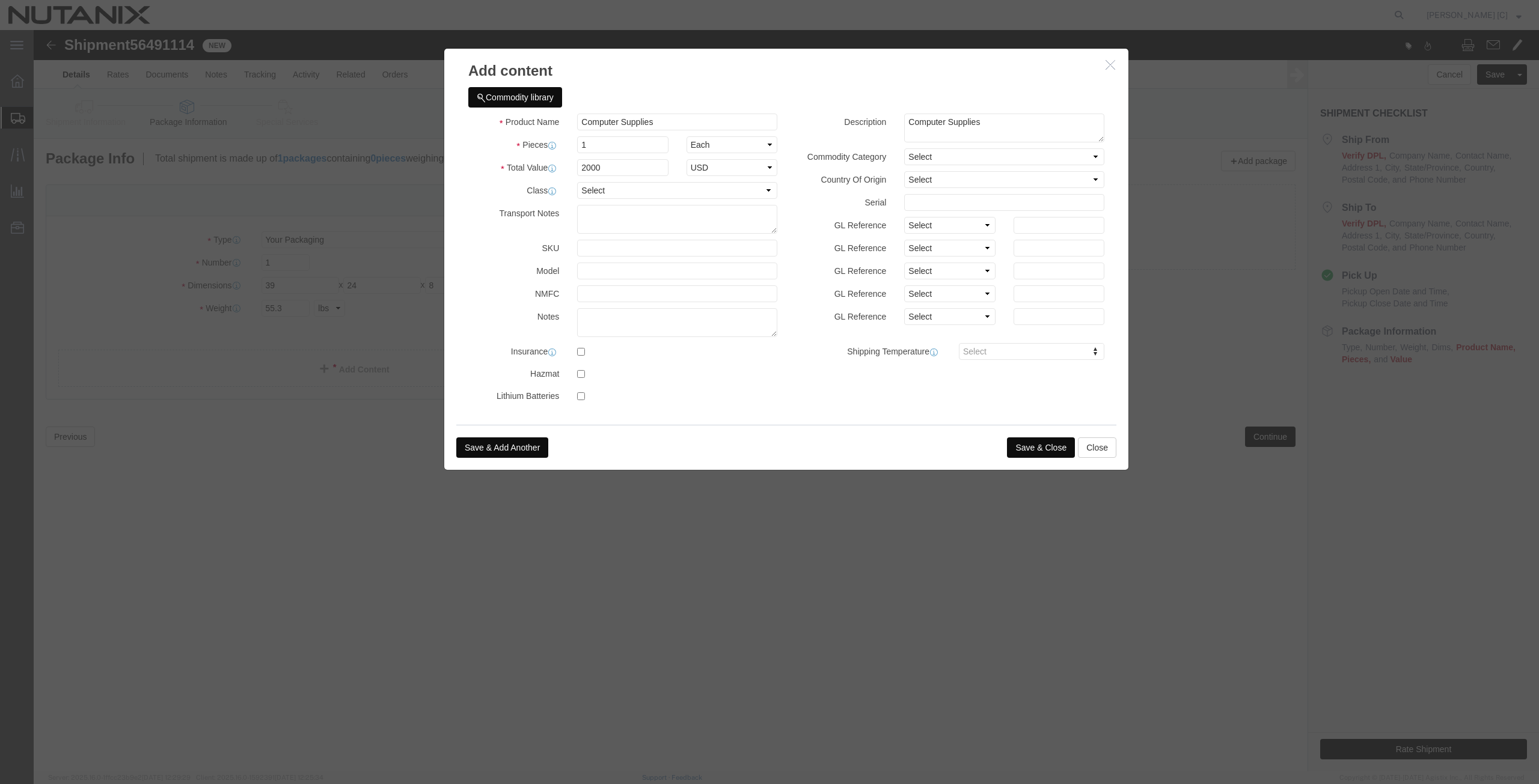
drag, startPoint x: 433, startPoint y: 185, endPoint x: 439, endPoint y: 180, distance: 7.8
click label "Transport Notes"
click button "Save & Close"
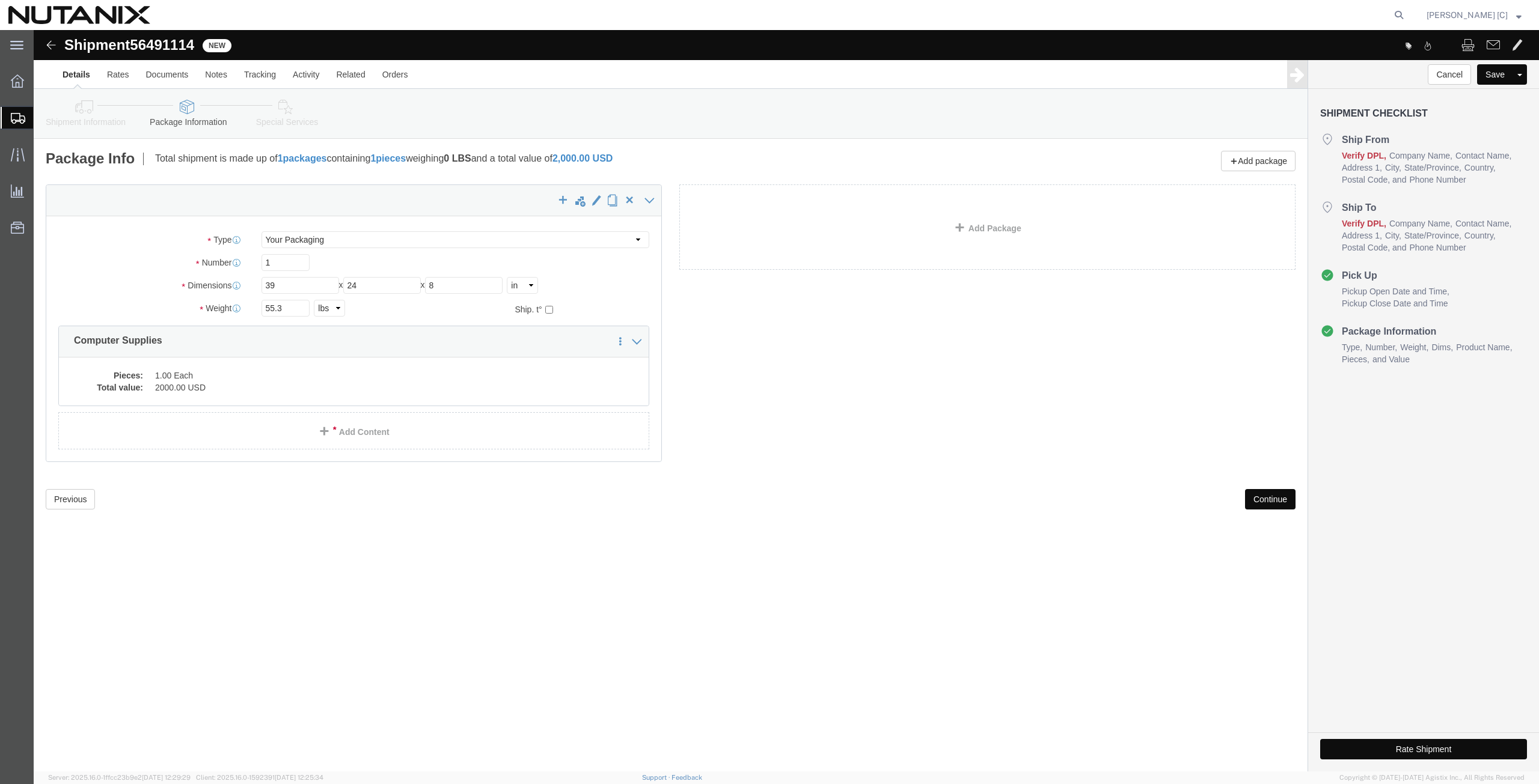
click button "Continue"
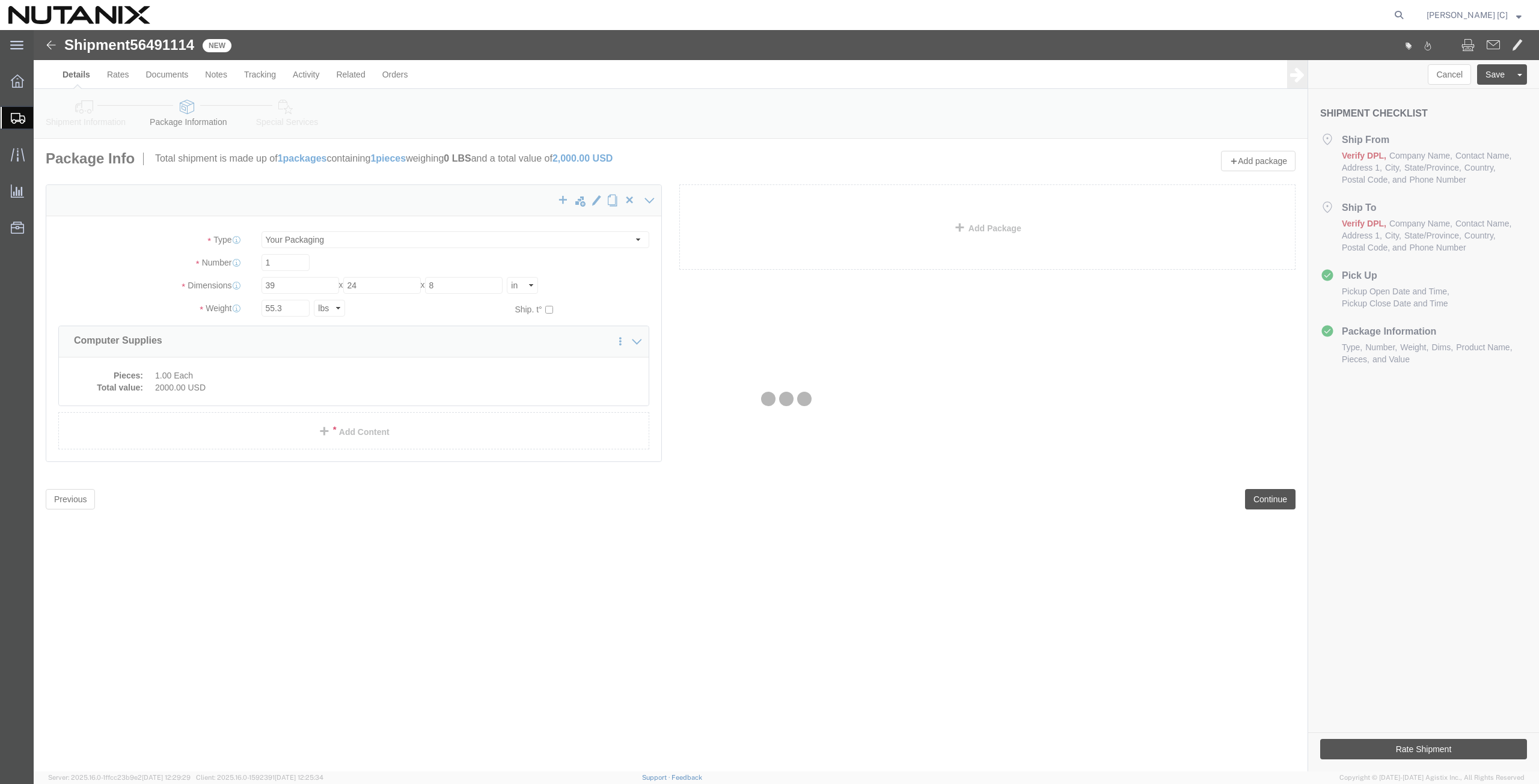
select select
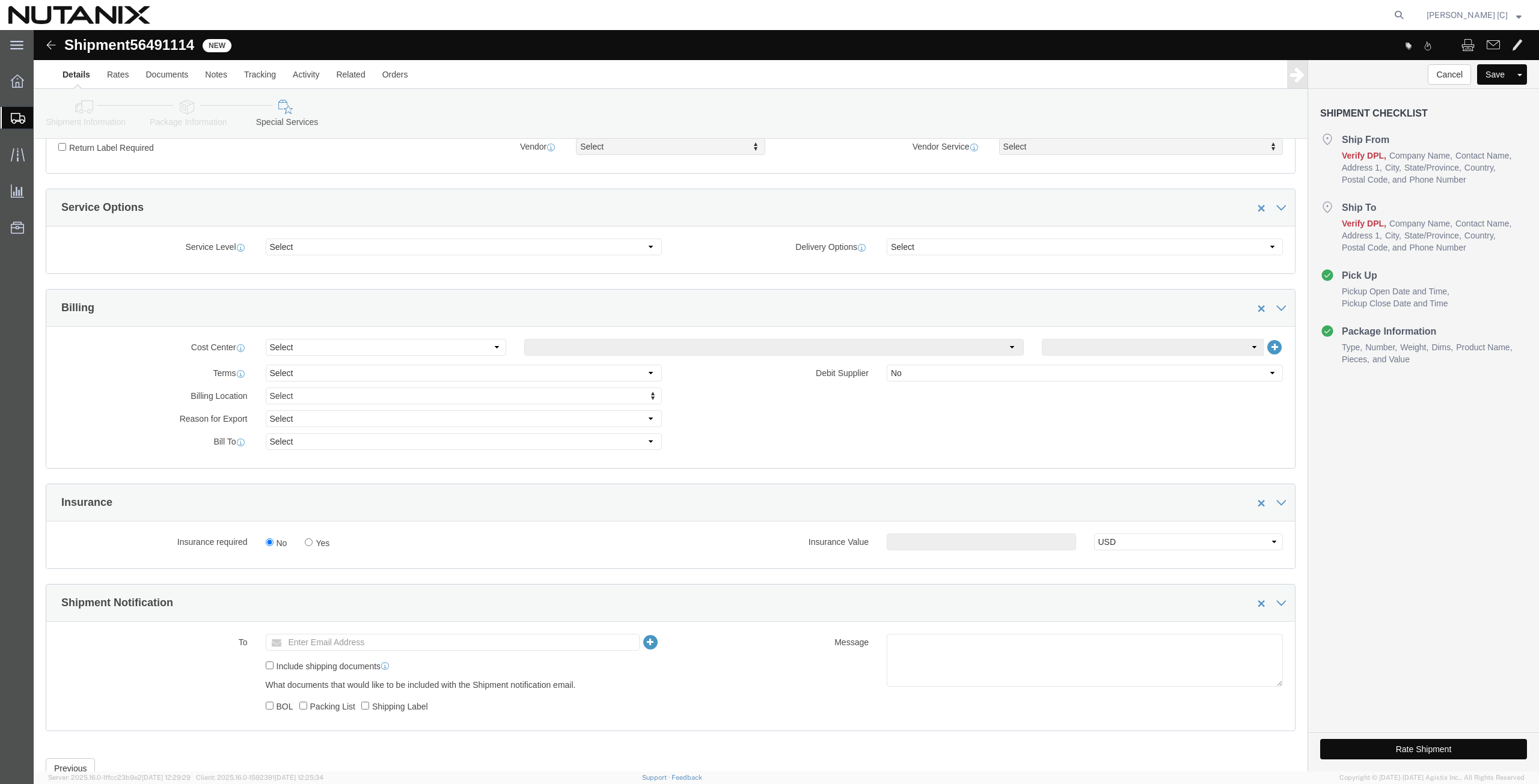
scroll to position [418, 0]
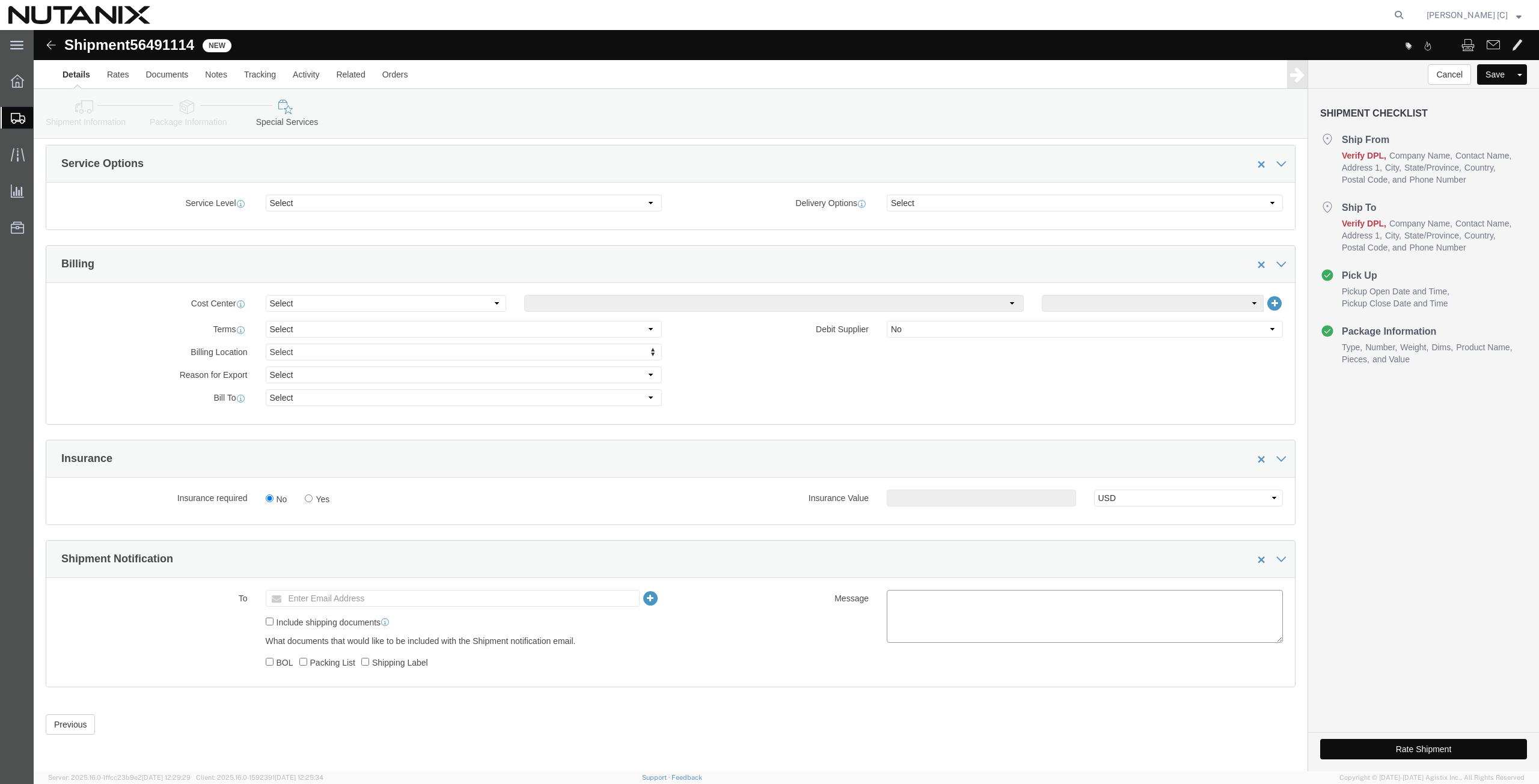
click textarea
type textarea "Forward shipment PO# US1-0008112"
click button "Rate Shipment"
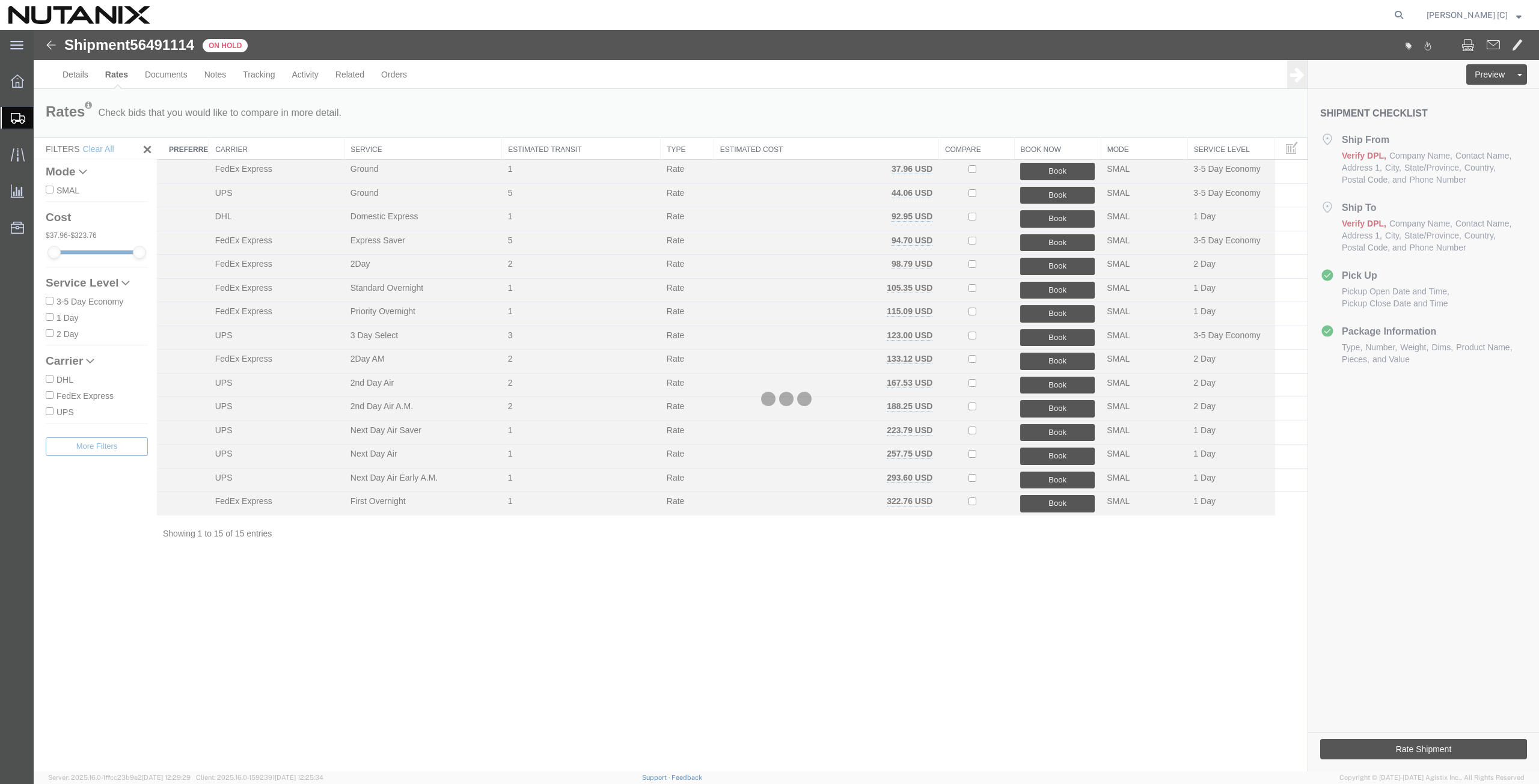
scroll to position [0, 0]
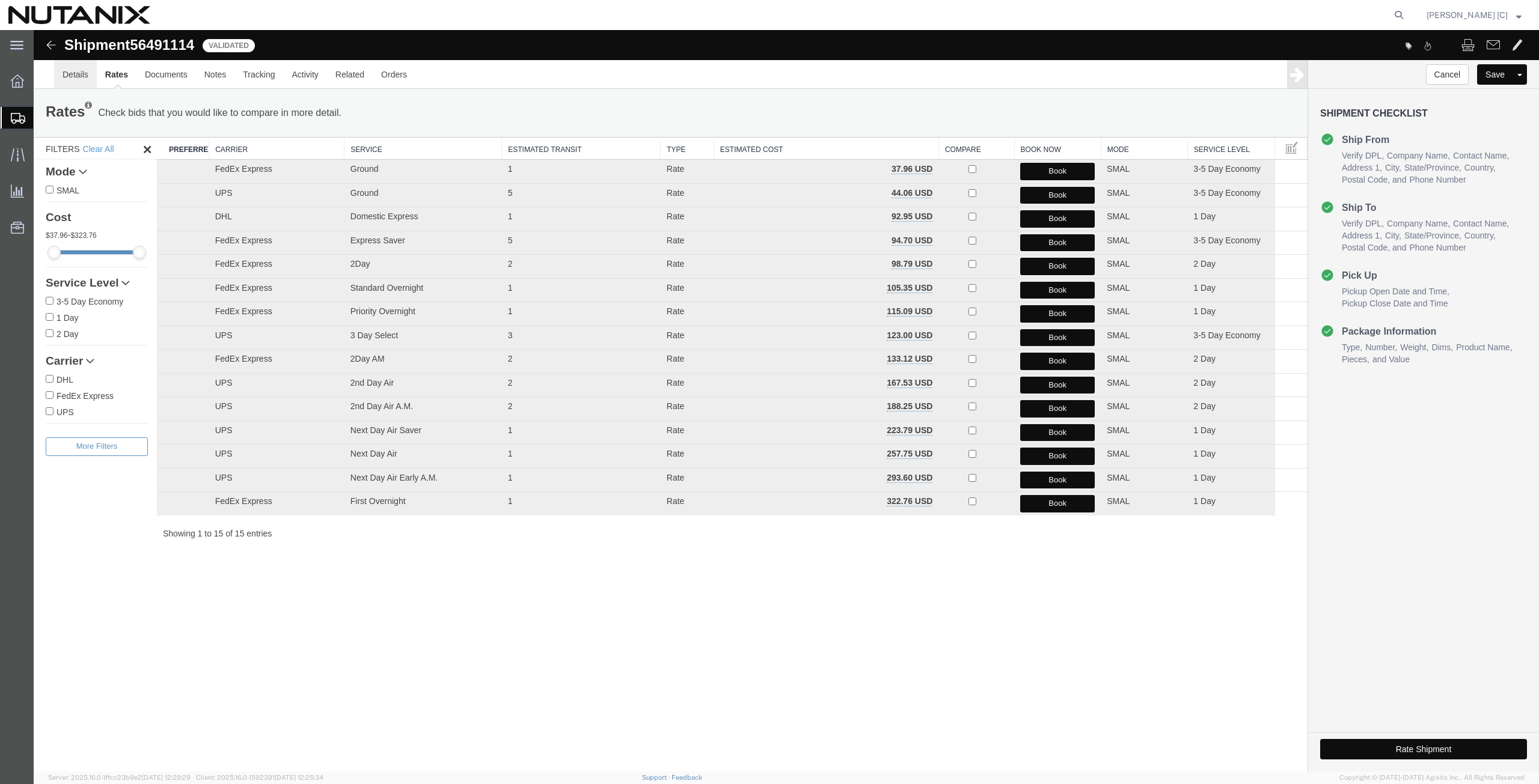
click at [73, 76] on link "Details" at bounding box center [75, 74] width 43 height 29
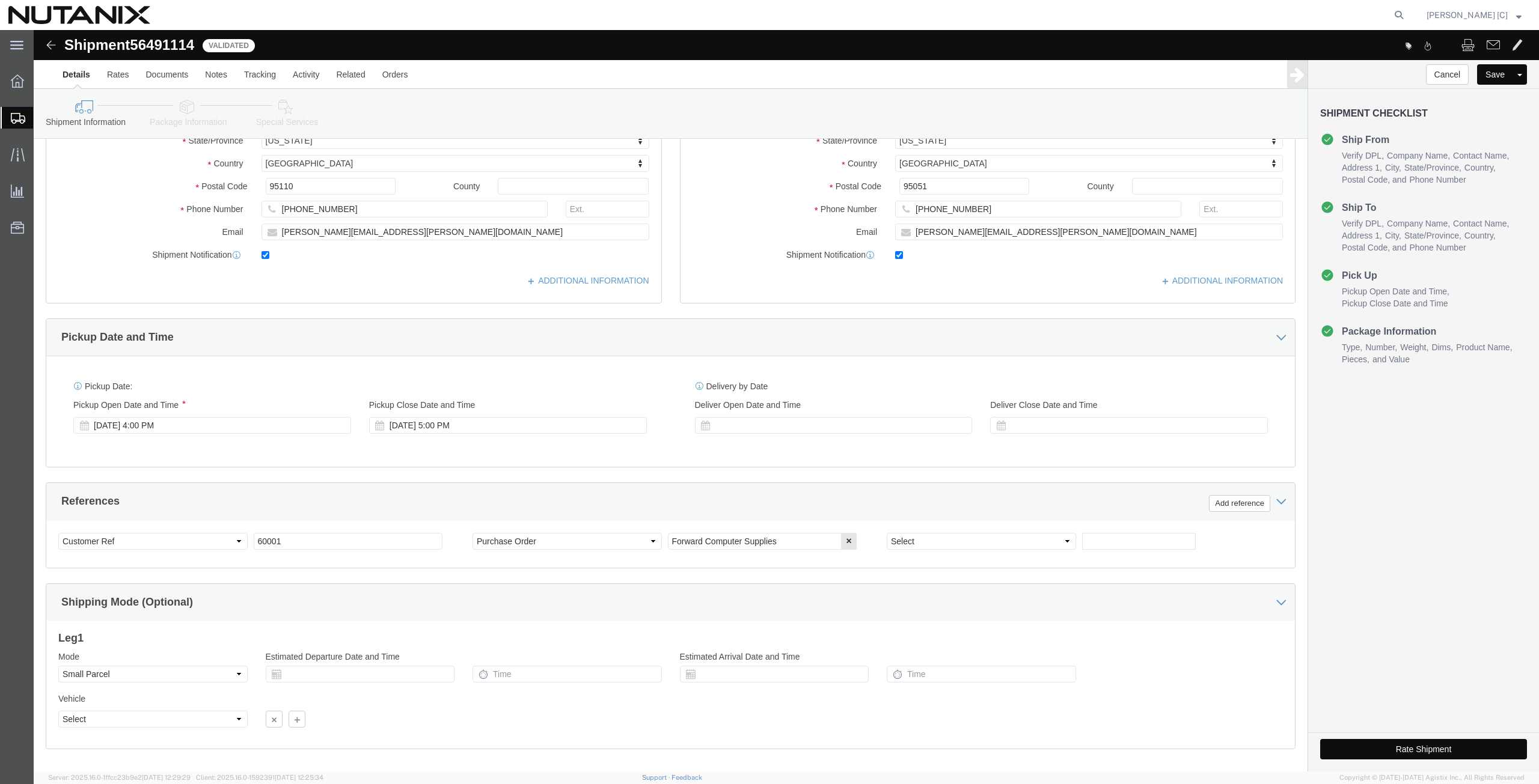
scroll to position [290, 0]
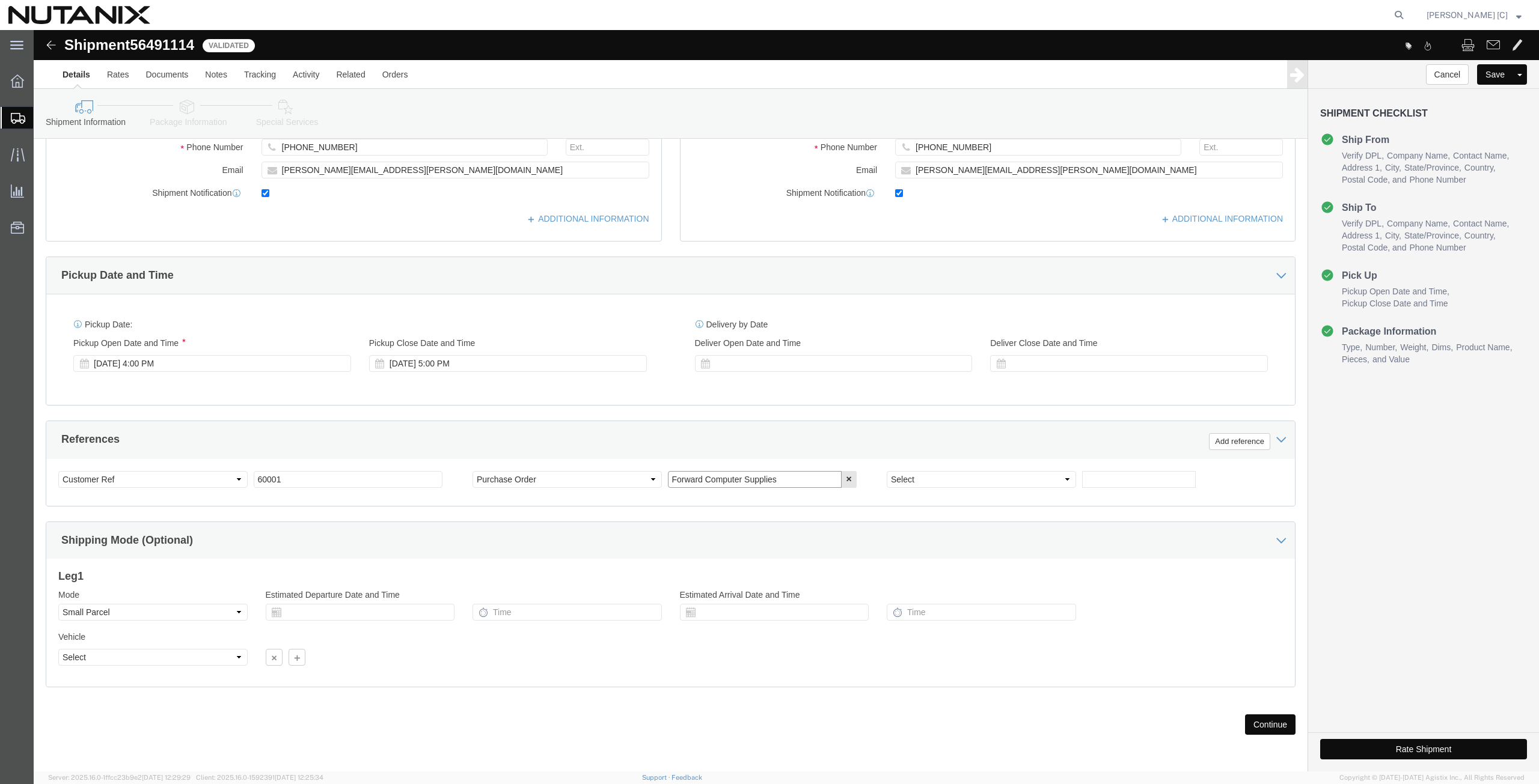
click input "Forward Computer Supplies"
click icon
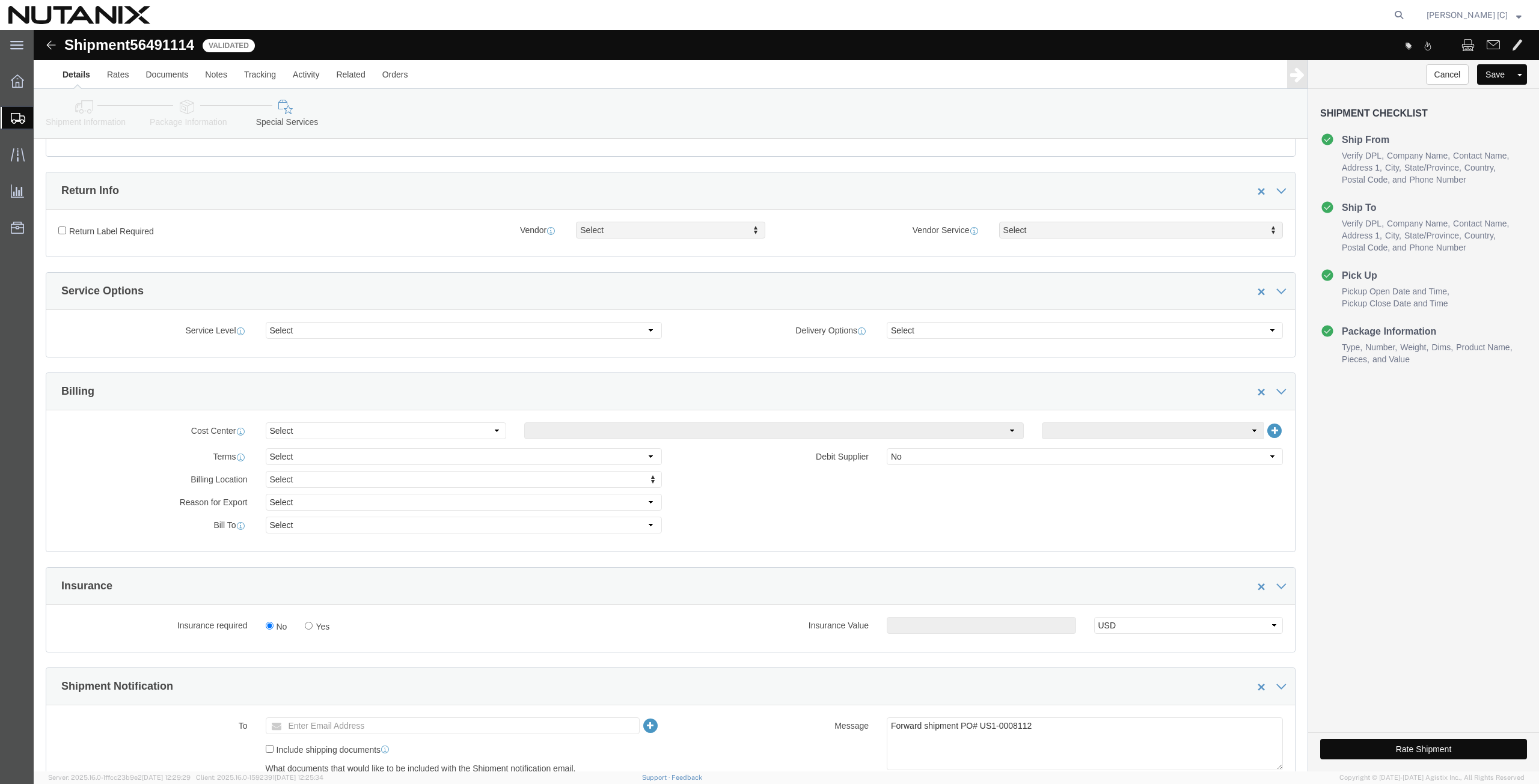
scroll to position [418, 0]
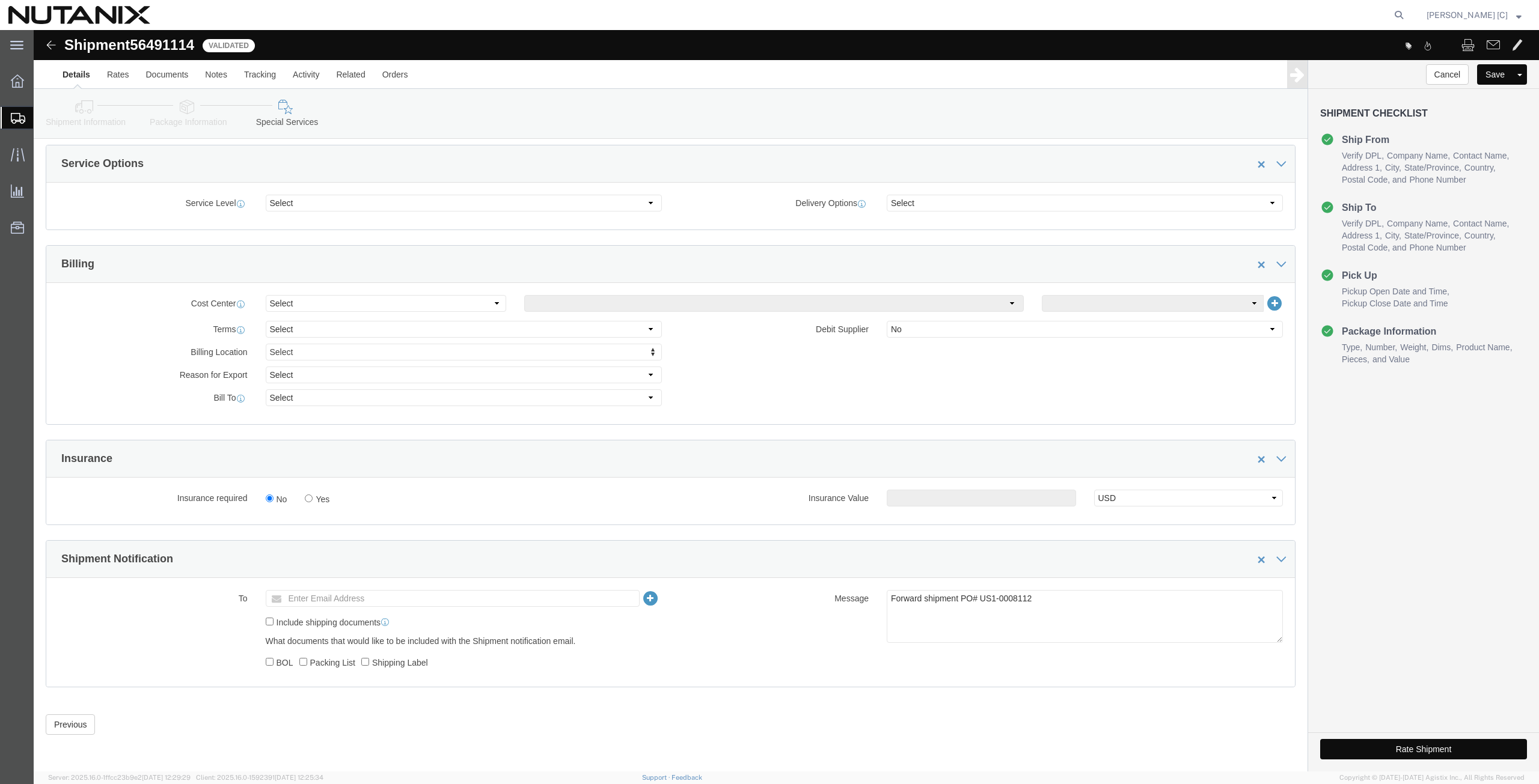
click icon
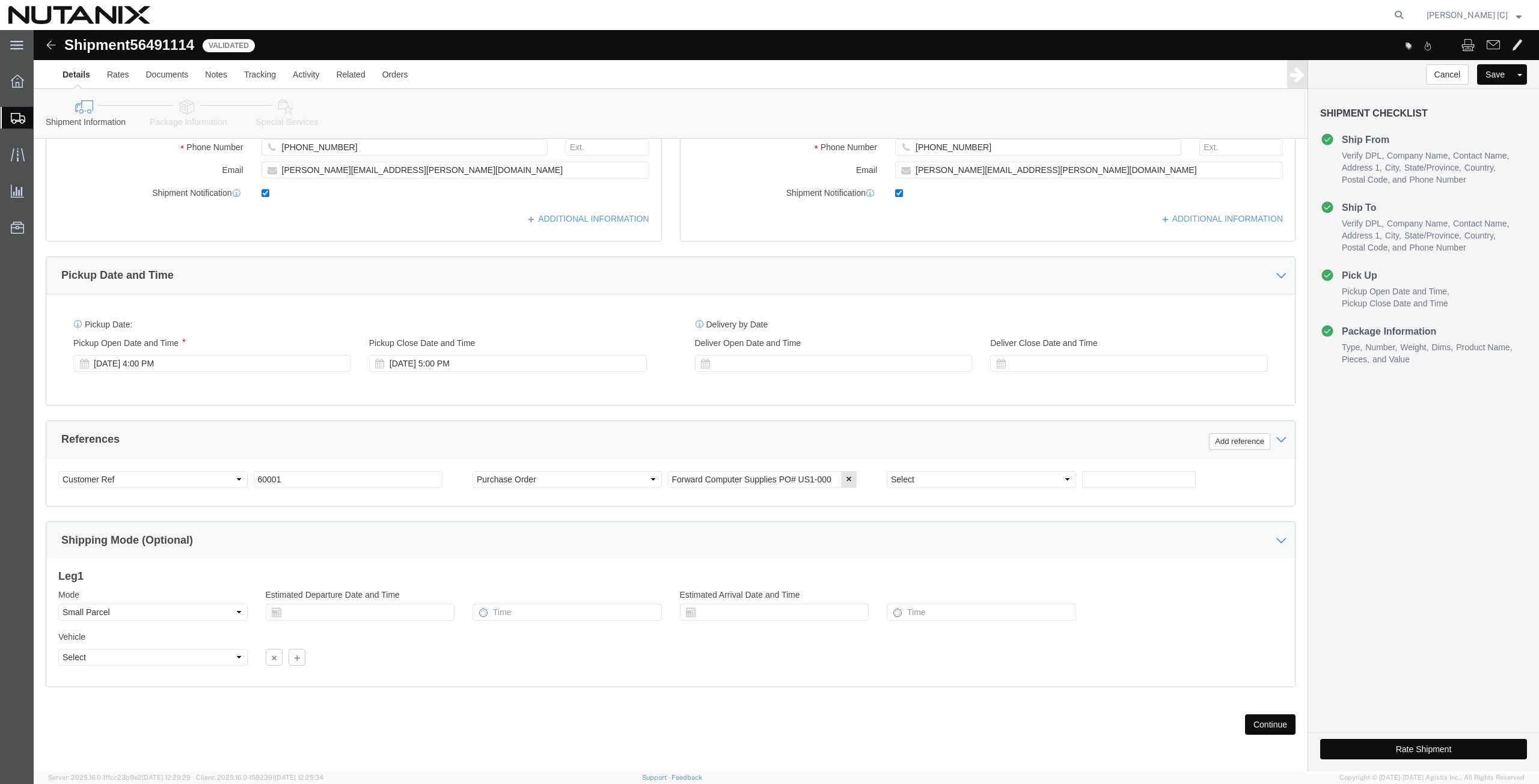
scroll to position [290, 0]
click input "Forward Computer Supplies PO# US1-000"
type input "Forward Computer Supplies PO# US1-0008112"
click button "Rate Shipment"
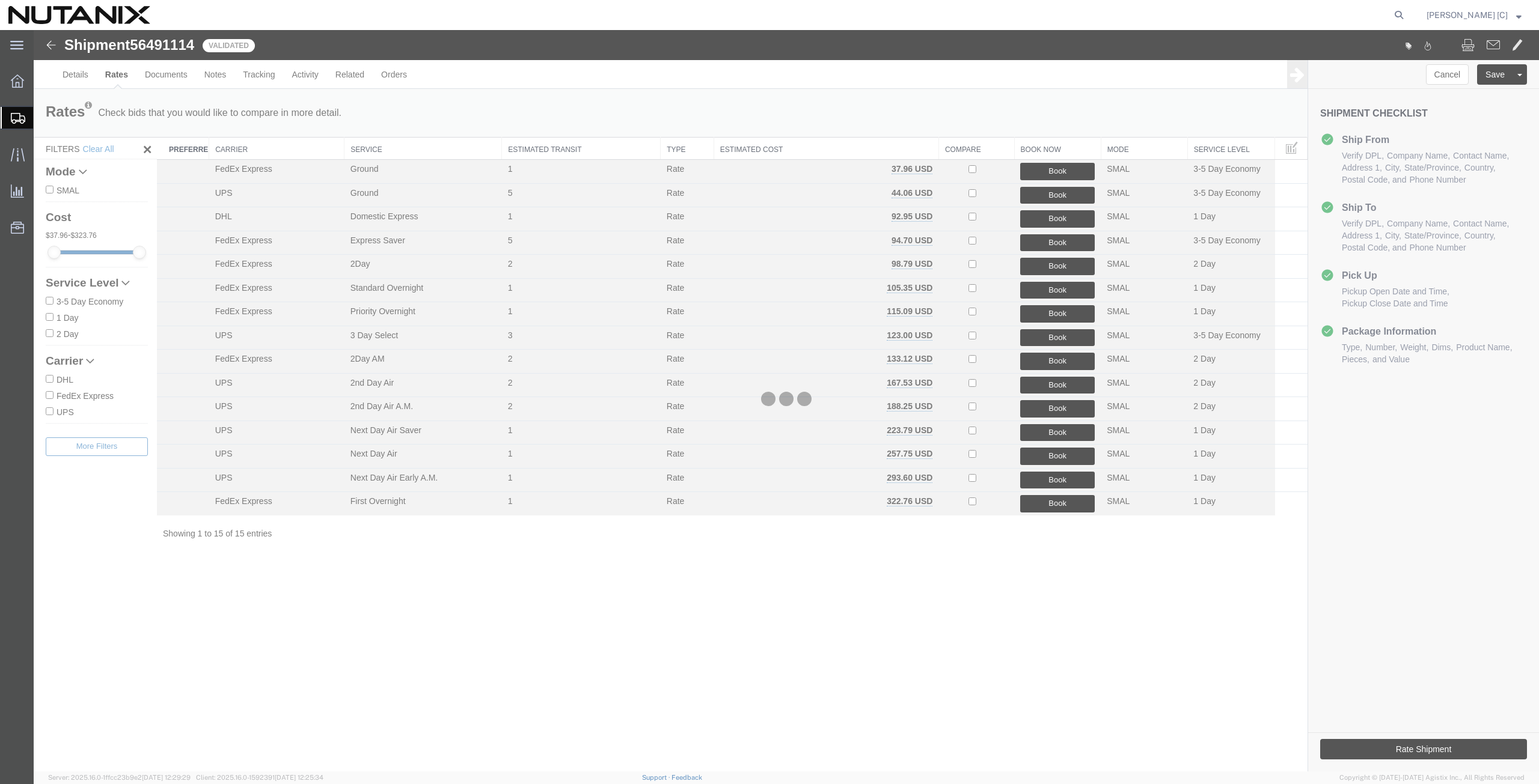
scroll to position [0, 0]
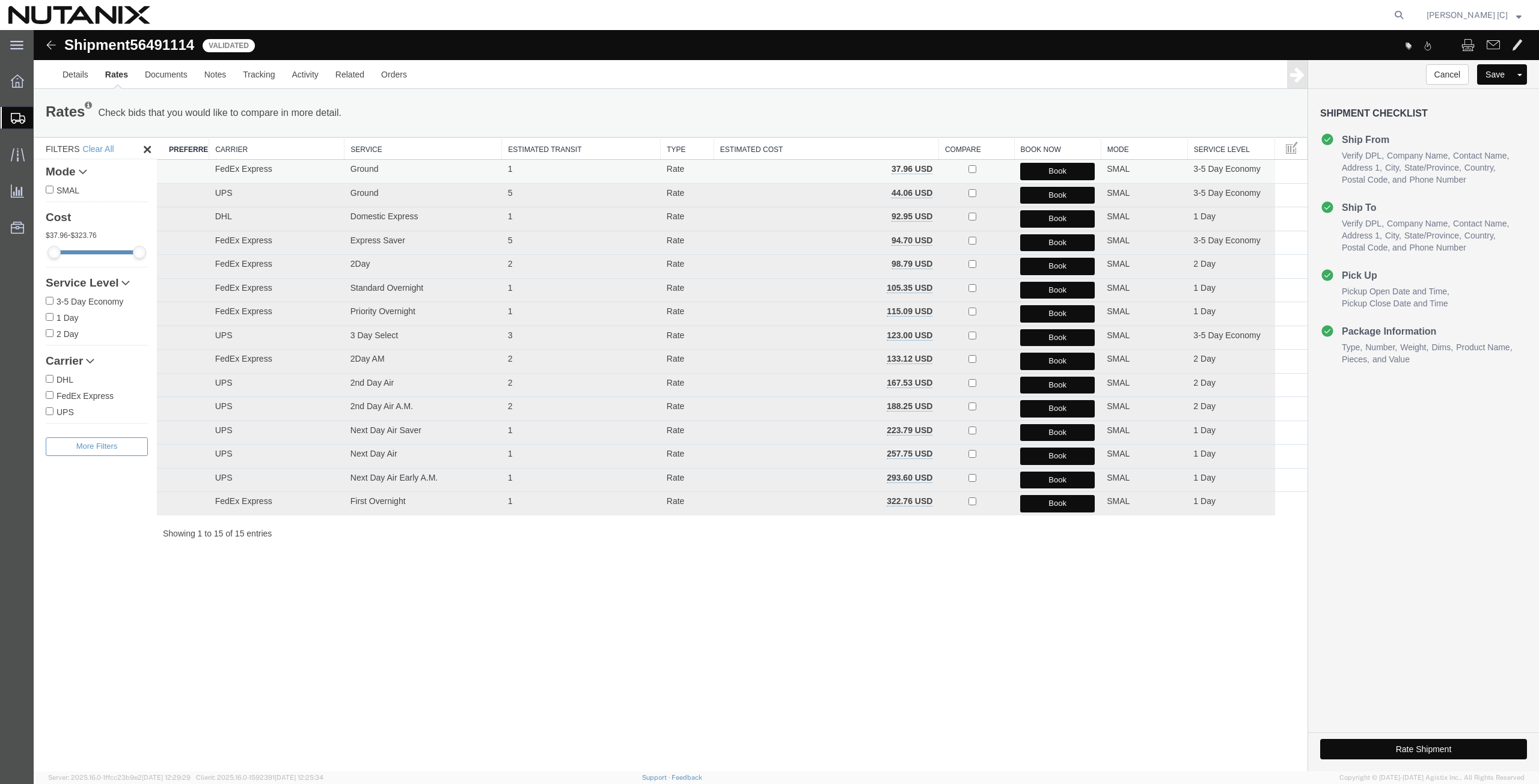
click at [1042, 173] on button "Book" at bounding box center [1057, 171] width 74 height 17
click at [74, 69] on link "Details" at bounding box center [75, 74] width 43 height 29
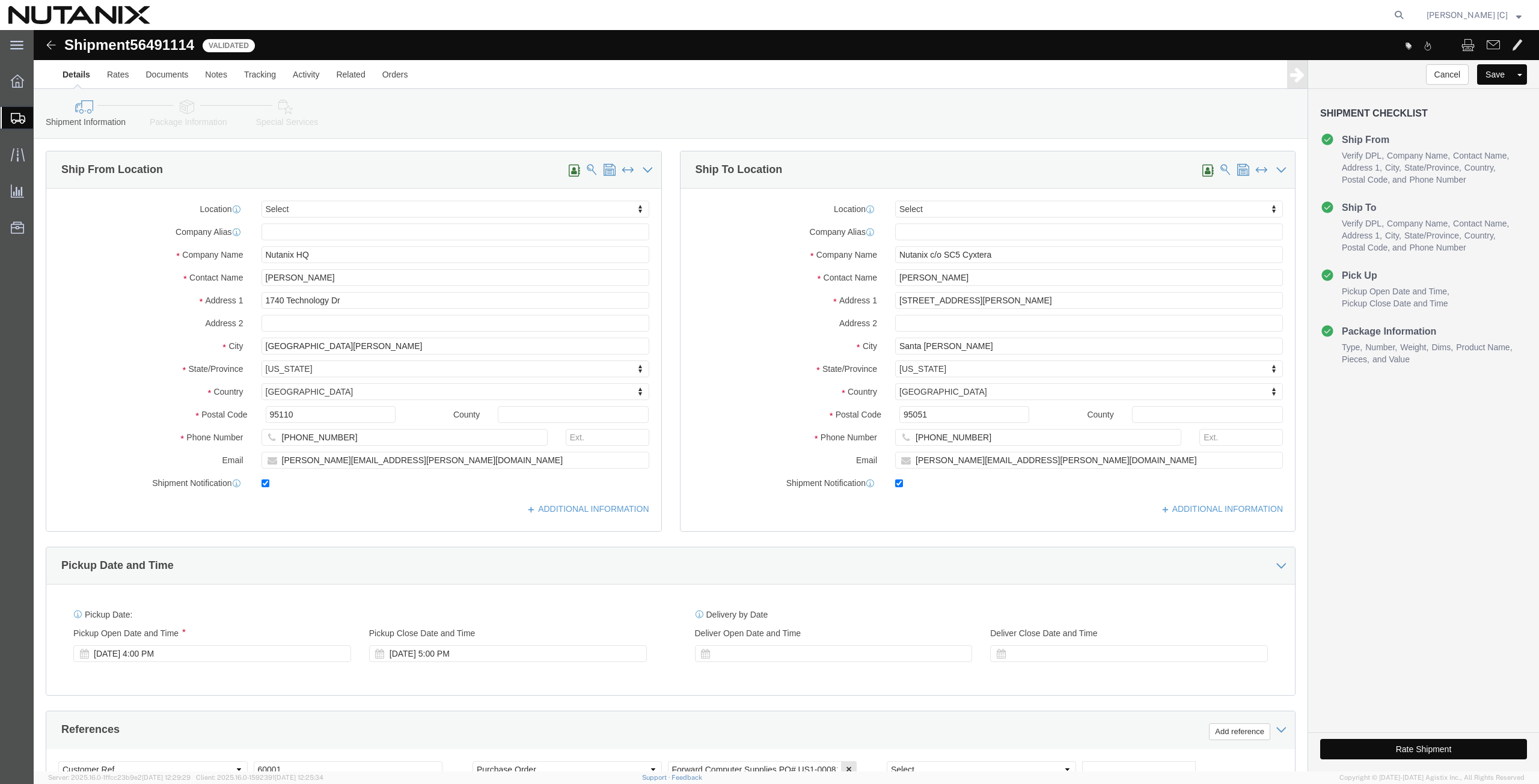
scroll to position [290, 0]
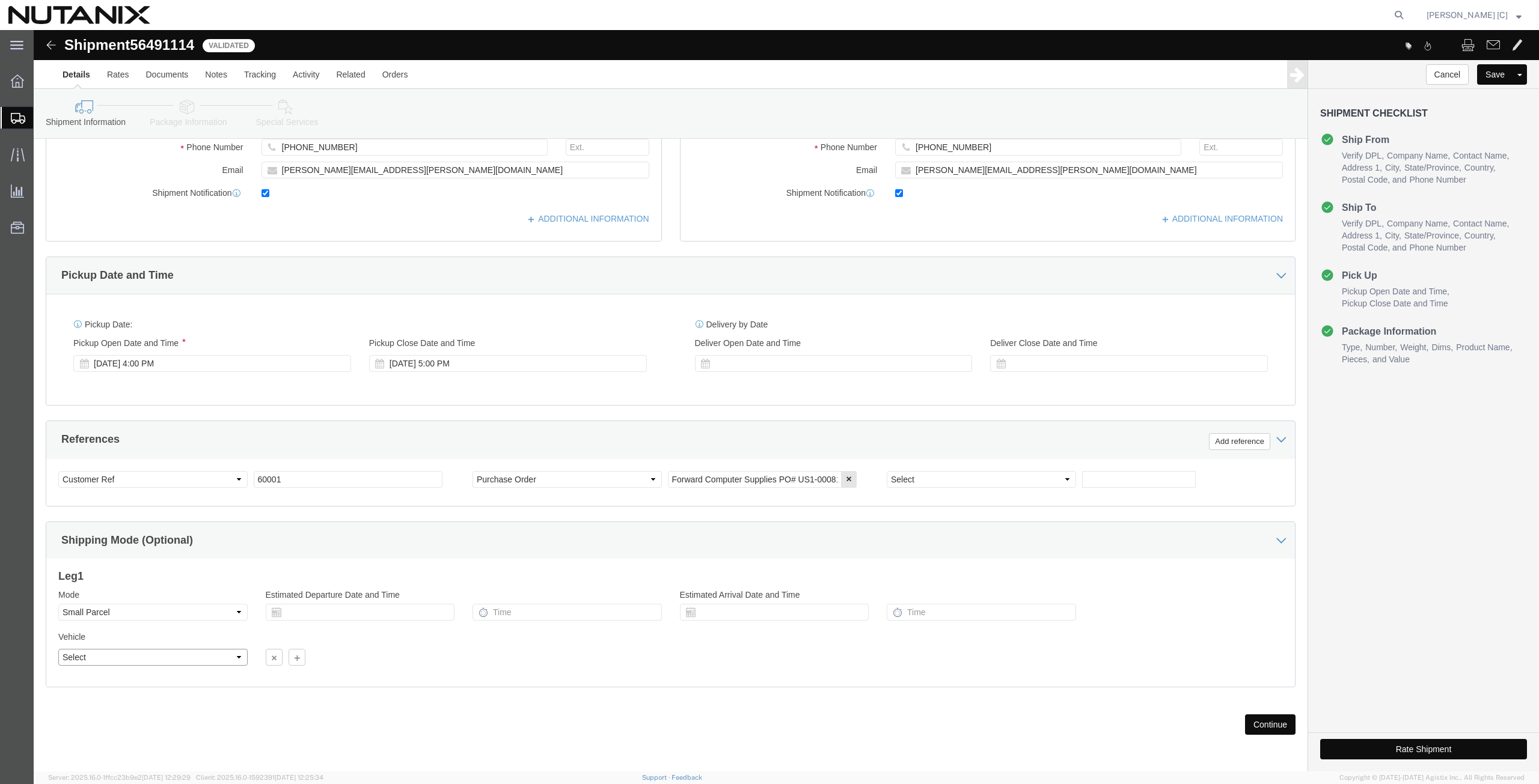
click select "Select"
drag, startPoint x: 1223, startPoint y: 691, endPoint x: 1211, endPoint y: 693, distance: 12.2
click button "Continue"
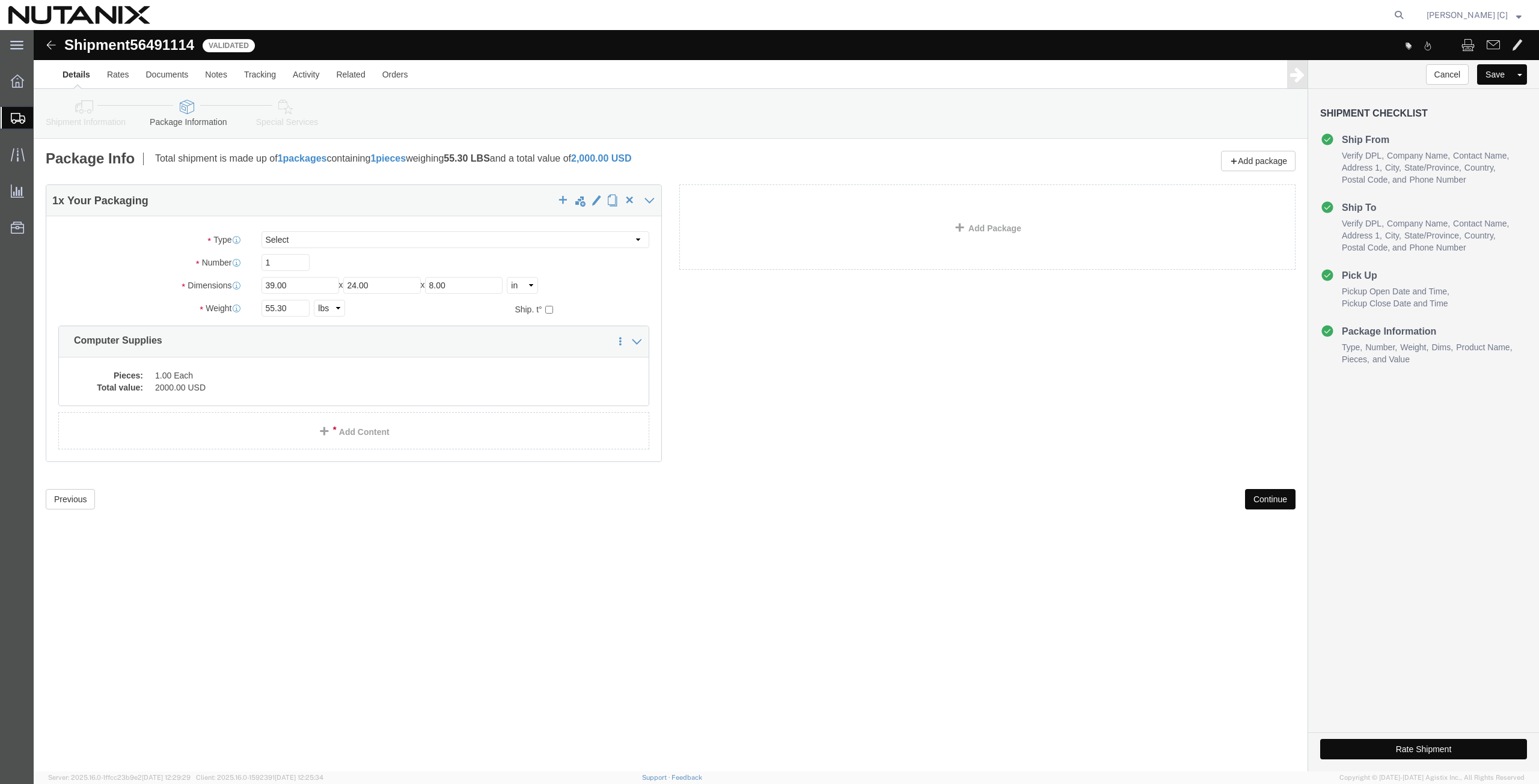
scroll to position [0, 0]
click dd "1.00 Each"
click div
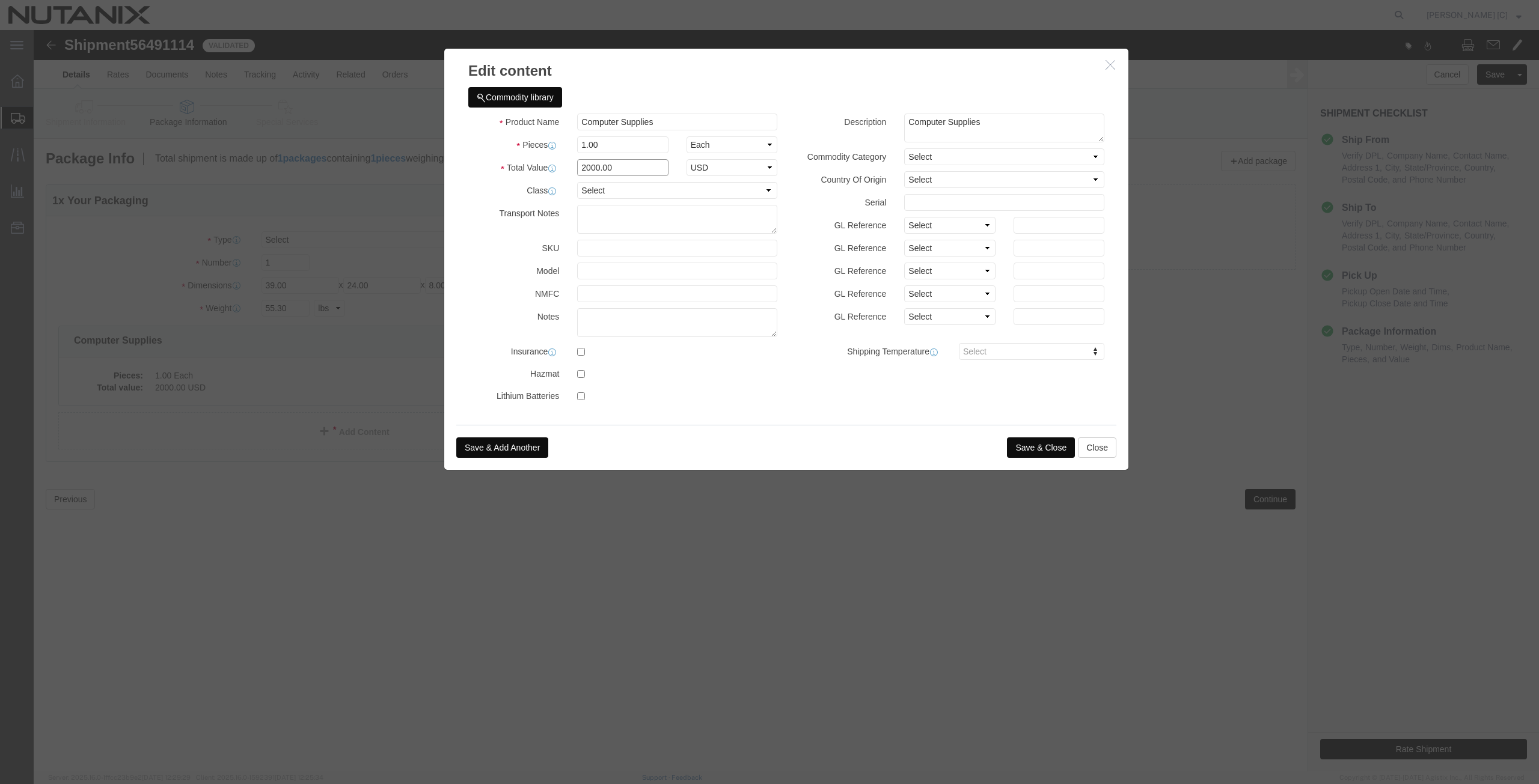
drag, startPoint x: 591, startPoint y: 133, endPoint x: 501, endPoint y: 139, distance: 90.2
click div "Total Value 2000.00 Select ADP AED AFN ALL AMD AOA ARS ATS AUD AWG AZN BAM BBD …"
type input "1000"
click div "Product Name Computer Supplies Pieces 1.00 Select Bag Barrels 100Board Feet Bot…"
click button "Save & Close"
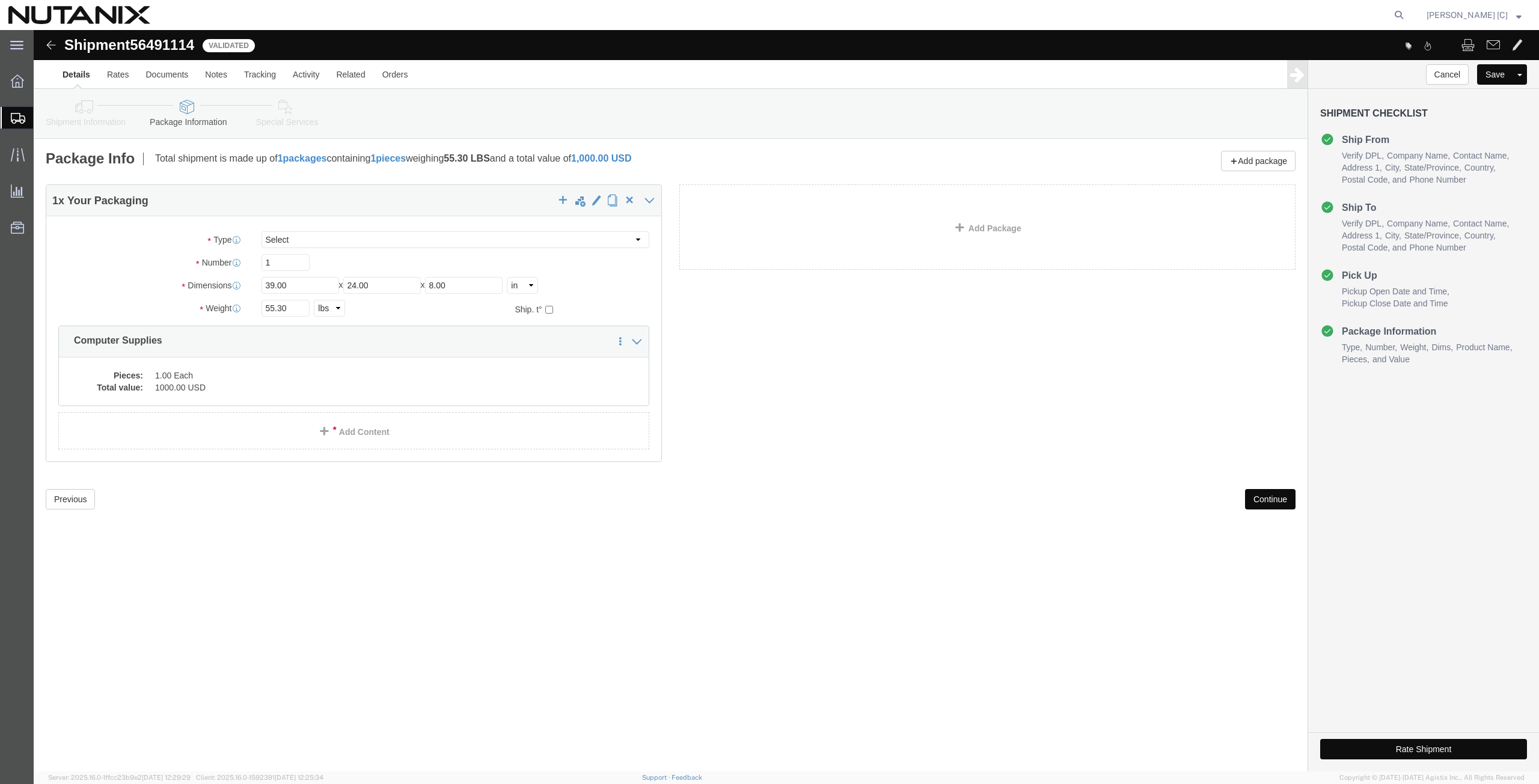
click button "Continue"
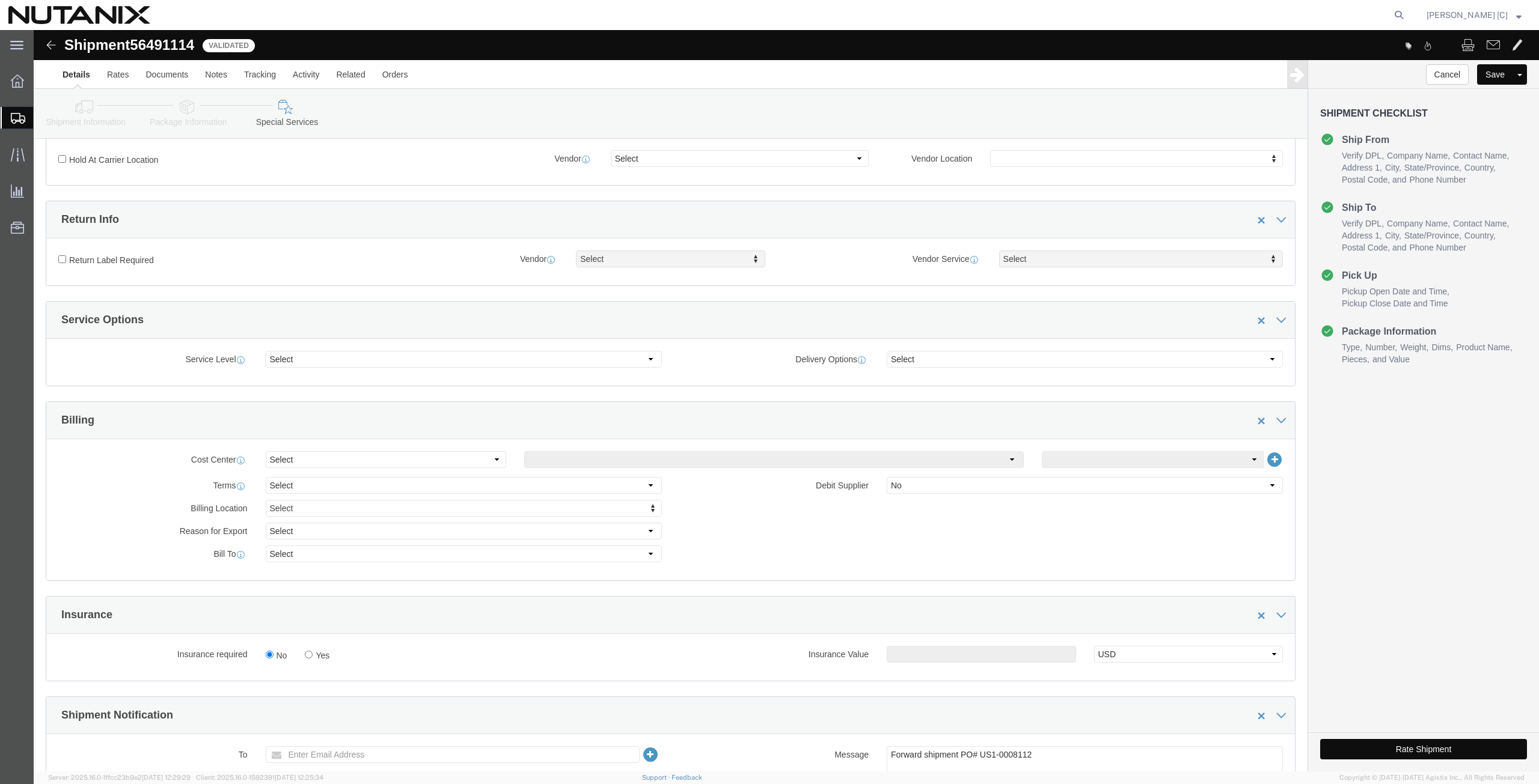
scroll to position [281, 0]
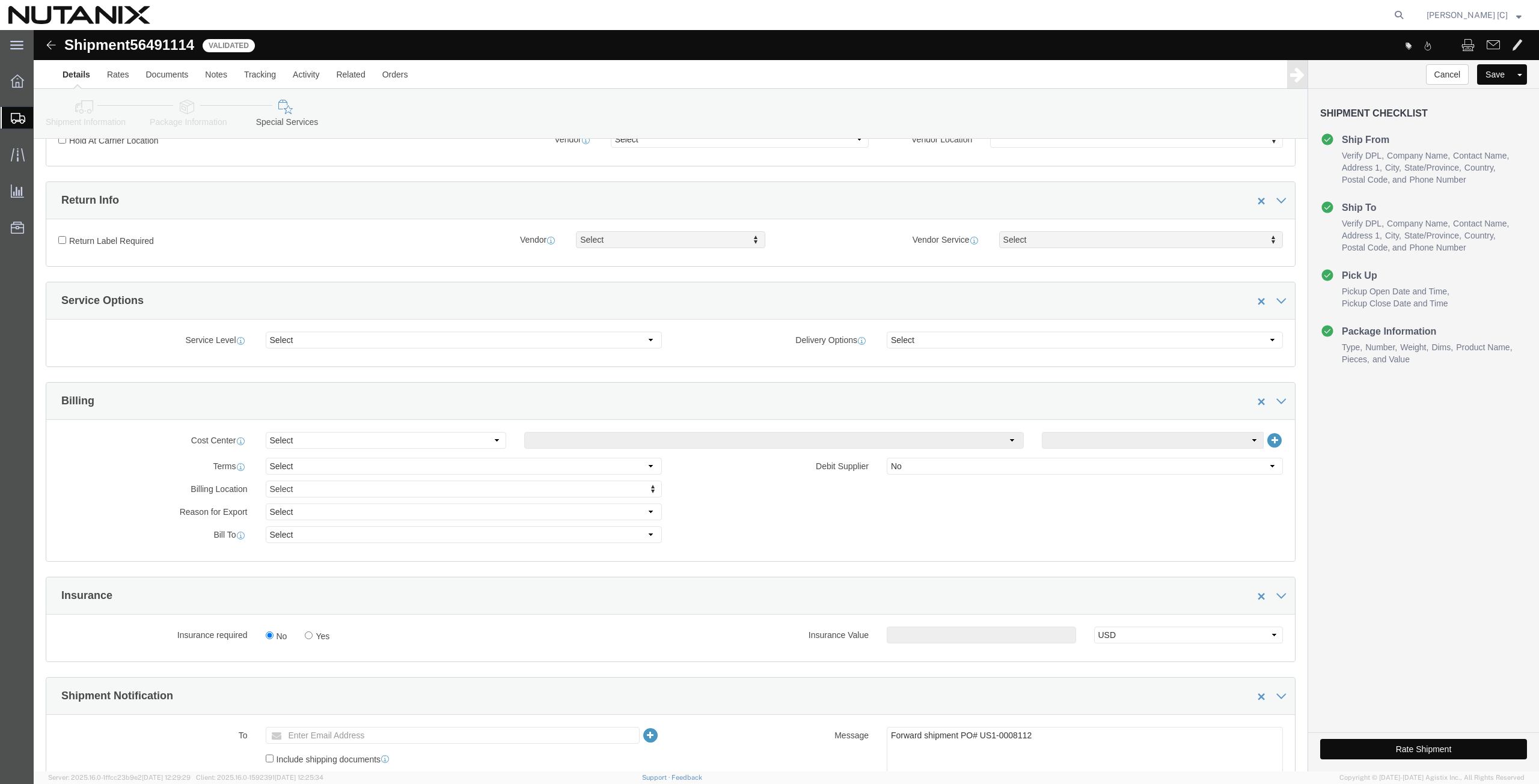
click button "Rate Shipment"
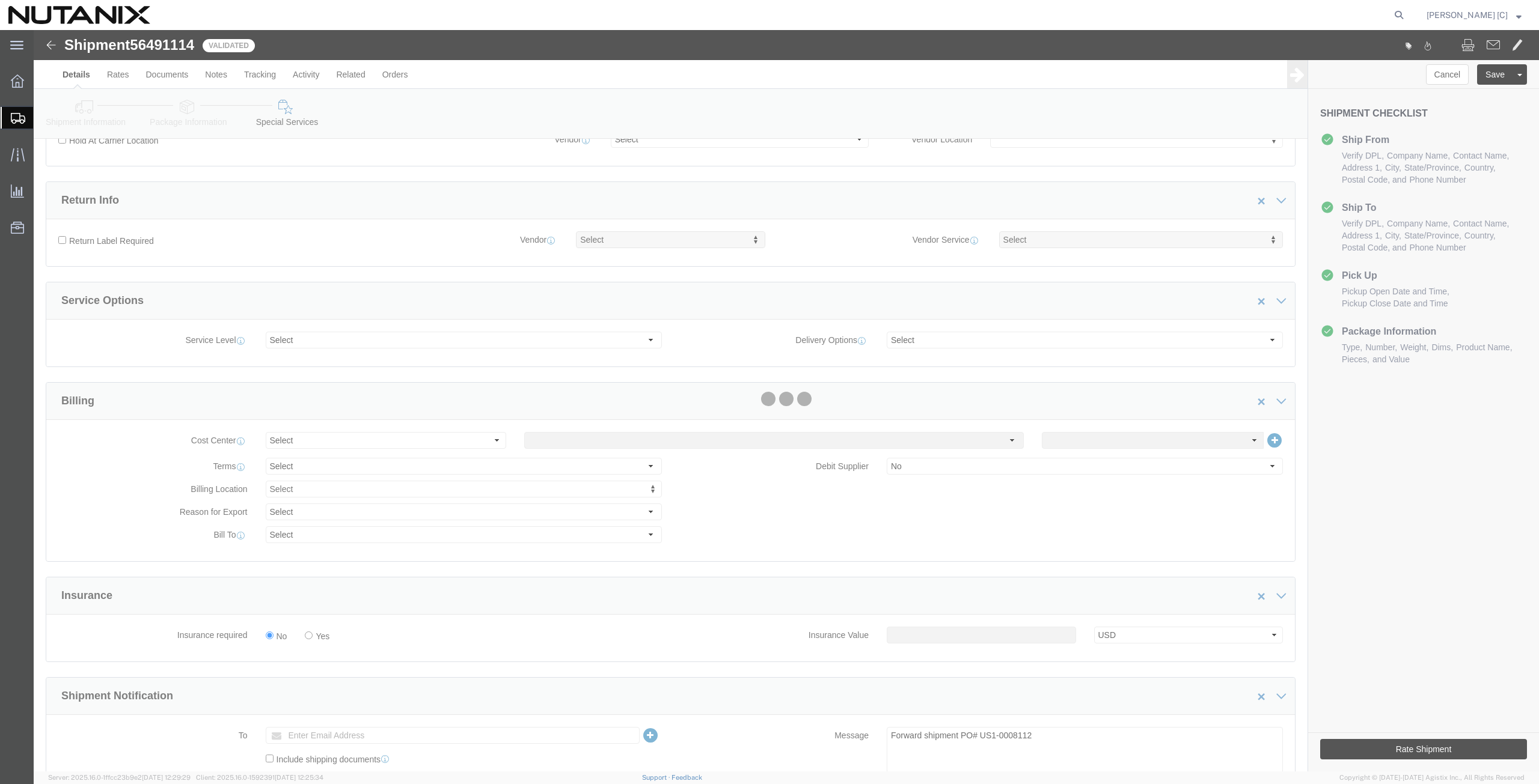
scroll to position [0, 0]
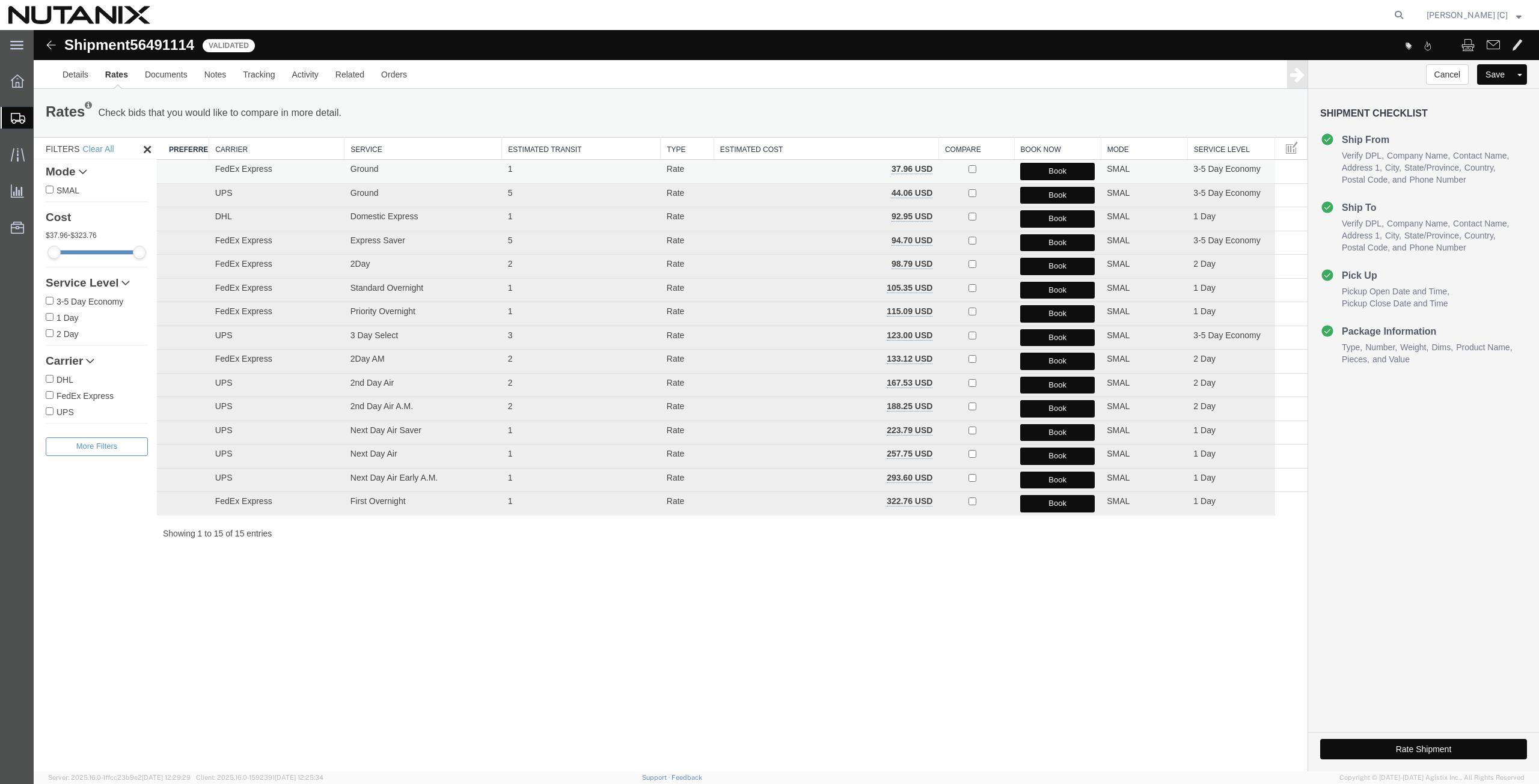
click at [1035, 175] on button "Book" at bounding box center [1057, 171] width 74 height 17
click at [1034, 173] on button "Book" at bounding box center [1057, 171] width 74 height 17
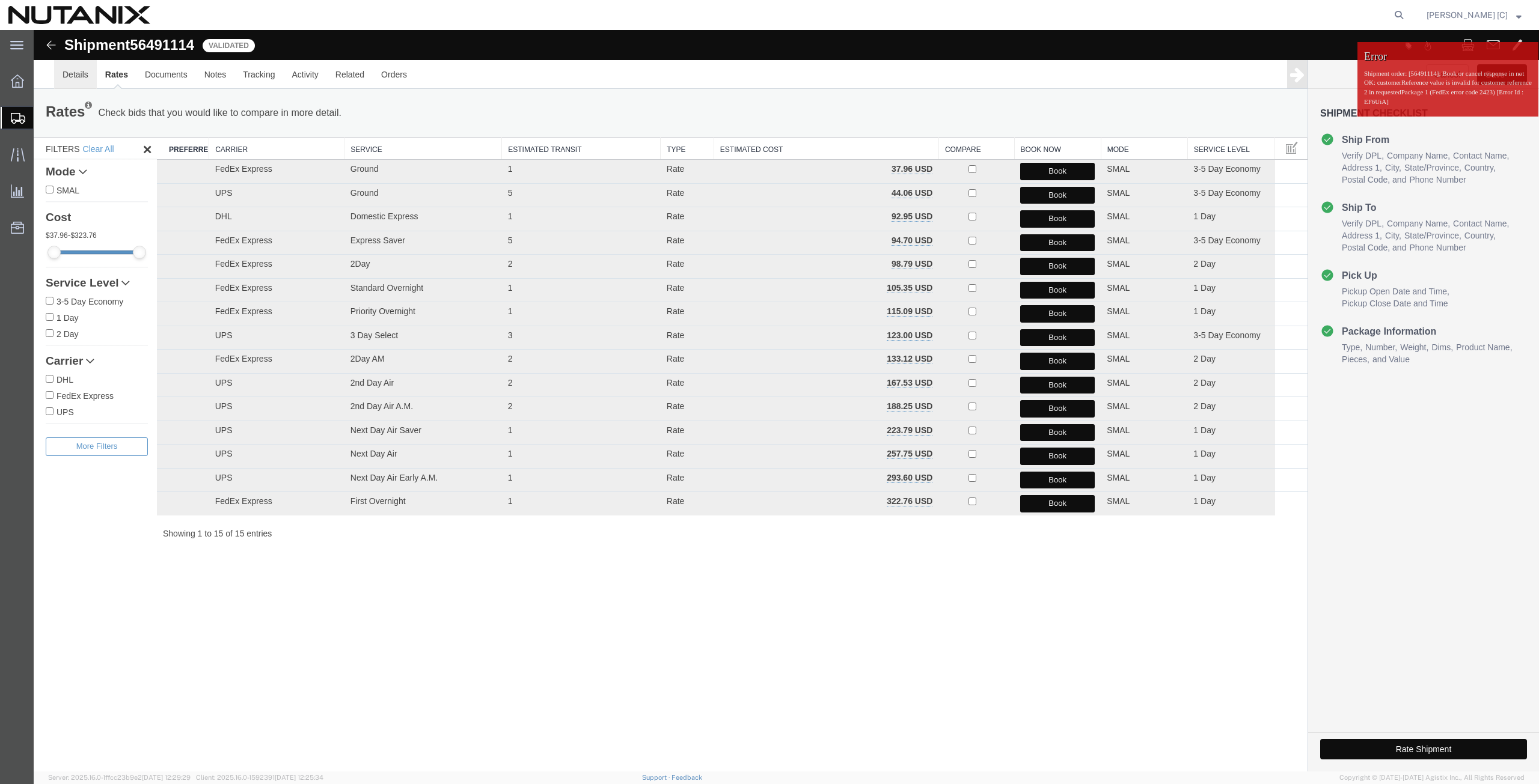
click at [93, 76] on link "Details" at bounding box center [75, 74] width 43 height 29
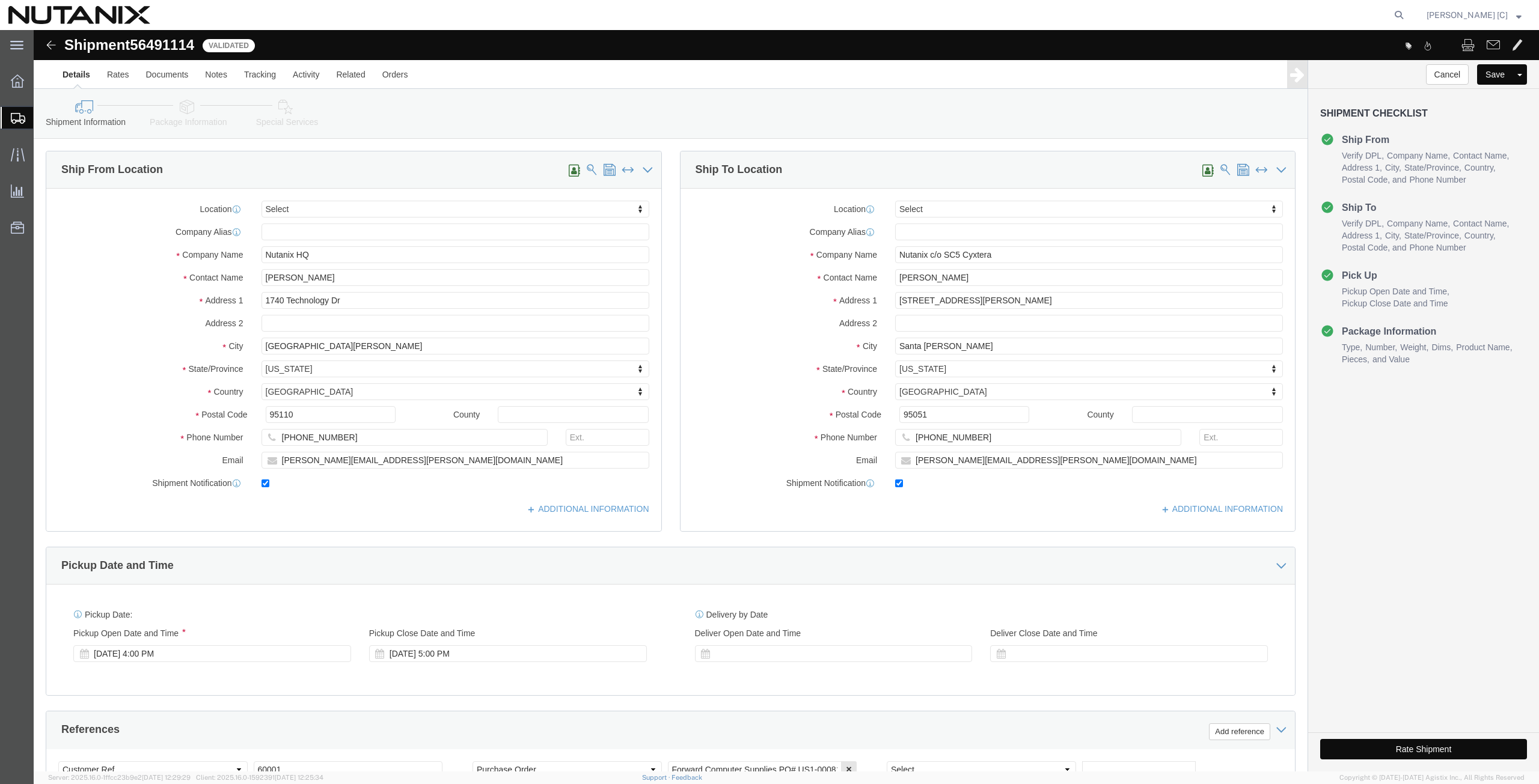
scroll to position [290, 0]
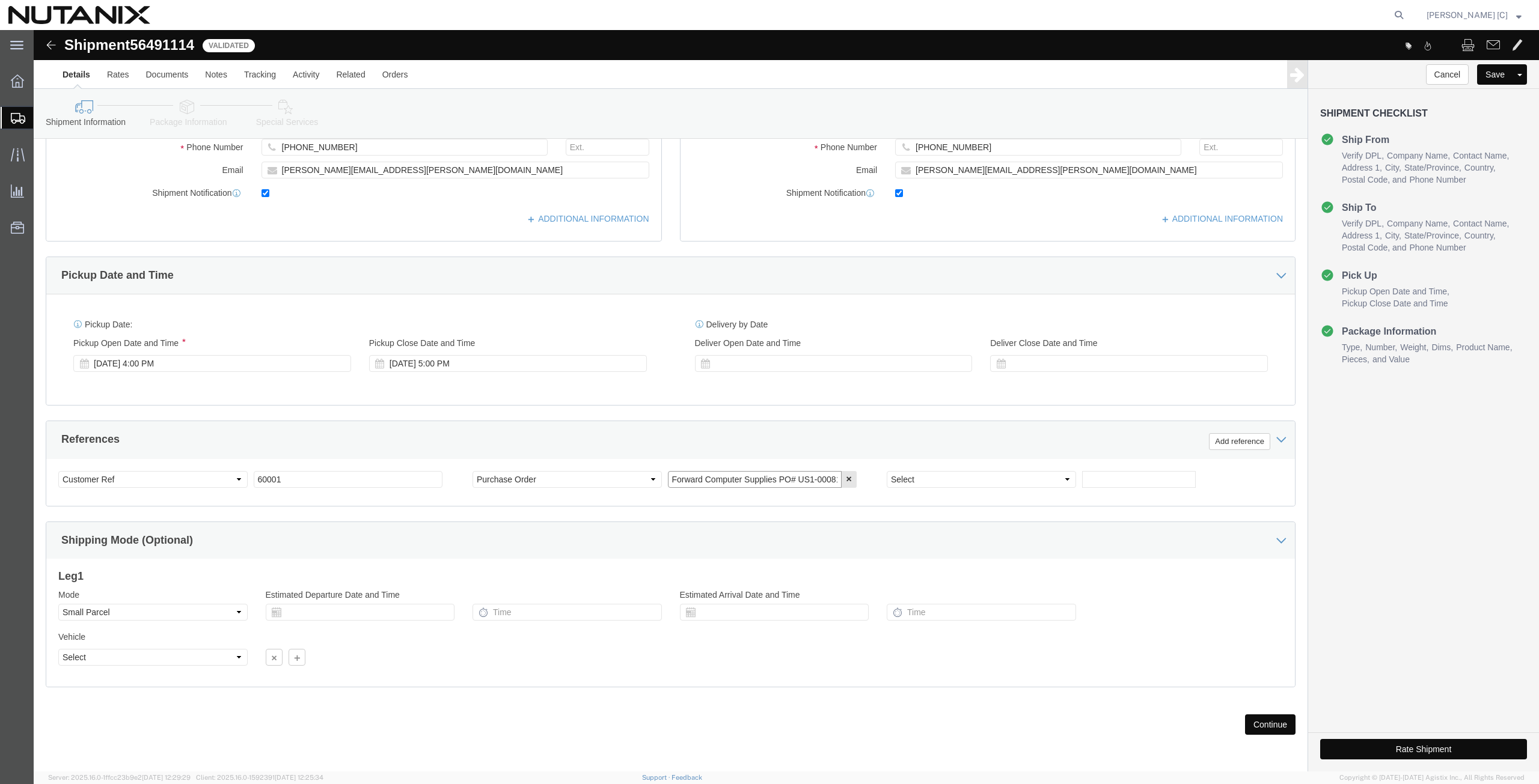
click input "Forward Computer Supplies PO# US1-0008112"
type input "Forward Computer Supplies PO US1-0008112"
click button "Rate Shipment"
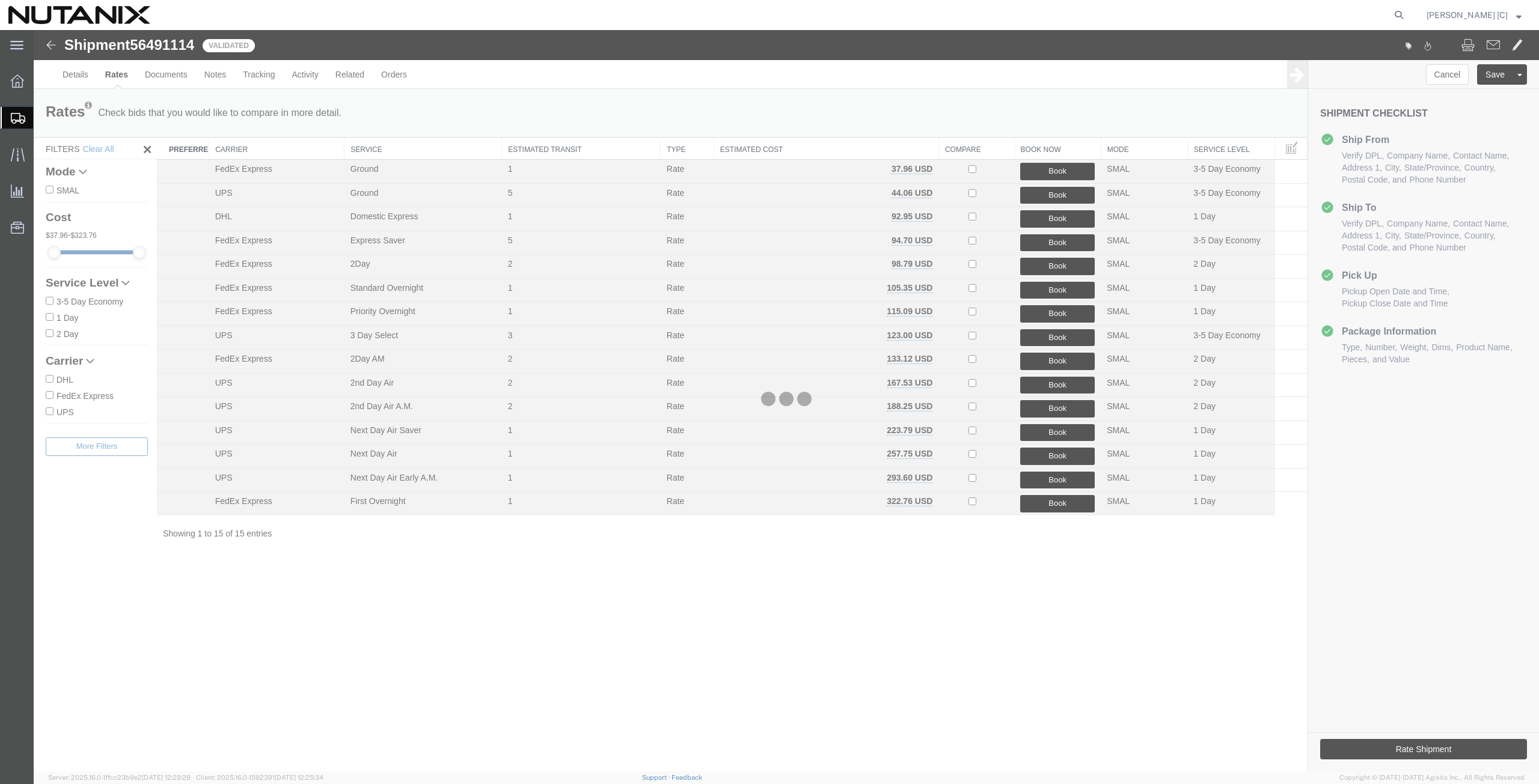
scroll to position [0, 0]
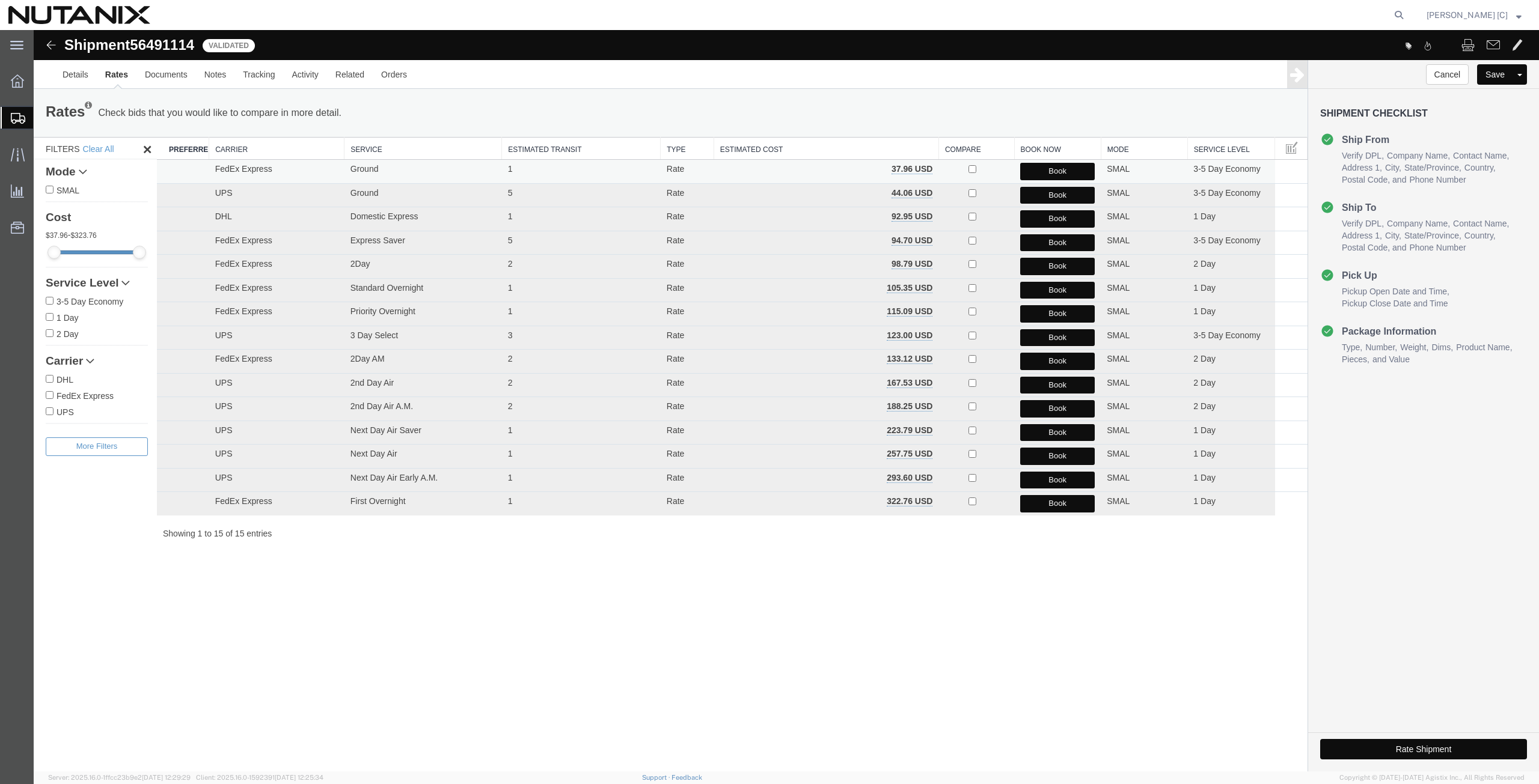
click at [1059, 169] on button "Book" at bounding box center [1057, 171] width 74 height 17
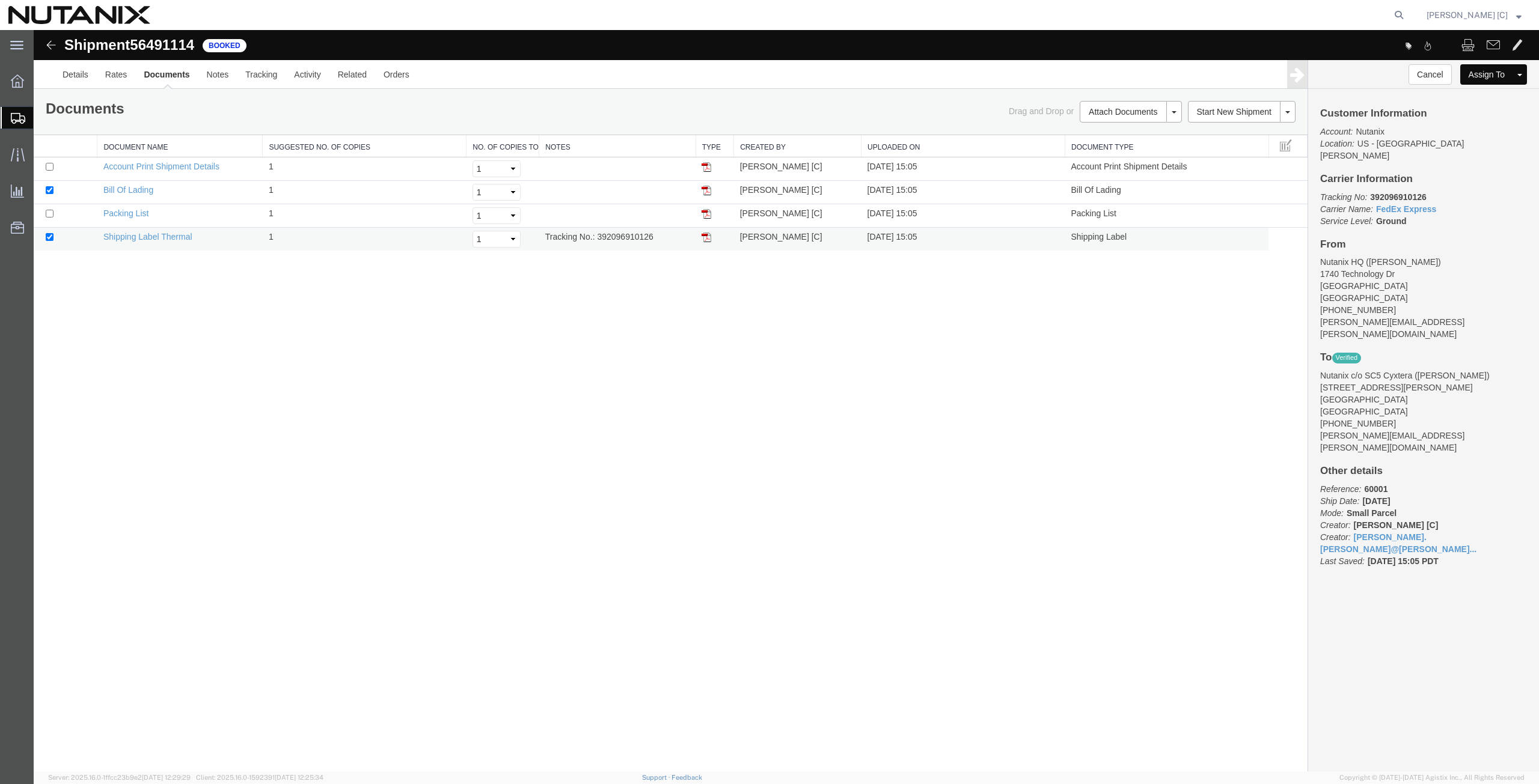
click at [704, 236] on img at bounding box center [706, 237] width 10 height 10
click at [0, 0] on span "Create Shipment" at bounding box center [0, 0] width 0 height 0
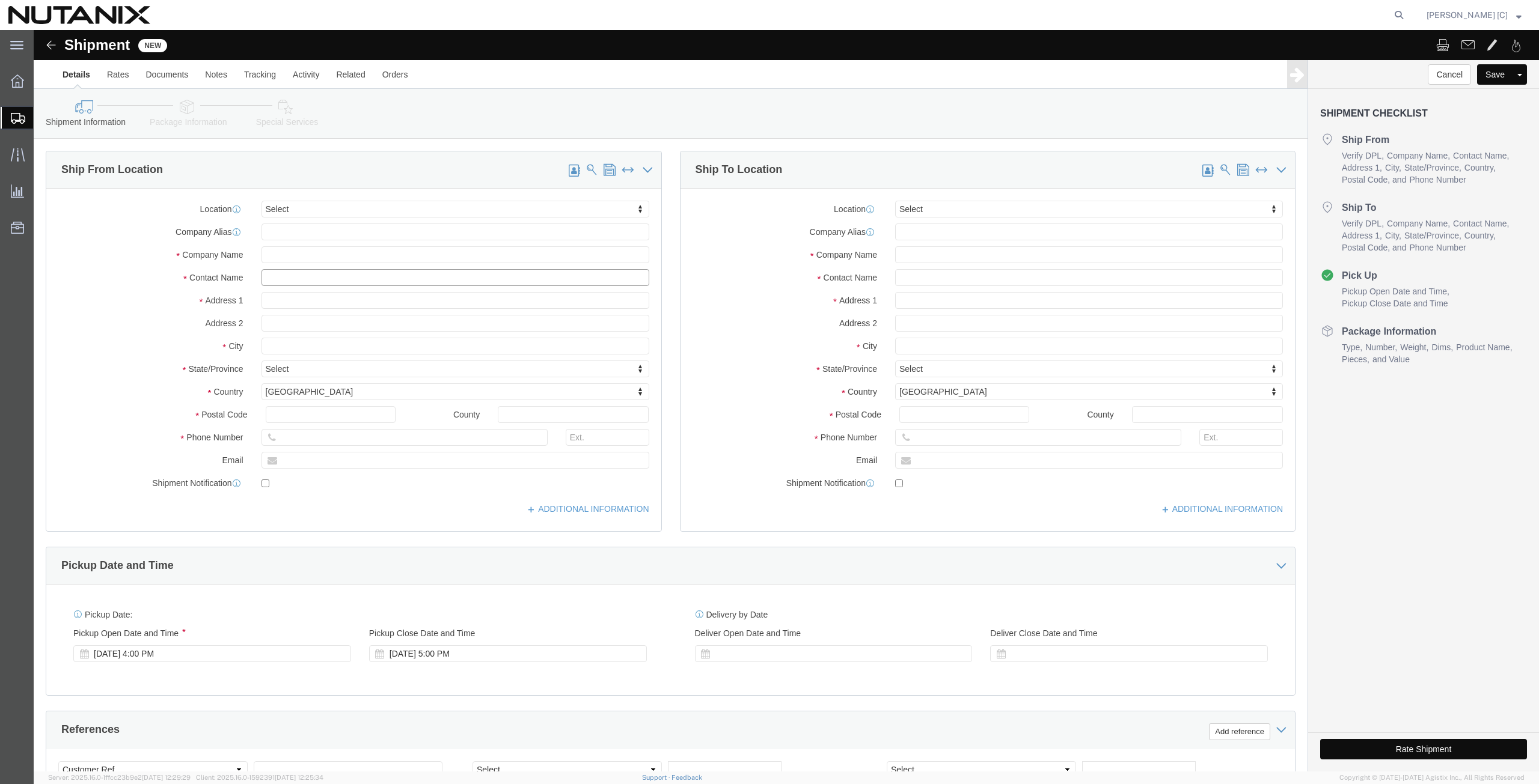
click input "text"
type input "art"
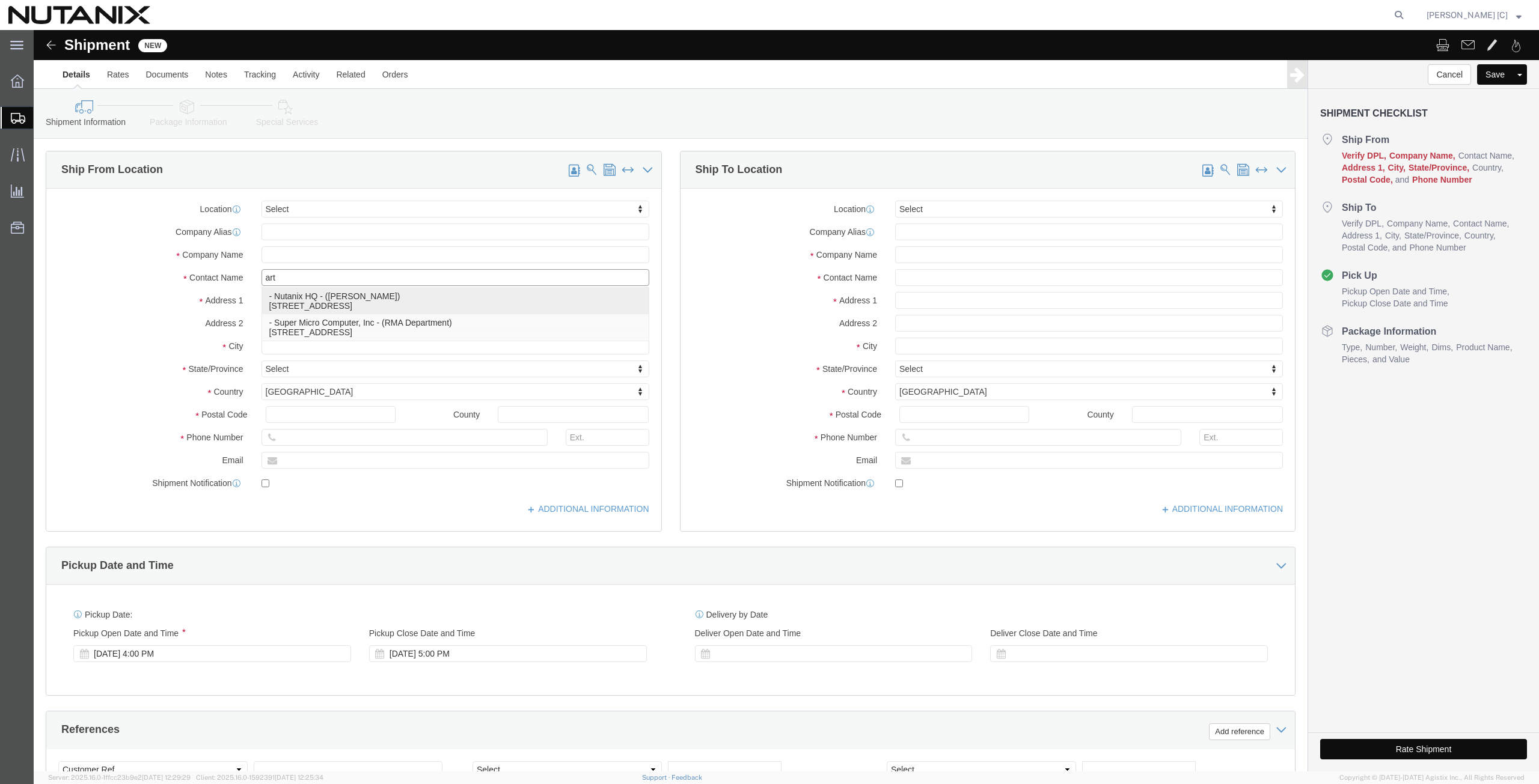
click p "- Nutanix HQ - (Art Campos) 1740 Technology Dr, San Jose, CA, 95110, US"
type input "1740 Technology Dr"
type input "95110"
type input "408-398-0665"
type input "arthur.campos@nutanix.com"
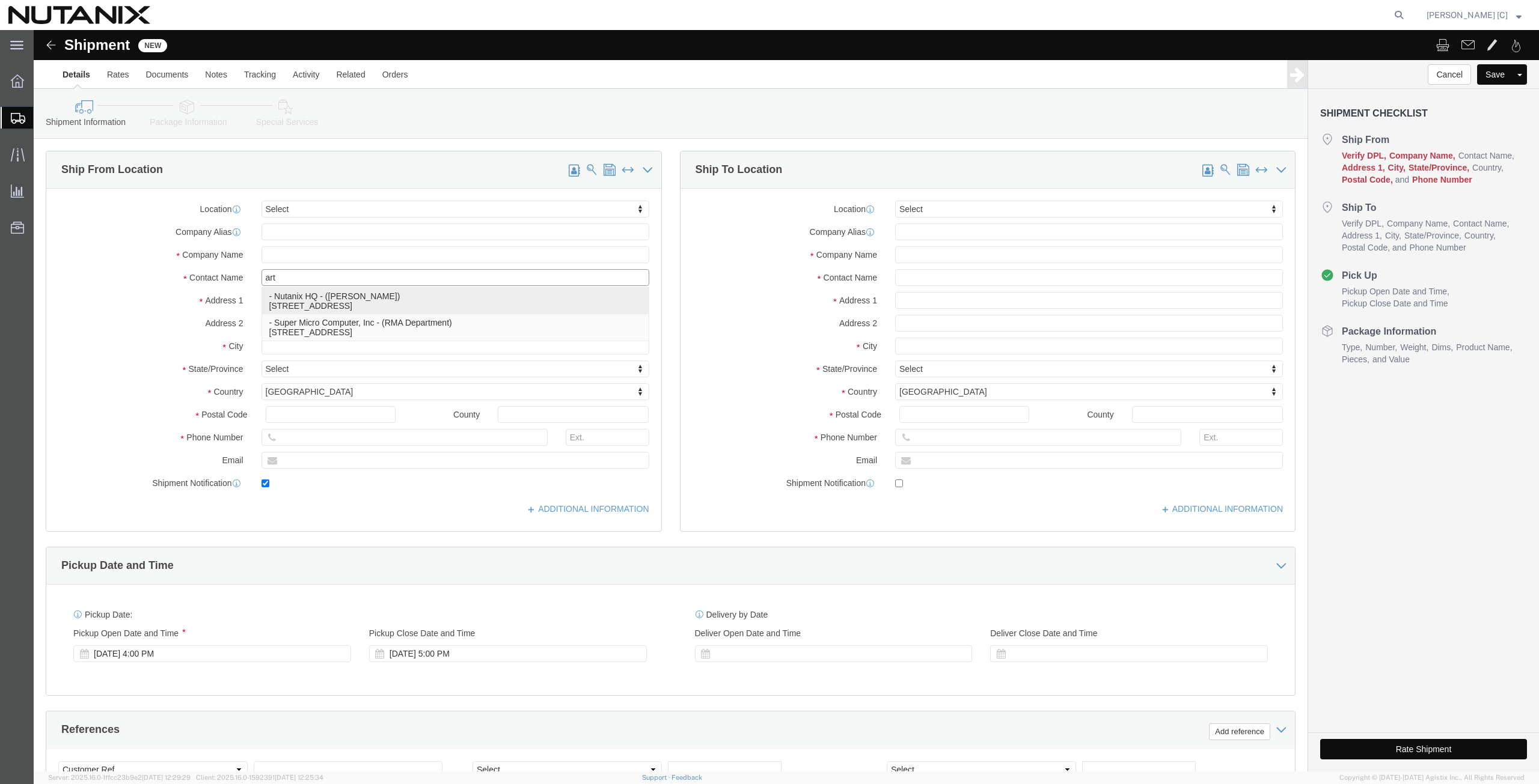
checkbox input "true"
type input "Nutanix HQ"
type input "Art Campos"
type input "San Jose"
select select "CA"
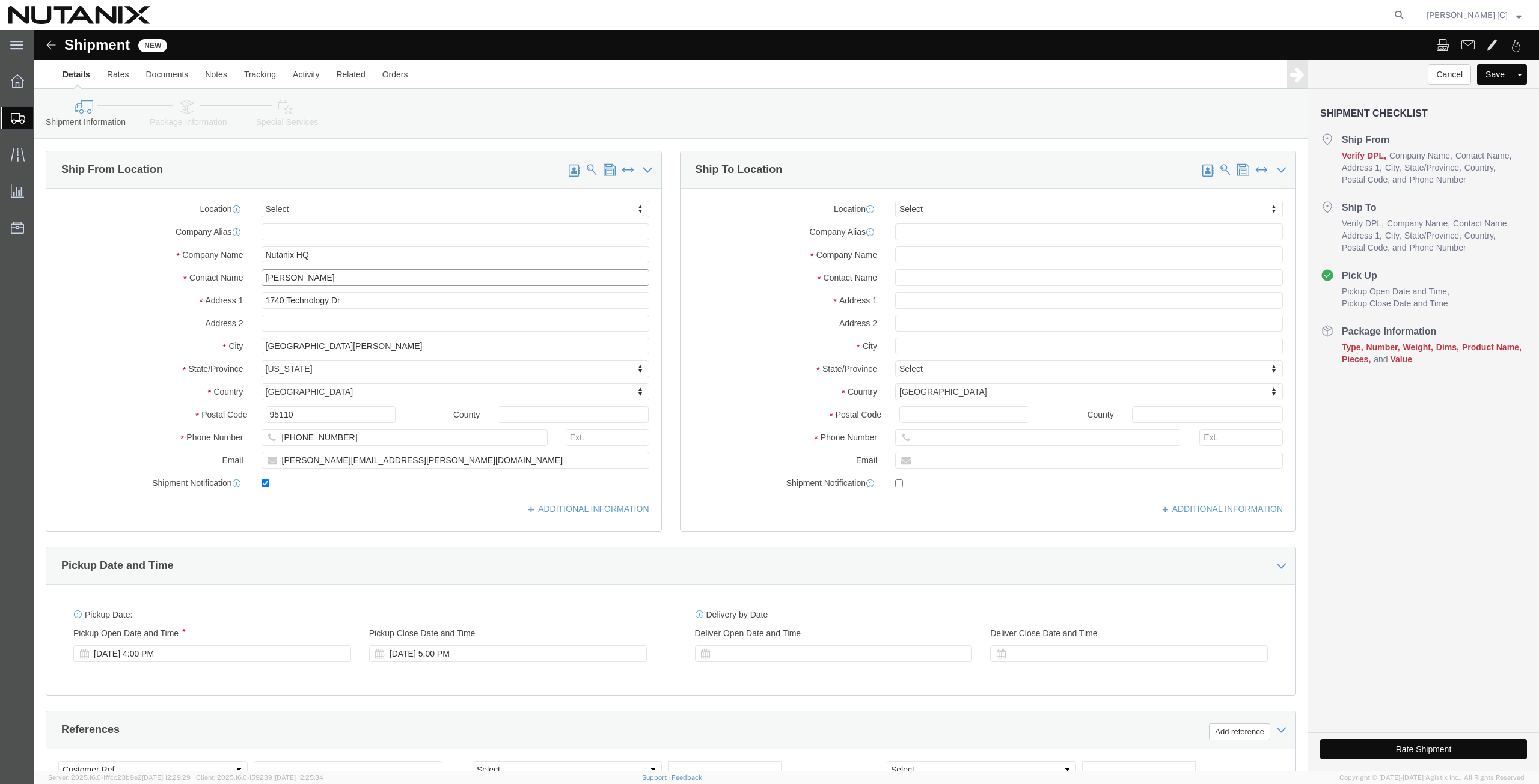
type input "Art Campos"
click input "text"
paste input "Dobroslav Tyrkas"
type input "Dobroslav Tyrkas"
click input "text"
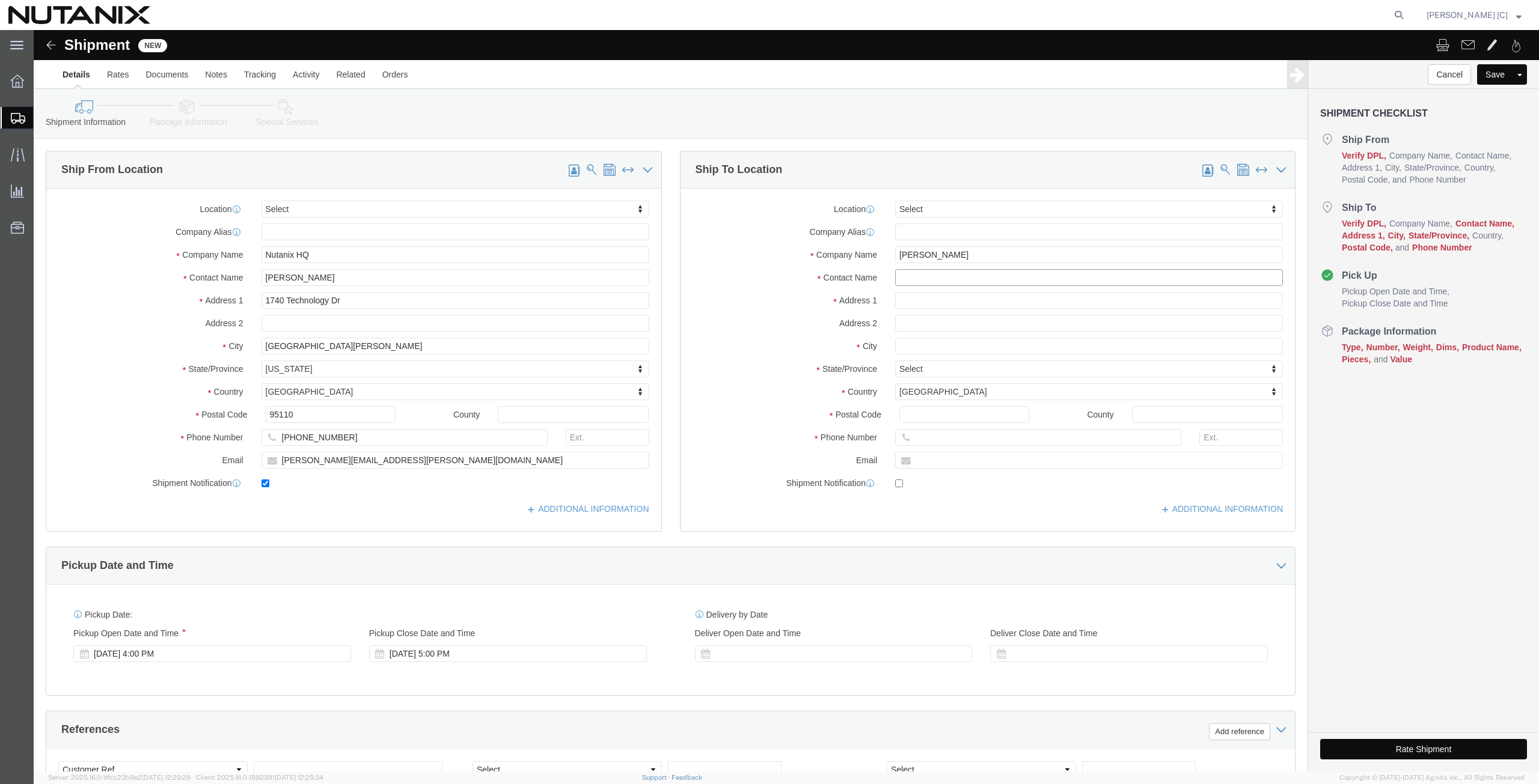
paste input "Dobroslav Tyrkas"
type input "Dobroslav Tyrkas"
click input "text"
type input "14130 SW Spaniel St."
type input "Beaverton"
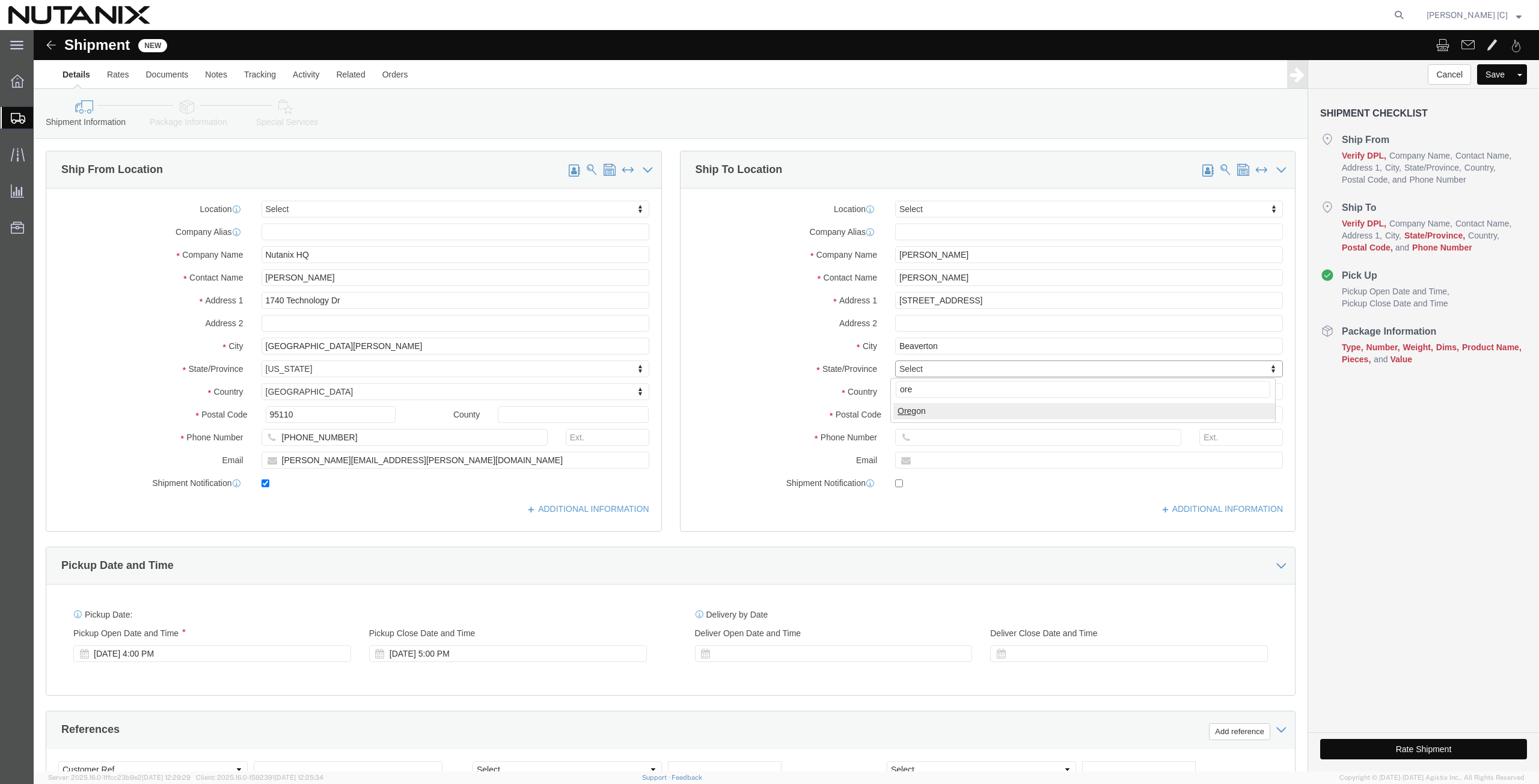
type input "ore"
select select "OR"
click input "Postal Code"
type input "97008"
click input "text"
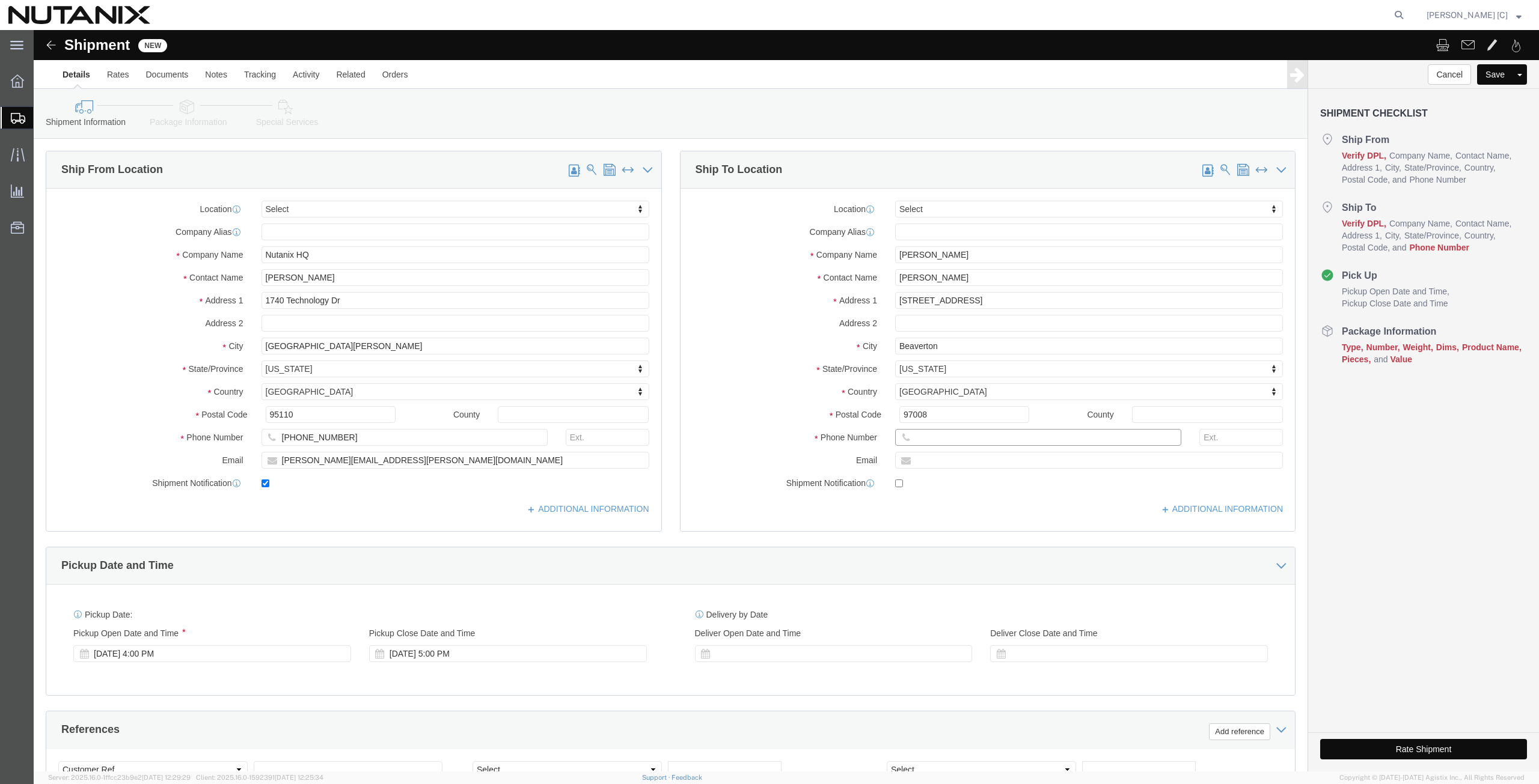
paste input "(408) 4952796 x2502"
drag, startPoint x: 958, startPoint y: 411, endPoint x: 939, endPoint y: 413, distance: 19.1
click input "(408) 4952796 x2502"
type input "(408) 4952796 x"
click input "text"
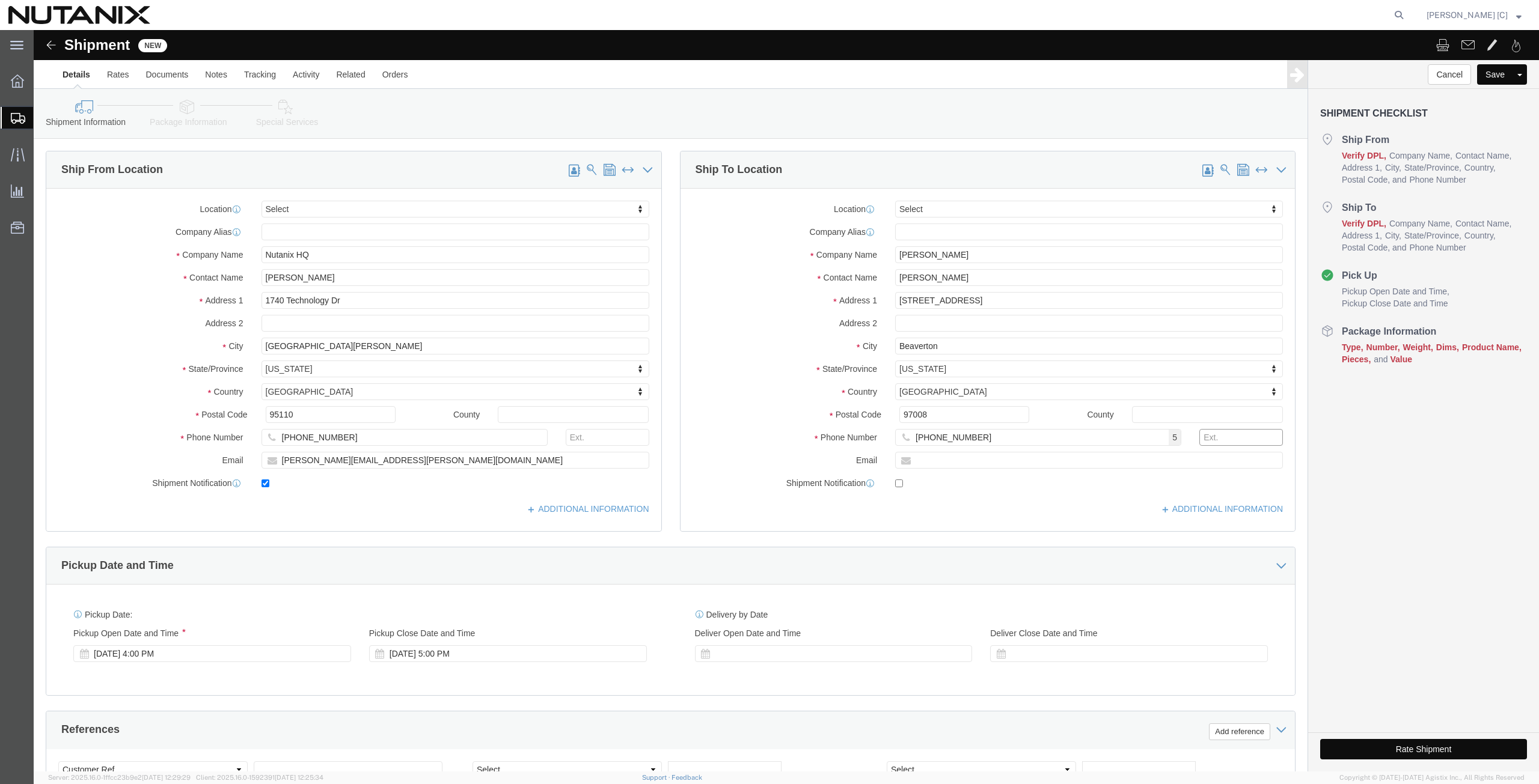
paste input "2502"
type input "2502"
click input "(408) 4952796 x"
click input "(408) 4952796"
type input "(408) 4952796"
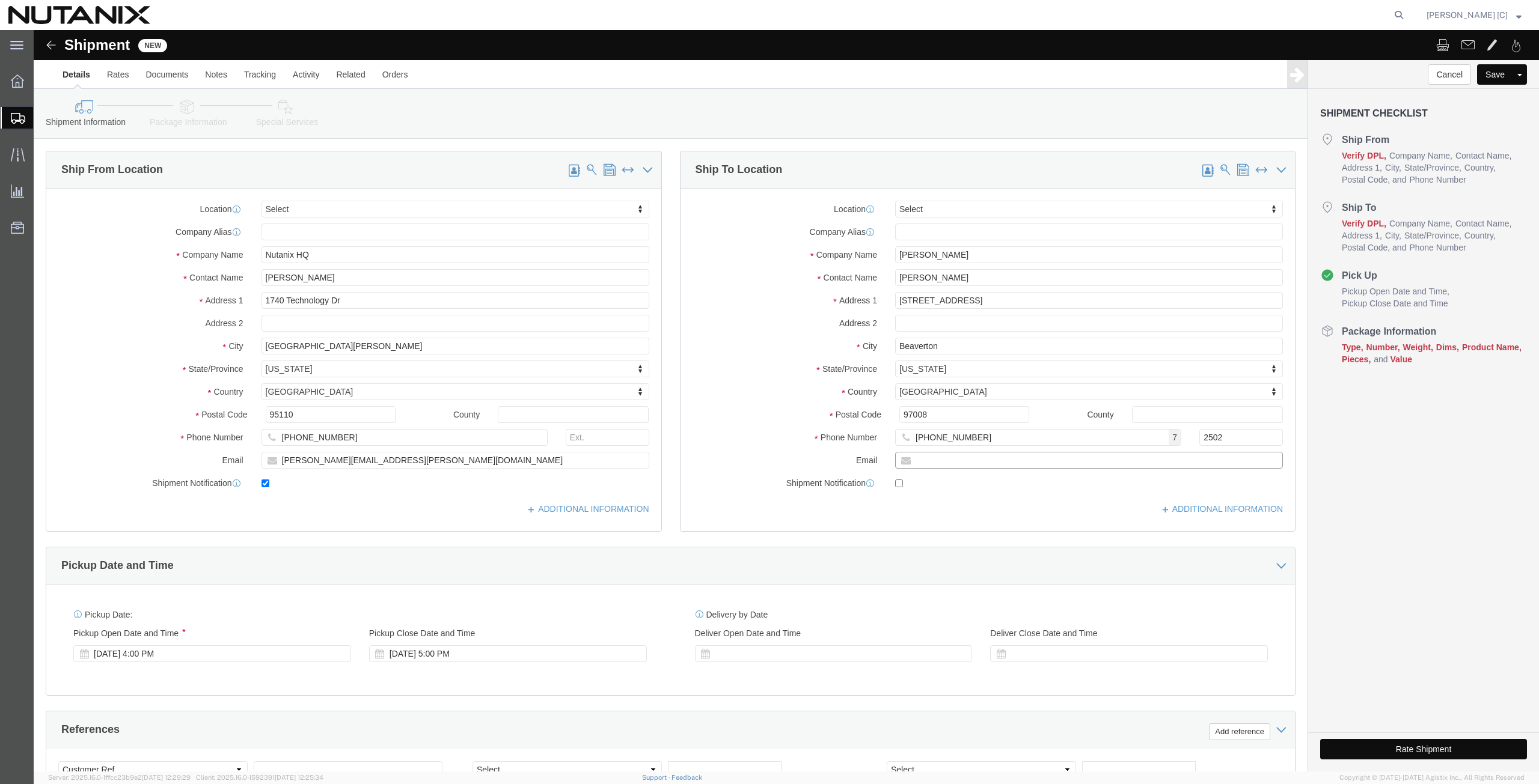
click input "text"
paste input "dobroslav.tyrkas@nutanix.com"
type input "dobroslav.tyrkas@nutanix.com"
click input "checkbox"
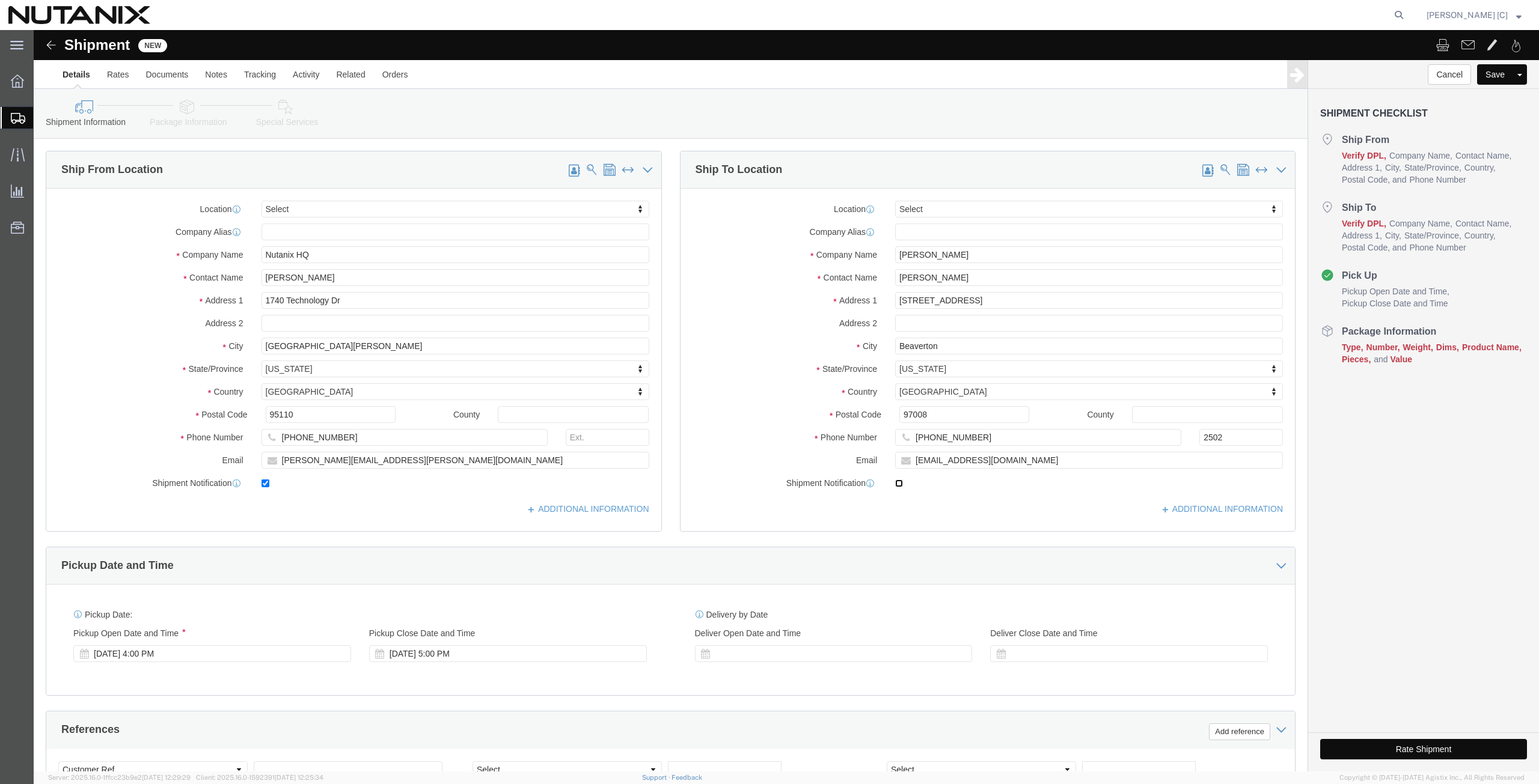
checkbox input "true"
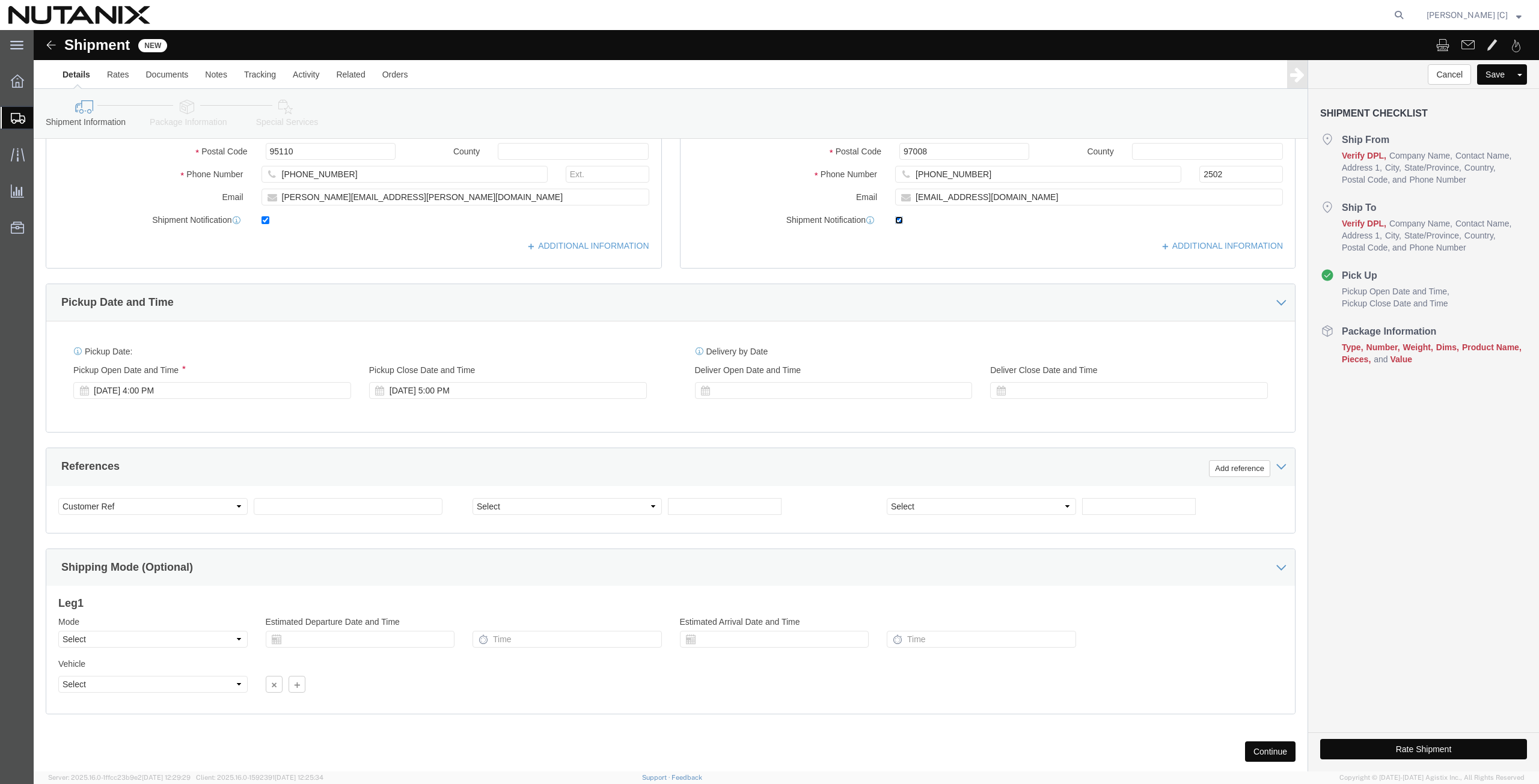
scroll to position [290, 0]
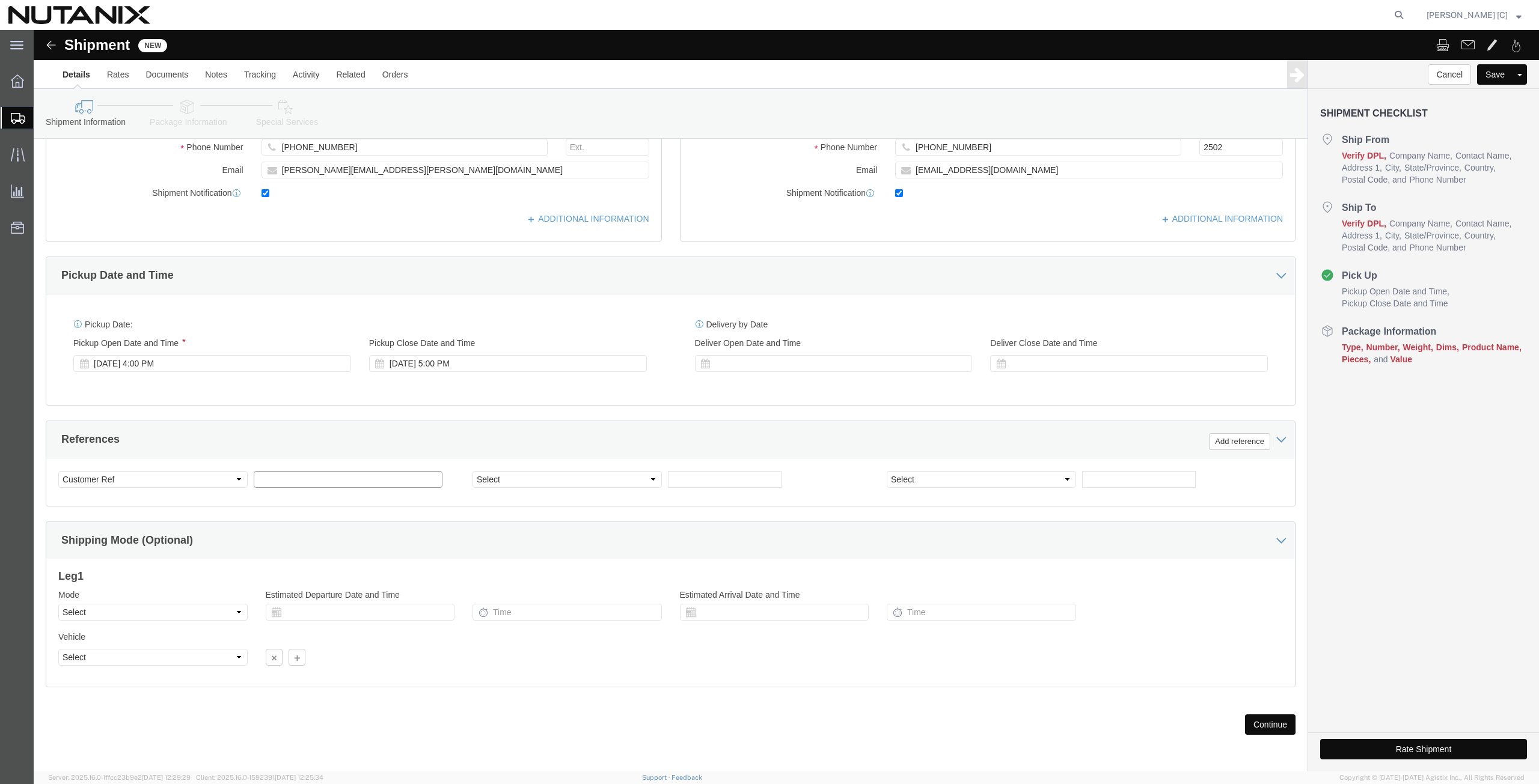
click input "text"
type input "60001"
click select "Select Air Less than Truckload Multi-Leg Ocean Freight Rail Small Parcel Truckl…"
select select "SMAL"
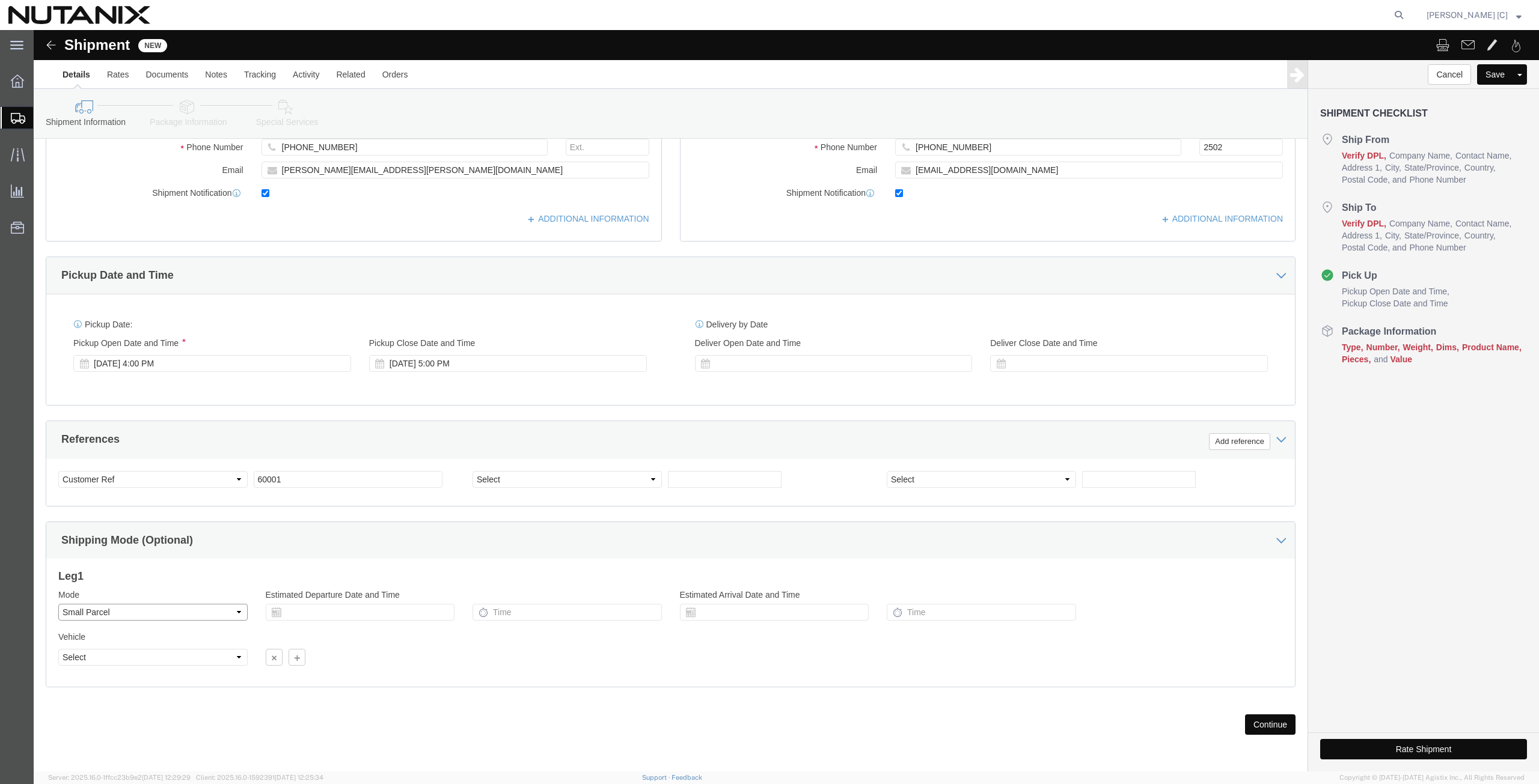
click select "Select Air Less than Truckload Multi-Leg Ocean Freight Rail Small Parcel Truckl…"
drag, startPoint x: 1232, startPoint y: 687, endPoint x: 1224, endPoint y: 686, distance: 8.1
click button "Continue"
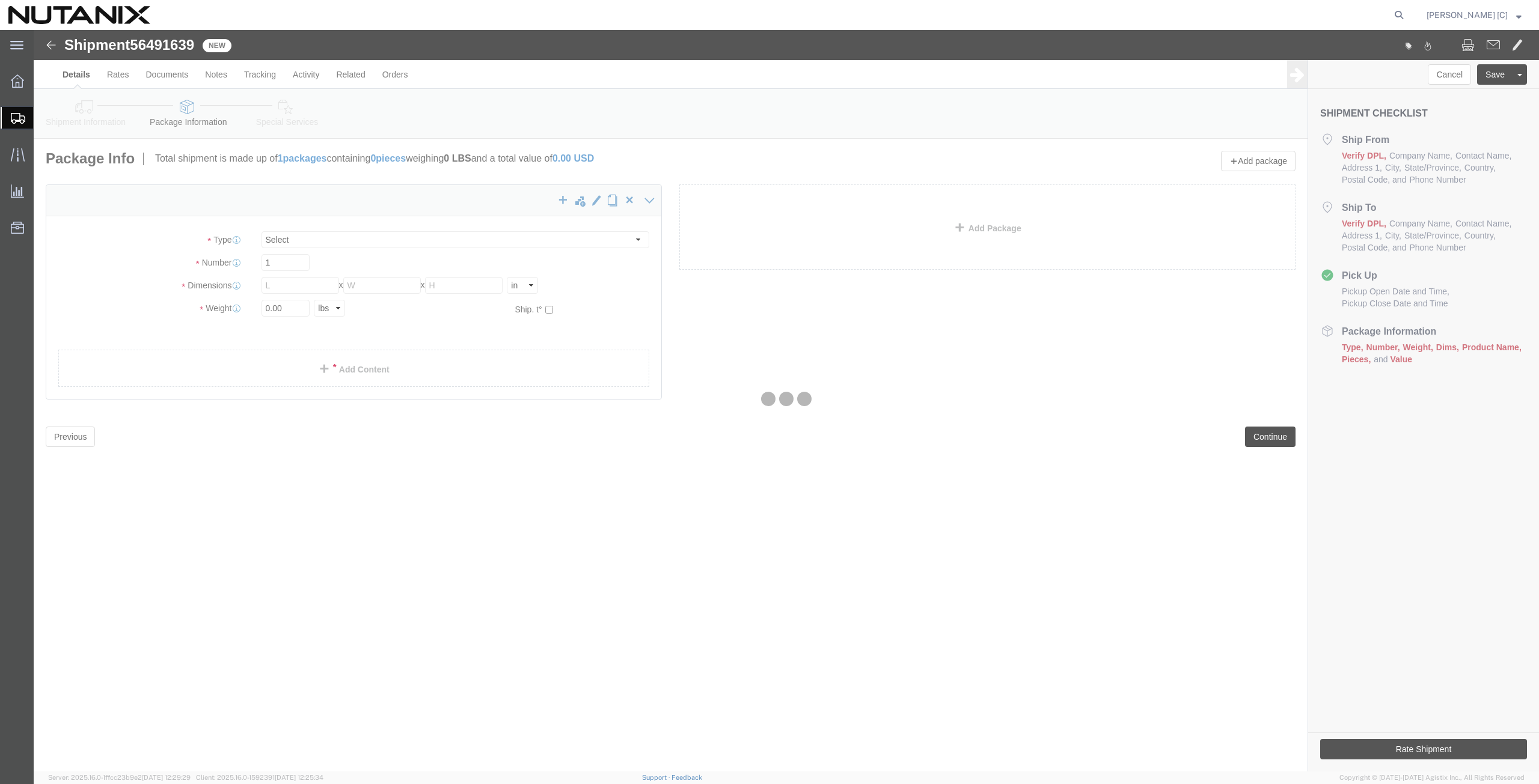
select select "YRPK"
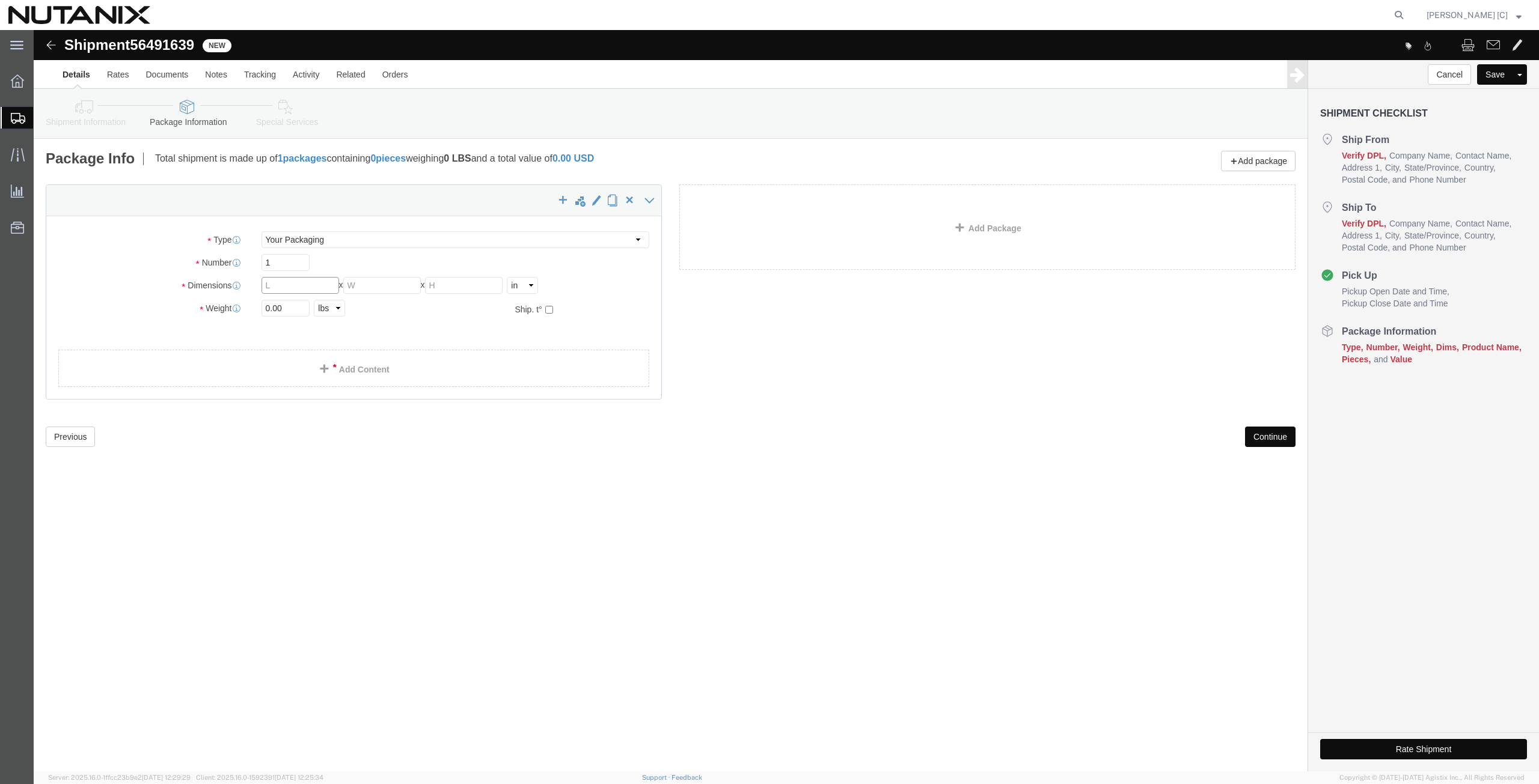
click input "text"
type input "11"
type input "14"
type input "4"
type input "1.7"
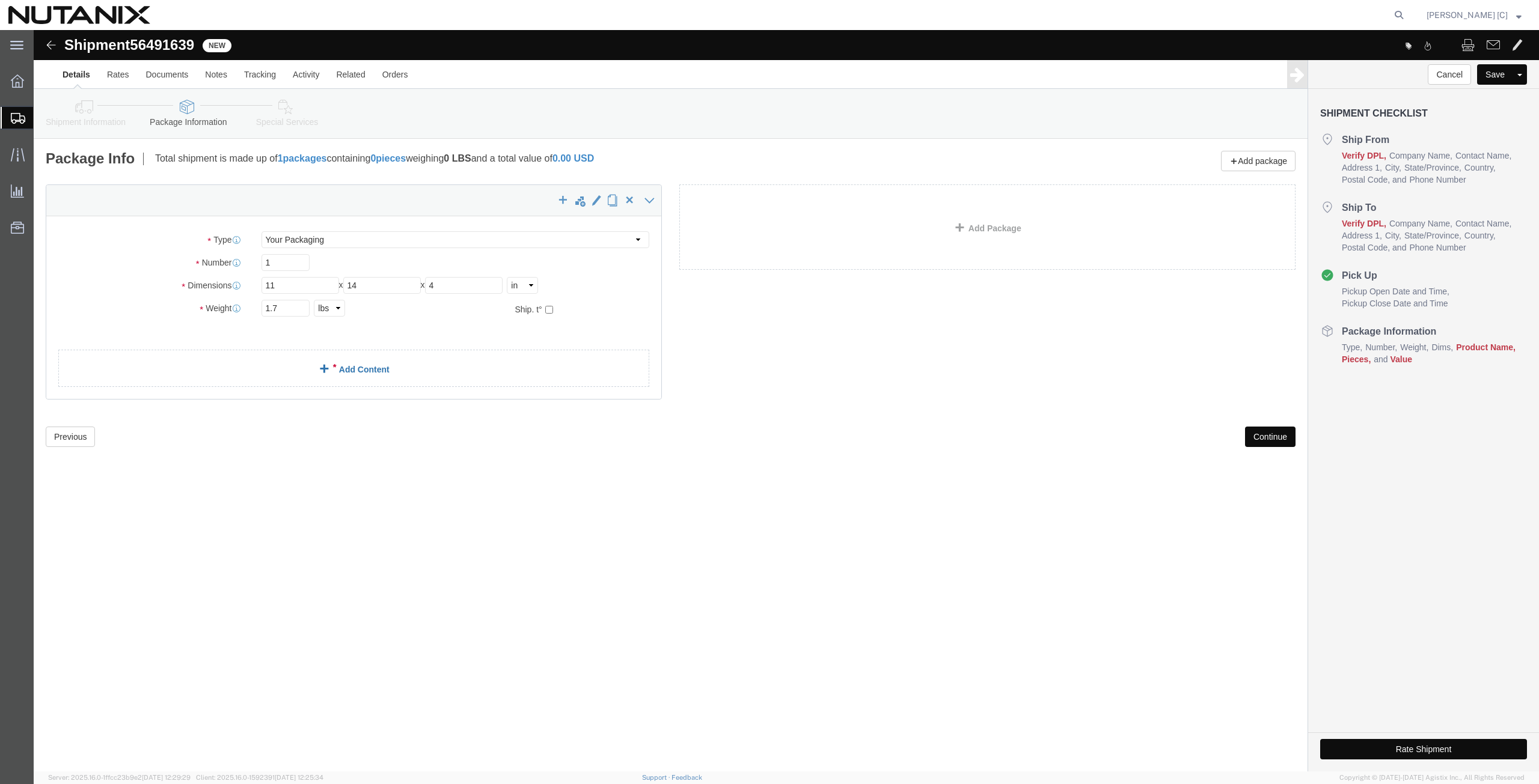
click link "Add Content"
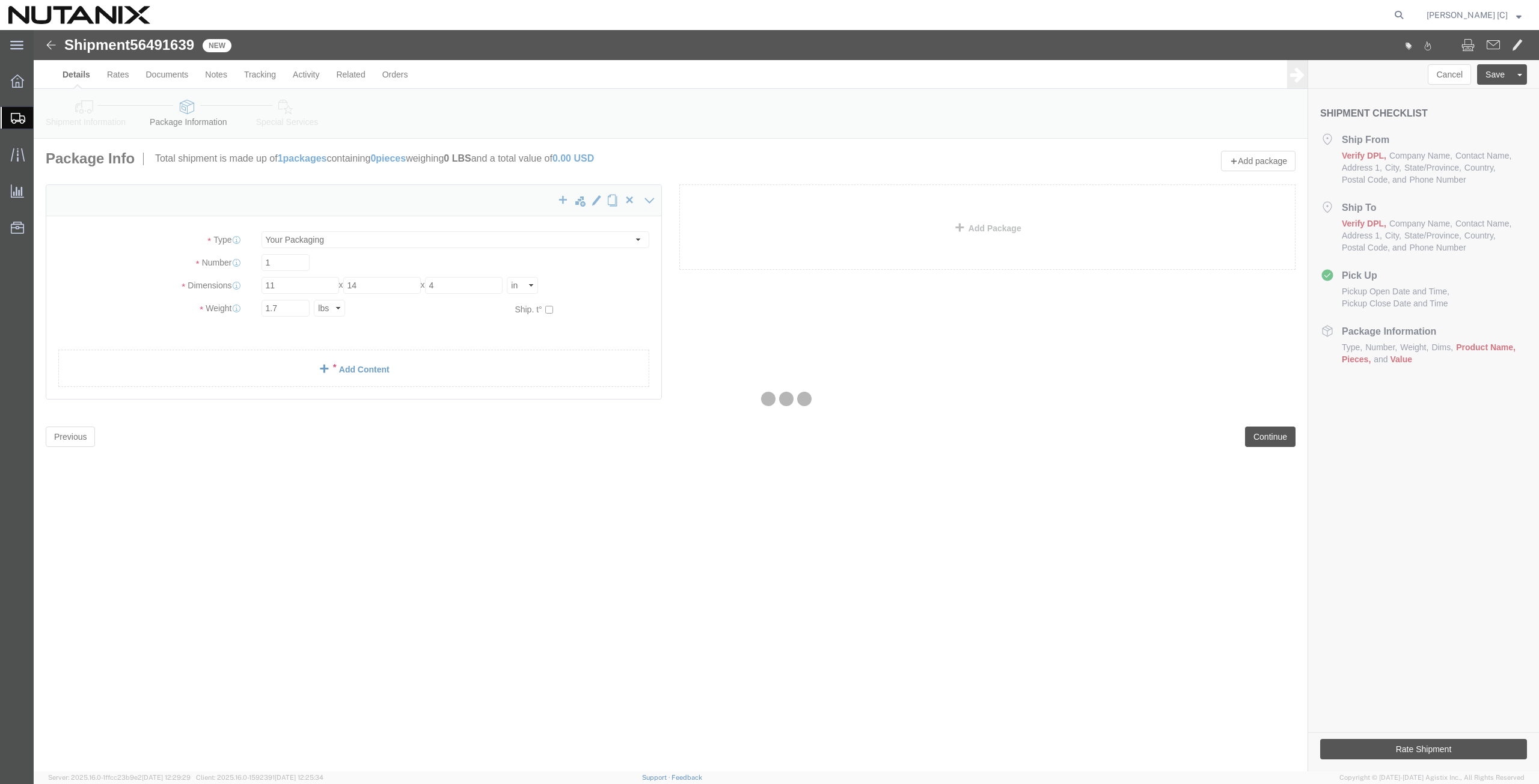
click div
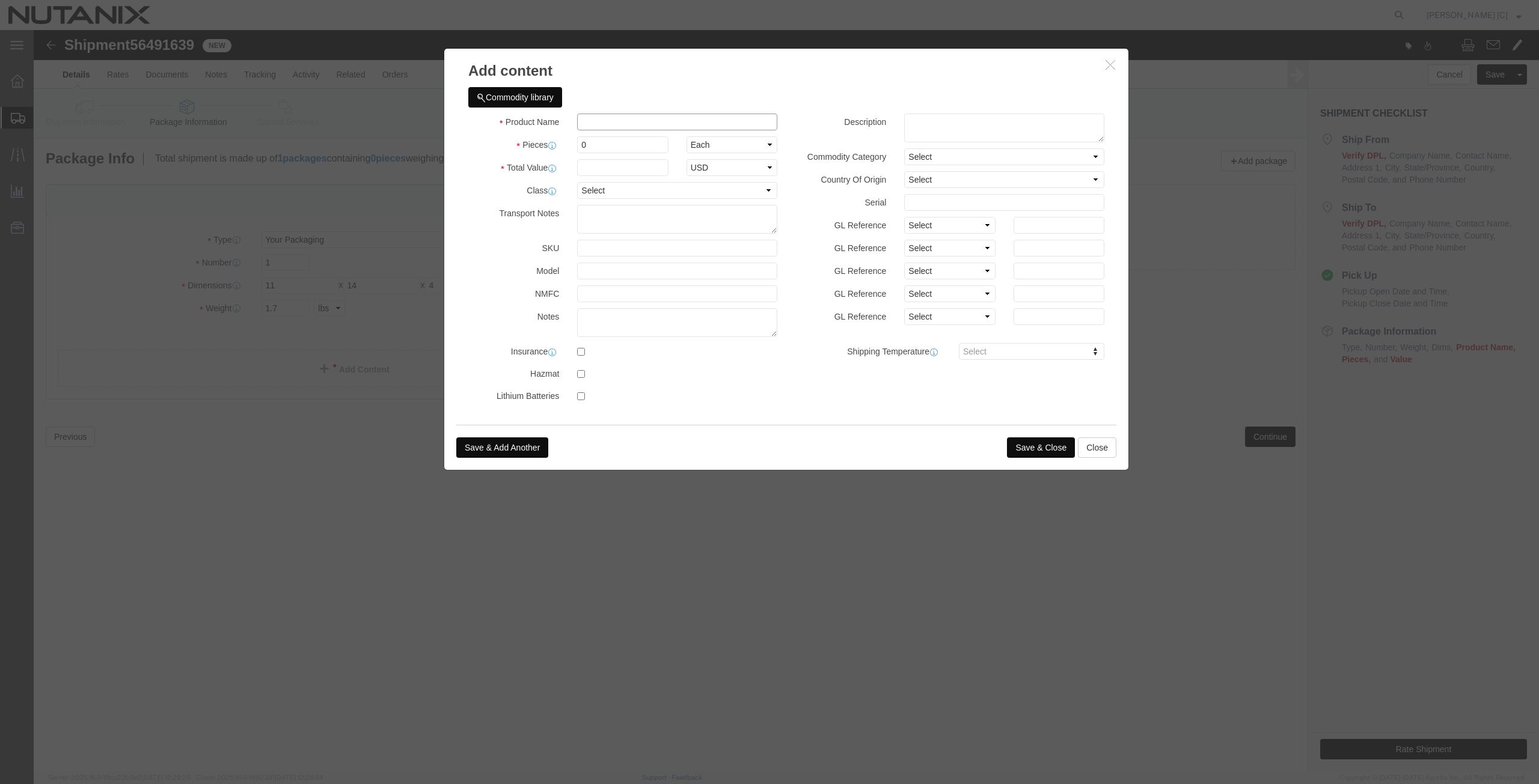
click input "text"
drag, startPoint x: 605, startPoint y: 91, endPoint x: 545, endPoint y: 94, distance: 60.1
click input "Nutanix Swag"
type input "Nutanix Swag"
click textarea
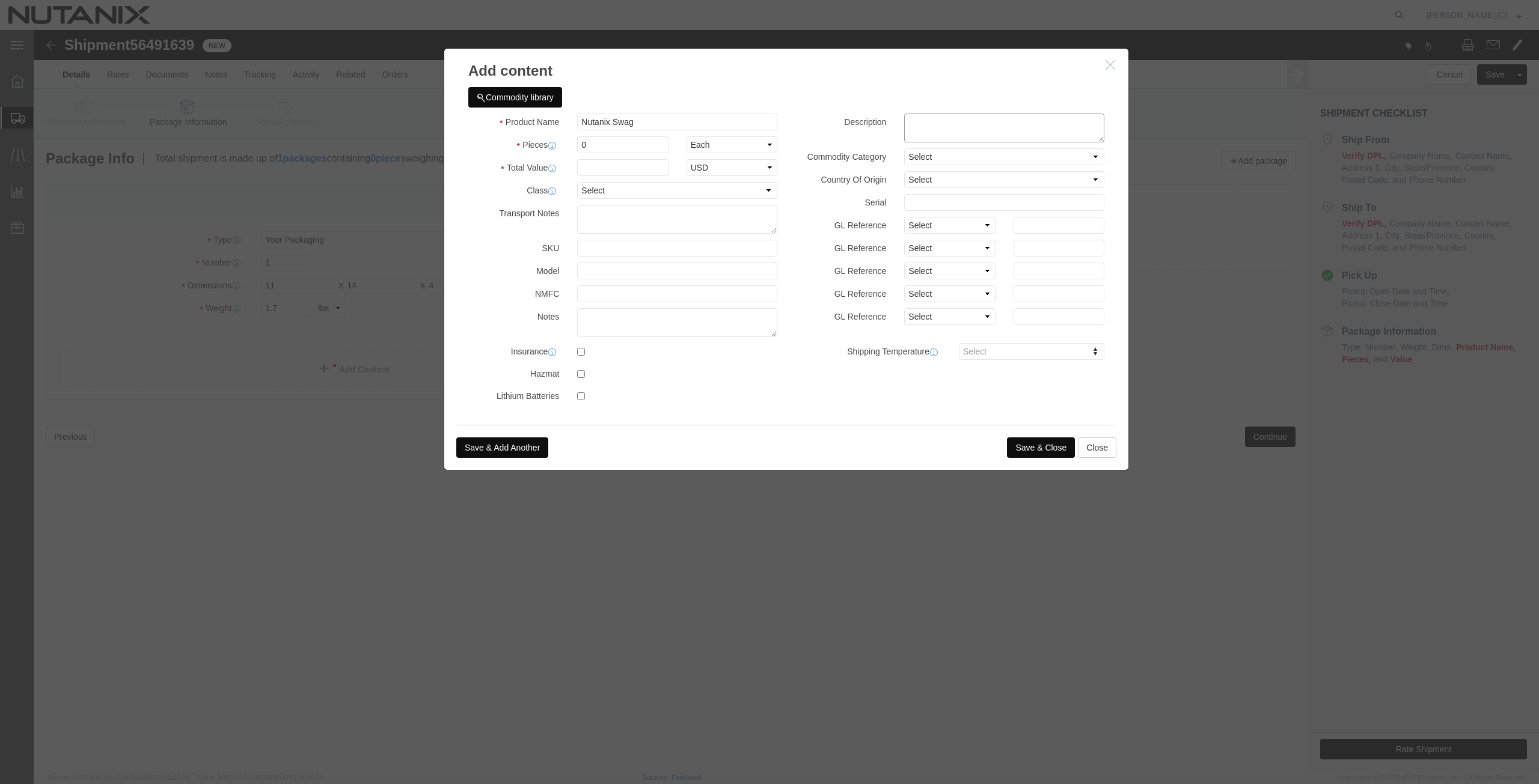
paste textarea "Nutanix Swag"
type textarea "Nutanix Swag"
drag, startPoint x: 563, startPoint y: 114, endPoint x: 402, endPoint y: 109, distance: 161.1
click div "Add content Commodity library Product Name Nutanix Swag Pieces 0 Select Bag Bar…"
type input "3"
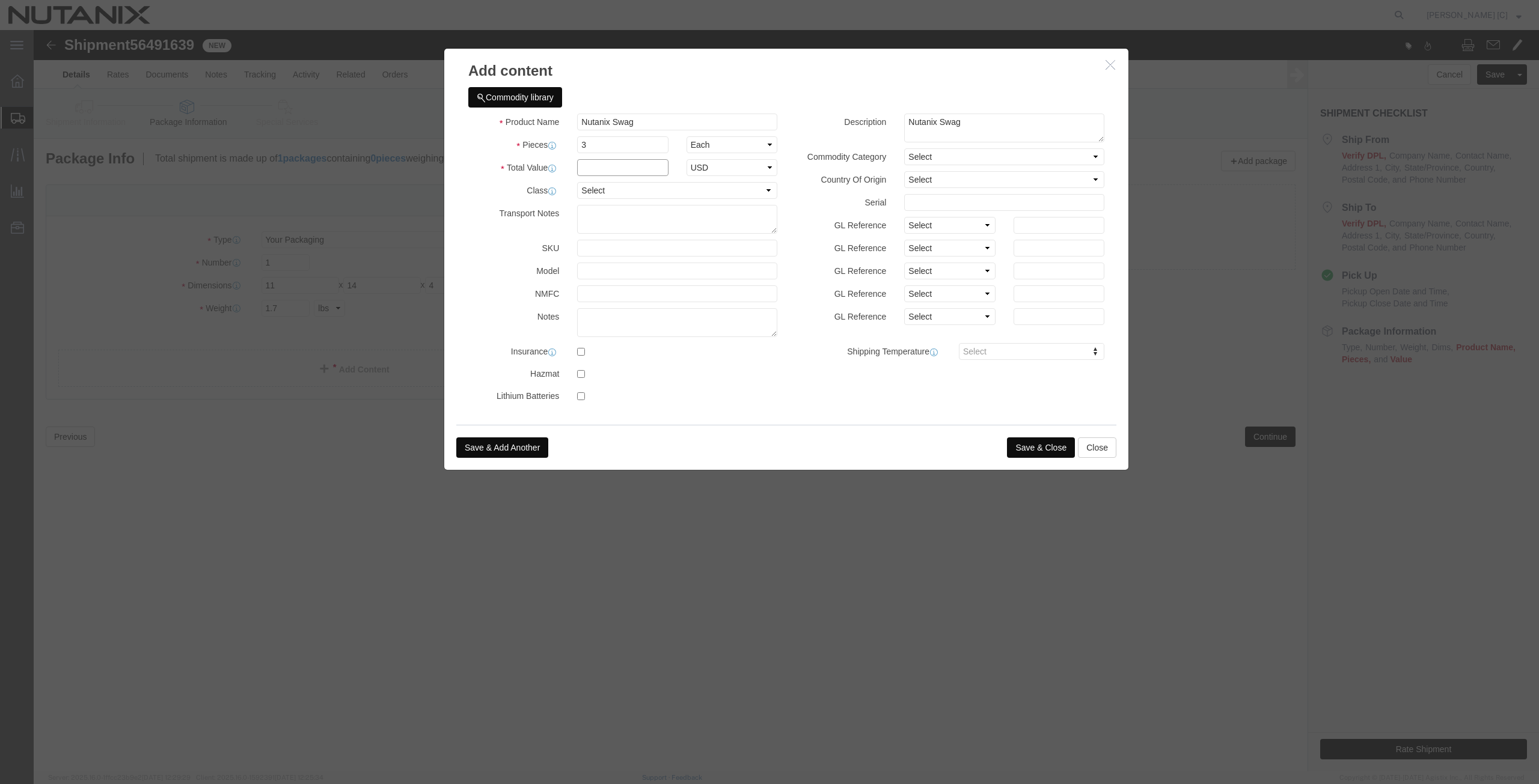
click input "text"
type input "30"
click label "Class"
click button "Save & Close"
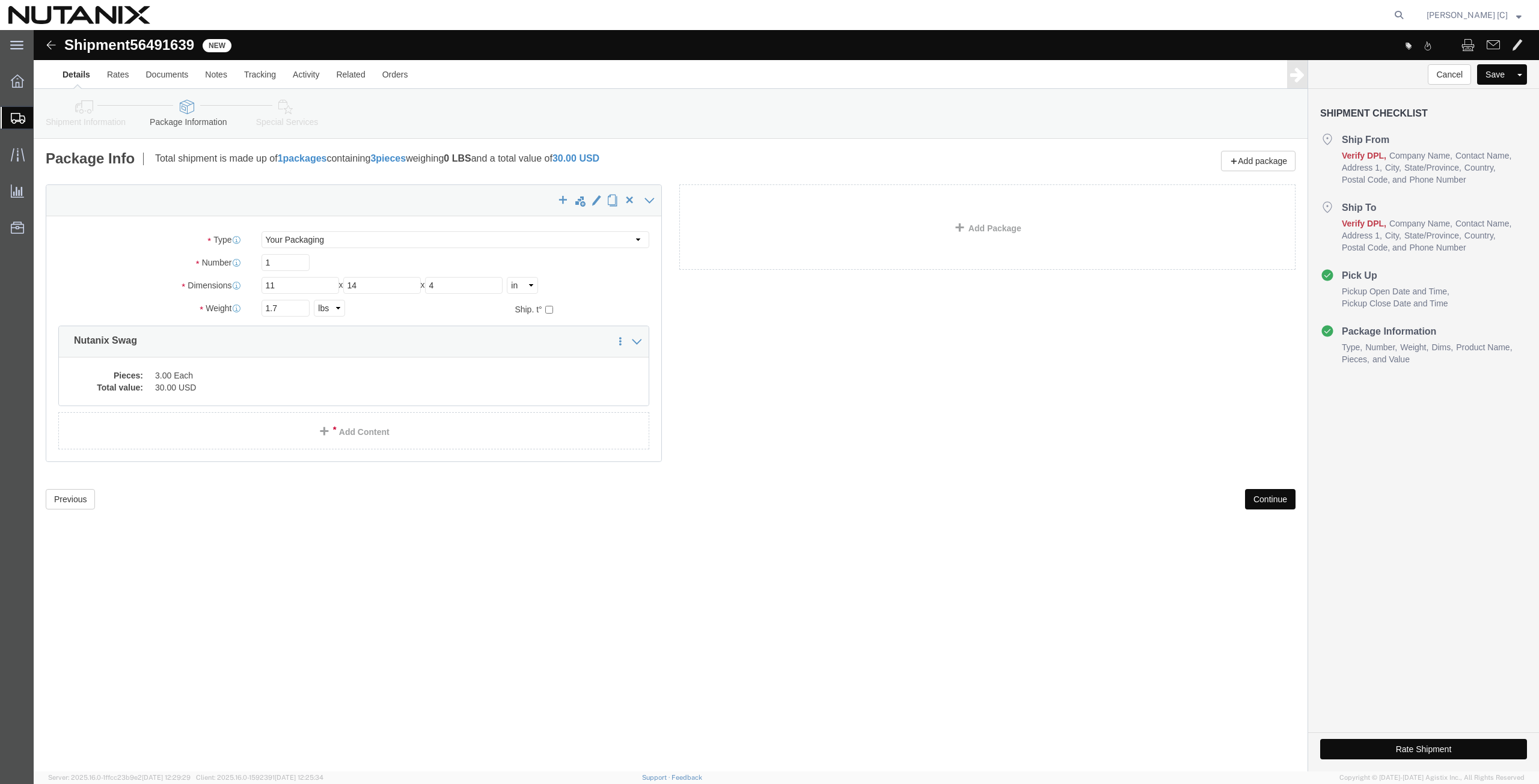
click button "Continue"
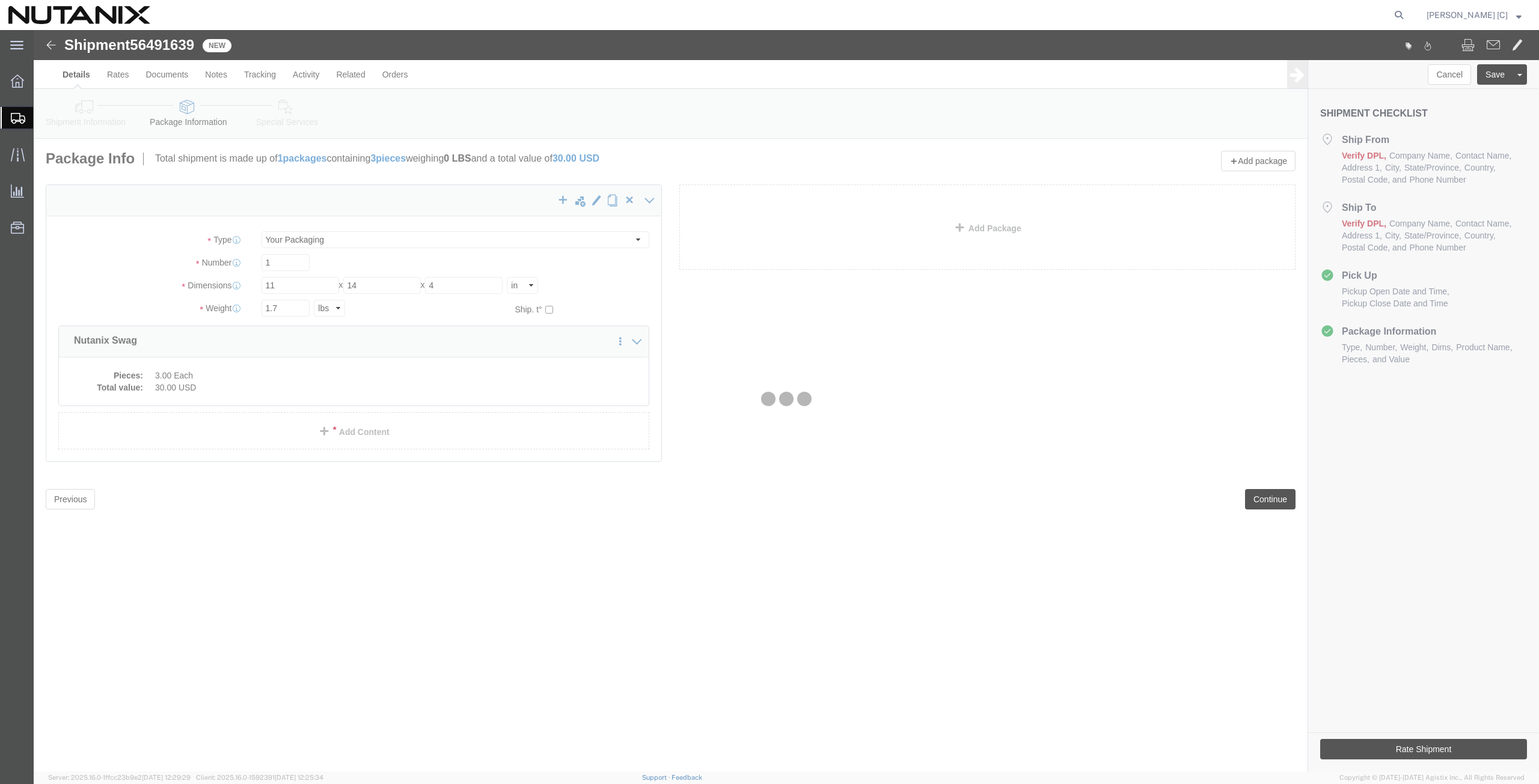
select select
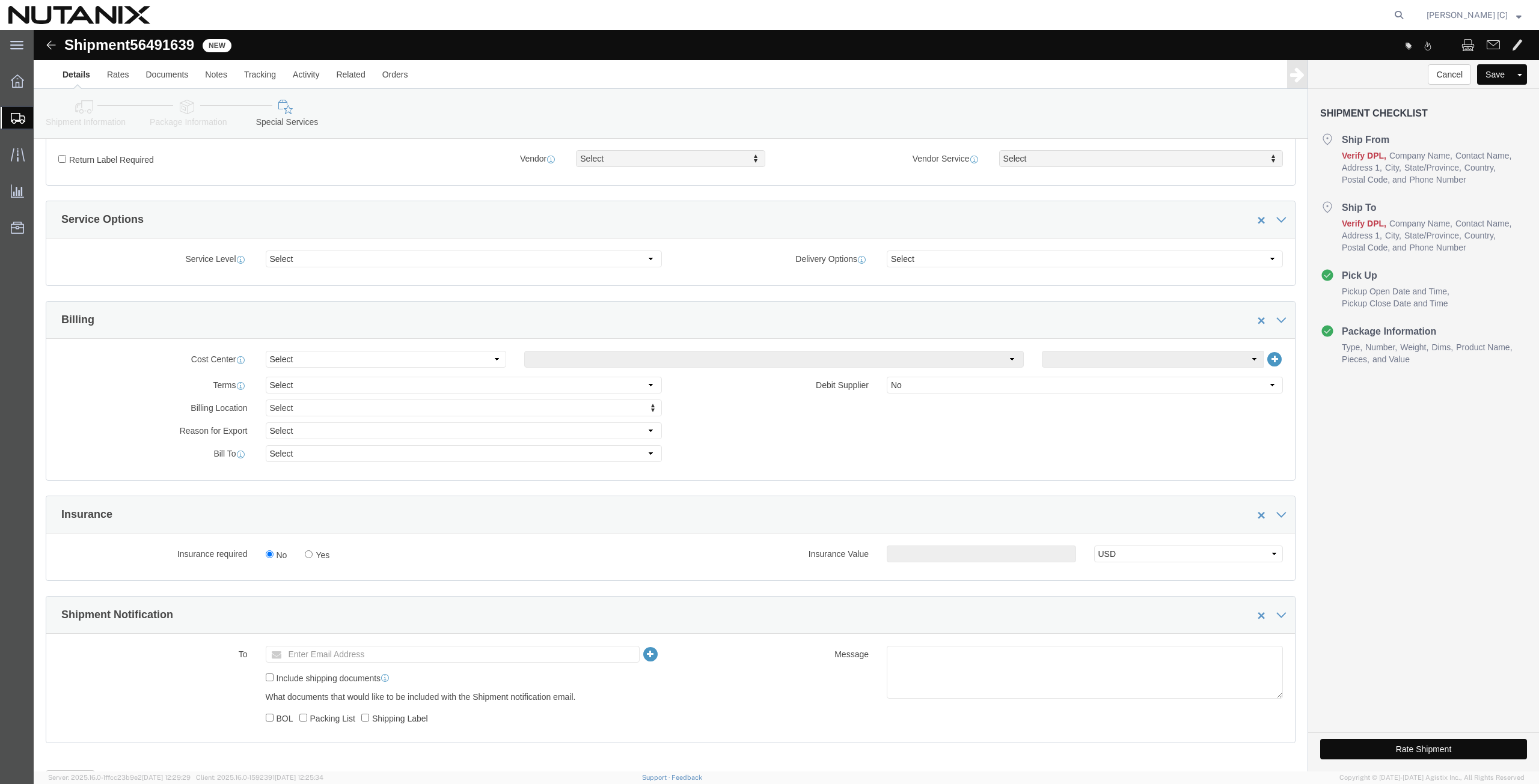
scroll to position [418, 0]
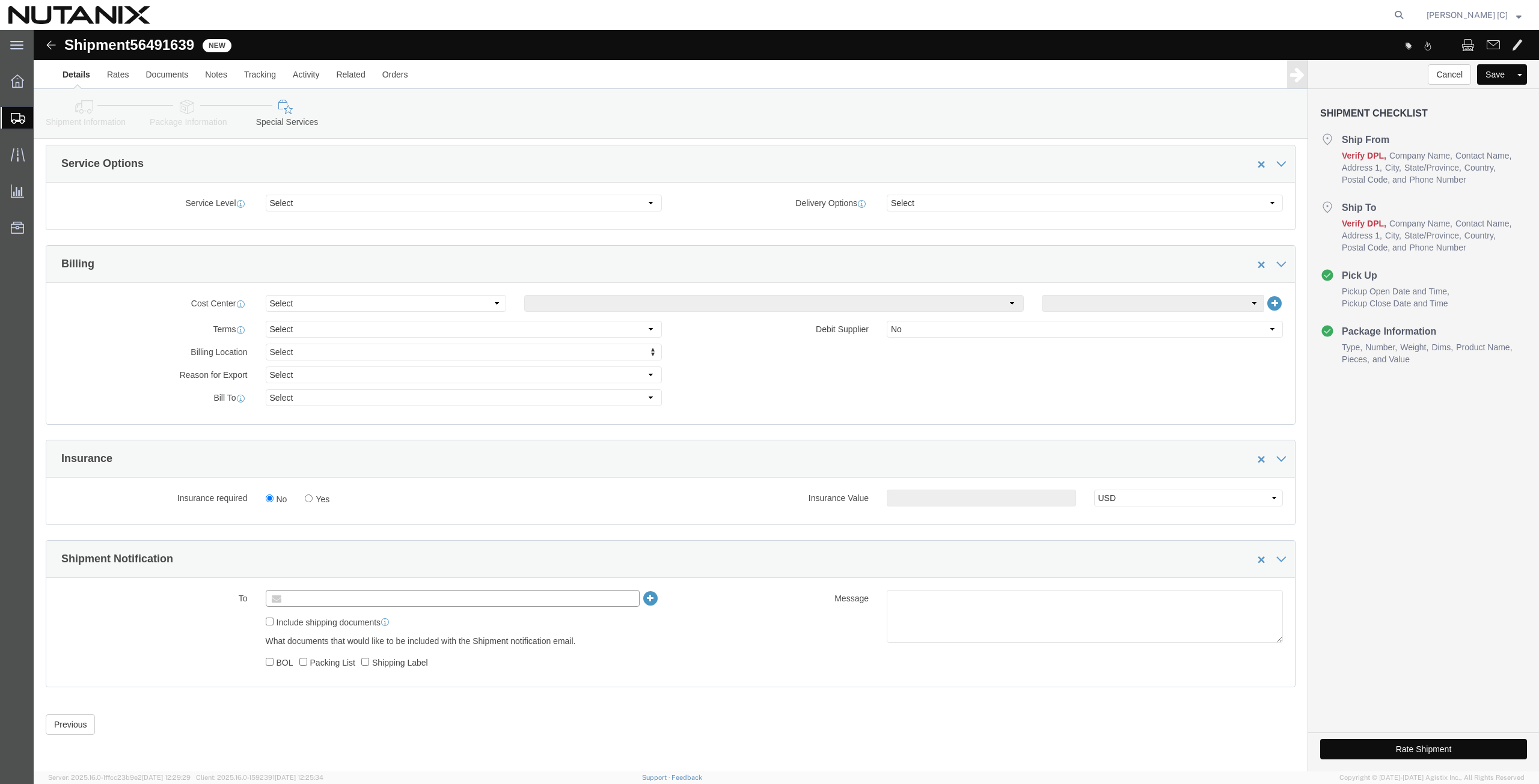
click input "text"
type input "Girish"
type input "girish.shetty@nutanix.com"
click button "Rate Shipment"
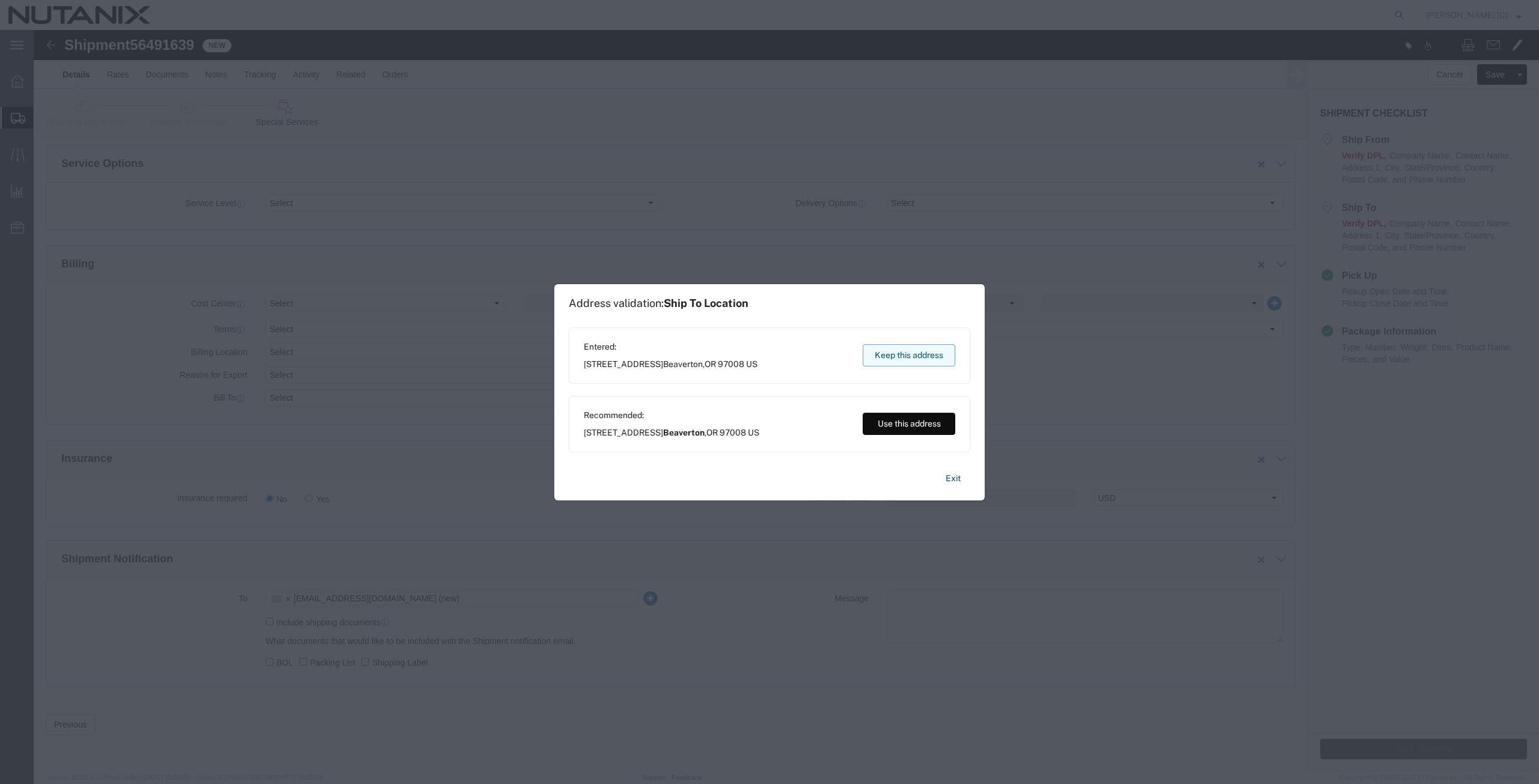
click at [896, 350] on button "Keep this address" at bounding box center [909, 355] width 93 height 22
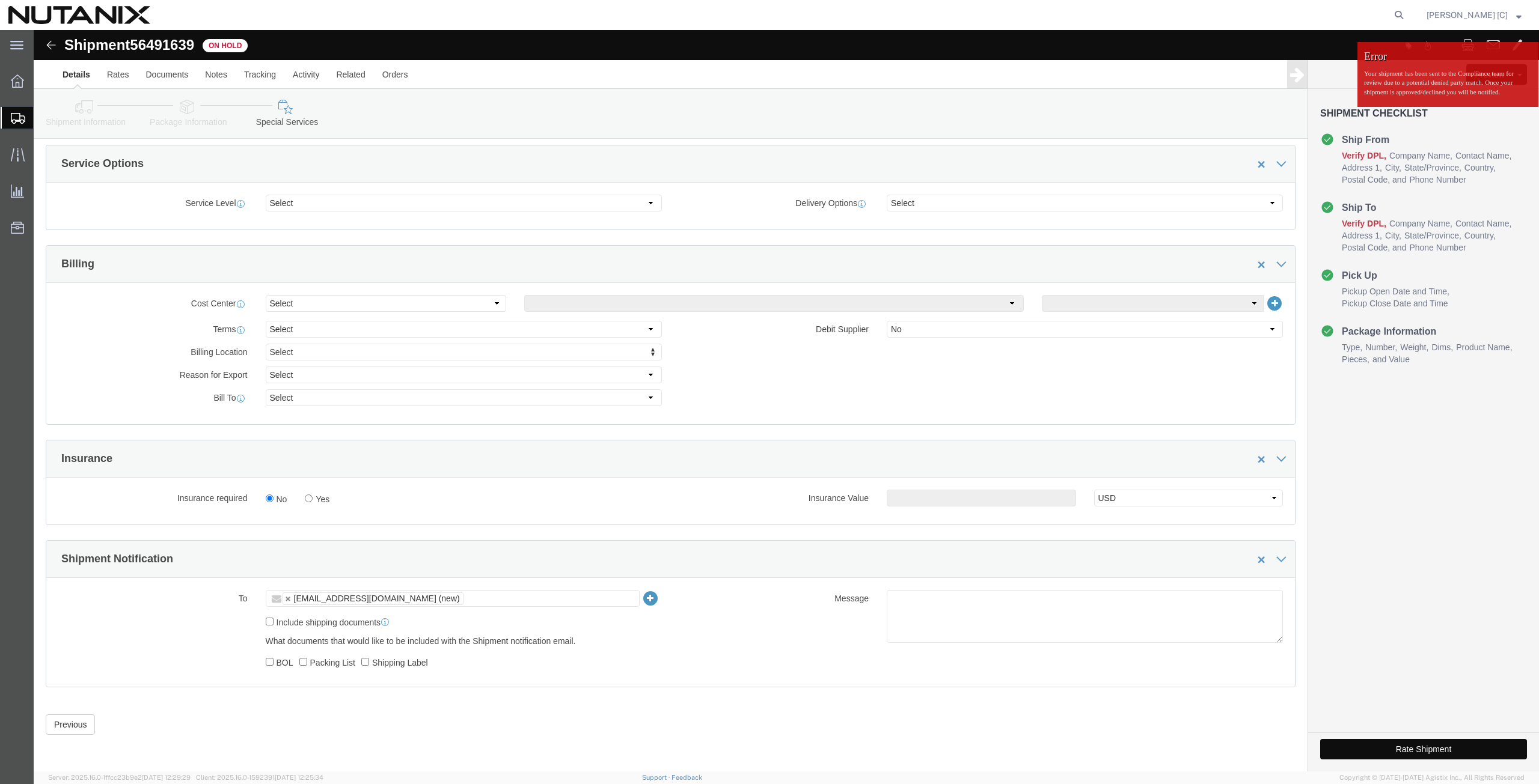
click button "Rate Shipment"
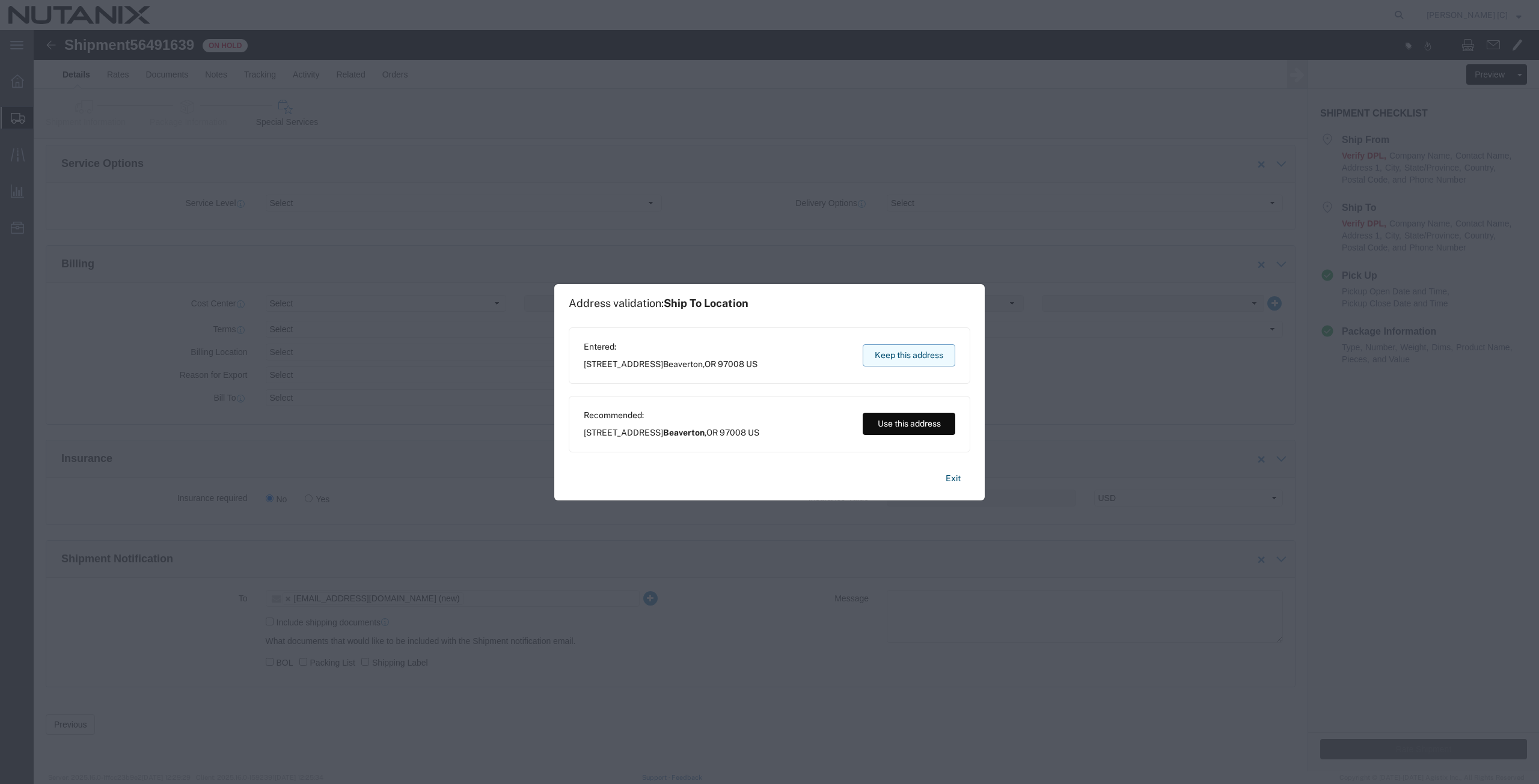
click at [901, 359] on button "Keep this address" at bounding box center [909, 355] width 93 height 22
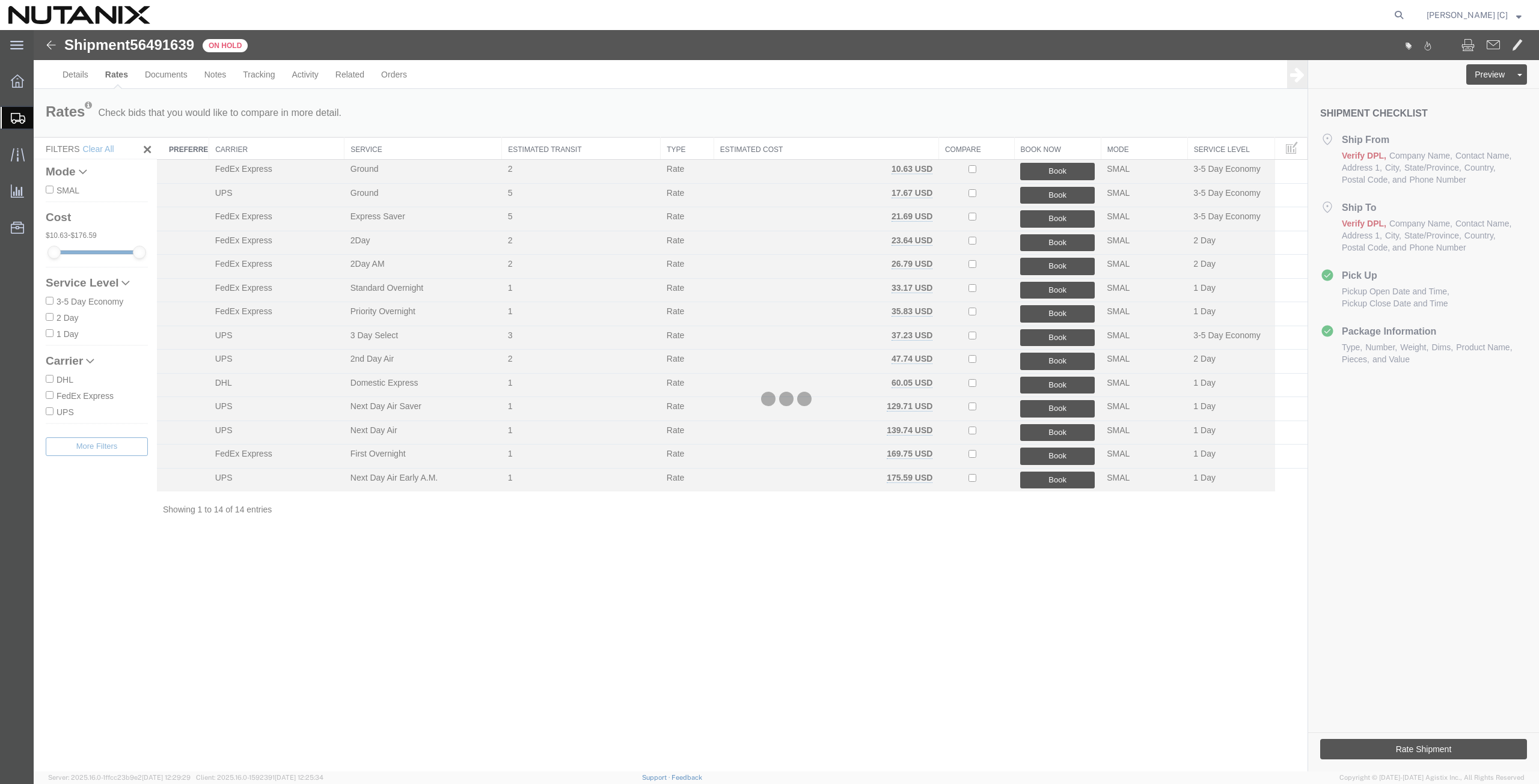
scroll to position [0, 0]
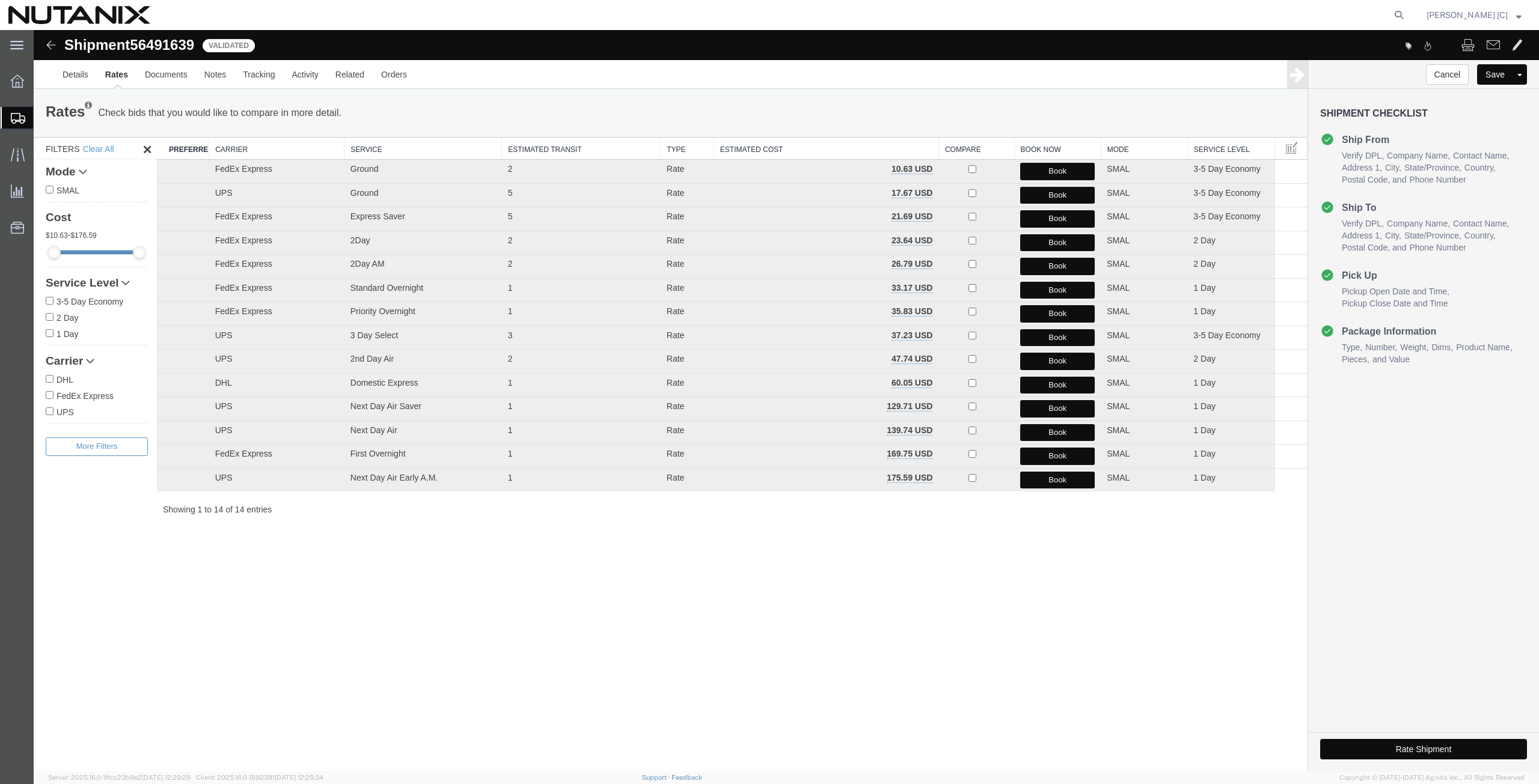
click at [1042, 174] on button "Book" at bounding box center [1057, 171] width 74 height 17
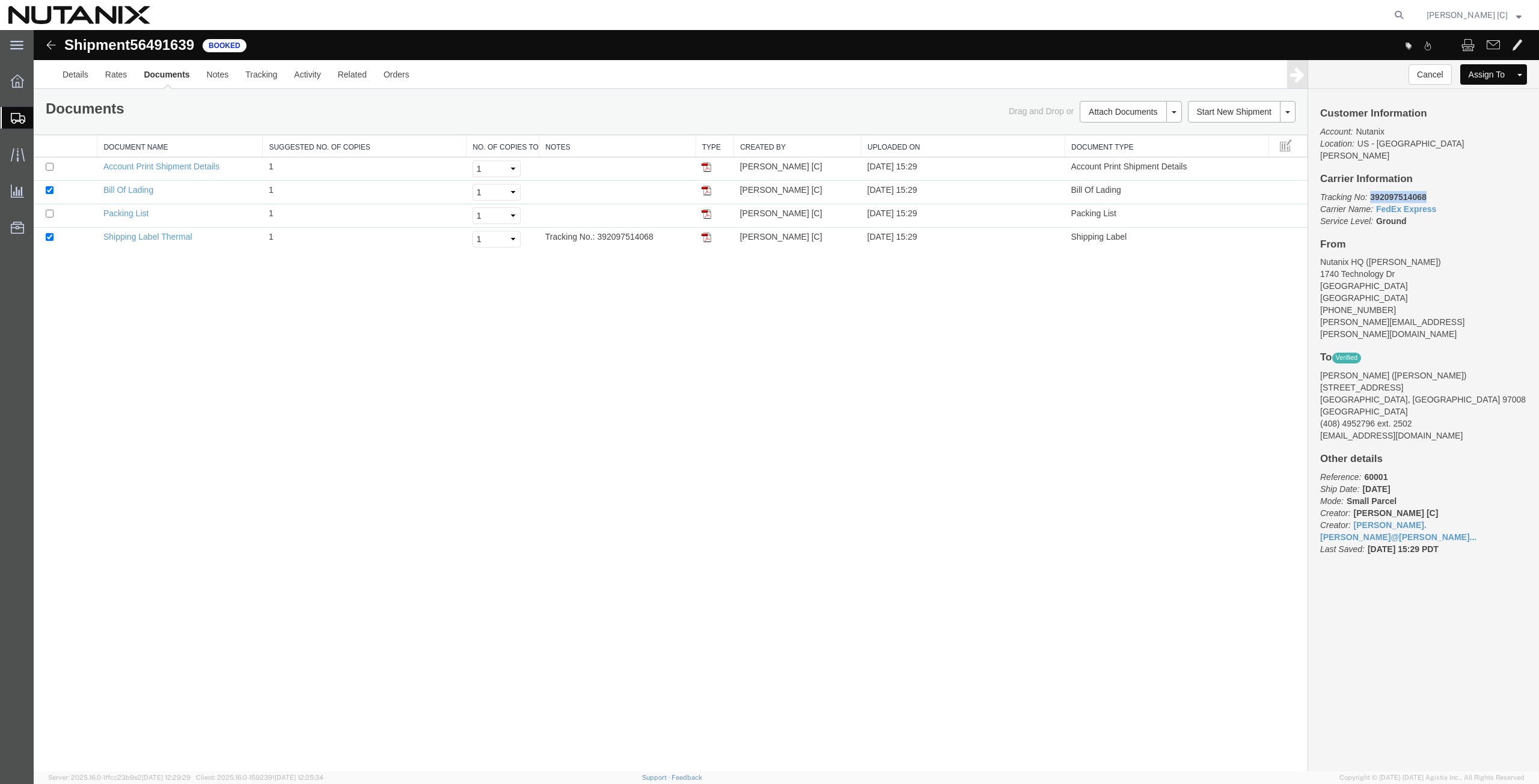
drag, startPoint x: 1430, startPoint y: 186, endPoint x: 1371, endPoint y: 188, distance: 59.0
click at [1371, 191] on p "Tracking No: 392097514068 Carrier Name: FedEx Express FedEx Express Service Lev…" at bounding box center [1424, 209] width 207 height 36
copy b "392097514068"
click at [709, 237] on img at bounding box center [706, 237] width 10 height 10
click at [1408, 14] on icon at bounding box center [1399, 15] width 17 height 17
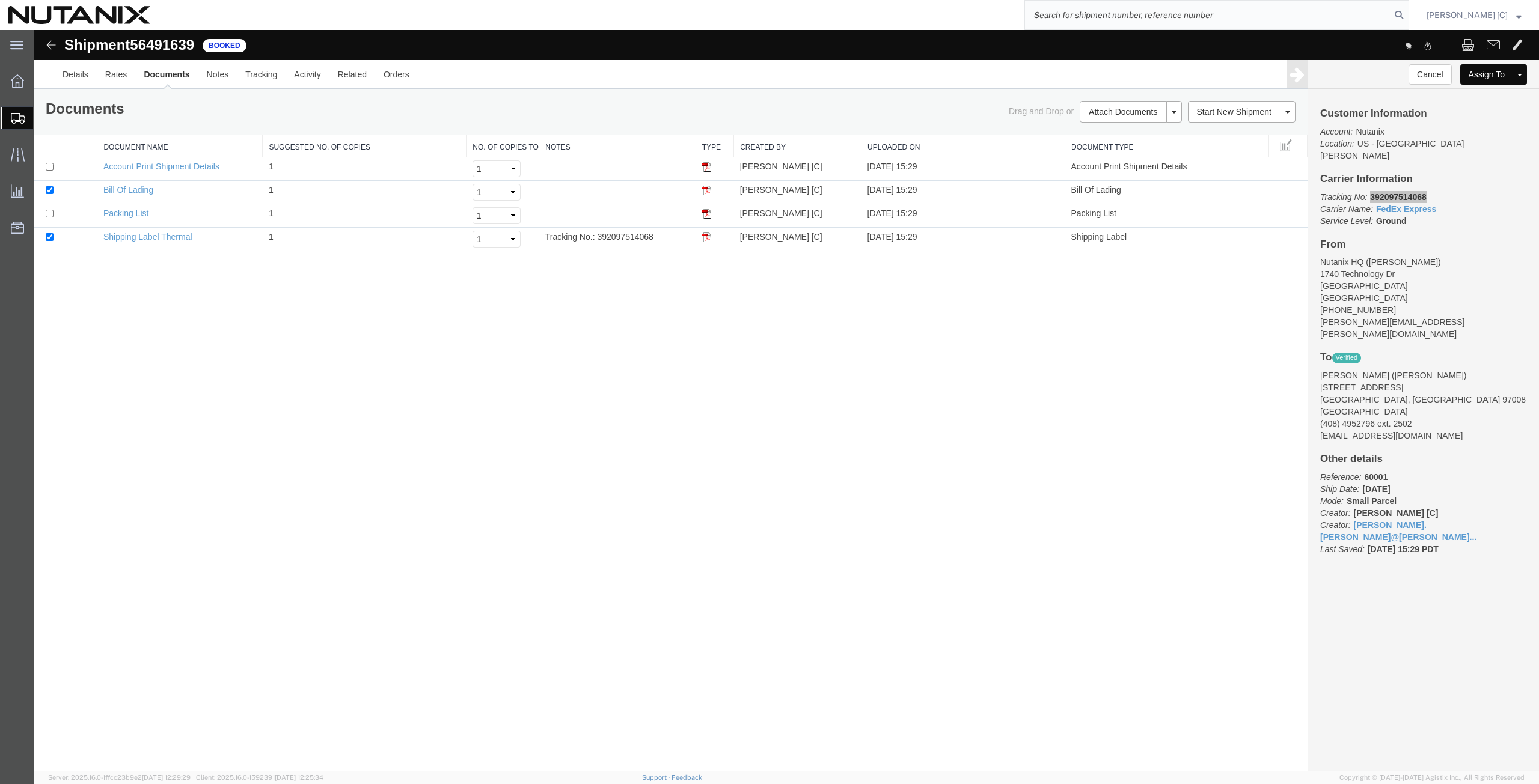
click at [1042, 11] on input "search" at bounding box center [1207, 15] width 365 height 29
paste input "56491770"
type input "56491770"
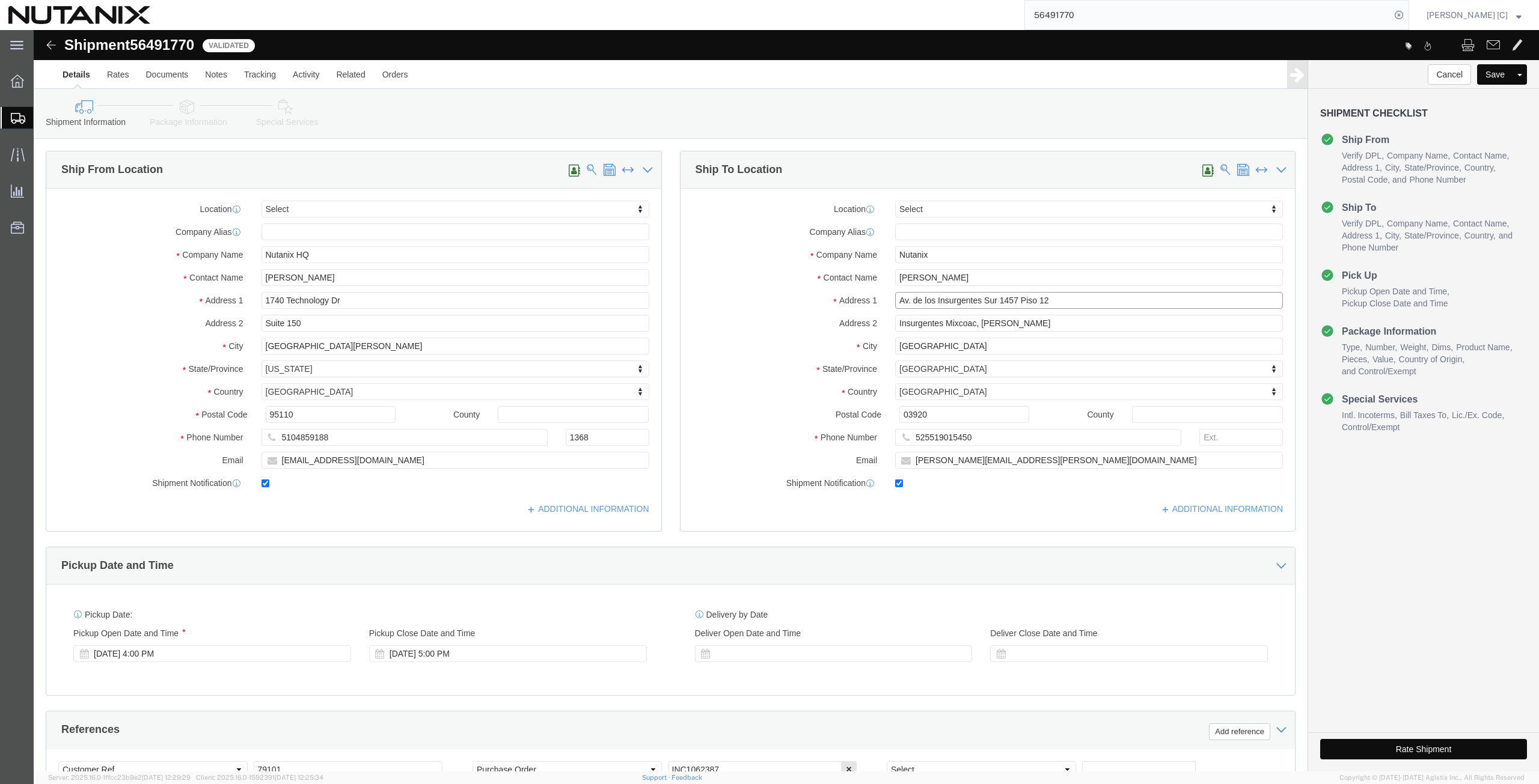
click input "Av. de los Insurgentes Sur 1457 Piso 12"
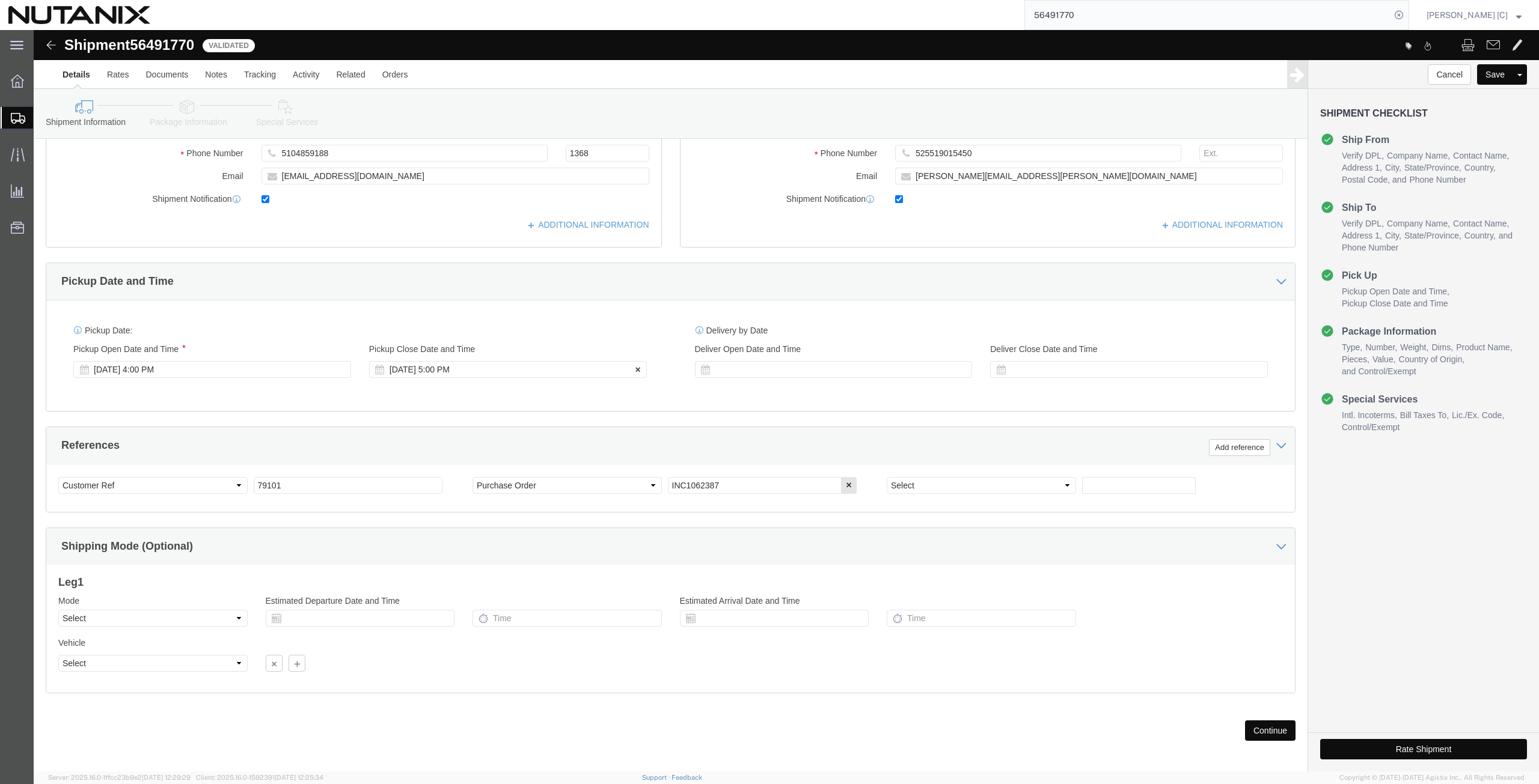
scroll to position [290, 0]
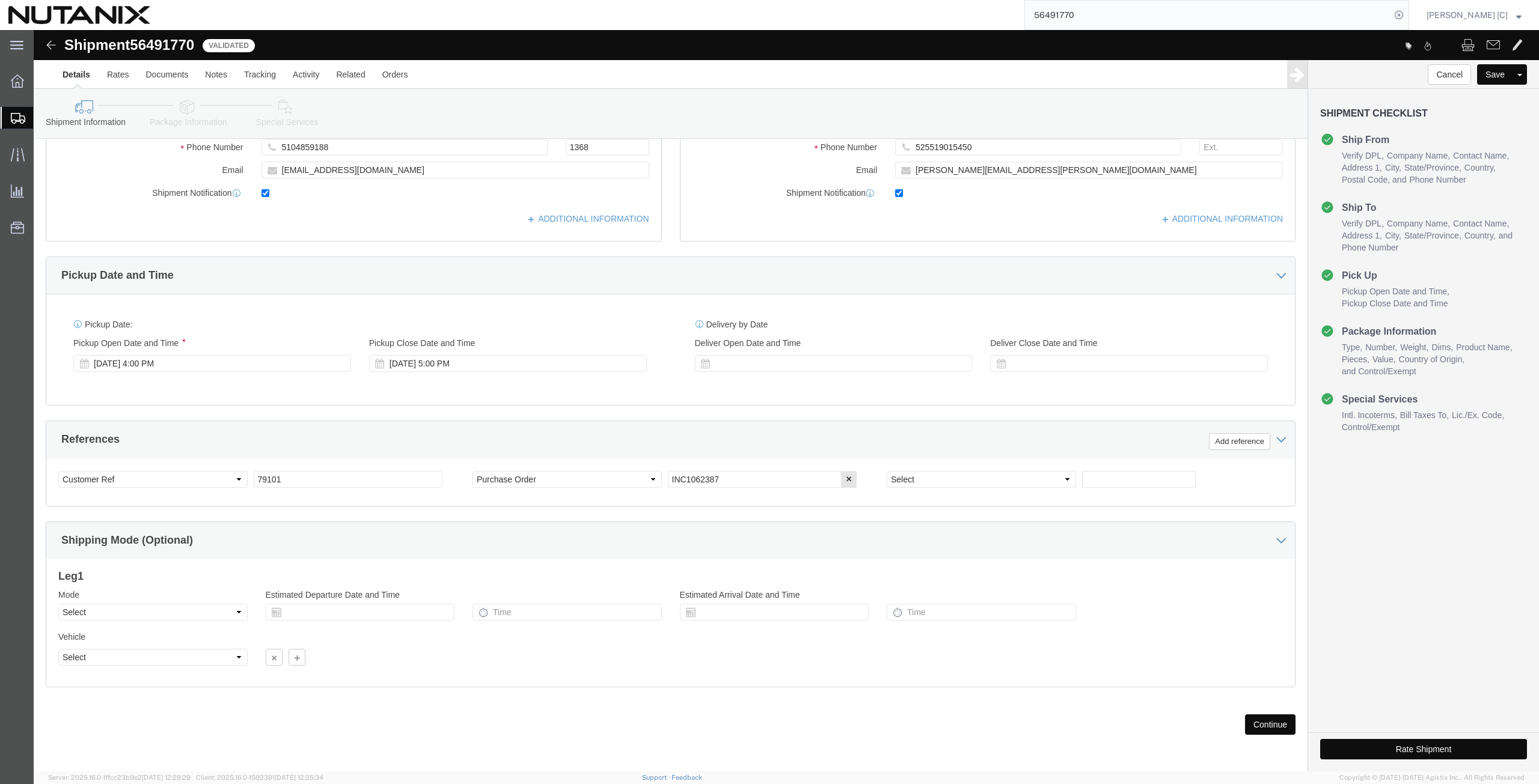
type input "Av de los Insurgentes Sur 1457 Piso 12"
click button "Continue"
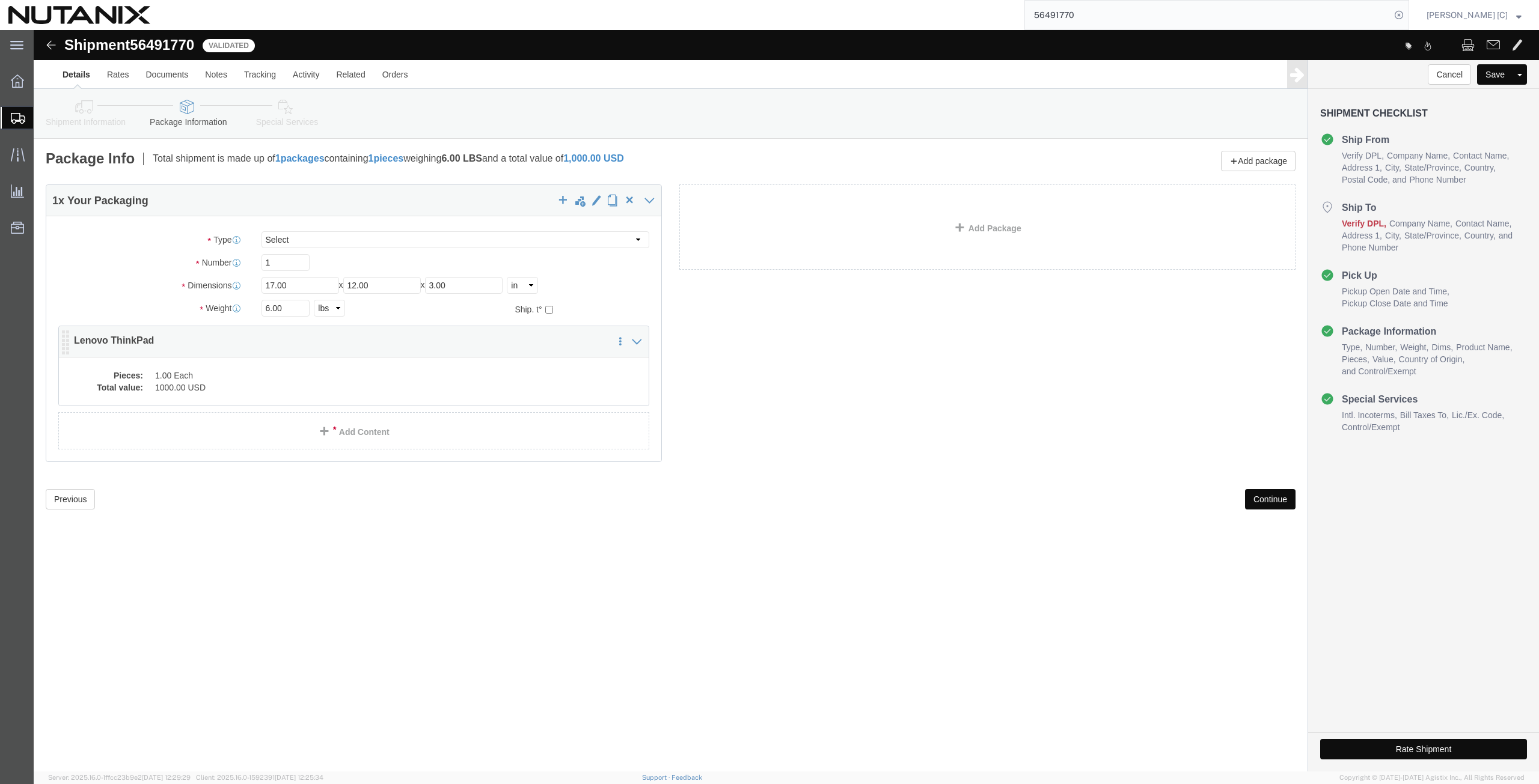
click dd "1.00 Each"
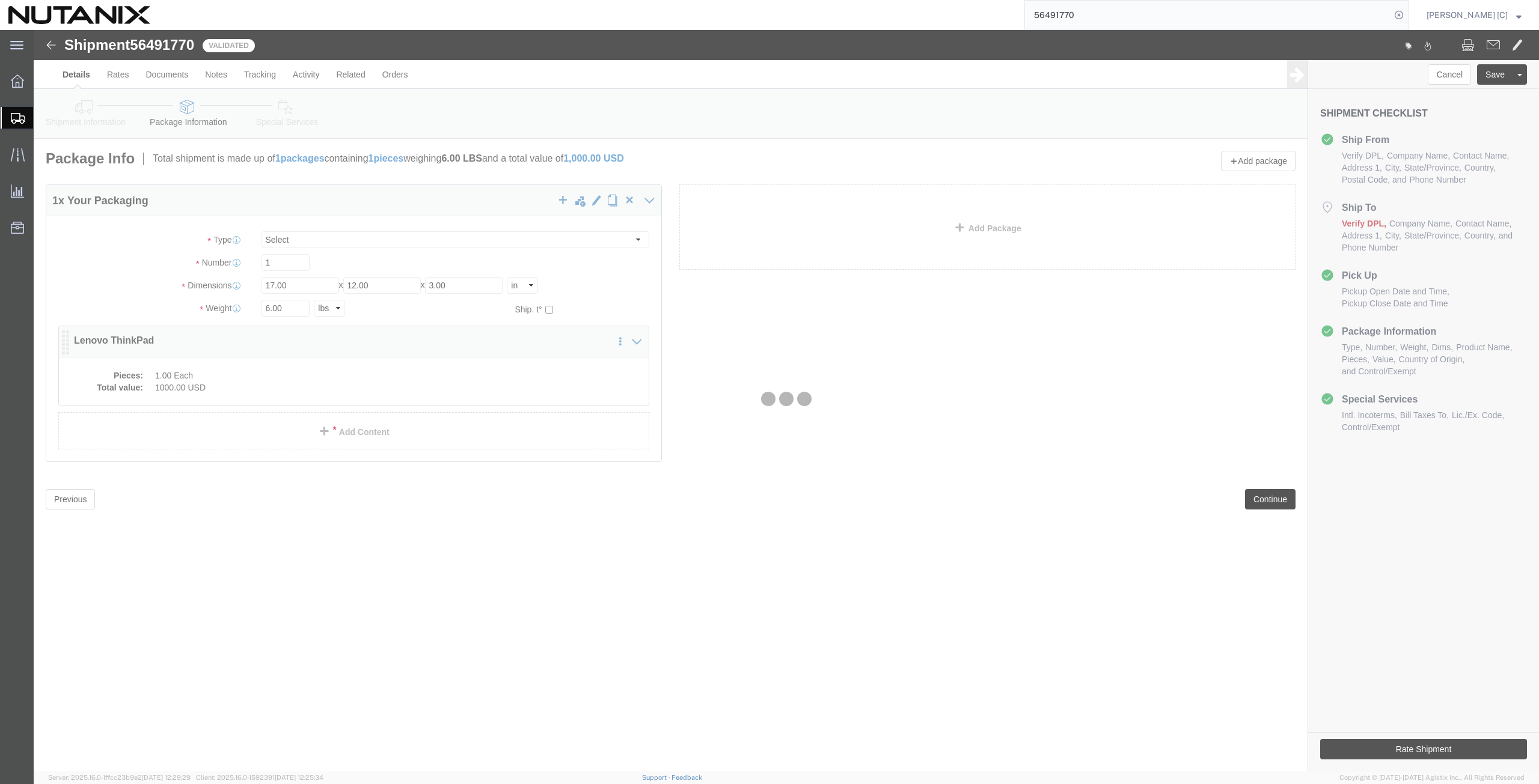
click at [304, 370] on div at bounding box center [786, 401] width 1505 height 741
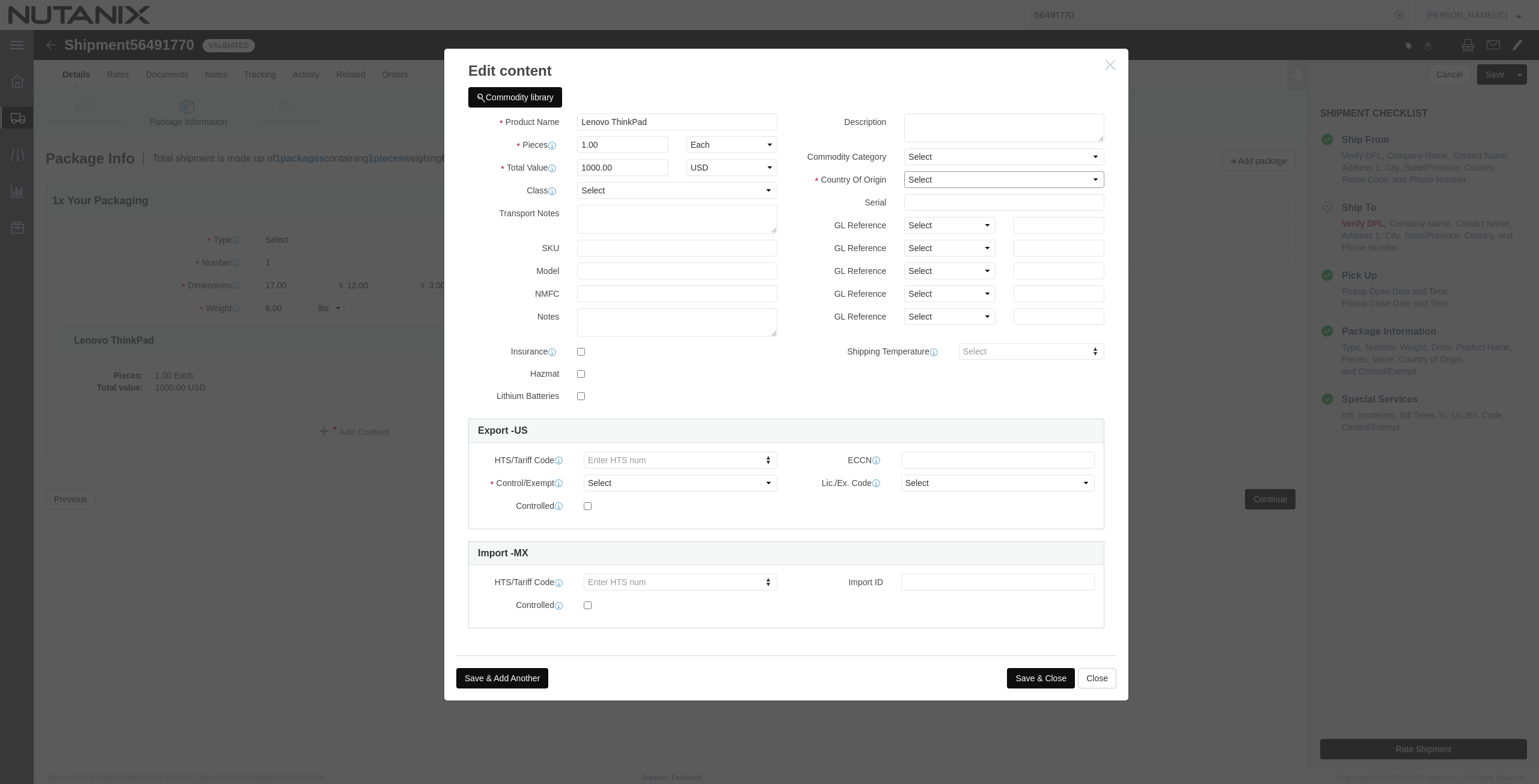
click select "Select Afghanistan Åland Islands Albania Algeria American Samoa Andorra Angola …"
select select "CN"
click div "Product Name Lenovo ThinkPad Pieces 1.00 Select Bag Barrels 100Board Feet Bottl…"
click select "Select ATF BIS DEA EPA FDA FTR ITAR OFAC Other (OPA)"
select select "FTR"
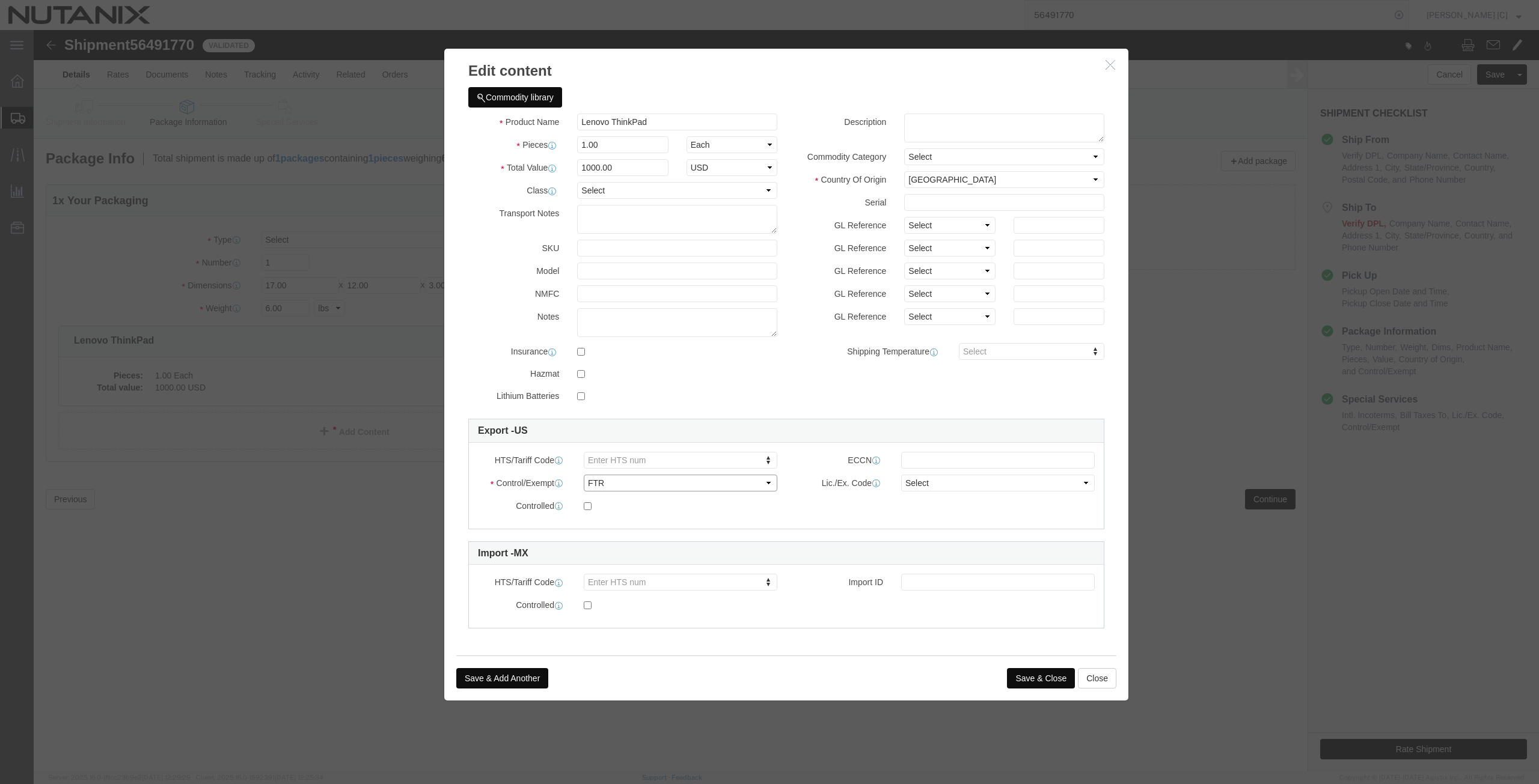
click select "Select ATF BIS DEA EPA FDA FTR ITAR OFAC Other (OPA)"
click select "Select 30.2(d)(2) 30.36 30.37(a) 30.37(f) 30.37(g) 30.37(h) 30.37(i) 30.37(j) 3…"
select select "30.37(a)"
click select "Select 30.2(d)(2) 30.36 30.37(a) 30.37(f) 30.37(g) 30.37(h) 30.37(i) 30.37(j) 3…"
drag, startPoint x: 619, startPoint y: 90, endPoint x: 532, endPoint y: 81, distance: 87.5
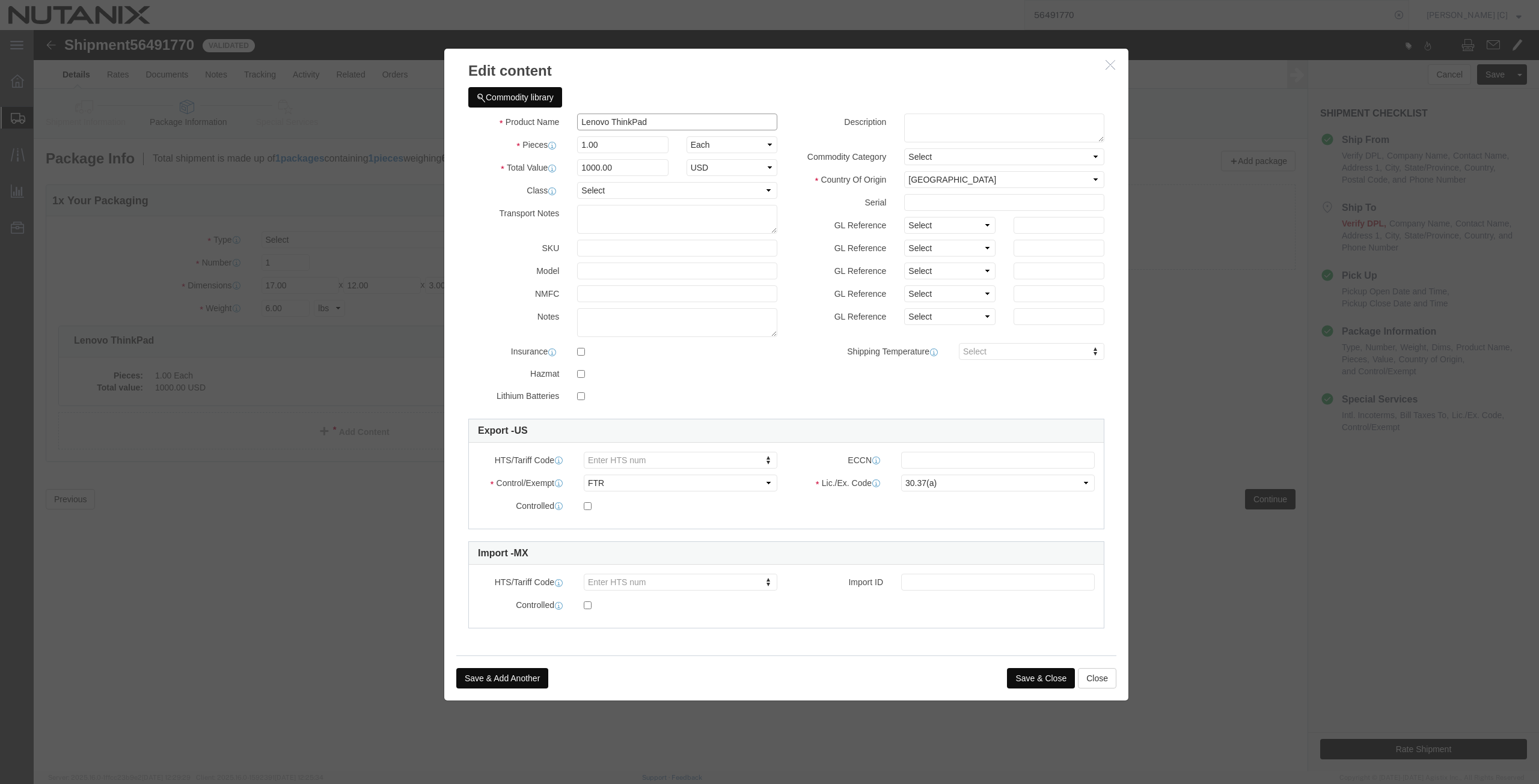
click div "Commodity library Product Name Lenovo ThinkPad Pieces 1.00 Select Bag Barrels 1…"
click textarea
paste textarea "Lenovo ThinkPad"
type textarea "Lenovo ThinkPad"
click button "Save & Close"
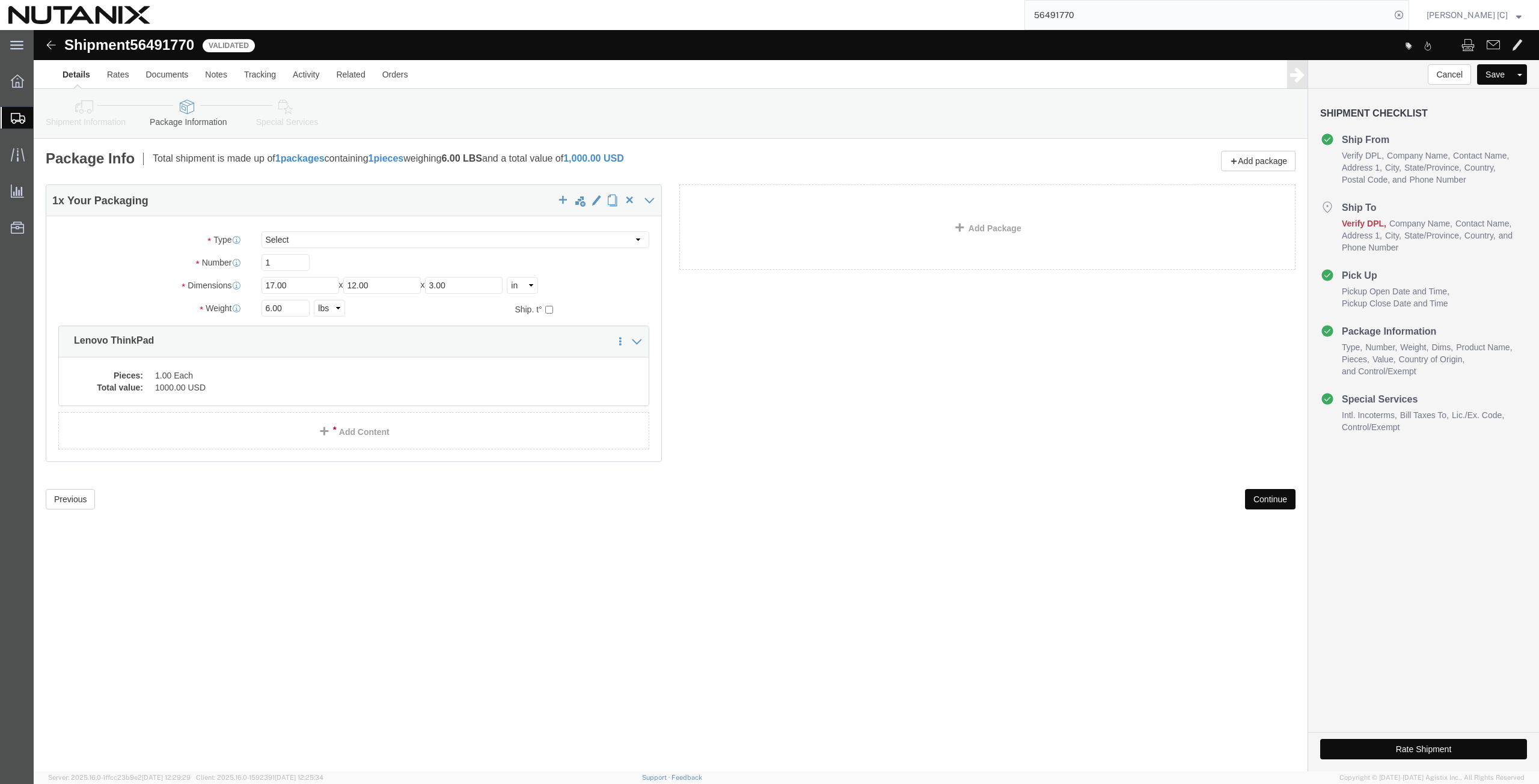
click icon
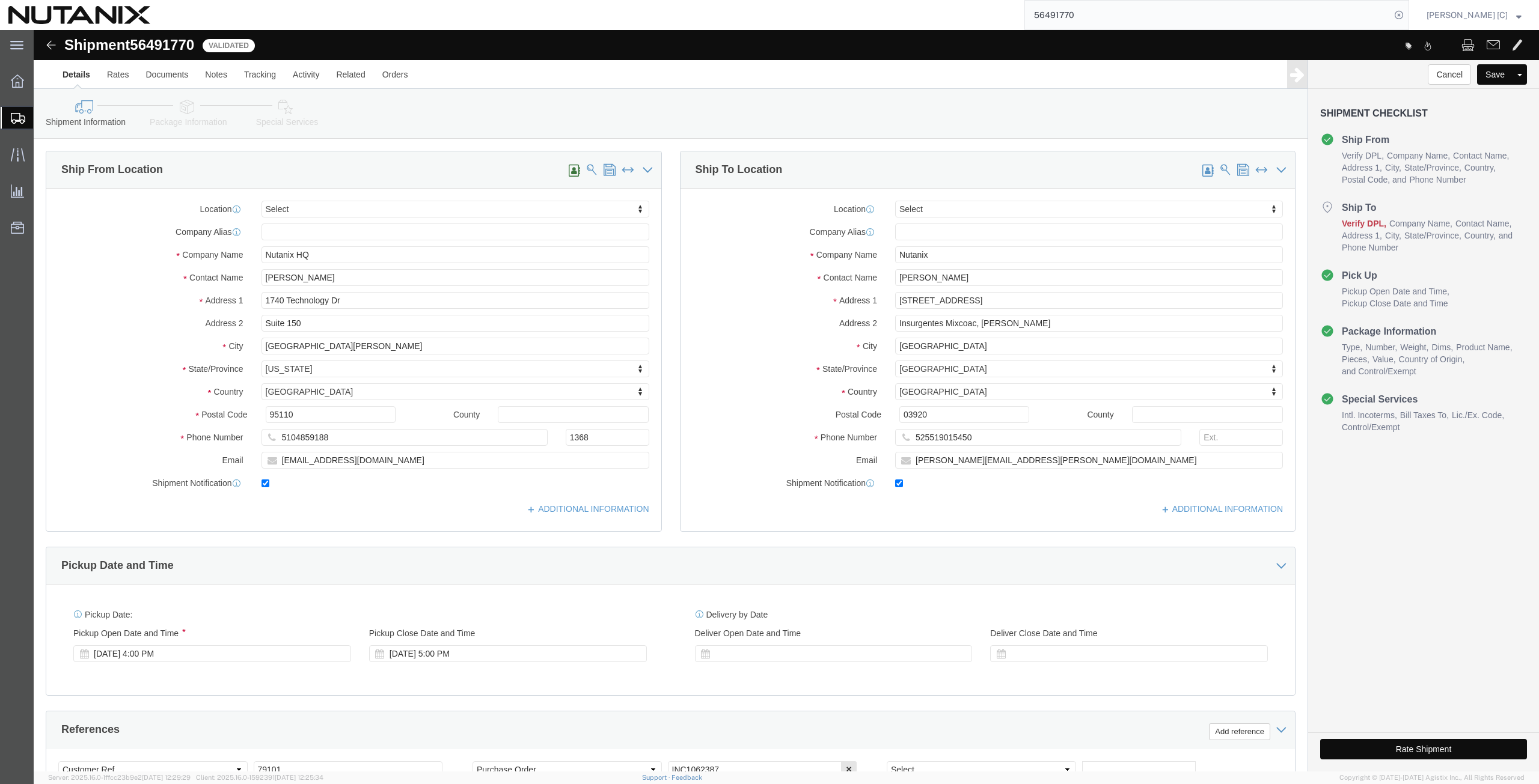
click div "ADDITIONAL INFORMATION"
click icon
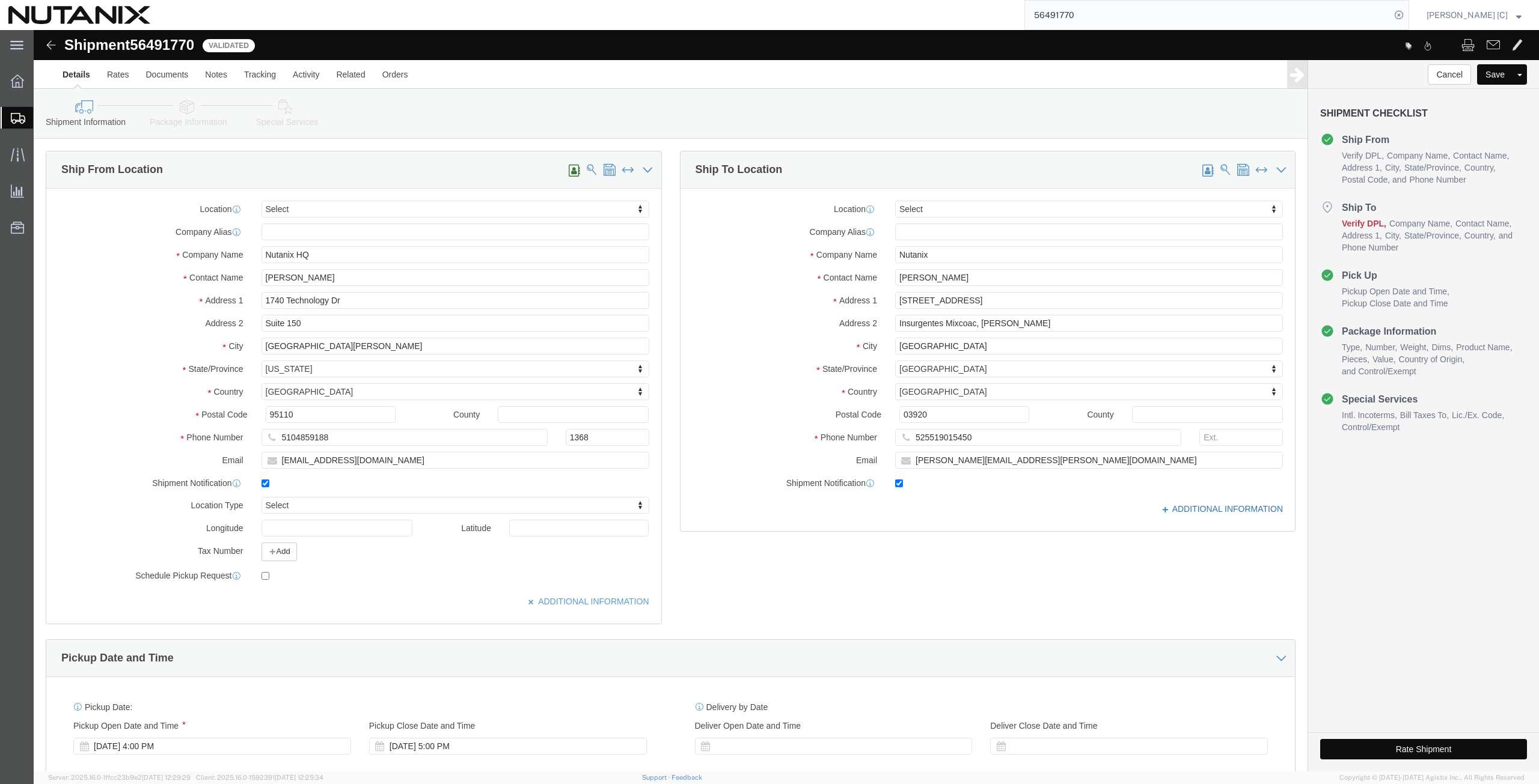
click icon
click icon "button"
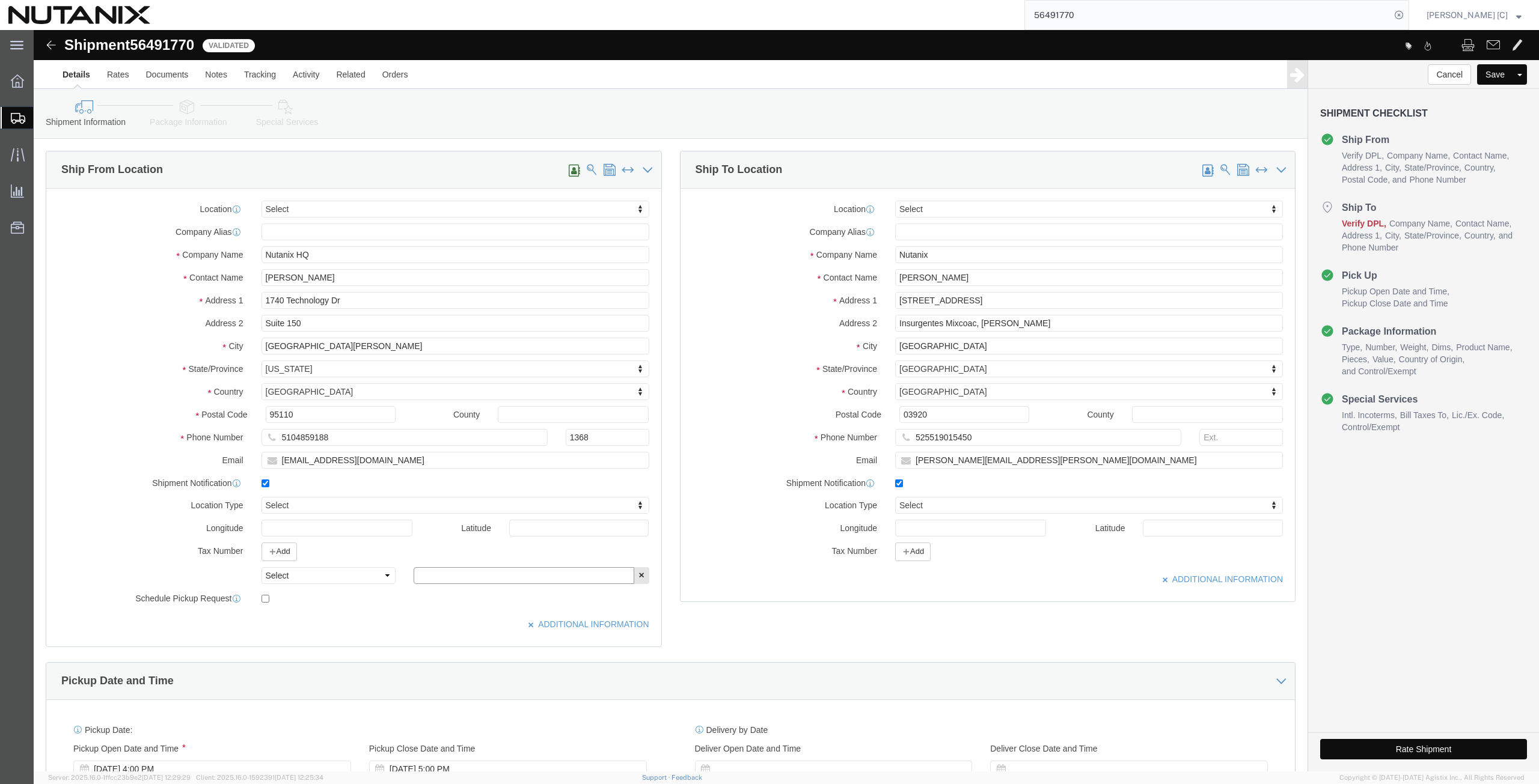
click input "text"
paste input "270989767"
type input "270989767"
click select "Select EIN EORI TIN VAT Other"
select select "EIN"
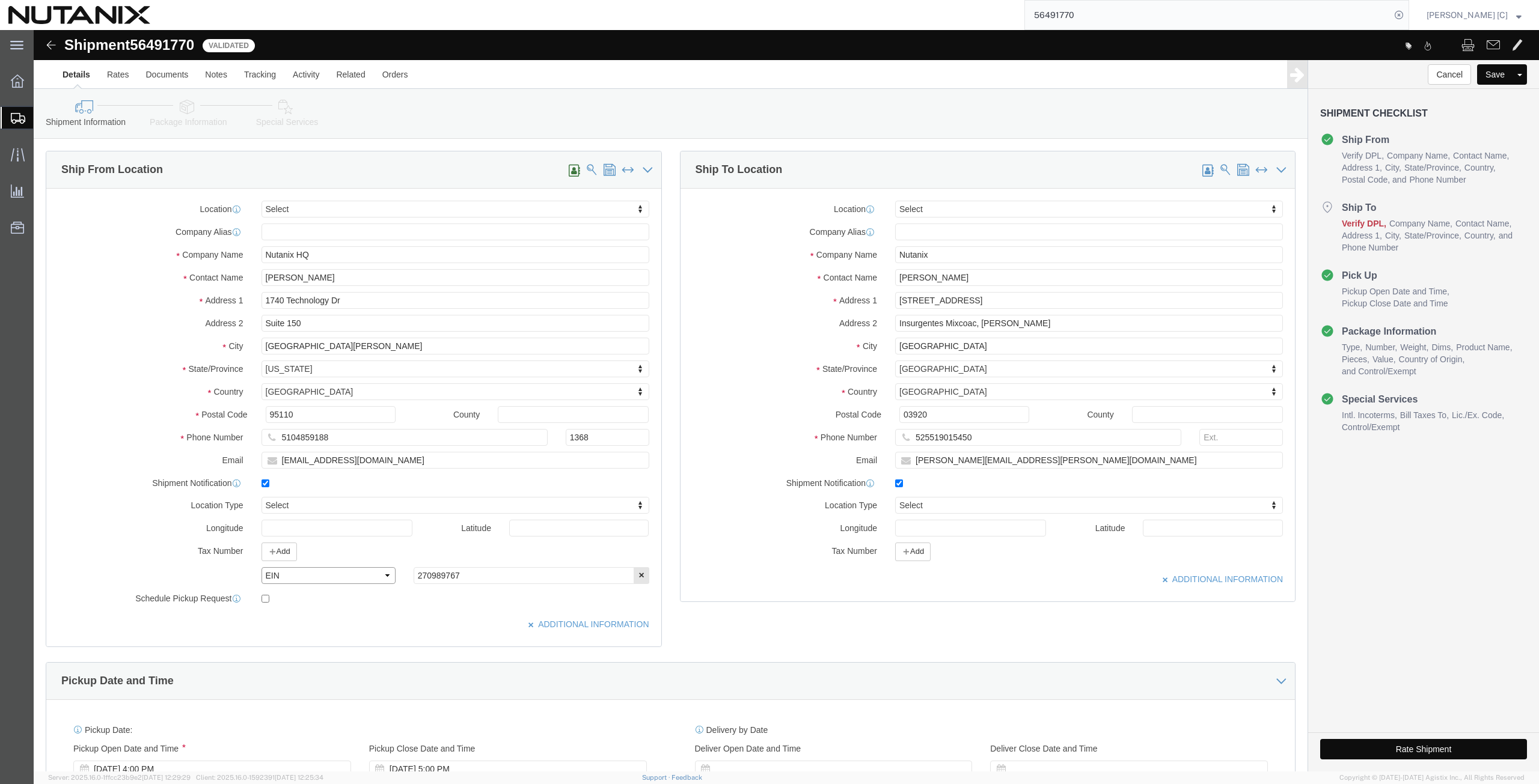
click select "Select EIN EORI TIN VAT Other"
click icon "button"
click select "Select EIN EORI TIN VAT Other"
select select "Other"
click select "Select EIN EORI TIN VAT Other"
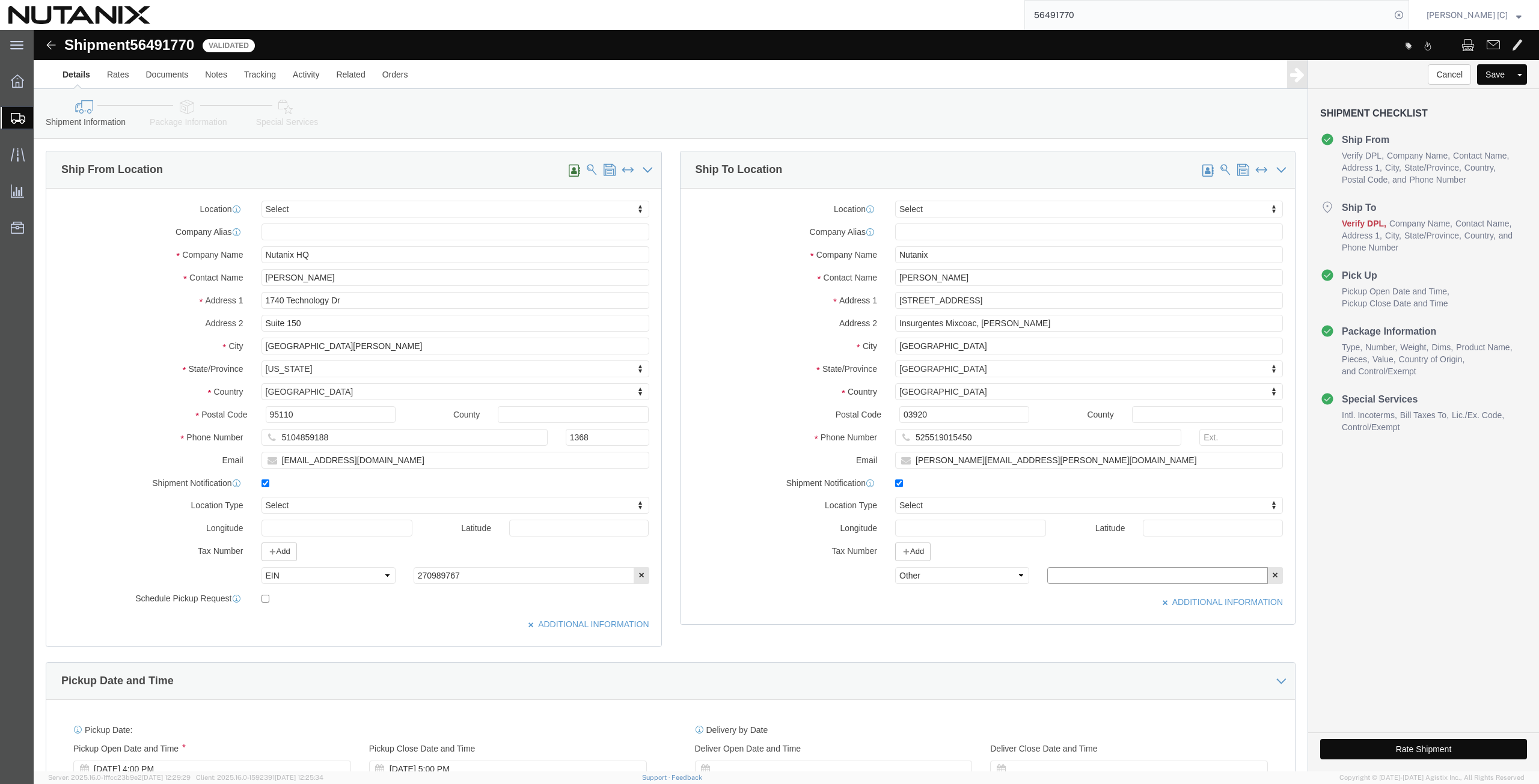
click input "text"
paste input "NME140207QE2"
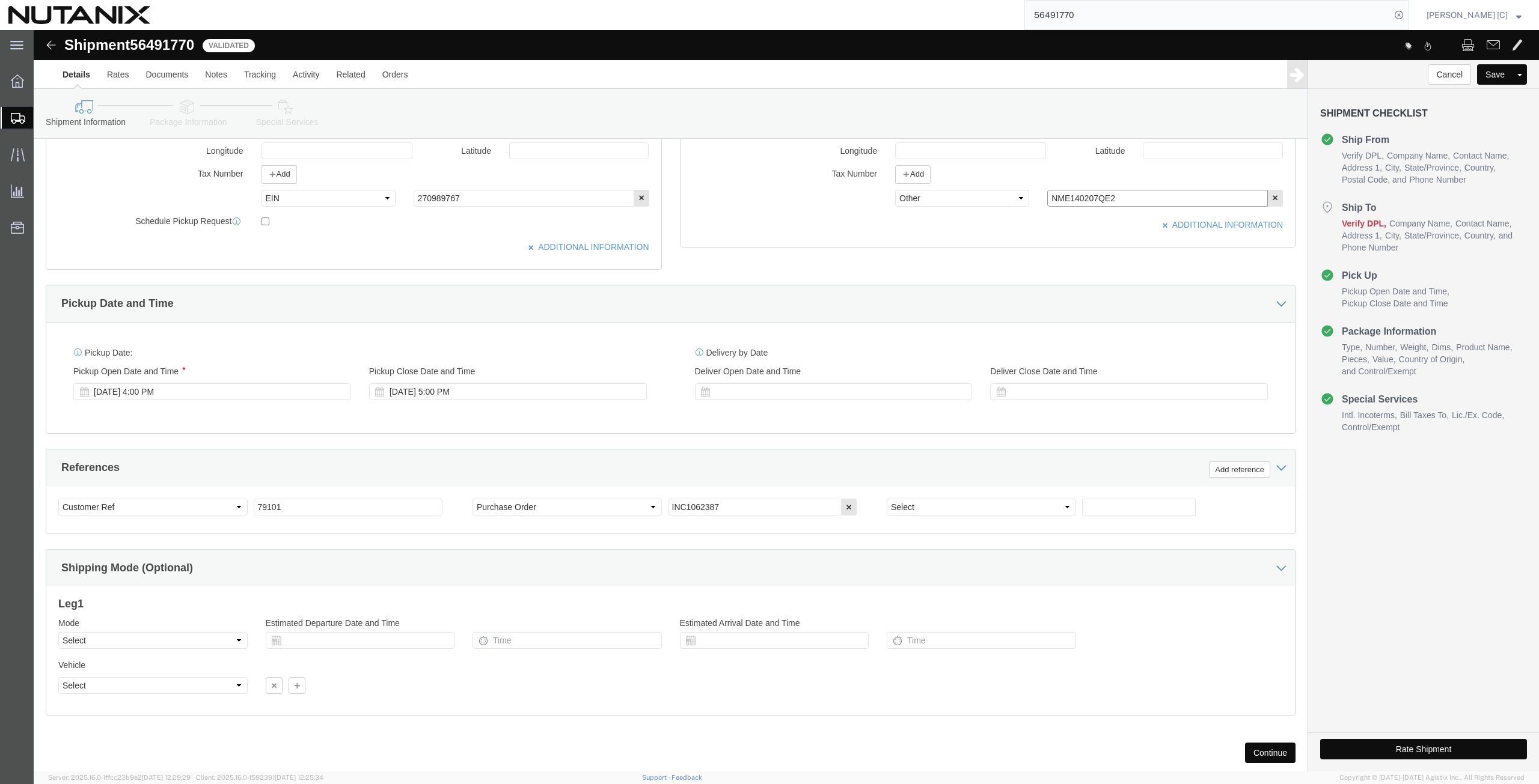
scroll to position [406, 0]
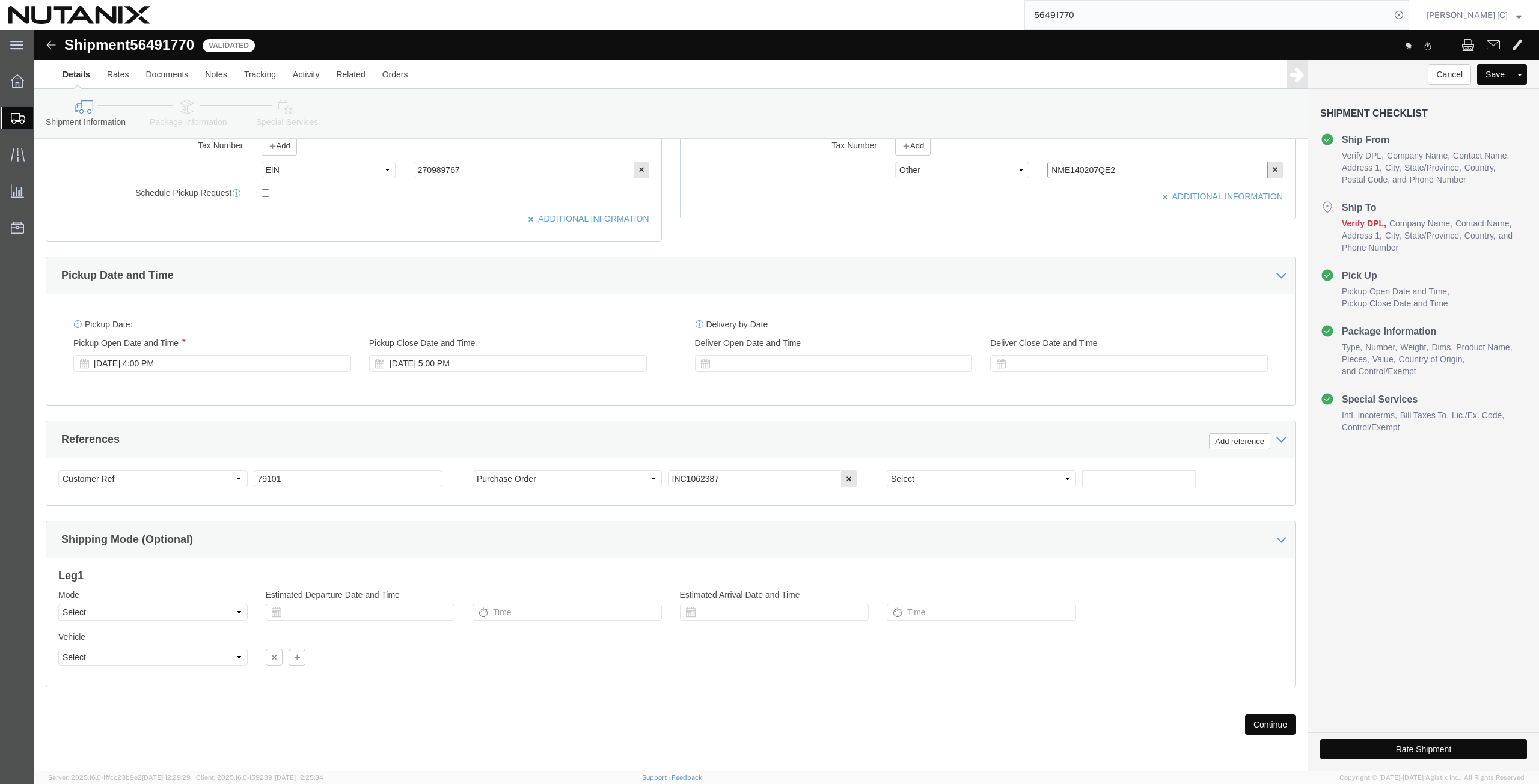
type input "NME140207QE2"
click button "Rate Shipment"
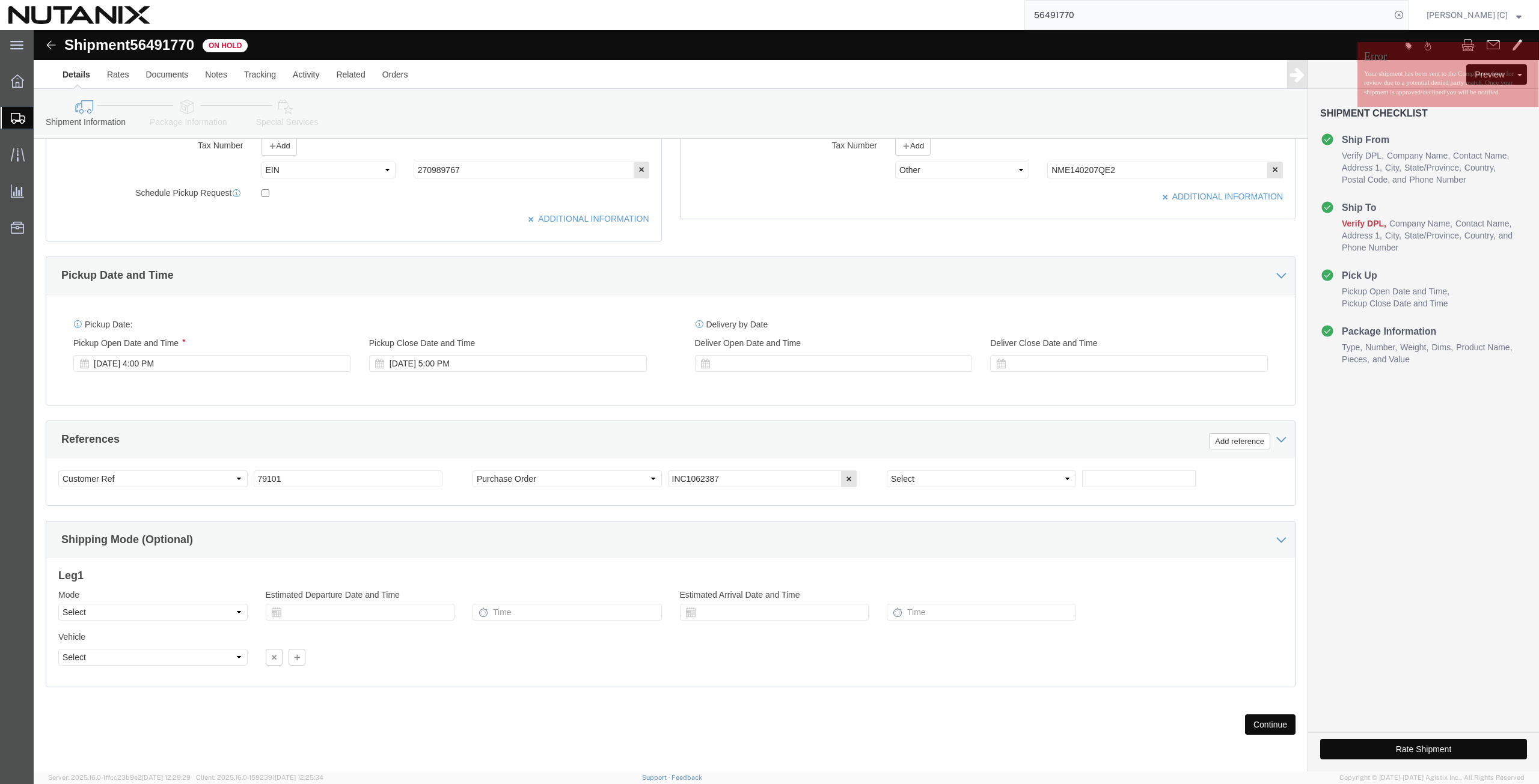
click button "Rate Shipment"
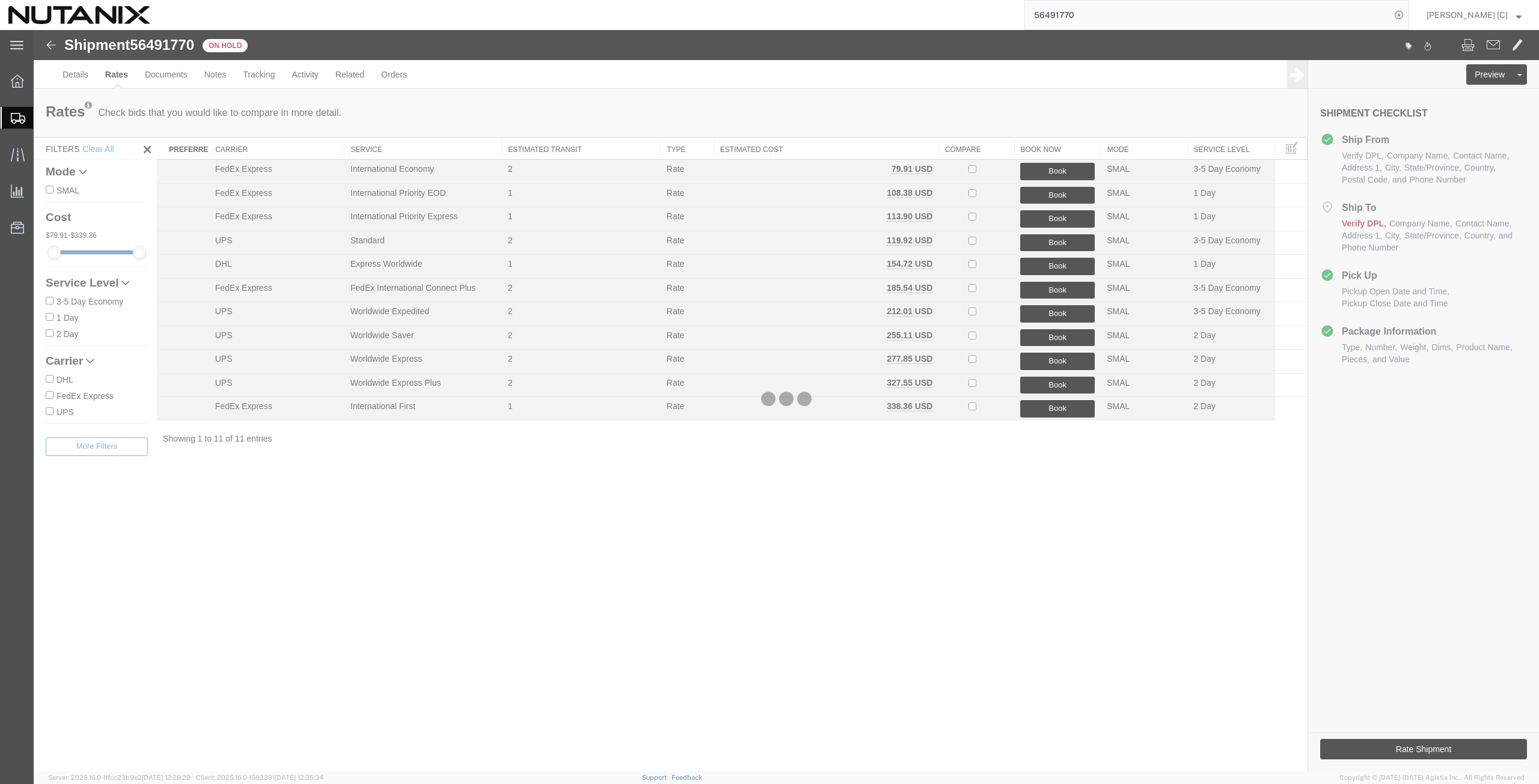
scroll to position [0, 0]
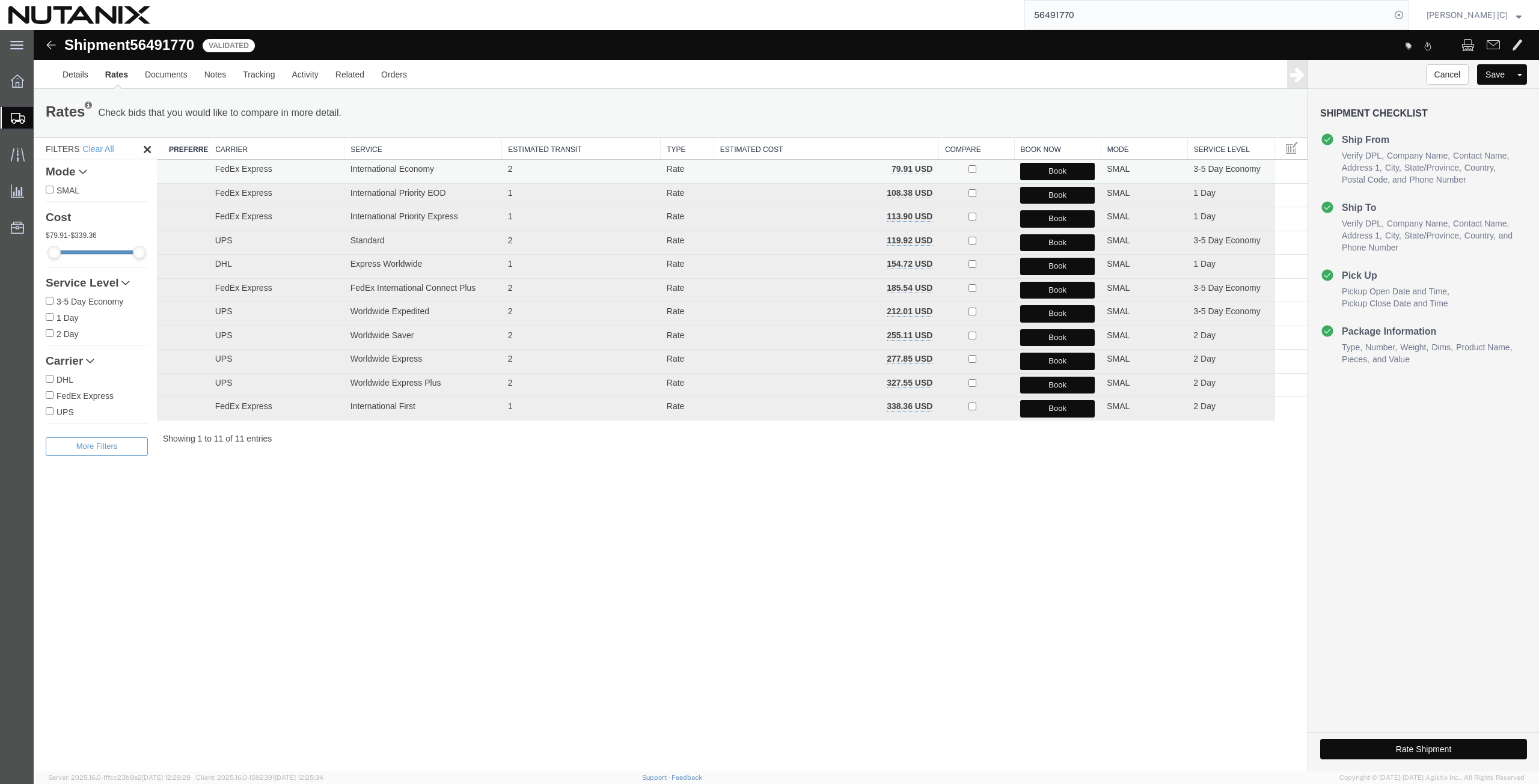
click at [1037, 174] on button "Book" at bounding box center [1057, 171] width 74 height 17
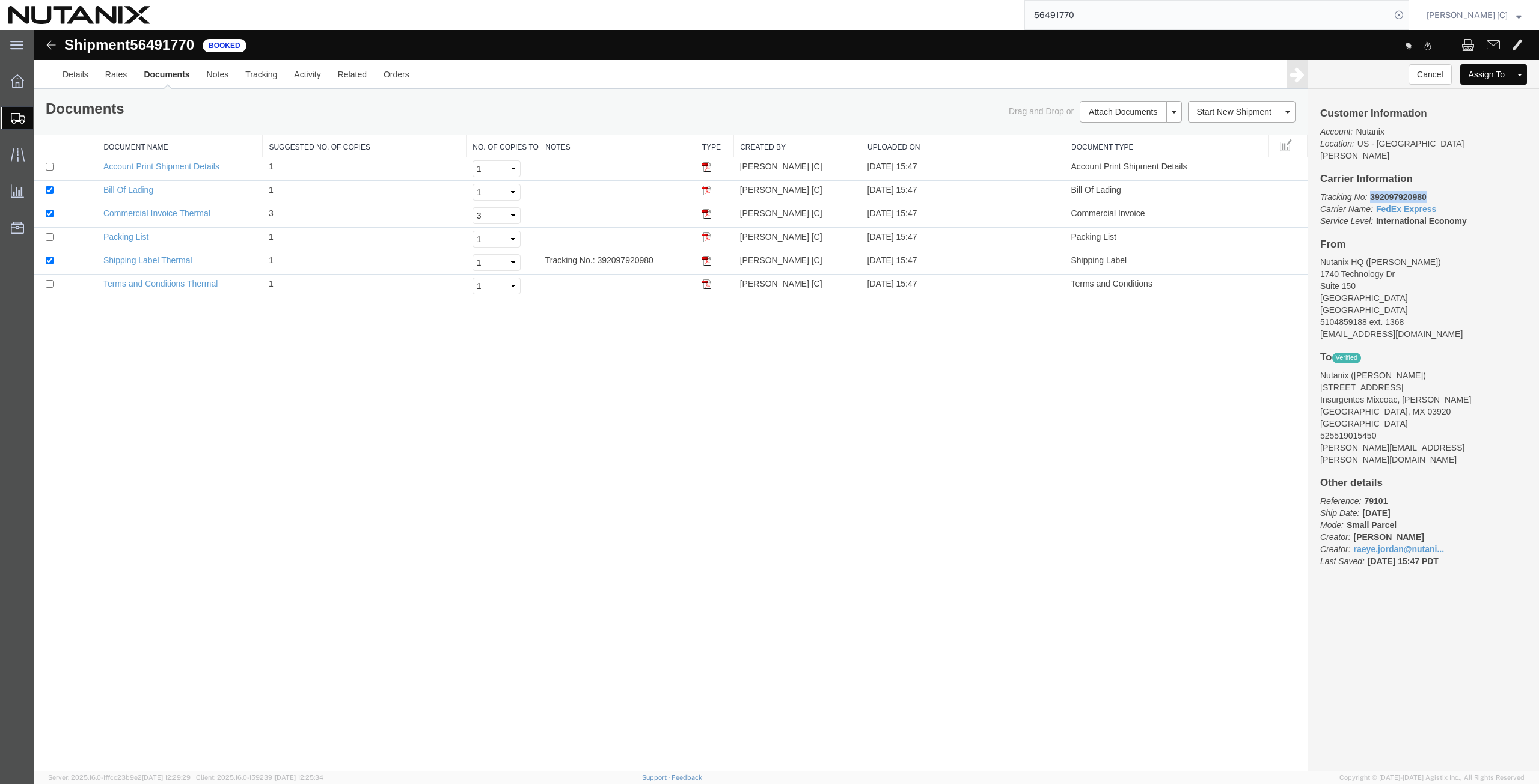
drag, startPoint x: 1427, startPoint y: 185, endPoint x: 1371, endPoint y: 185, distance: 56.0
click at [1371, 191] on p "Tracking No: 392097920980 Carrier Name: FedEx Express FedEx Express Service Lev…" at bounding box center [1424, 209] width 207 height 36
click at [710, 262] on img at bounding box center [706, 260] width 10 height 10
